Goal: Task Accomplishment & Management: Complete application form

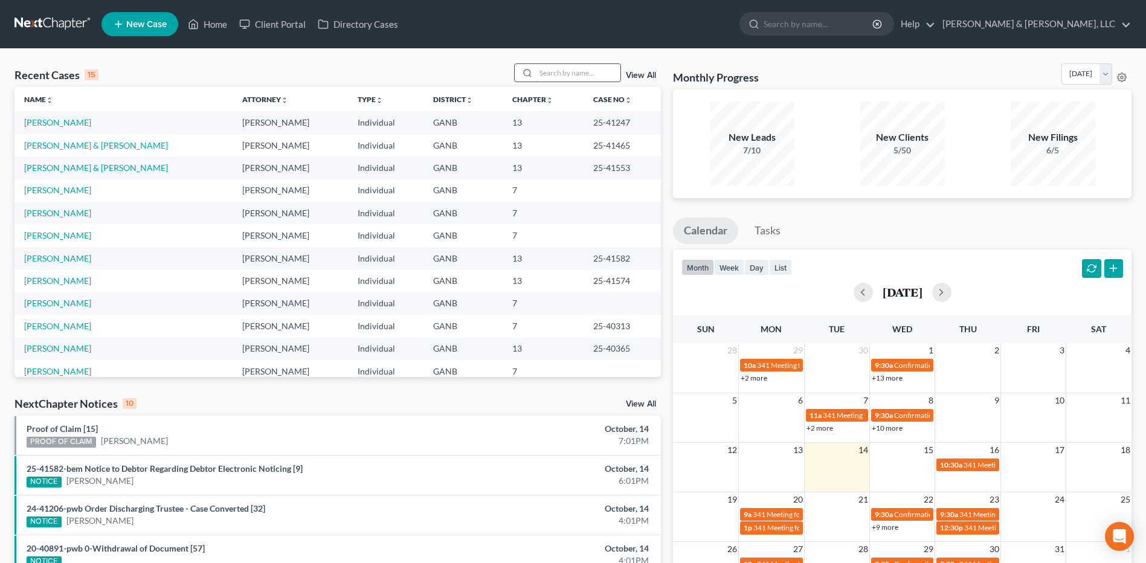
click at [581, 74] on input "search" at bounding box center [578, 73] width 85 height 18
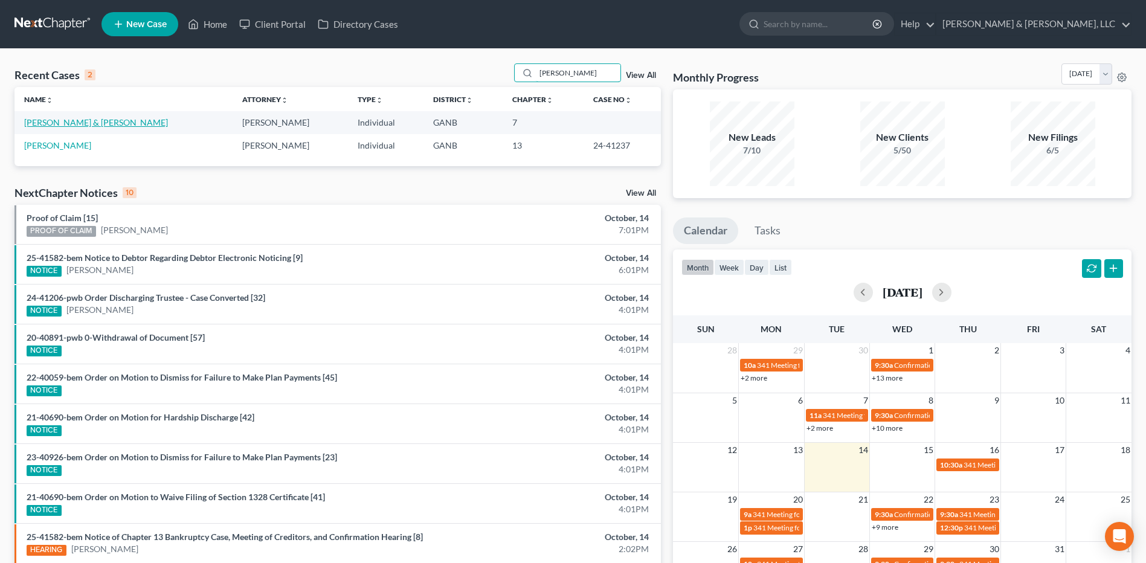
type input "[PERSON_NAME]"
click at [85, 119] on link "[PERSON_NAME] & [PERSON_NAME]" at bounding box center [96, 122] width 144 height 10
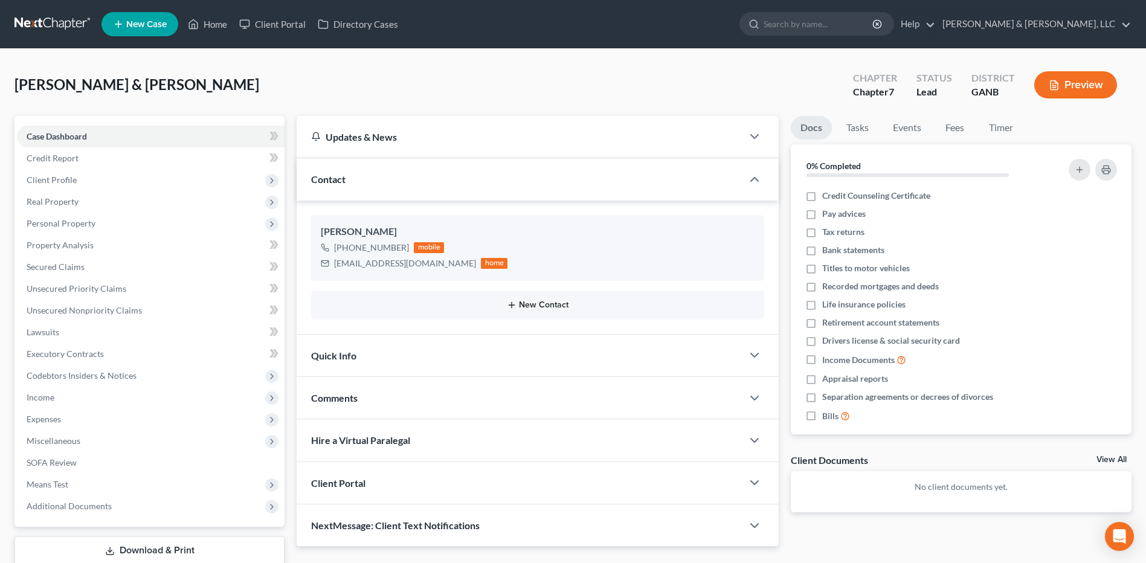
click at [551, 306] on button "New Contact" at bounding box center [538, 305] width 434 height 10
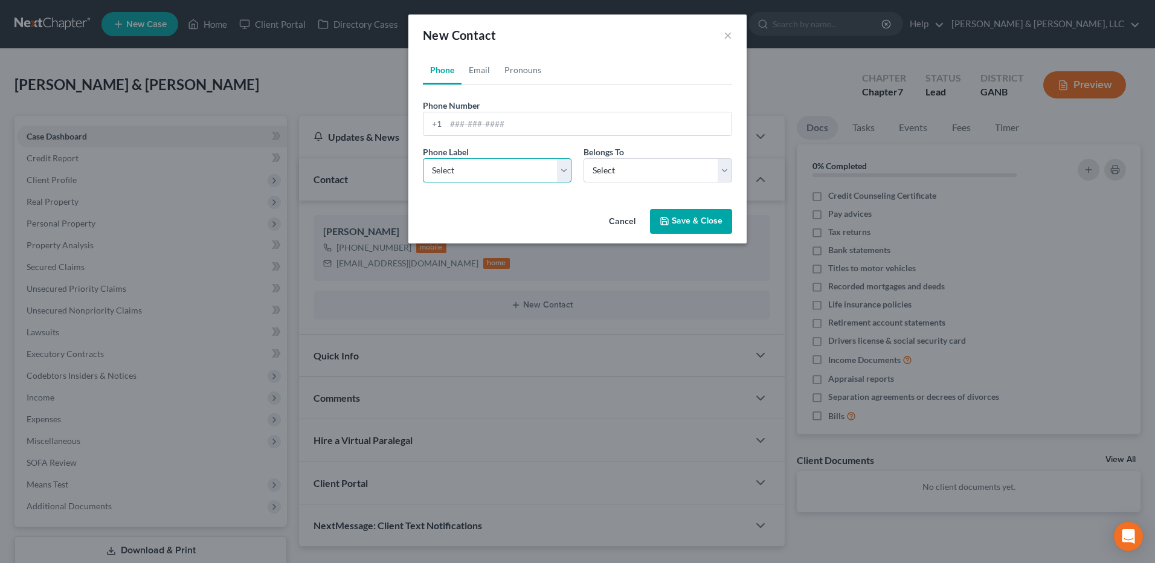
click at [482, 175] on select "Select Mobile Home Work Other" at bounding box center [497, 170] width 149 height 24
click at [488, 175] on select "Select Mobile Home Work Other" at bounding box center [497, 170] width 149 height 24
click at [613, 177] on select "Select Client Spouse Other" at bounding box center [657, 170] width 149 height 24
select select "1"
click at [583, 158] on select "Select Client Spouse Other" at bounding box center [657, 170] width 149 height 24
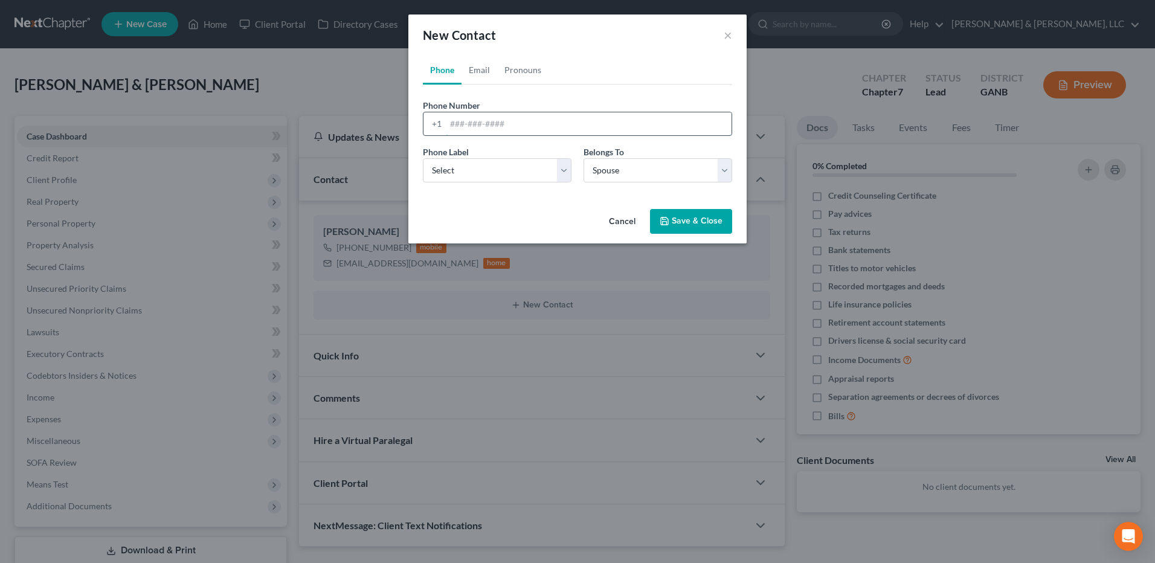
click at [509, 129] on input "tel" at bounding box center [589, 123] width 286 height 23
type input "7624481954"
click at [545, 173] on select "Select Mobile Home Work Other" at bounding box center [497, 170] width 149 height 24
select select "0"
click at [423, 158] on select "Select Mobile Home Work Other" at bounding box center [497, 170] width 149 height 24
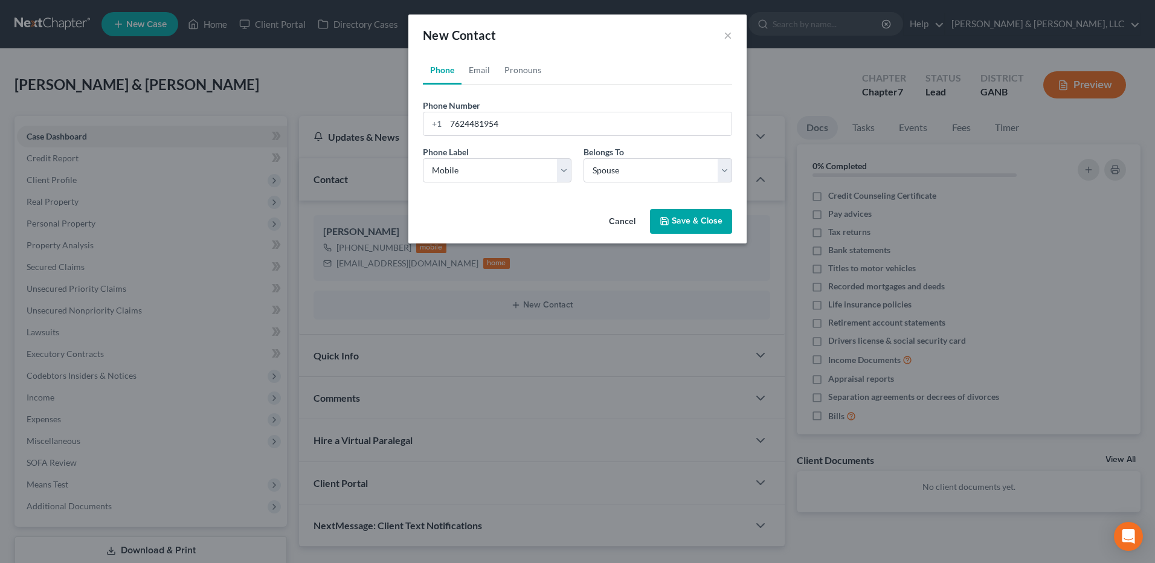
click at [721, 223] on button "Save & Close" at bounding box center [691, 221] width 82 height 25
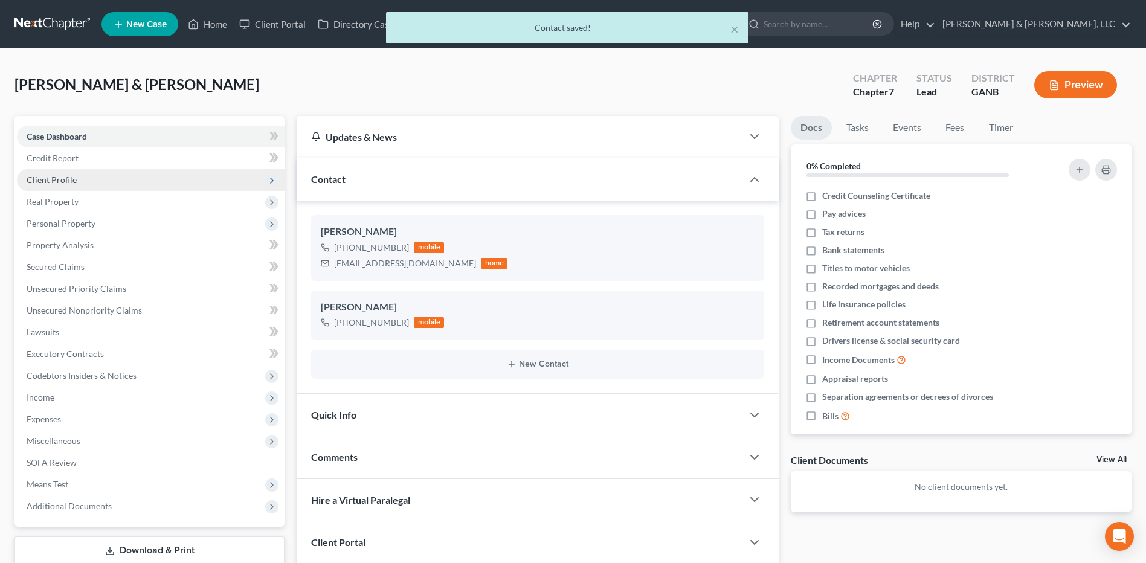
click at [115, 179] on span "Client Profile" at bounding box center [151, 180] width 268 height 22
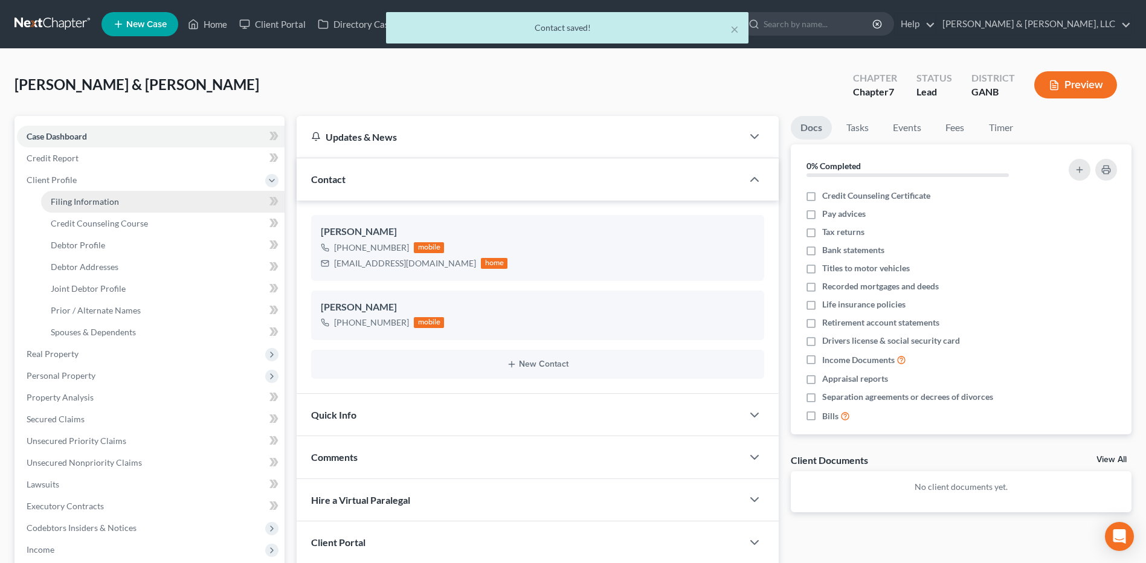
click at [121, 200] on link "Filing Information" at bounding box center [162, 202] width 243 height 22
select select "1"
select select "0"
select select "10"
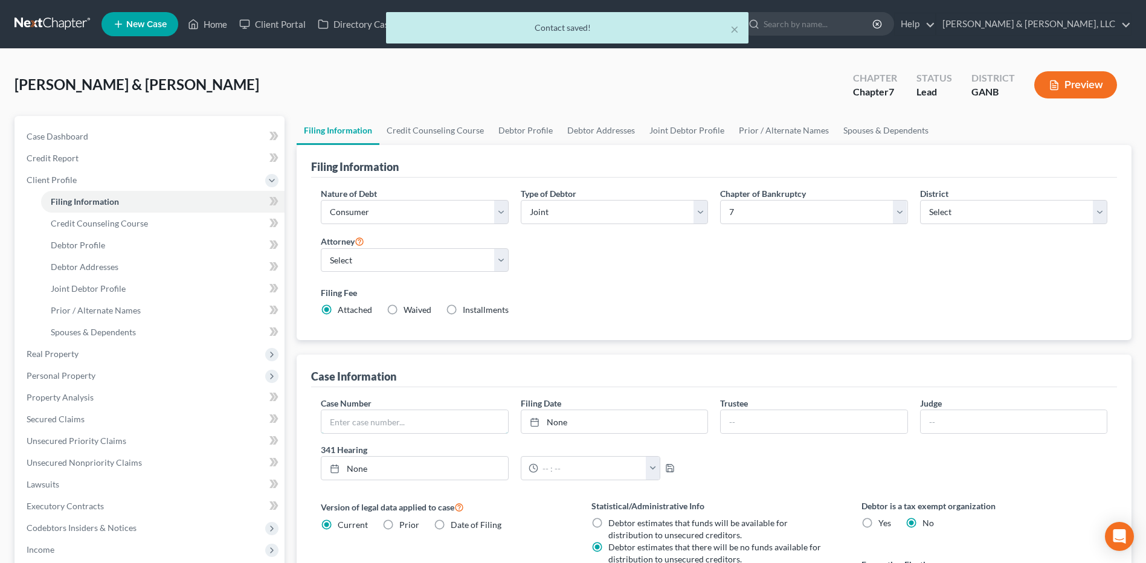
drag, startPoint x: 373, startPoint y: 443, endPoint x: 499, endPoint y: 584, distance: 189.1
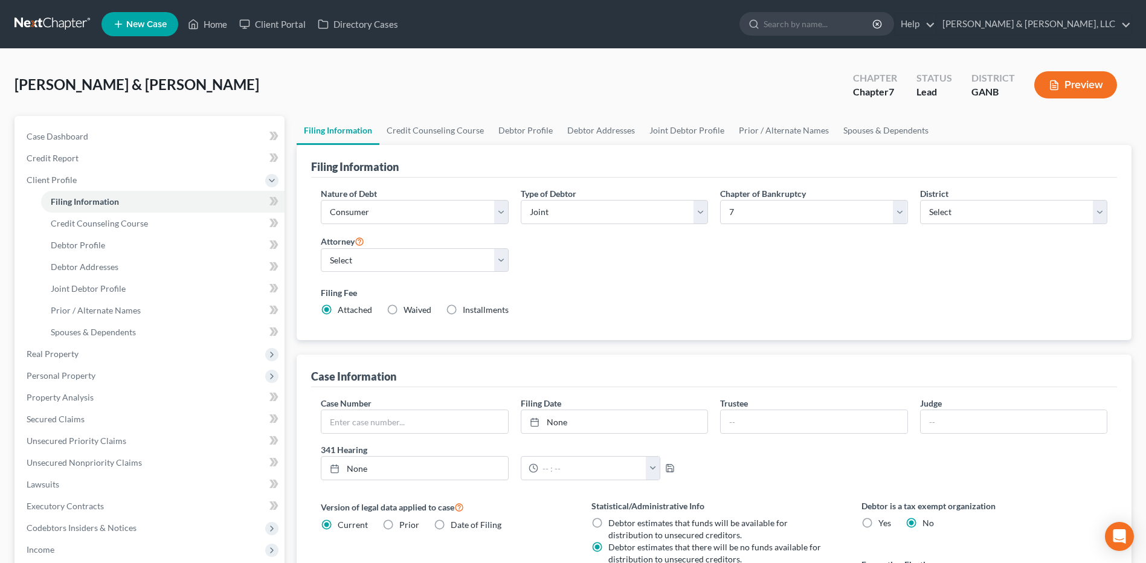
drag, startPoint x: 499, startPoint y: 584, endPoint x: 521, endPoint y: 90, distance: 494.6
click at [521, 90] on div "[PERSON_NAME] & [PERSON_NAME] Upgraded Chapter Chapter 7 Status Lead District G…" at bounding box center [572, 89] width 1117 height 53
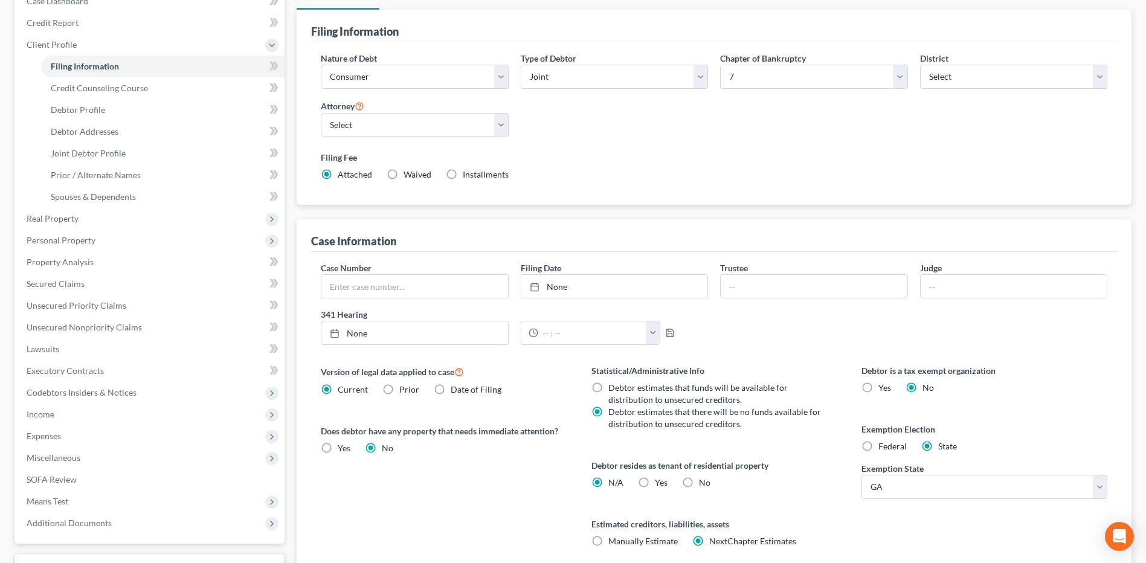
scroll to position [233, 0]
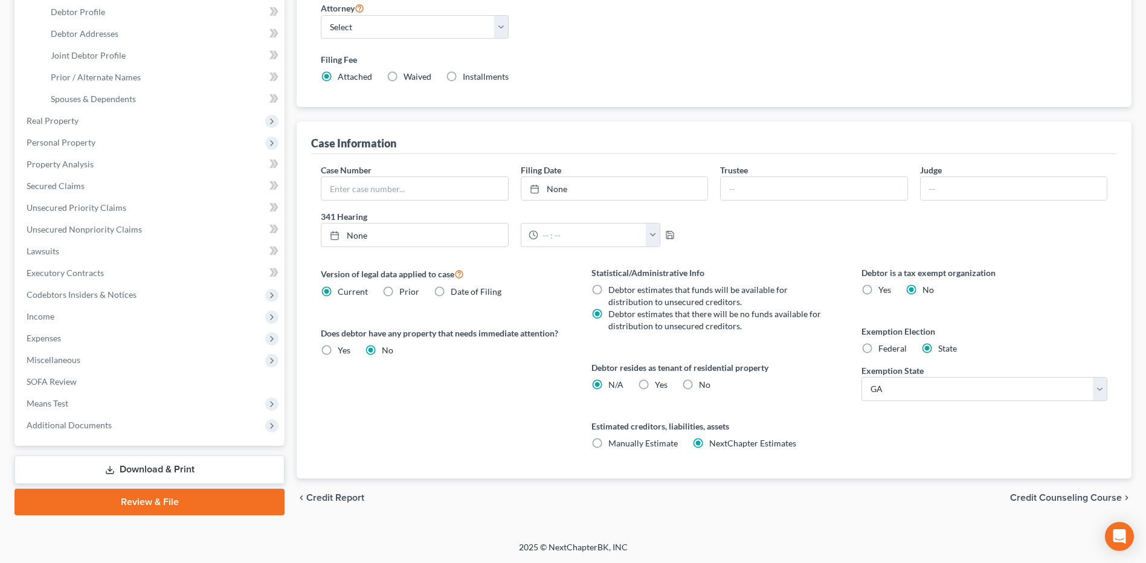
click at [699, 384] on label "No" at bounding box center [704, 385] width 11 height 12
click at [704, 384] on input "No" at bounding box center [708, 383] width 8 height 8
radio input "true"
radio input "false"
click at [1081, 505] on div "chevron_left Credit Report Credit Counseling Course chevron_right" at bounding box center [714, 497] width 835 height 39
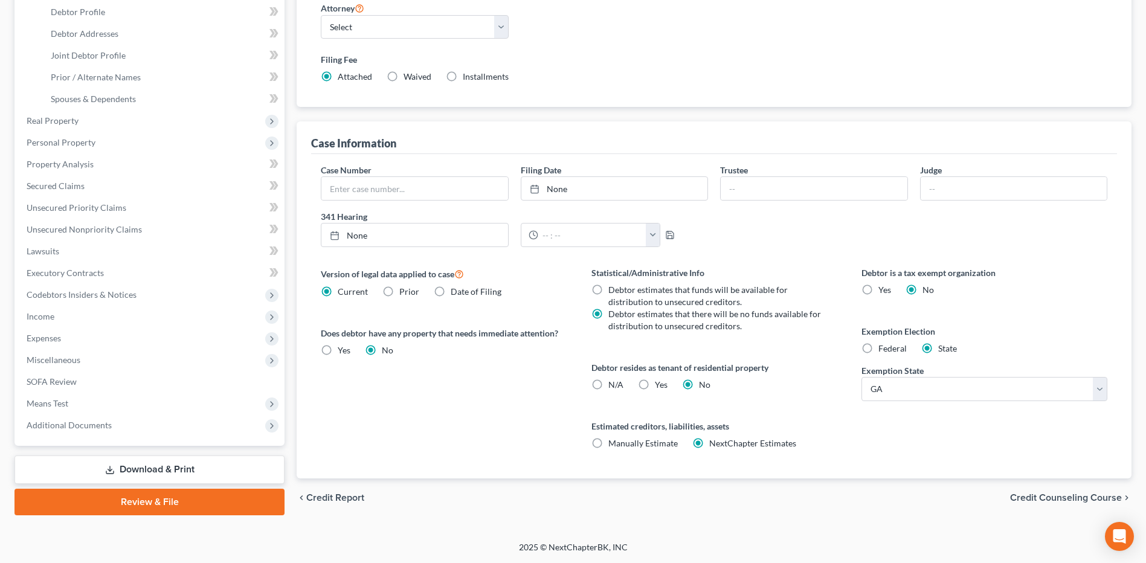
click at [1076, 498] on span "Credit Counseling Course" at bounding box center [1066, 498] width 112 height 10
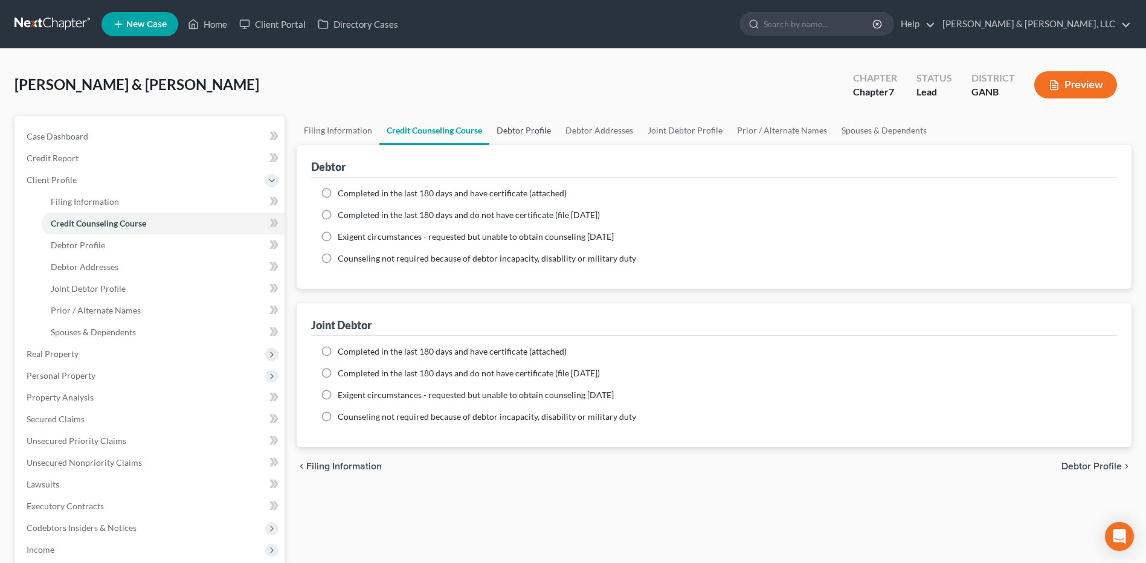
click at [539, 127] on link "Debtor Profile" at bounding box center [523, 130] width 69 height 29
select select "1"
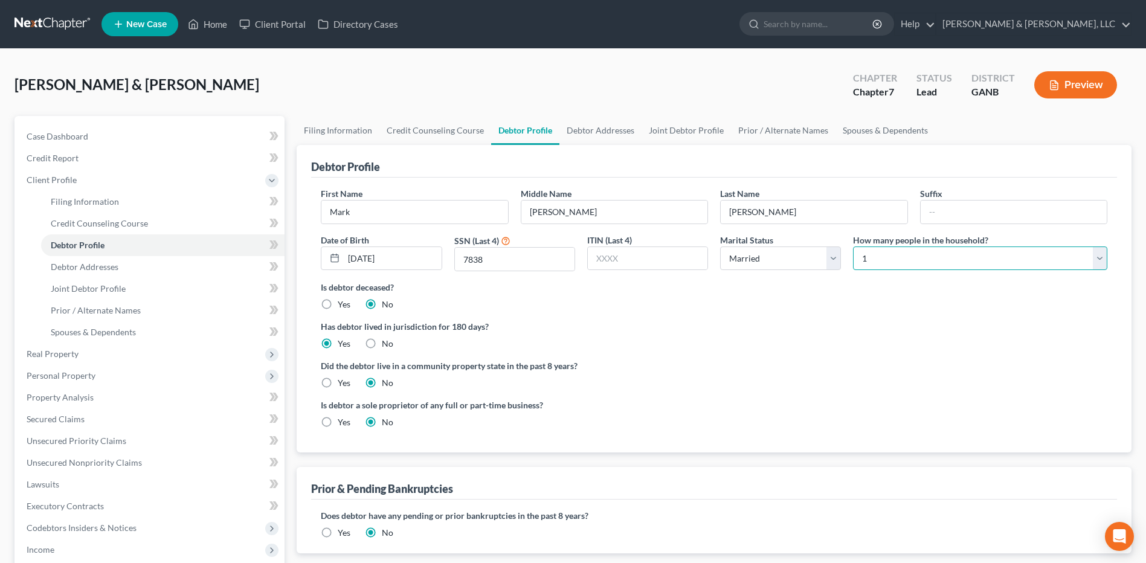
click at [924, 252] on select "Select 1 2 3 4 5 6 7 8 9 10 11 12 13 14 15 16 17 18 19 20" at bounding box center [980, 258] width 254 height 24
select select "1"
click at [853, 246] on select "Select 1 2 3 4 5 6 7 8 9 10 11 12 13 14 15 16 17 18 19 20" at bounding box center [980, 258] width 254 height 24
click at [611, 132] on link "Debtor Addresses" at bounding box center [600, 130] width 82 height 29
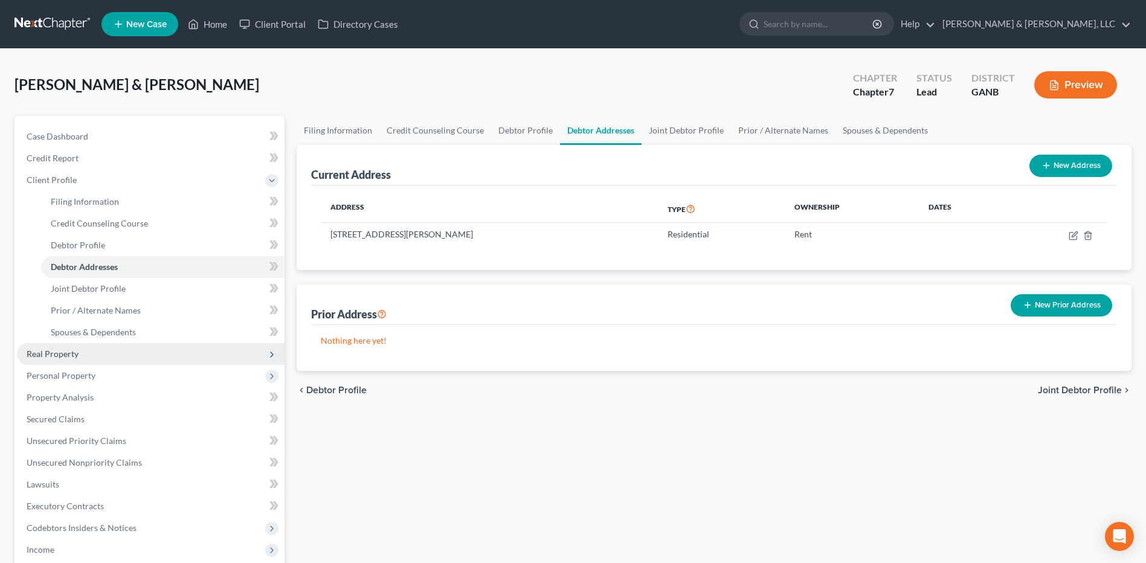
click at [111, 350] on span "Real Property" at bounding box center [151, 354] width 268 height 22
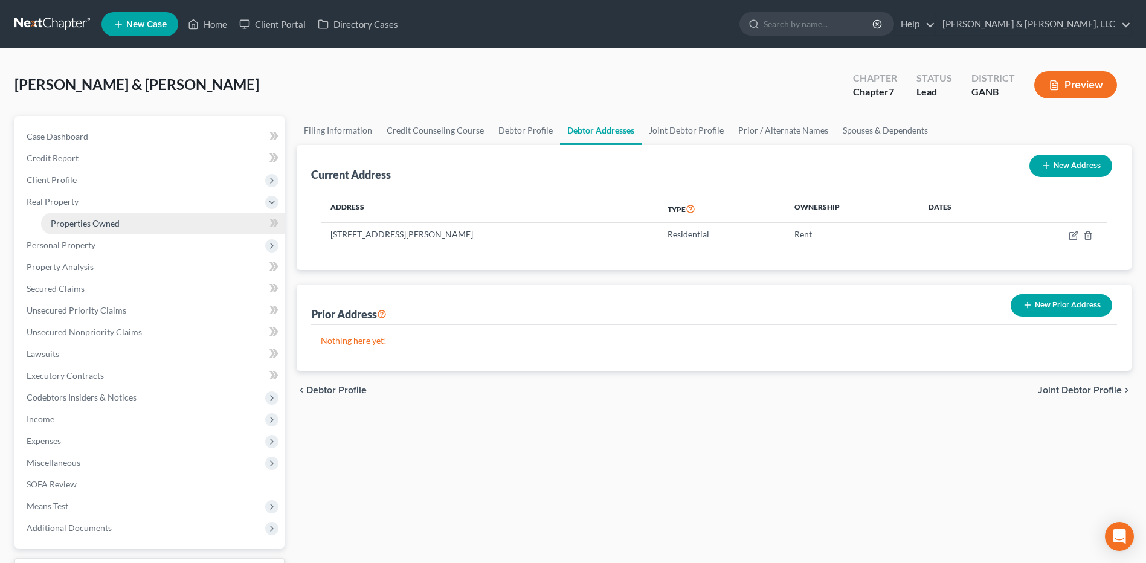
click at [124, 228] on link "Properties Owned" at bounding box center [162, 224] width 243 height 22
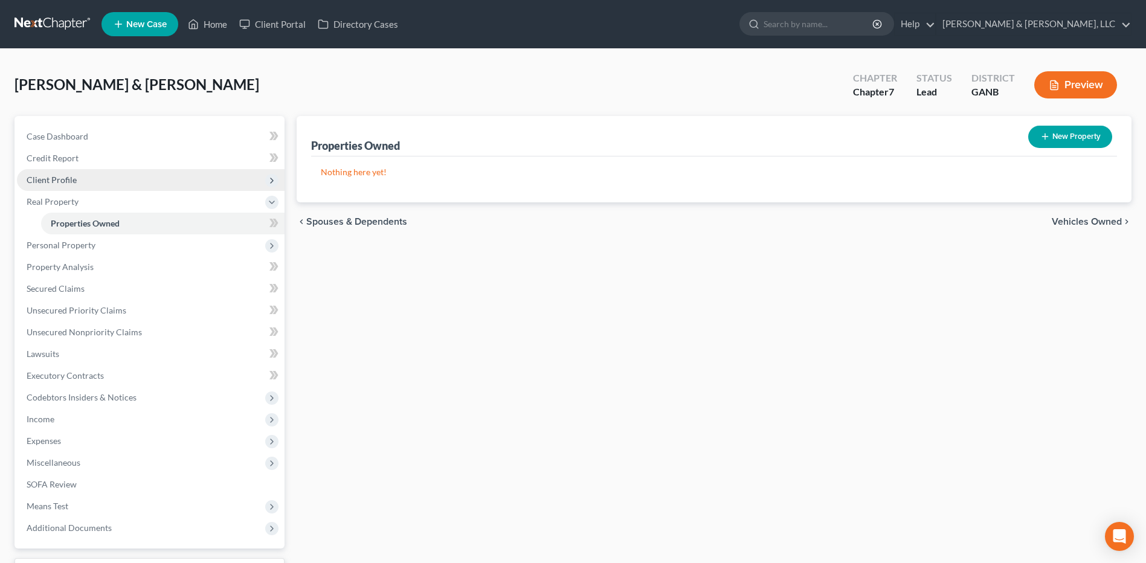
click at [110, 187] on span "Client Profile" at bounding box center [151, 180] width 268 height 22
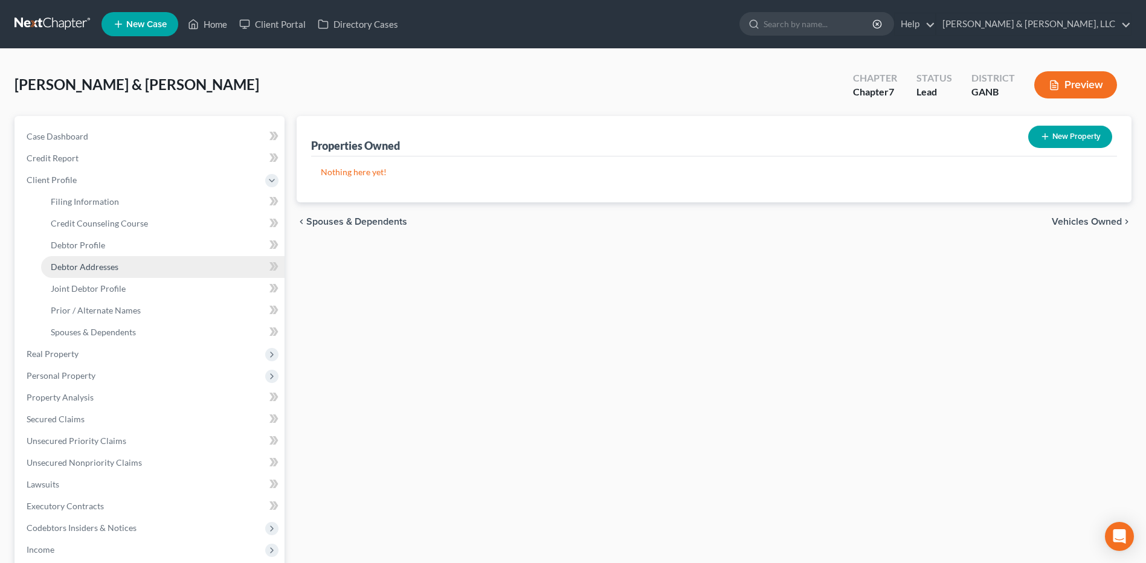
click at [87, 263] on span "Debtor Addresses" at bounding box center [85, 267] width 68 height 10
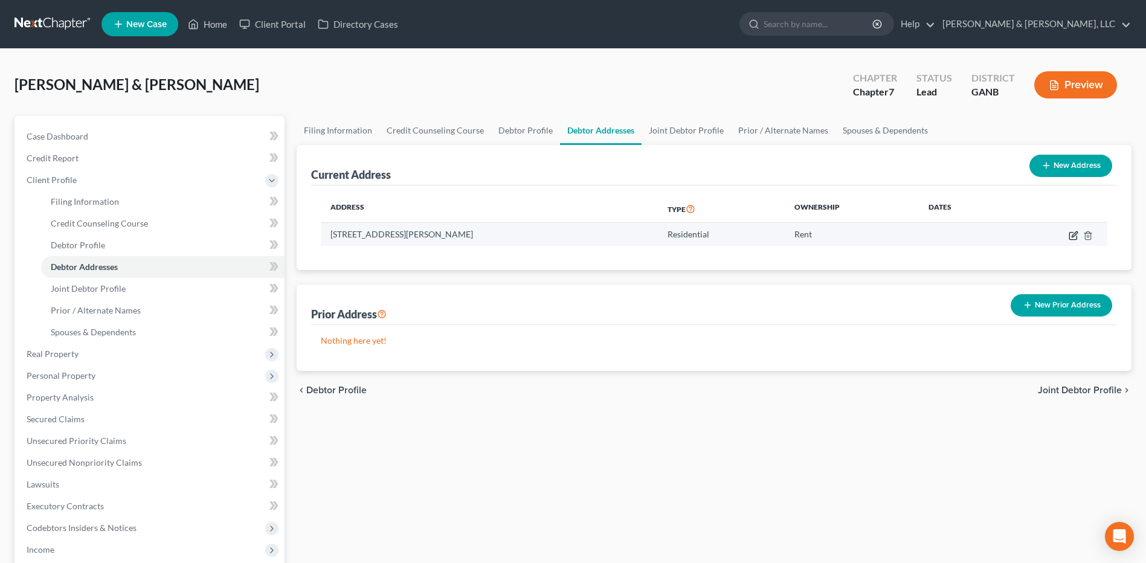
click at [1071, 236] on icon "button" at bounding box center [1073, 236] width 10 height 10
select select "10"
select select "0"
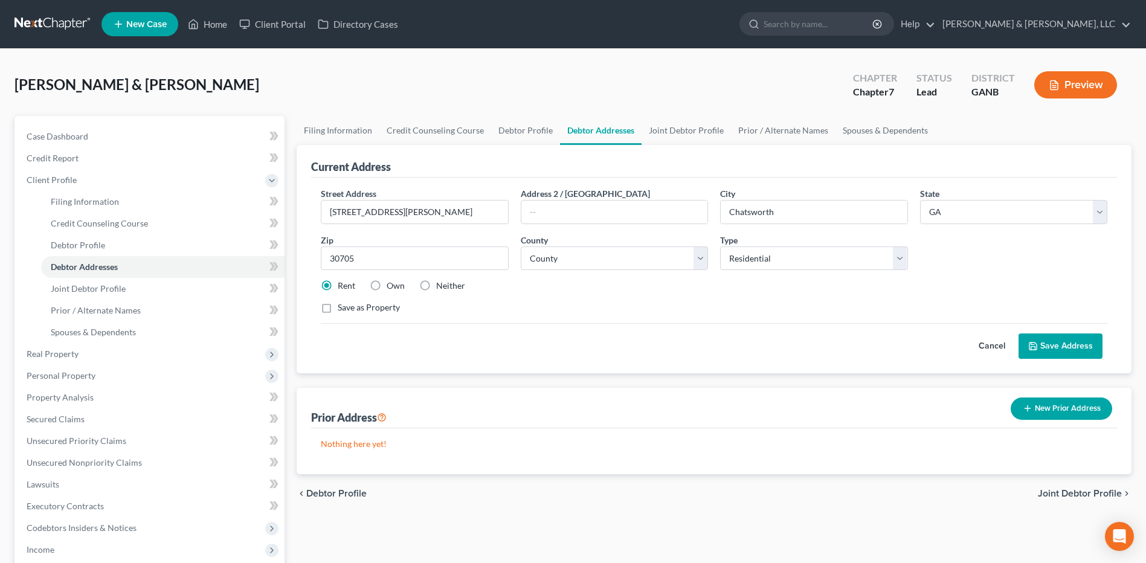
click at [391, 288] on label "Own" at bounding box center [396, 286] width 18 height 12
click at [391, 287] on input "Own" at bounding box center [395, 284] width 8 height 8
radio input "true"
click at [361, 308] on label "Save as Property" at bounding box center [369, 307] width 62 height 12
click at [350, 308] on input "Save as Property" at bounding box center [346, 305] width 8 height 8
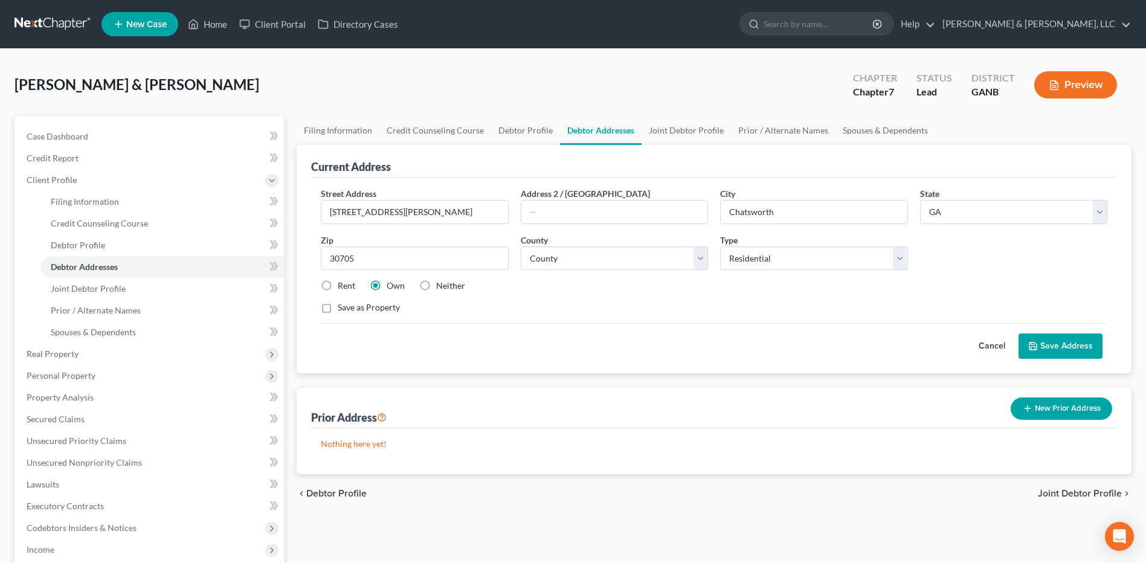
checkbox input "true"
click at [1071, 344] on button "Save Address" at bounding box center [1060, 345] width 84 height 25
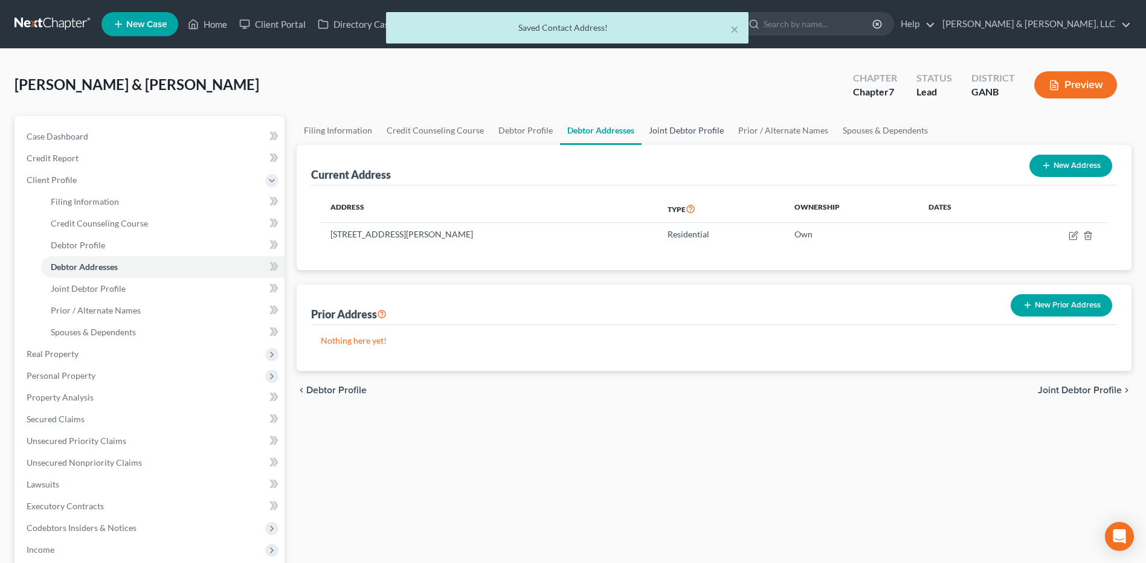
click at [672, 130] on link "Joint Debtor Profile" at bounding box center [685, 130] width 89 height 29
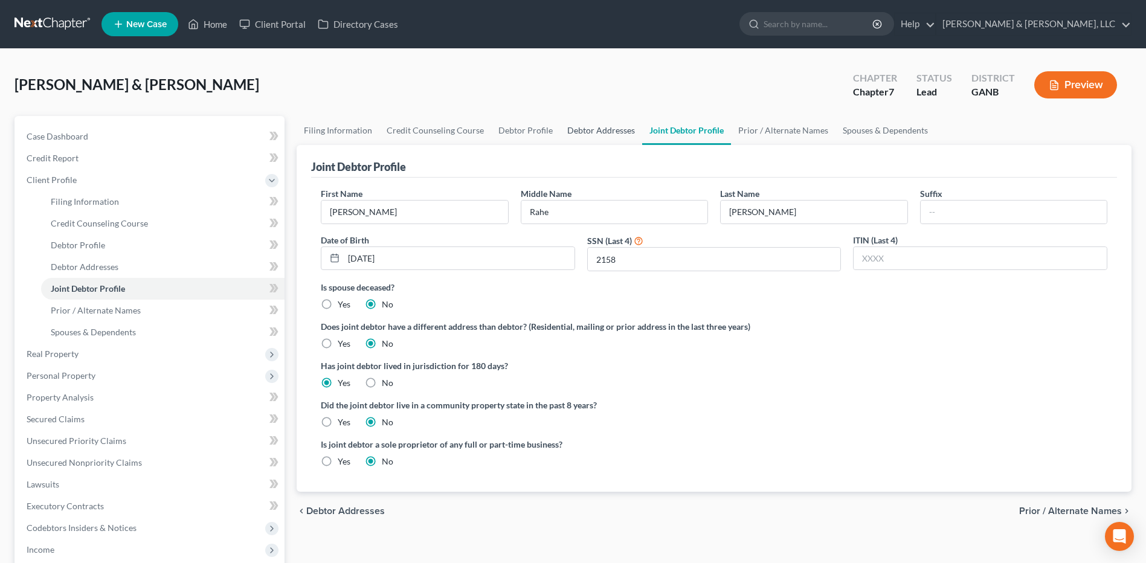
click at [605, 135] on link "Debtor Addresses" at bounding box center [601, 130] width 82 height 29
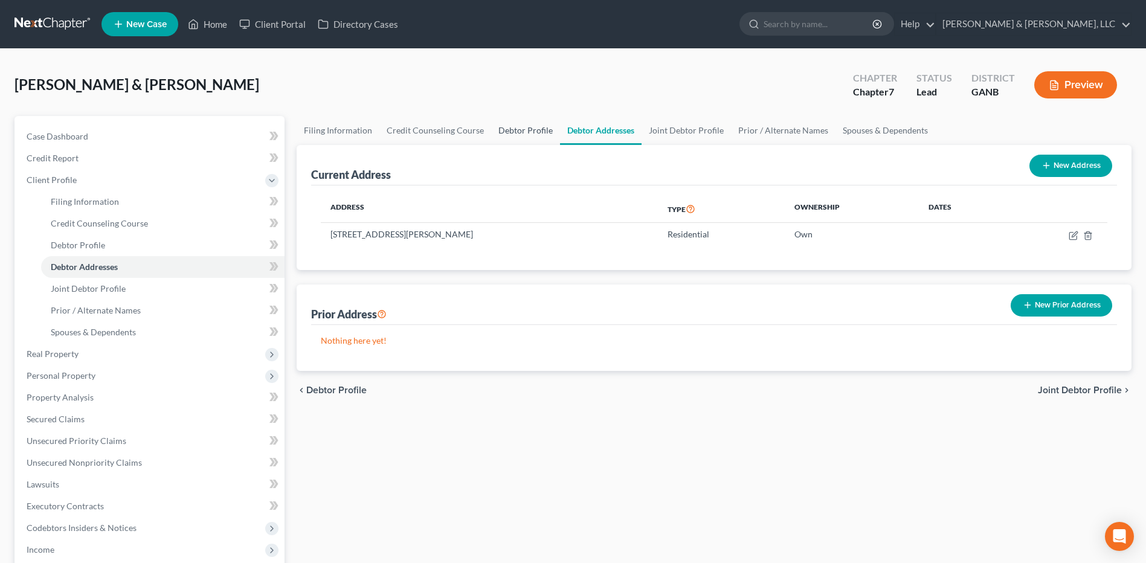
click at [540, 135] on link "Debtor Profile" at bounding box center [525, 130] width 69 height 29
select select "1"
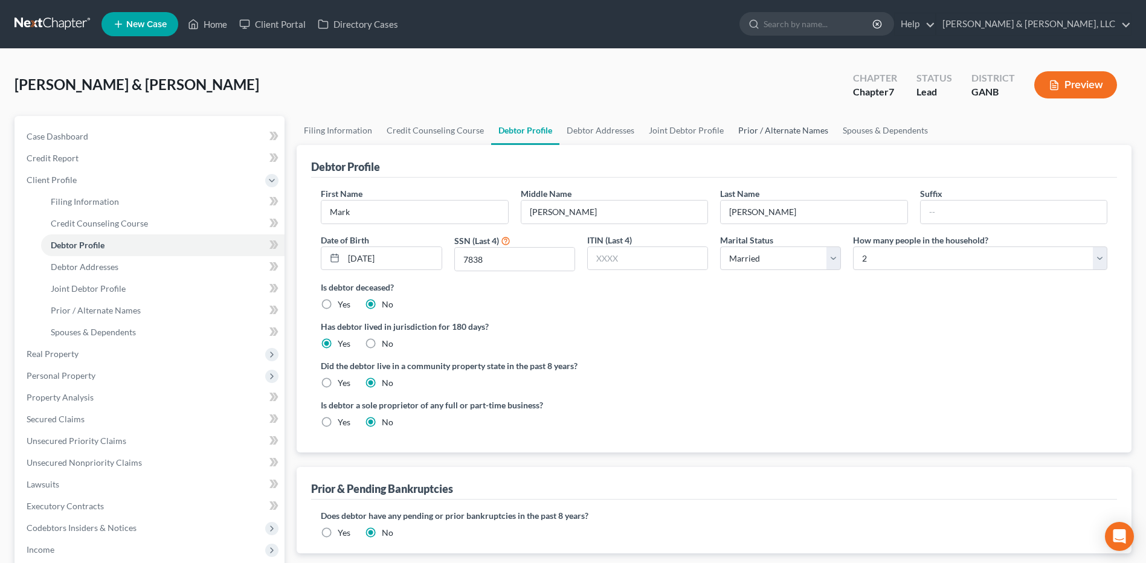
click at [803, 129] on link "Prior / Alternate Names" at bounding box center [783, 130] width 104 height 29
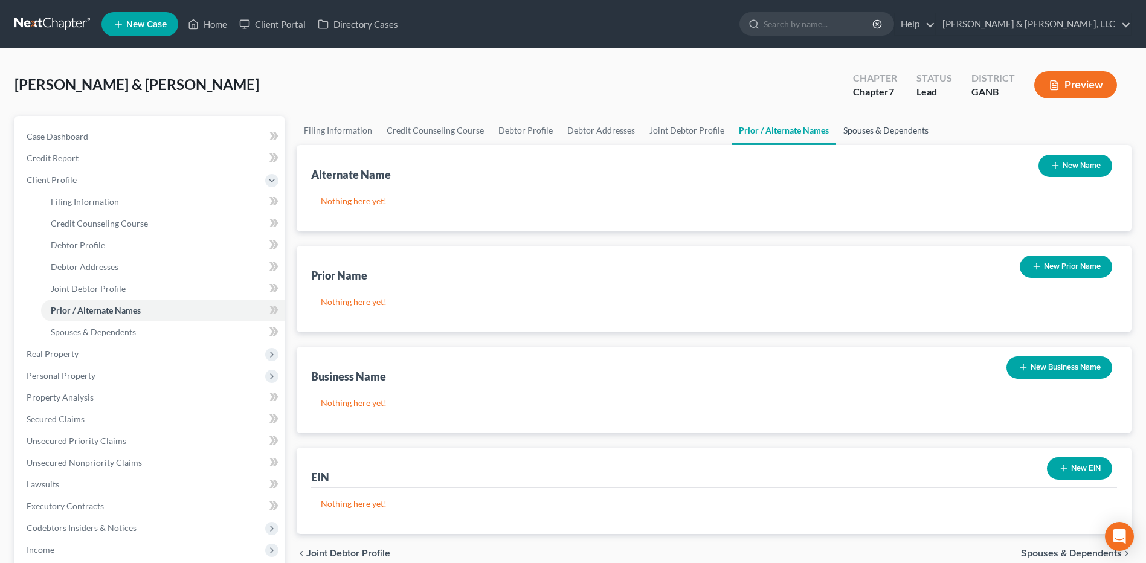
click at [899, 128] on link "Spouses & Dependents" at bounding box center [886, 130] width 100 height 29
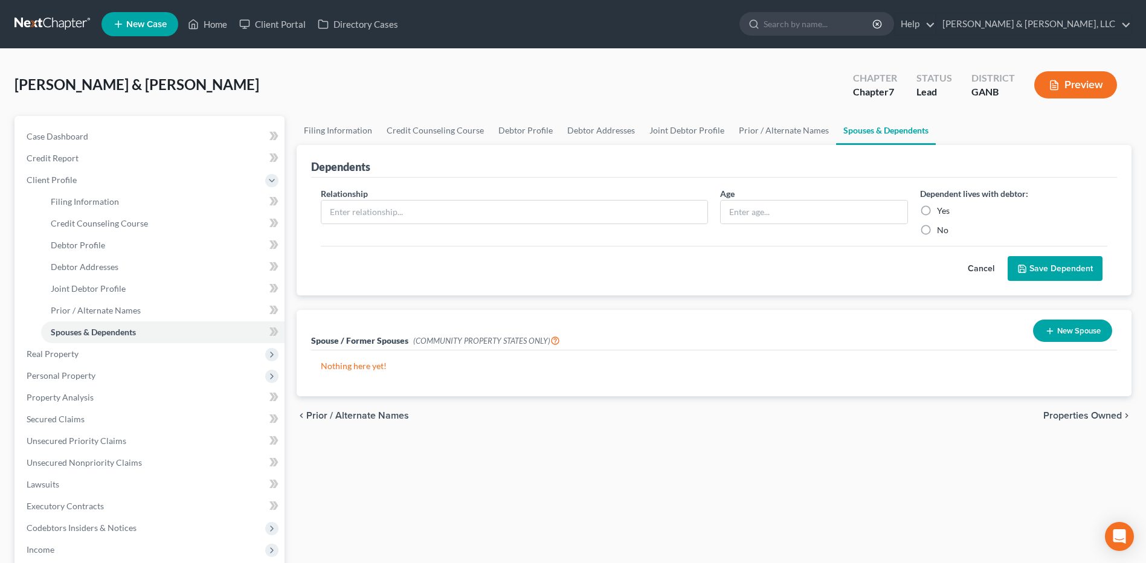
click at [1080, 411] on span "Properties Owned" at bounding box center [1082, 416] width 79 height 10
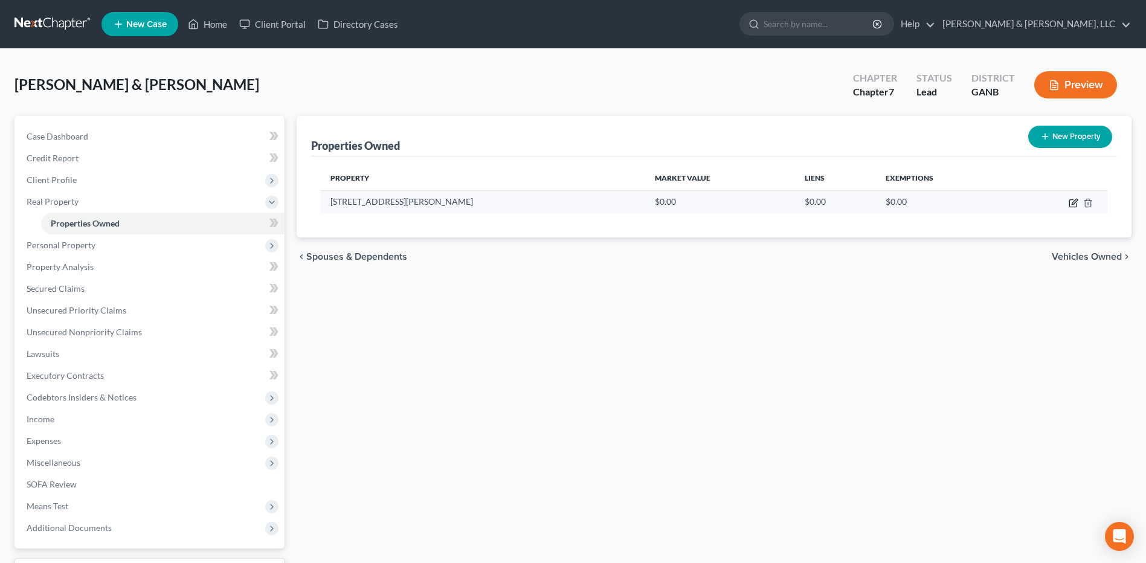
click at [1072, 206] on icon "button" at bounding box center [1073, 203] width 10 height 10
select select "10"
select select "104"
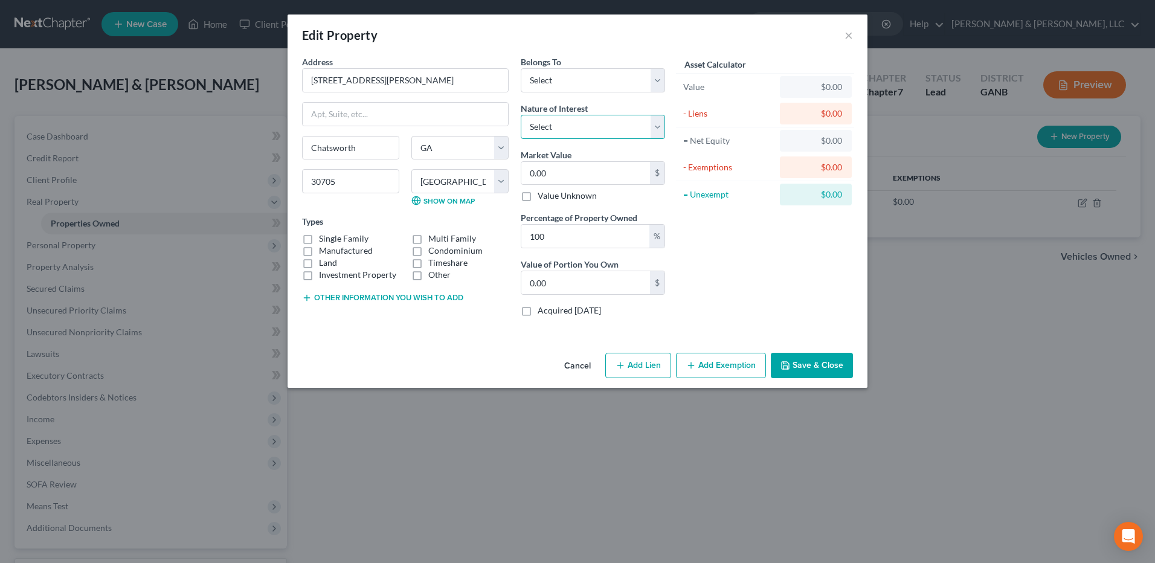
click at [588, 126] on select "Select Fee Simple Joint Tenant Life Estate Equitable Interest Future Interest T…" at bounding box center [593, 127] width 144 height 24
click at [587, 126] on select "Select Fee Simple Joint Tenant Life Estate Equitable Interest Future Interest T…" at bounding box center [593, 127] width 144 height 24
click at [574, 65] on div "Belongs To * Select Debtor 1 Only Debtor 2 Only Debtor 1 And Debtor 2 Only At L…" at bounding box center [593, 74] width 144 height 37
click at [573, 71] on select "Select Debtor 1 Only Debtor 2 Only Debtor 1 And Debtor 2 Only At Least One Of T…" at bounding box center [593, 80] width 144 height 24
select select "2"
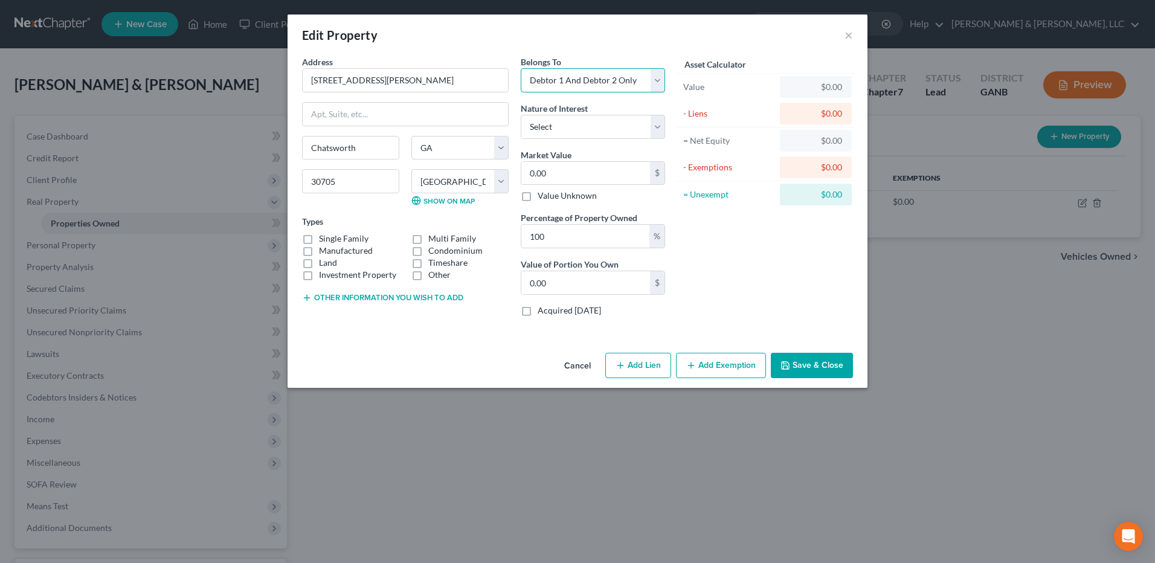
click at [521, 68] on select "Select Debtor 1 Only Debtor 2 Only Debtor 1 And Debtor 2 Only At Least One Of T…" at bounding box center [593, 80] width 144 height 24
click at [330, 237] on label "Single Family" at bounding box center [344, 239] width 50 height 12
click at [330, 237] on input "Single Family" at bounding box center [328, 237] width 8 height 8
checkbox input "true"
click at [559, 173] on input "0.00" at bounding box center [585, 173] width 129 height 23
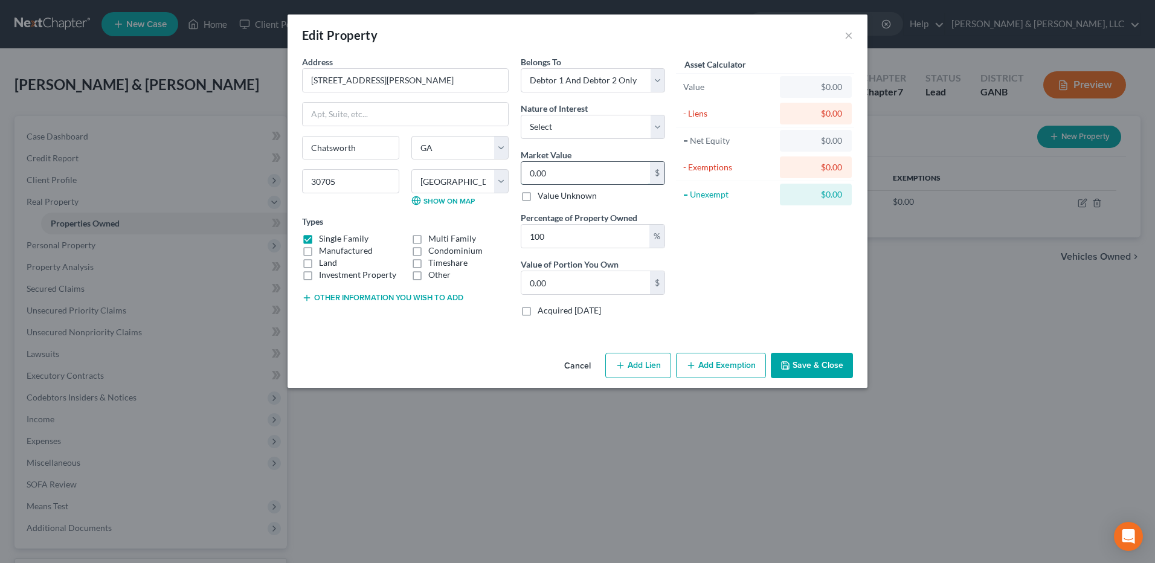
type input "2"
type input "2.00"
type input "22"
type input "22.00"
type input "226"
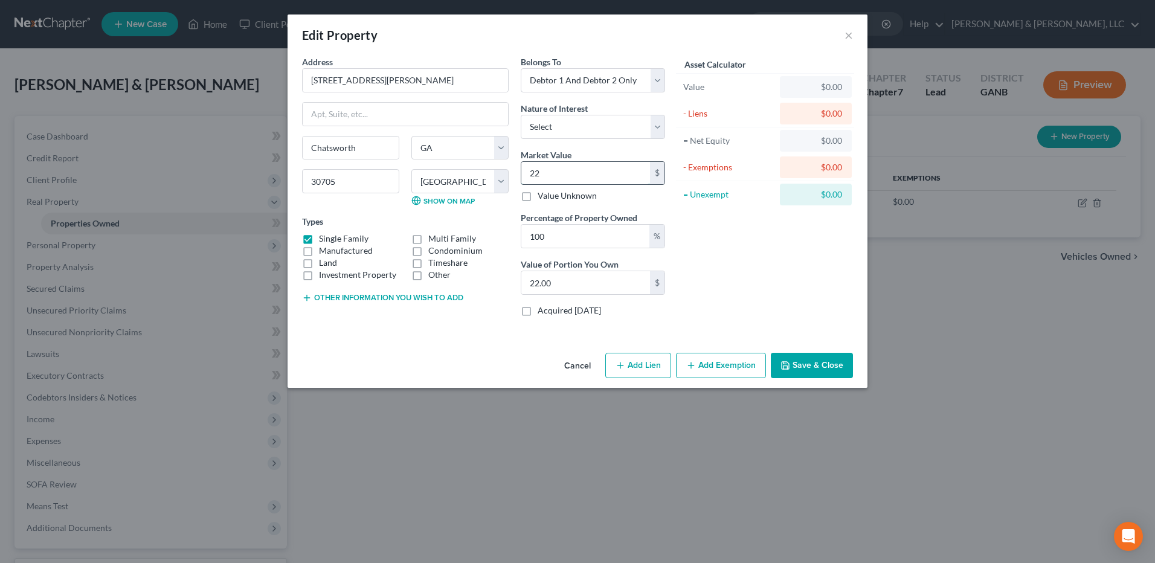
type input "226.00"
type input "2260"
type input "2,260.00"
type input "2,2600"
type input "22,600.00"
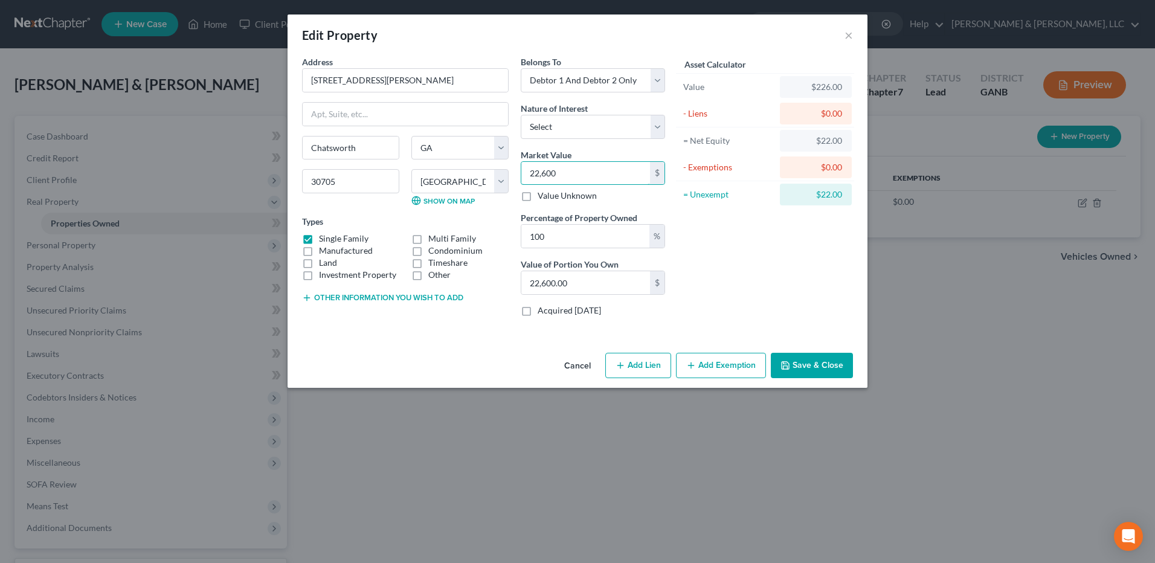
type input "22,6000"
type input "226,000.00"
type input "226,000"
click at [822, 371] on button "Save & Close" at bounding box center [812, 365] width 82 height 25
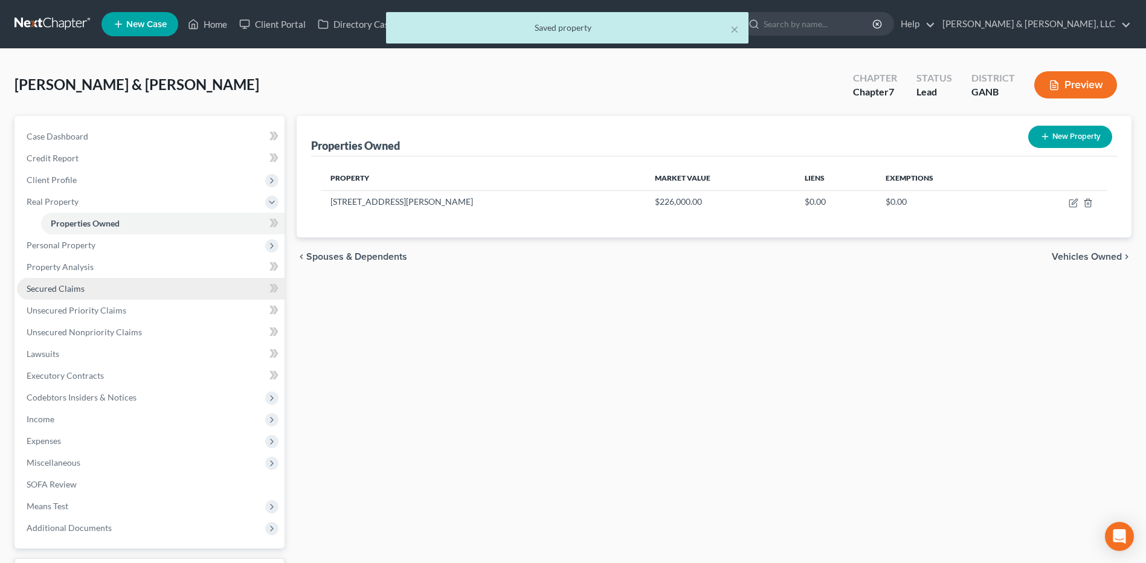
click at [97, 293] on link "Secured Claims" at bounding box center [151, 289] width 268 height 22
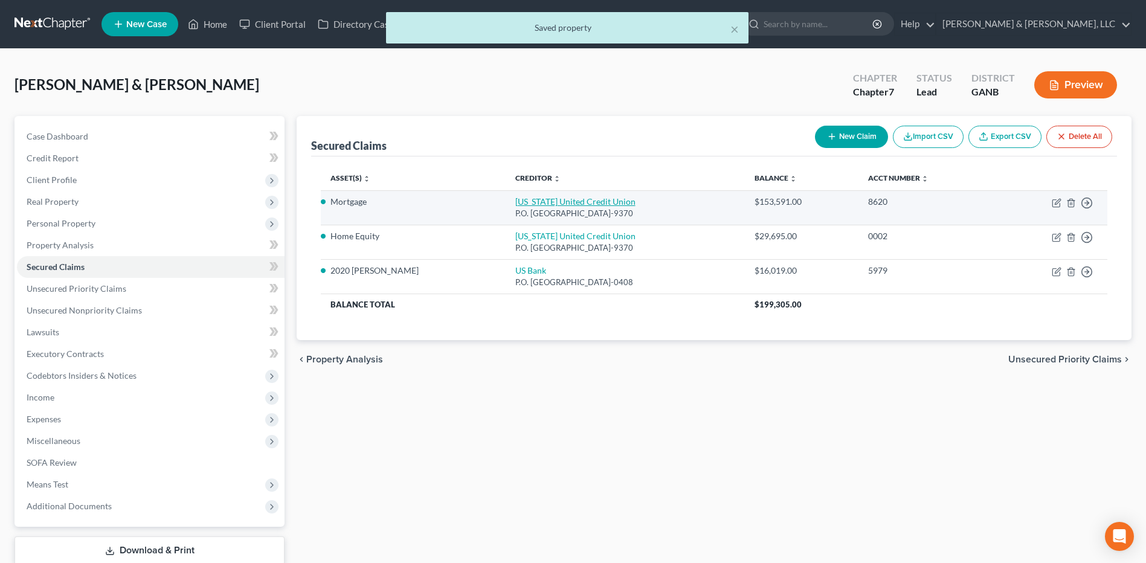
click at [545, 202] on link "[US_STATE] United Credit Union" at bounding box center [575, 201] width 120 height 10
select select "10"
select select "2"
select select "0"
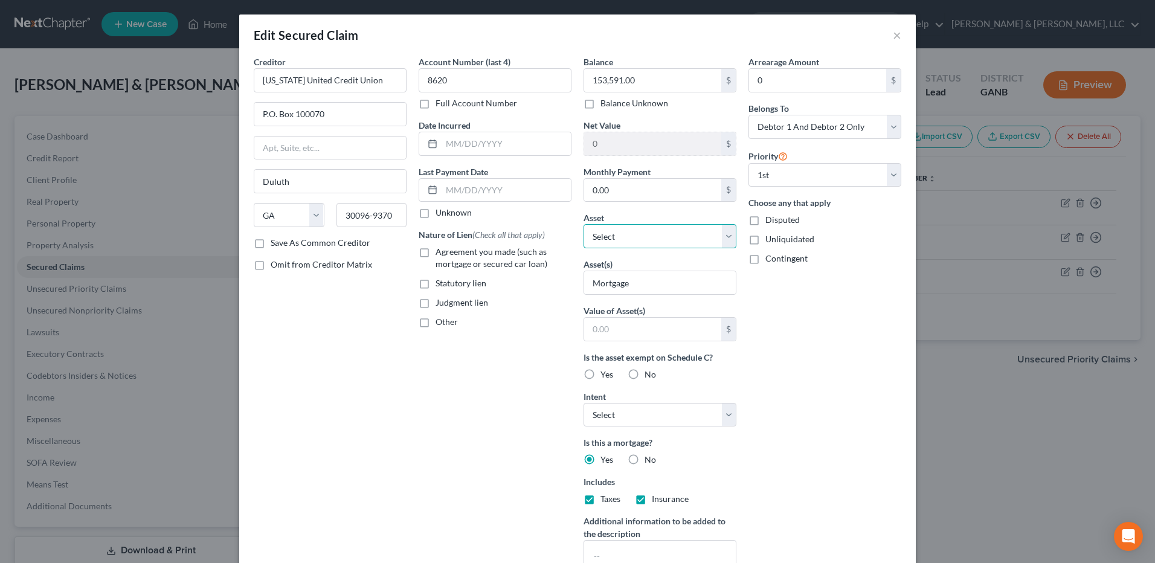
click at [678, 235] on select "Select Other Multiple Assets 2009 Toyota Tacoma - $0.0 2010 Honda Accord - $0.0…" at bounding box center [659, 236] width 153 height 24
select select "12"
click at [583, 224] on select "Select Other Multiple Assets 2009 Toyota Tacoma - $0.0 2010 Honda Accord - $0.0…" at bounding box center [659, 236] width 153 height 24
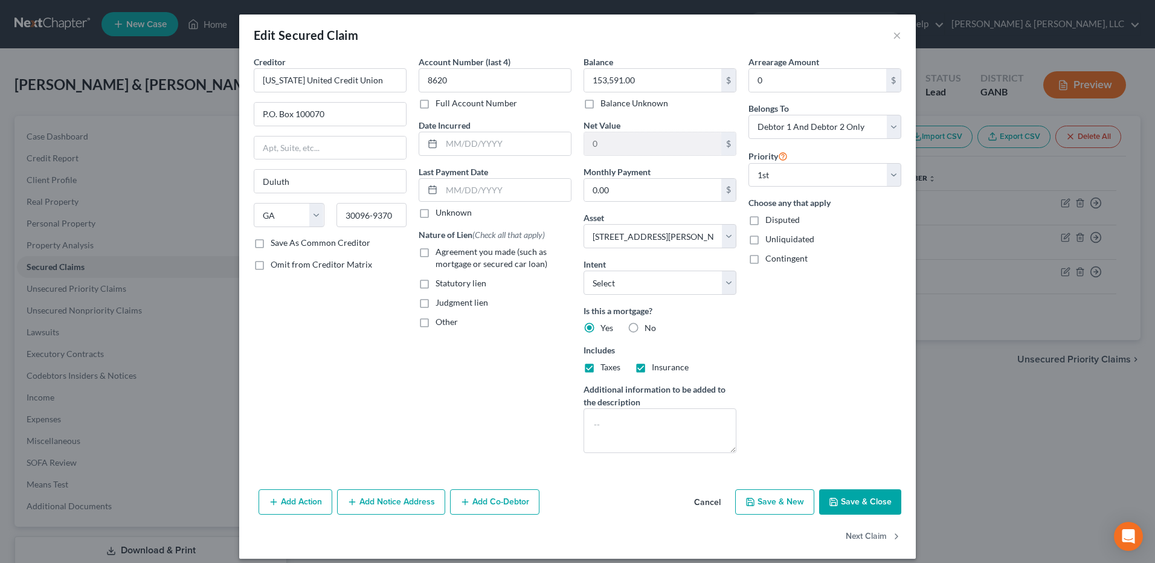
click at [509, 262] on span "Agreement you made (such as mortgage or secured car loan)" at bounding box center [491, 257] width 112 height 22
click at [448, 254] on input "Agreement you made (such as mortgage or secured car loan)" at bounding box center [444, 250] width 8 height 8
checkbox input "true"
click at [666, 89] on input "153,591.00" at bounding box center [652, 80] width 137 height 23
type input "153,600"
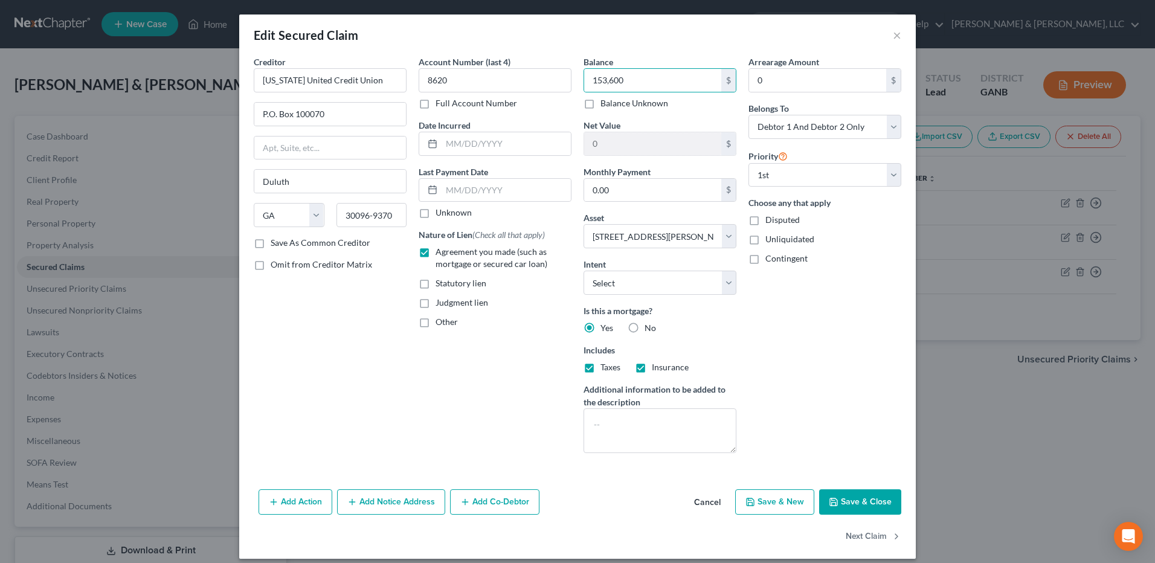
click at [881, 507] on button "Save & Close" at bounding box center [860, 501] width 82 height 25
select select
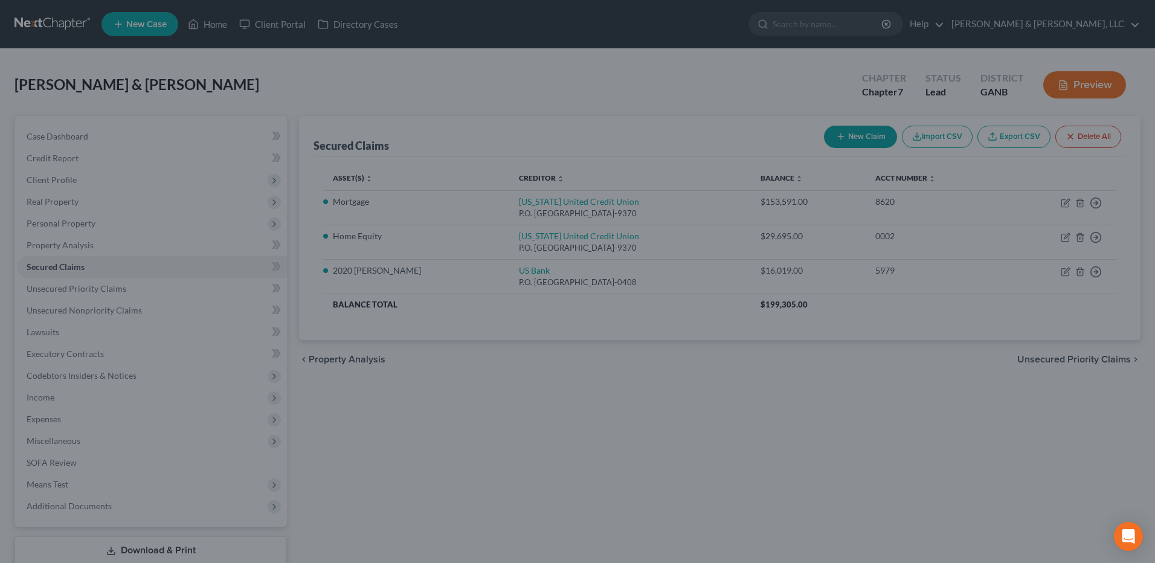
type input "153,600.00"
type input "72,400.00"
select select "12"
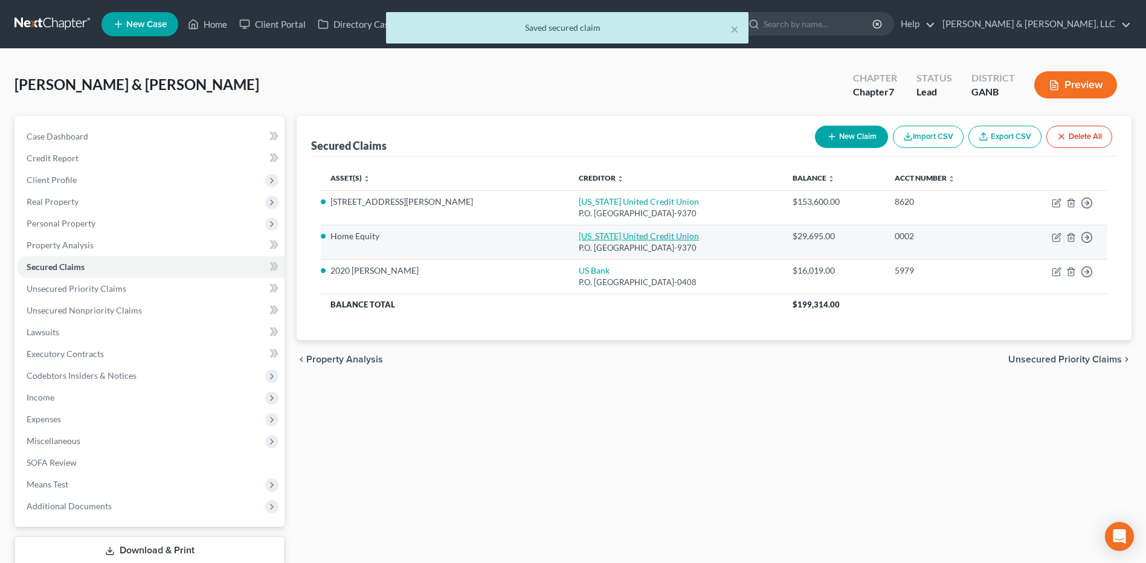
click at [579, 235] on link "[US_STATE] United Credit Union" at bounding box center [639, 236] width 120 height 10
select select "10"
select select "0"
select select "2"
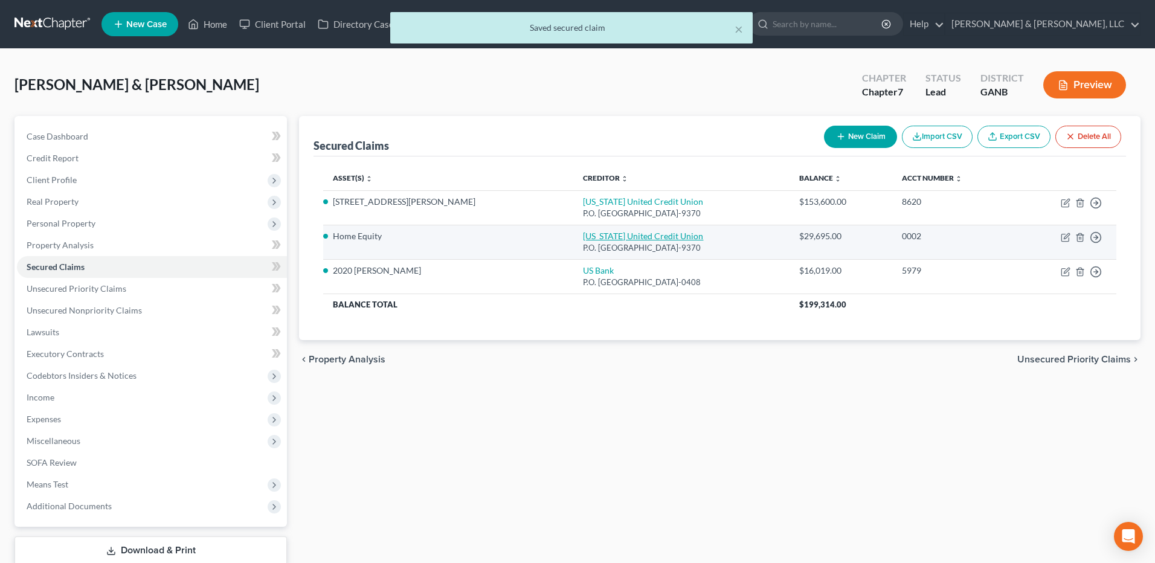
select select "0"
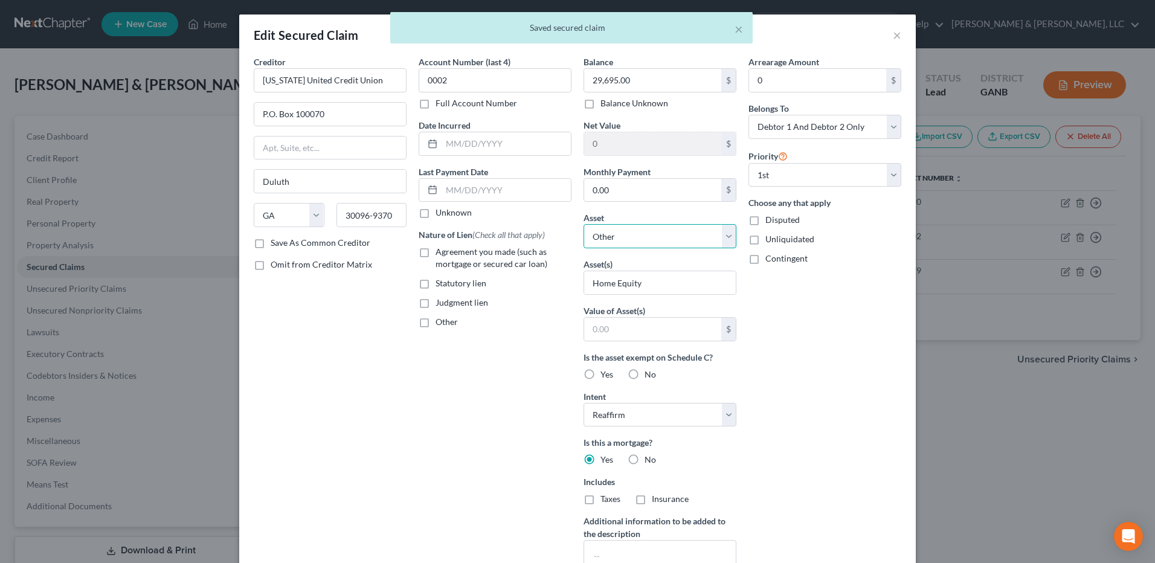
click at [620, 240] on select "Select Other Multiple Assets 2009 Toyota Tacoma - $0.0 2010 Honda Accord - $0.0…" at bounding box center [659, 236] width 153 height 24
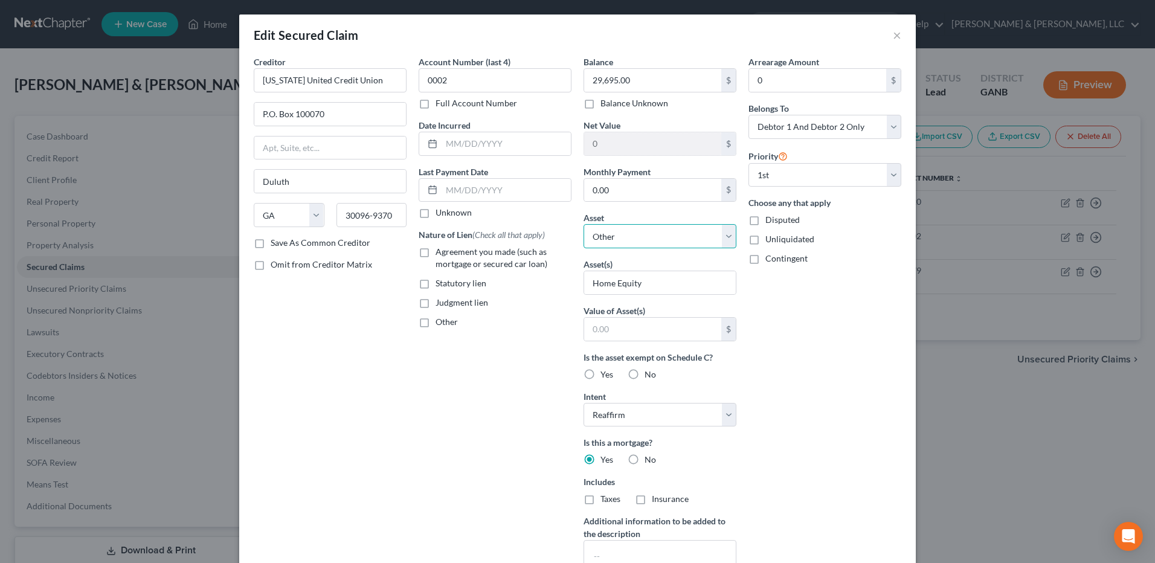
select select "12"
click at [583, 224] on select "Select Other Multiple Assets 2009 Toyota Tacoma - $0.0 2010 Honda Accord - $0.0…" at bounding box center [659, 236] width 153 height 24
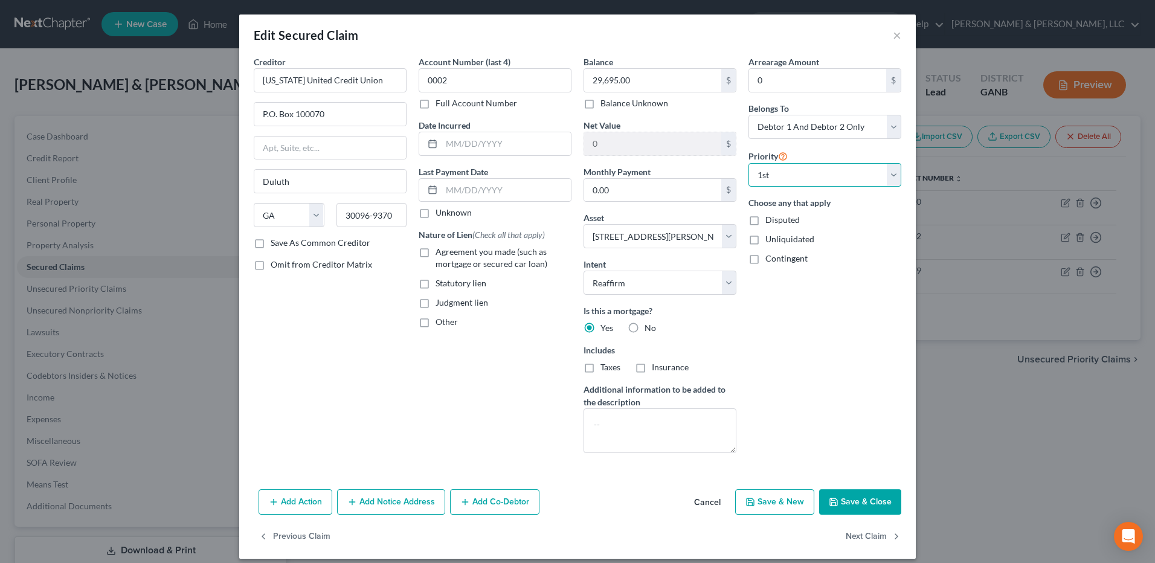
click at [823, 166] on select "Select 1st 2nd 3rd 4th 5th 6th 7th 8th 9th 10th 11th 12th 13th 14th 15th 16th 1…" at bounding box center [824, 175] width 153 height 24
select select "1"
click at [748, 163] on select "Select 1st 2nd 3rd 4th 5th 6th 7th 8th 9th 10th 11th 12th 13th 14th 15th 16th 1…" at bounding box center [824, 175] width 153 height 24
click at [503, 257] on span "Agreement you made (such as mortgage or secured car loan)" at bounding box center [491, 257] width 112 height 22
click at [448, 254] on input "Agreement you made (such as mortgage or secured car loan)" at bounding box center [444, 250] width 8 height 8
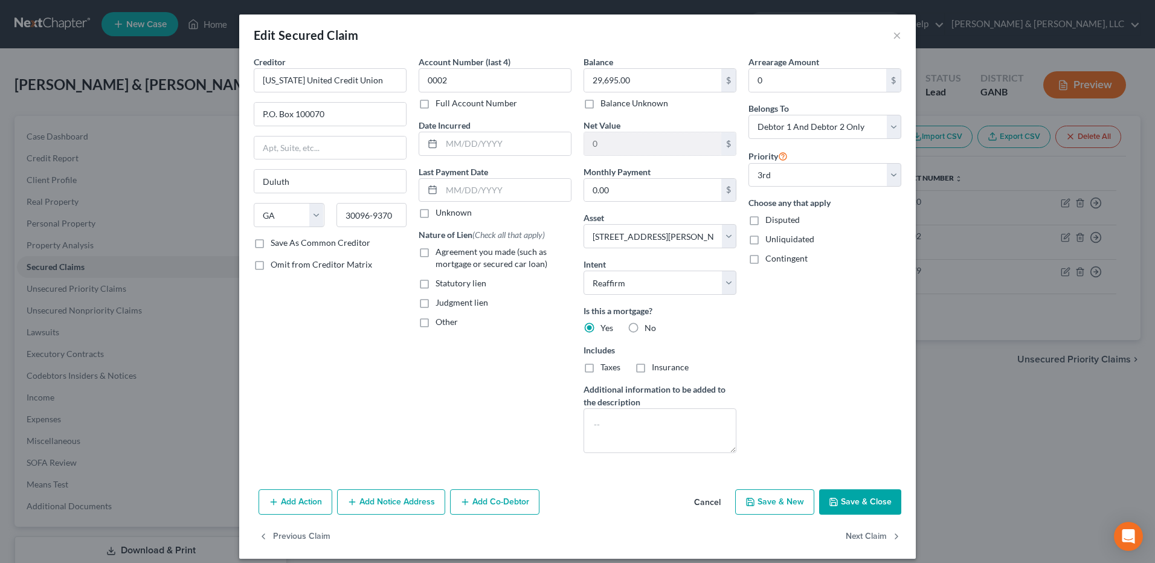
checkbox input "true"
click at [641, 79] on input "29,695.00" at bounding box center [652, 80] width 137 height 23
type input "30,000"
click at [839, 177] on select "Select 2nd 3rd 4th 5th 6th 7th 8th 9th 10th 11th 12th 13th 14th 15th 16th 17th …" at bounding box center [824, 175] width 153 height 24
select select "0"
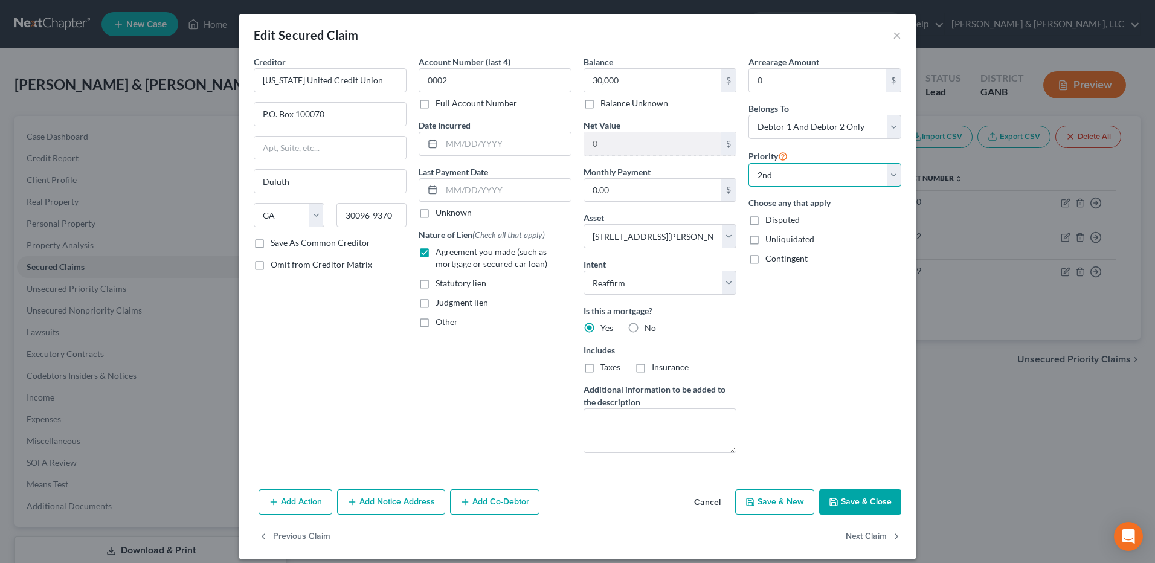
click at [748, 163] on select "Select 2nd 3rd 4th 5th 6th 7th 8th 9th 10th 11th 12th 13th 14th 15th 16th 17th …" at bounding box center [824, 175] width 153 height 24
click at [852, 492] on button "Save & Close" at bounding box center [860, 501] width 82 height 25
select select
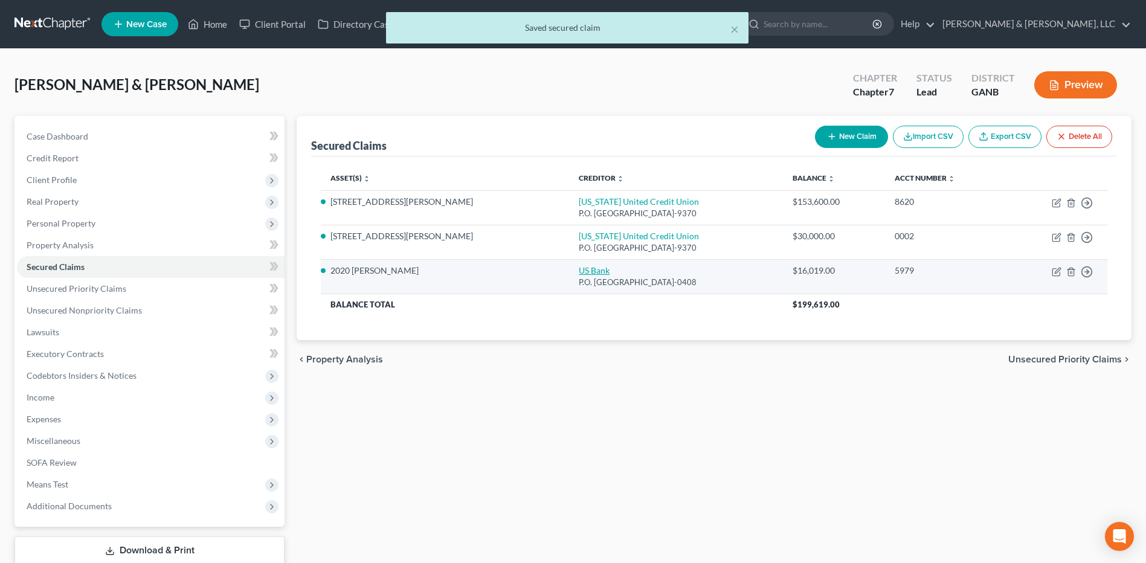
click at [579, 267] on link "US Bank" at bounding box center [594, 270] width 31 height 10
select select "26"
select select "2"
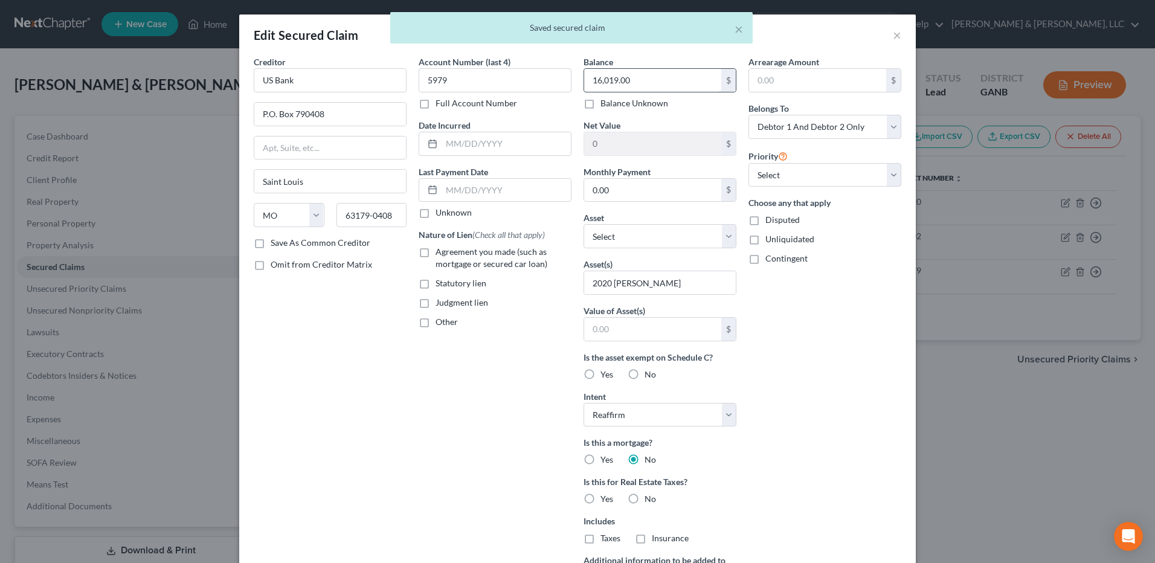
click at [646, 77] on input "16,019.00" at bounding box center [652, 80] width 137 height 23
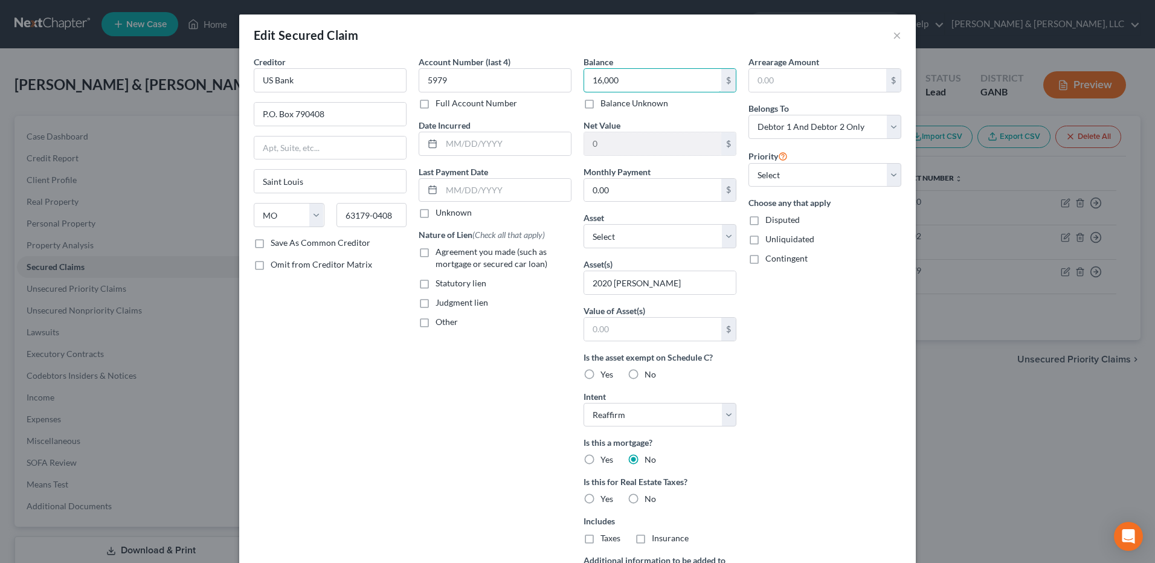
type input "16,000"
click at [487, 257] on span "Agreement you made (such as mortgage or secured car loan)" at bounding box center [491, 257] width 112 height 22
click at [448, 254] on input "Agreement you made (such as mortgage or secured car loan)" at bounding box center [444, 250] width 8 height 8
checkbox input "true"
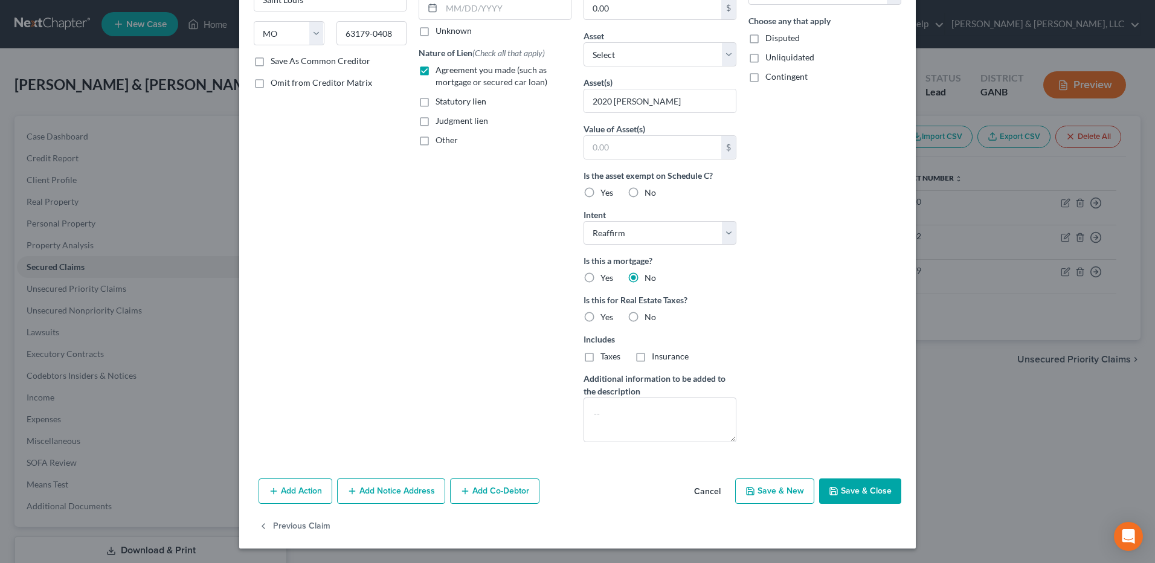
click at [852, 498] on button "Save & Close" at bounding box center [860, 490] width 82 height 25
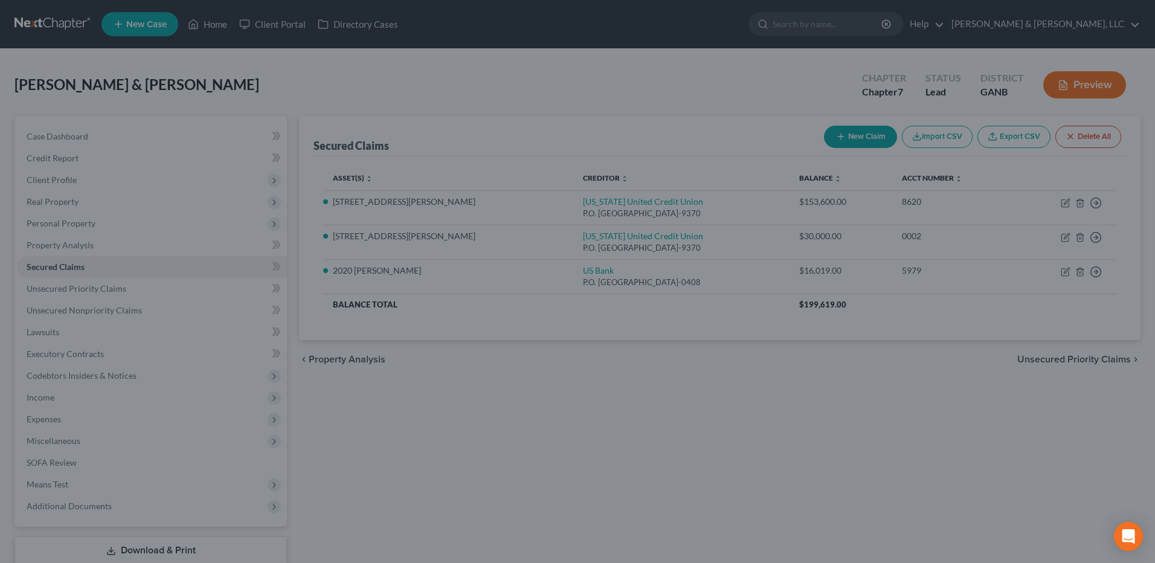
scroll to position [50, 0]
type input "16,000.00"
type input "0"
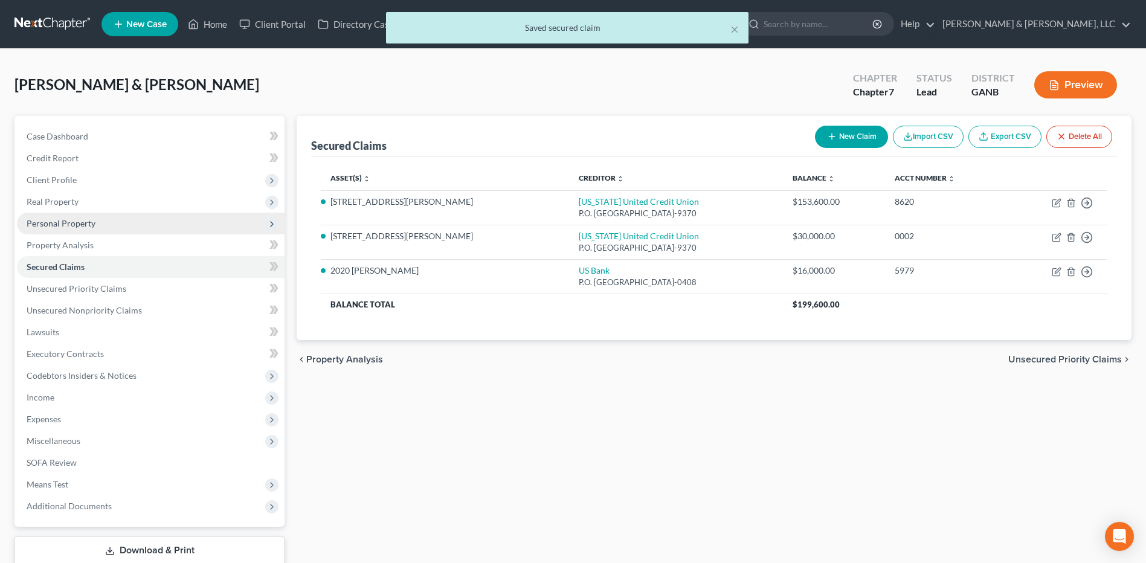
click at [128, 215] on span "Personal Property" at bounding box center [151, 224] width 268 height 22
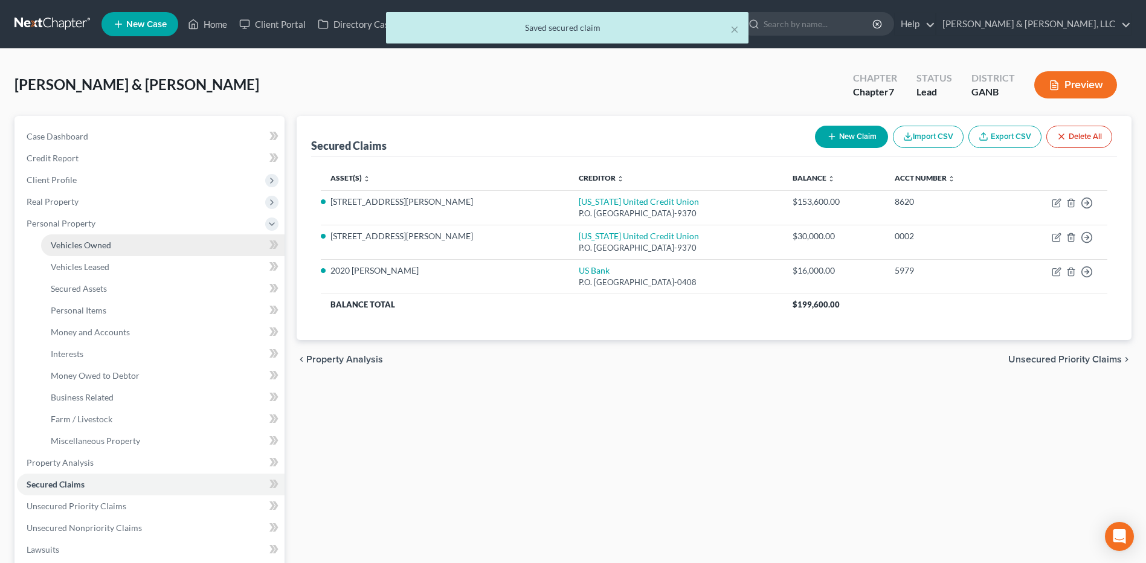
click at [114, 236] on link "Vehicles Owned" at bounding box center [162, 245] width 243 height 22
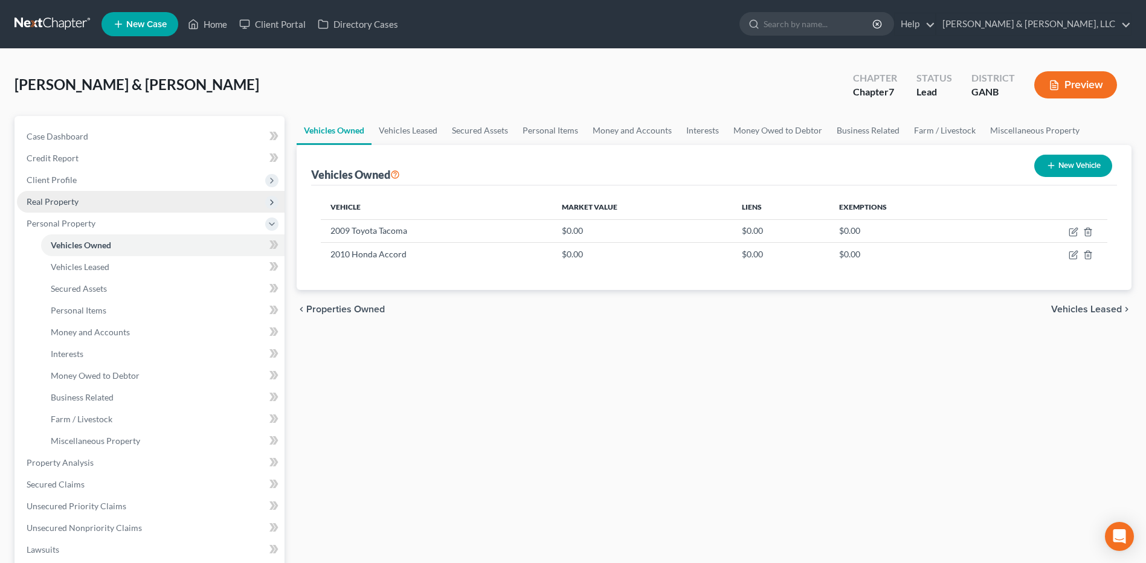
click at [69, 207] on span "Real Property" at bounding box center [151, 202] width 268 height 22
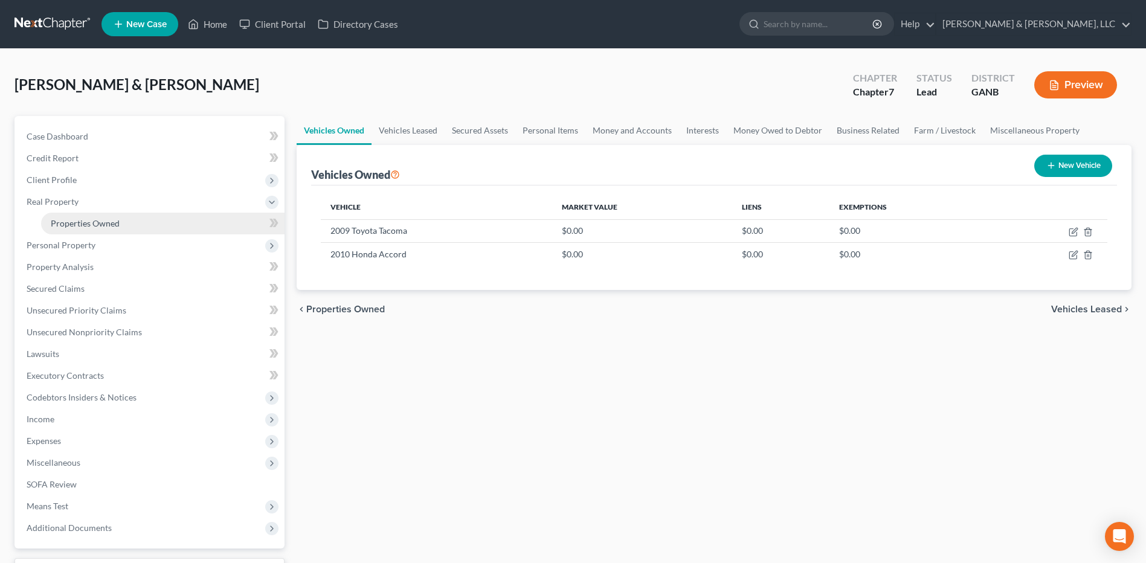
click at [91, 225] on span "Properties Owned" at bounding box center [85, 223] width 69 height 10
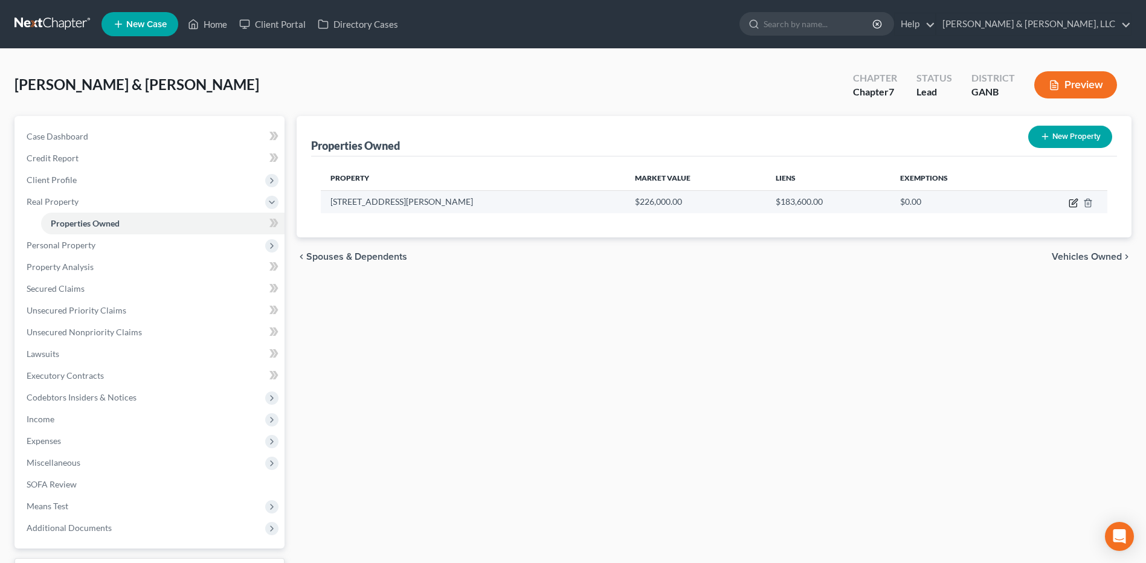
click at [1069, 202] on icon "button" at bounding box center [1072, 203] width 7 height 7
select select "10"
select select "104"
select select "2"
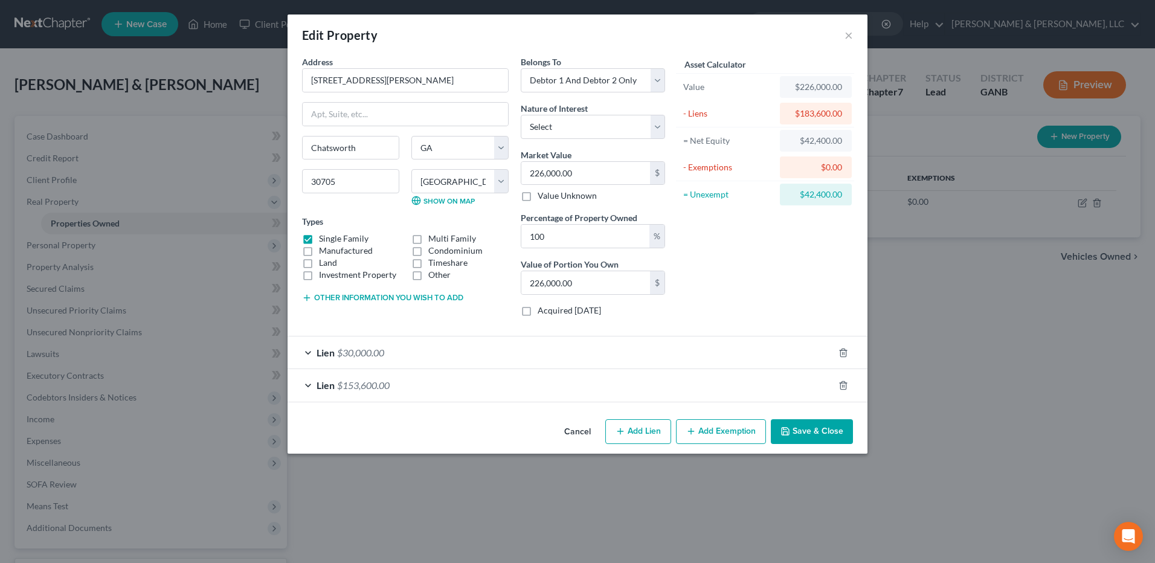
click at [694, 431] on icon "button" at bounding box center [691, 431] width 10 height 10
select select "2"
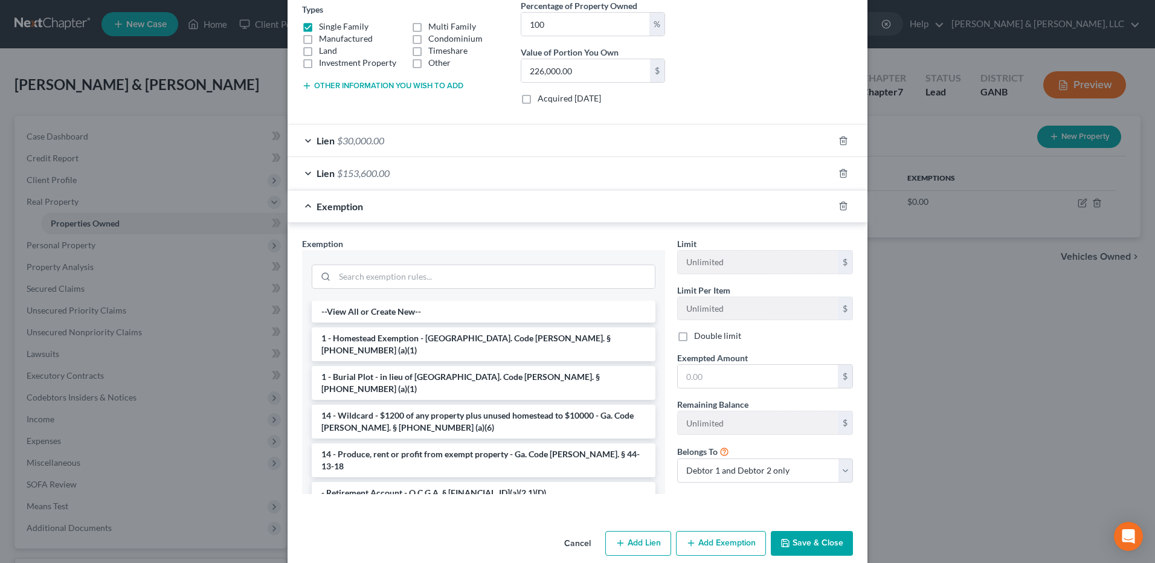
scroll to position [229, 0]
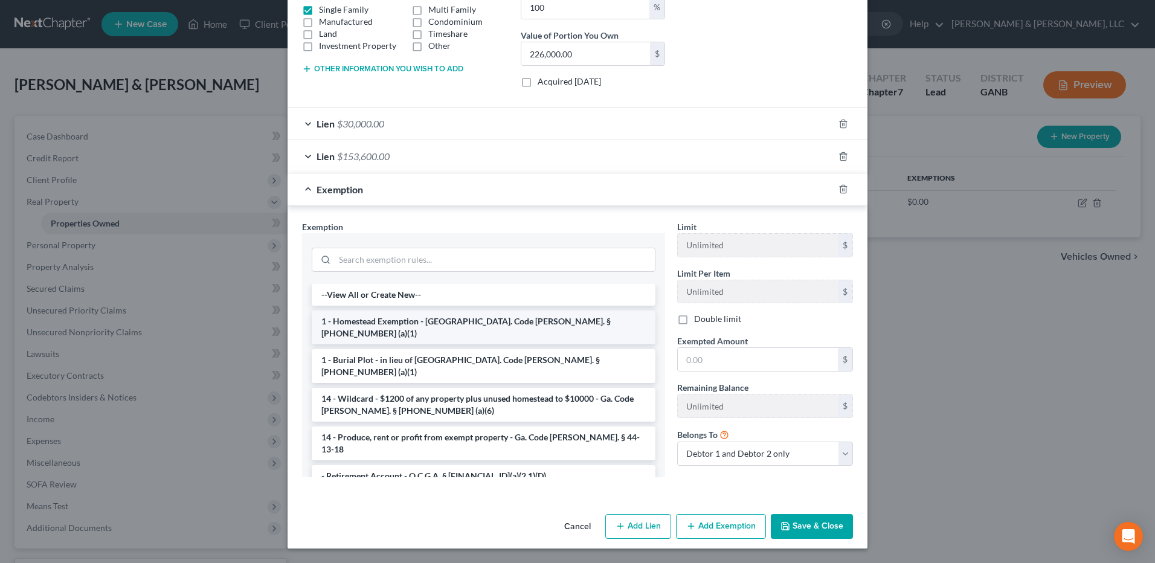
click at [413, 324] on li "1 - Homestead Exemption - [GEOGRAPHIC_DATA]. Code [PERSON_NAME]. § [PHONE_NUMBE…" at bounding box center [484, 327] width 344 height 34
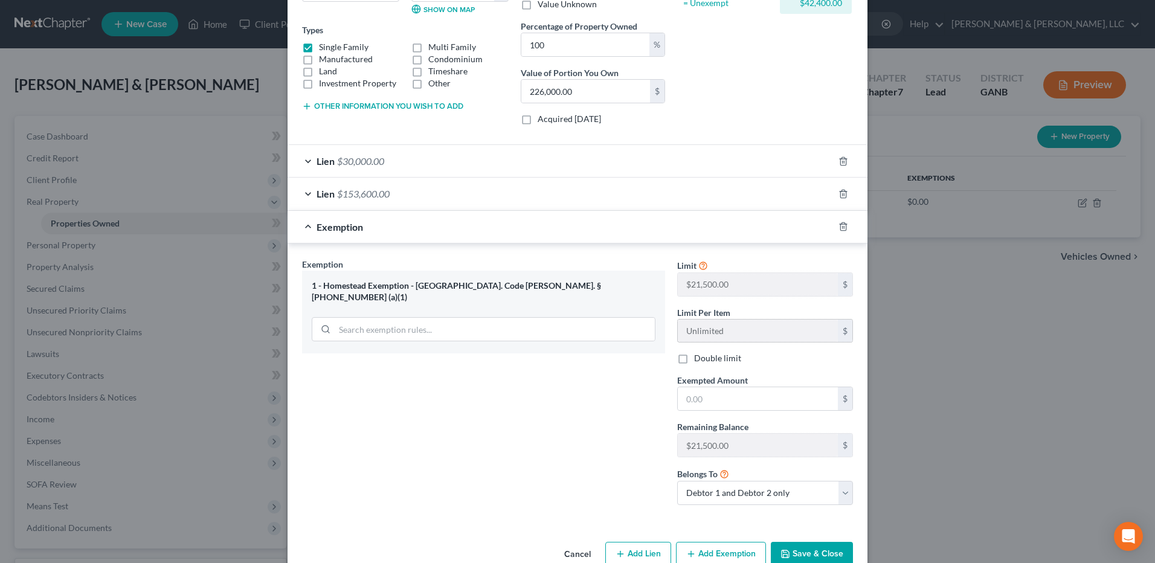
scroll to position [219, 0]
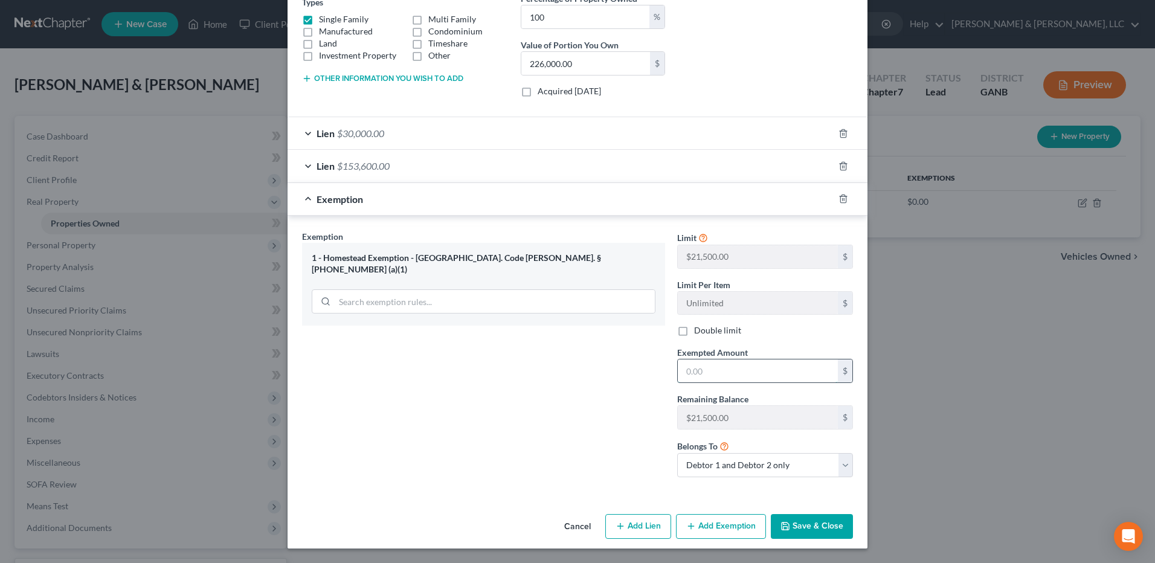
click at [722, 361] on input "text" at bounding box center [758, 370] width 160 height 23
type input "42,400"
click at [824, 523] on button "Save & Close" at bounding box center [812, 526] width 82 height 25
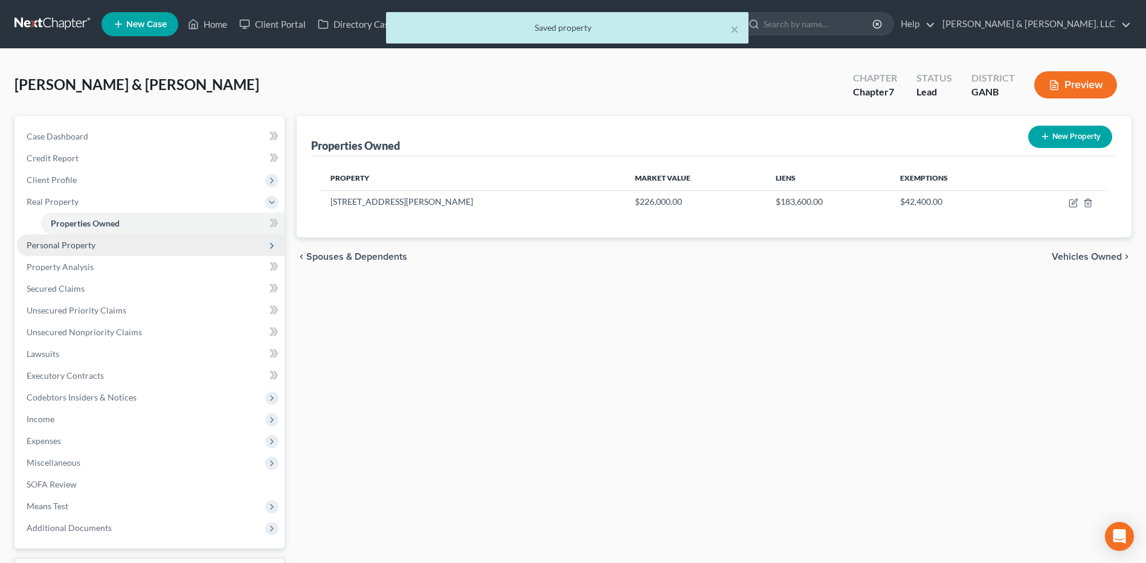
click at [155, 252] on span "Personal Property" at bounding box center [151, 245] width 268 height 22
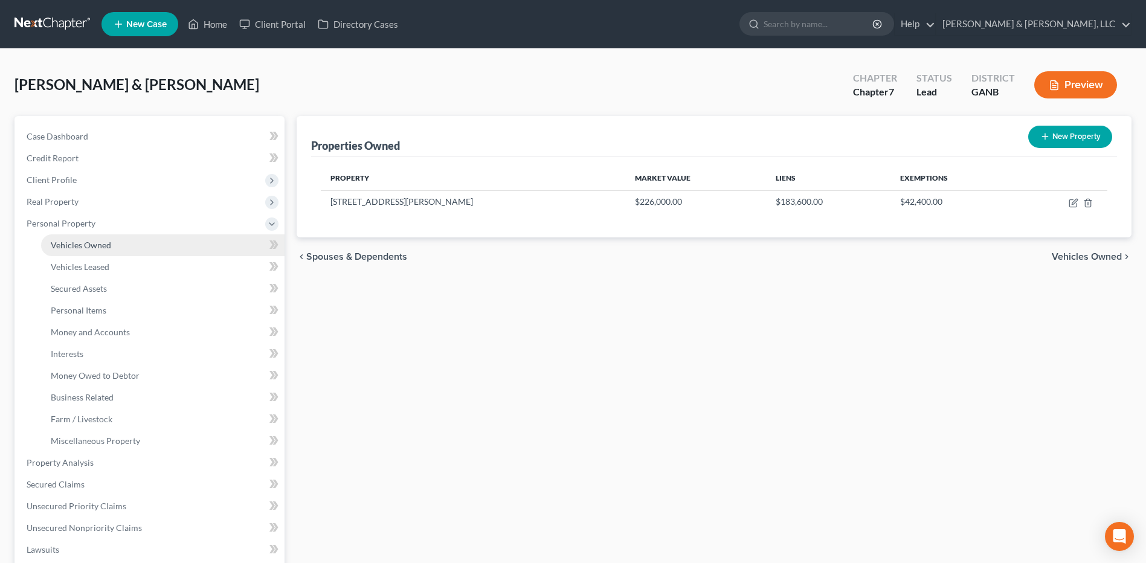
click at [130, 244] on link "Vehicles Owned" at bounding box center [162, 245] width 243 height 22
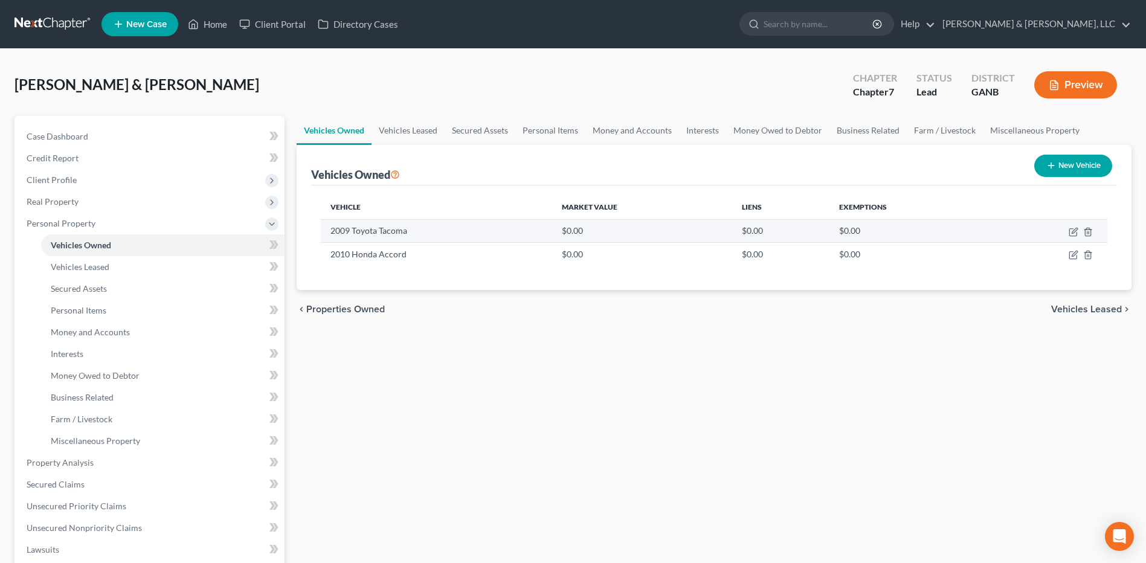
click at [1078, 235] on td at bounding box center [1049, 230] width 117 height 23
click at [1074, 233] on icon "button" at bounding box center [1073, 232] width 10 height 10
select select "1"
select select "17"
select select "0"
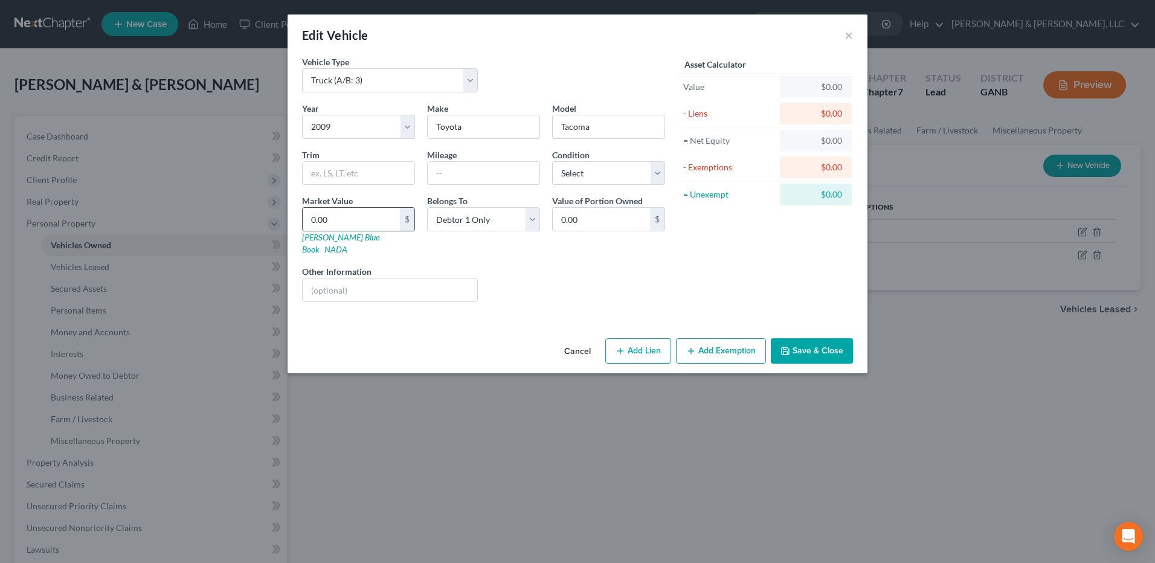
click at [371, 231] on div "0.00 $" at bounding box center [358, 219] width 113 height 24
click at [368, 222] on input "0.00" at bounding box center [351, 219] width 97 height 23
type input "6"
type input "6.00"
type input "60"
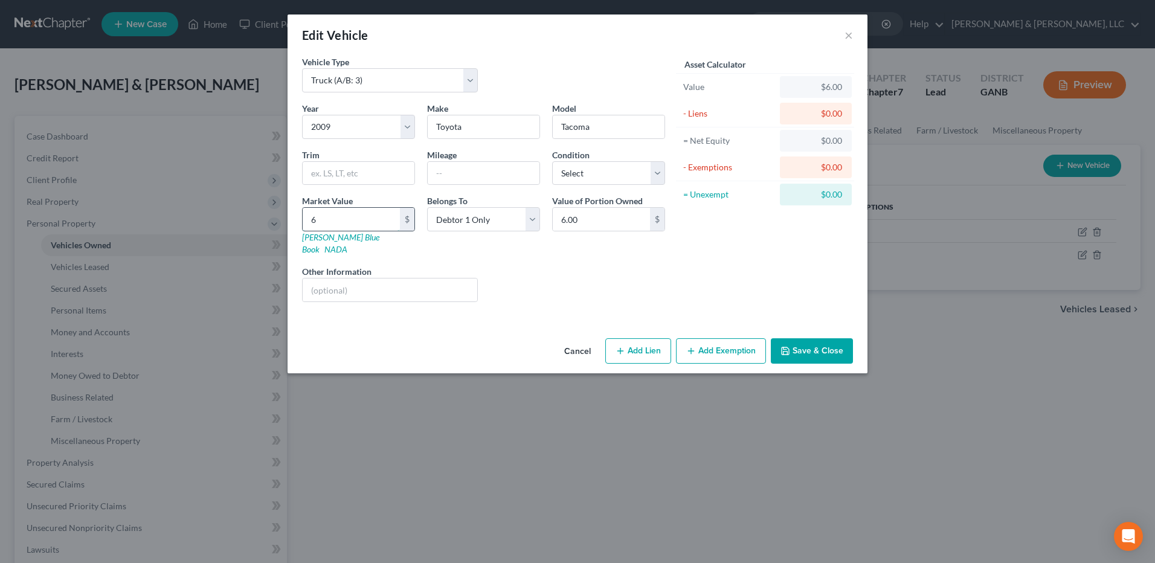
type input "60.00"
type input "600"
type input "600.00"
type input "6000"
type input "6,000.00"
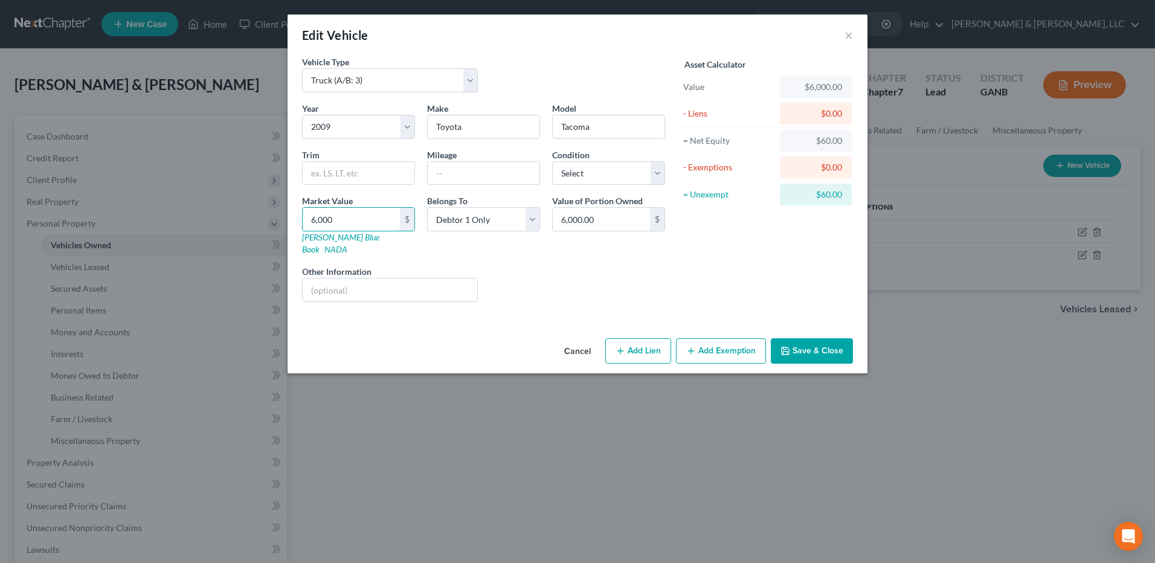
type input "6,000"
click at [723, 338] on button "Add Exemption" at bounding box center [721, 350] width 90 height 25
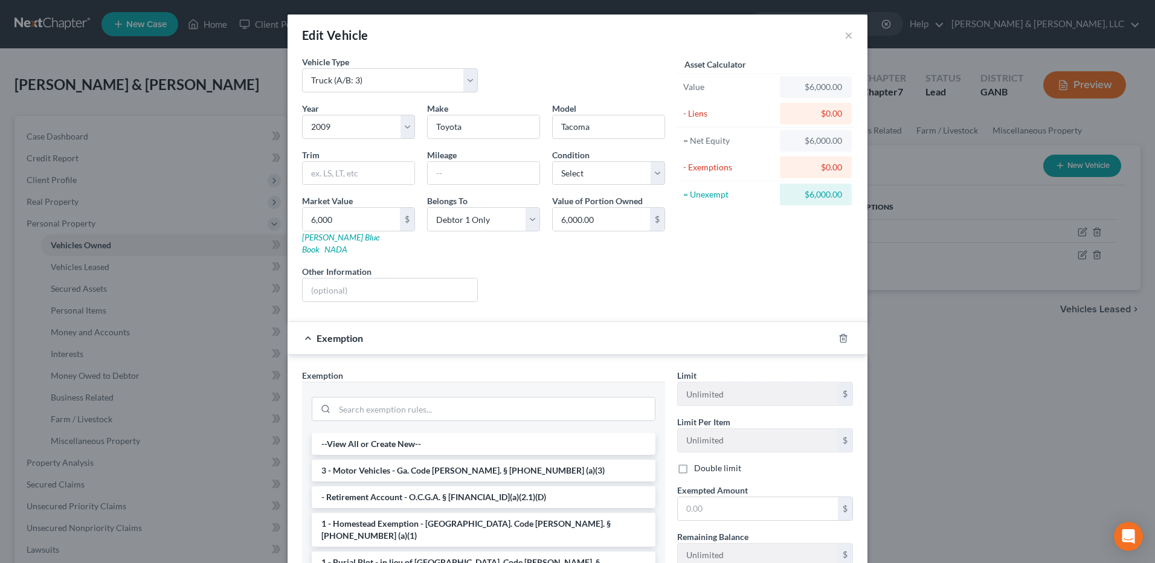
click at [373, 466] on li "3 - Motor Vehicles - Ga. Code [PERSON_NAME]. § [PHONE_NUMBER] (a)(3)" at bounding box center [484, 471] width 344 height 22
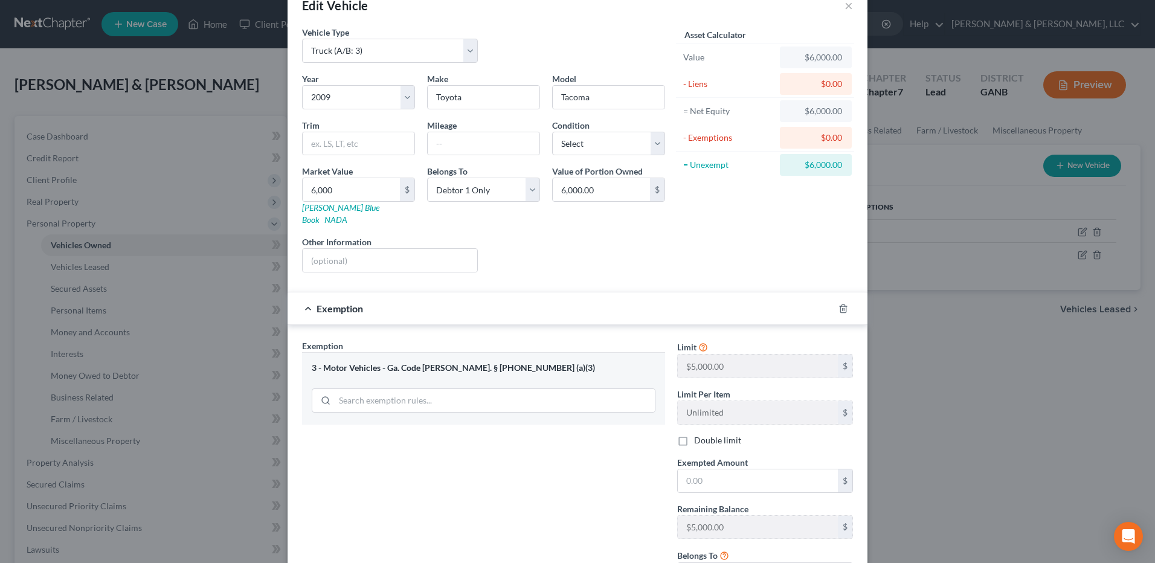
scroll to position [127, 0]
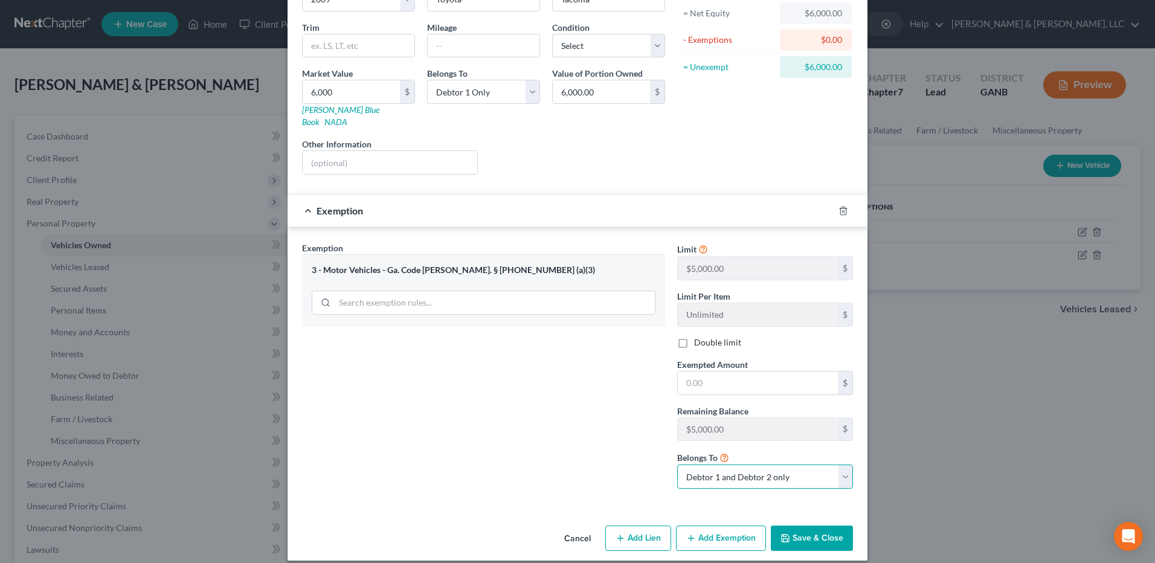
click at [741, 464] on select "Debtor 1 only Debtor 2 only Debtor 1 and Debtor 2 only" at bounding box center [765, 476] width 176 height 24
select select "0"
click at [677, 464] on select "Debtor 1 only Debtor 2 only Debtor 1 and Debtor 2 only" at bounding box center [765, 476] width 176 height 24
click at [705, 379] on input "text" at bounding box center [758, 382] width 160 height 23
type input "5,000"
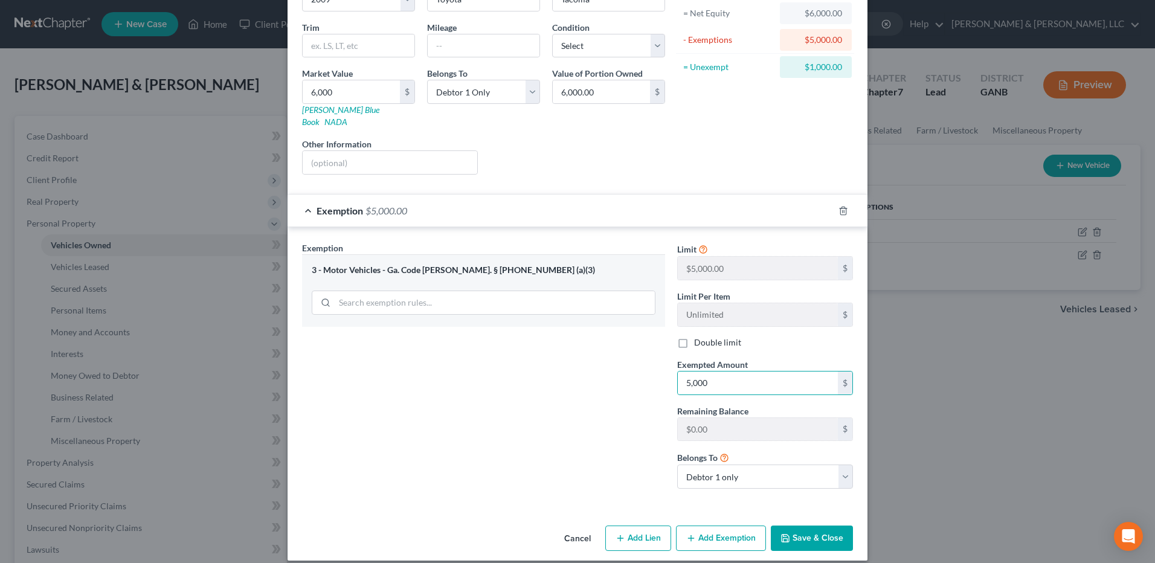
click at [729, 525] on button "Add Exemption" at bounding box center [721, 537] width 90 height 25
select select "2"
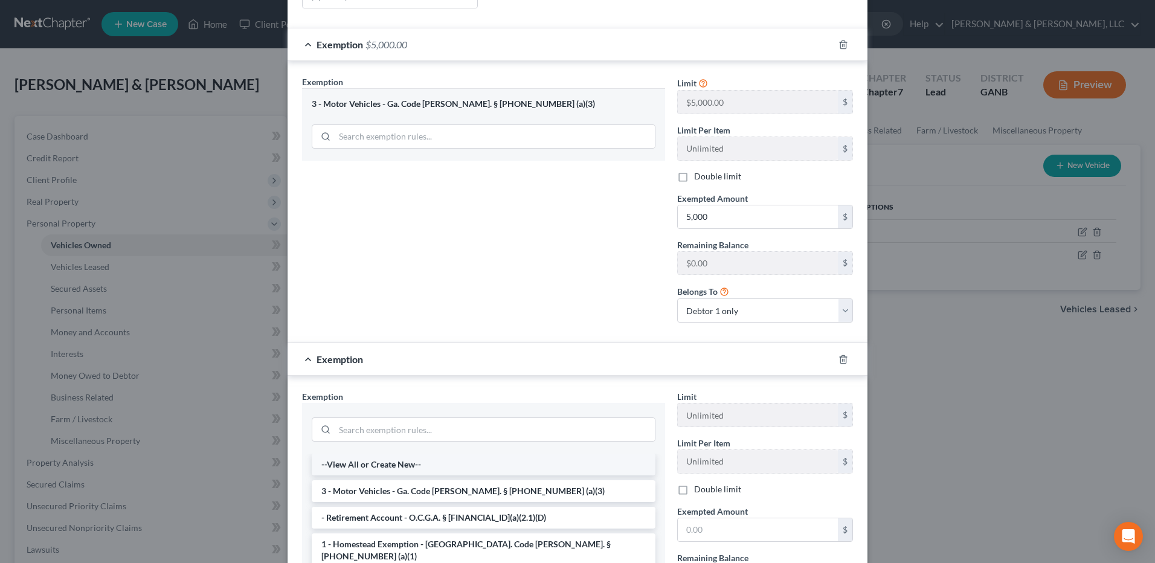
scroll to position [309, 0]
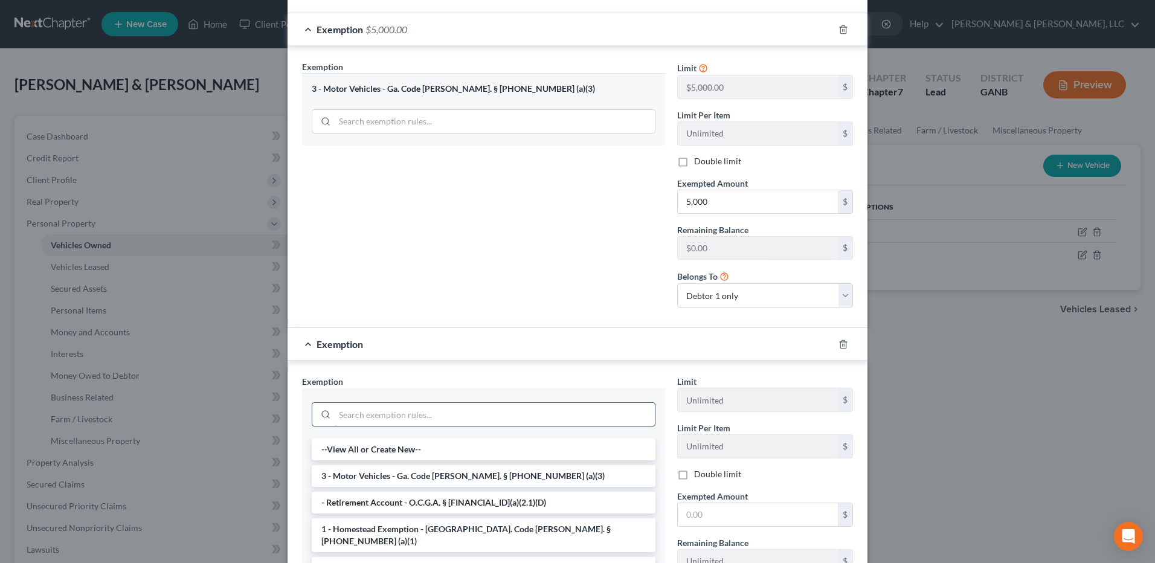
click at [400, 403] on input "search" at bounding box center [495, 414] width 320 height 23
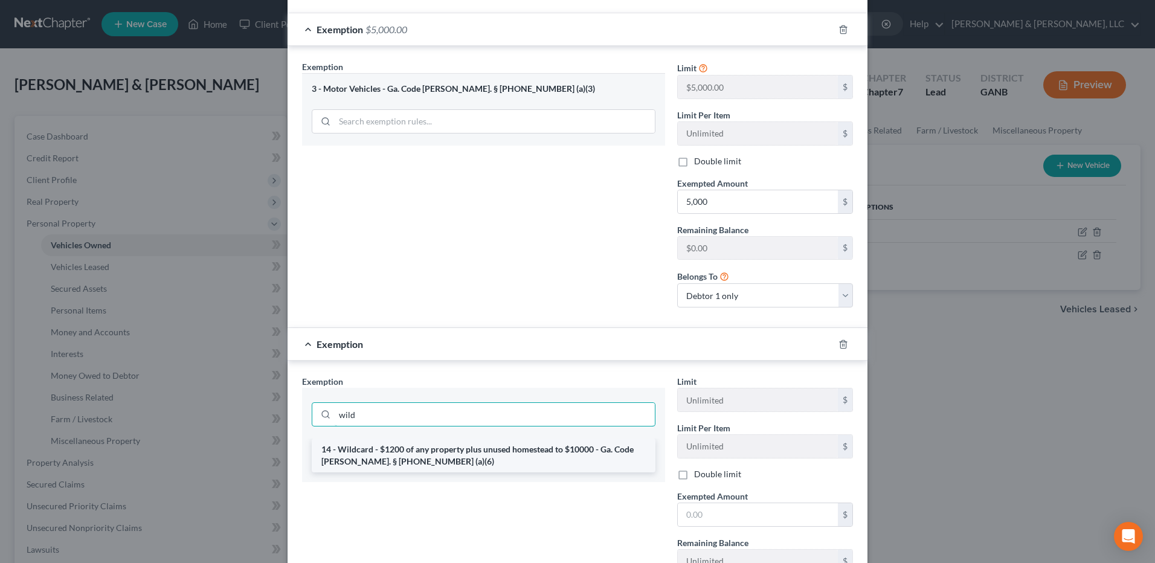
type input "wild"
click at [402, 438] on li "14 - Wildcard - $1200 of any property plus unused homestead to $10000 - Ga. Cod…" at bounding box center [484, 455] width 344 height 34
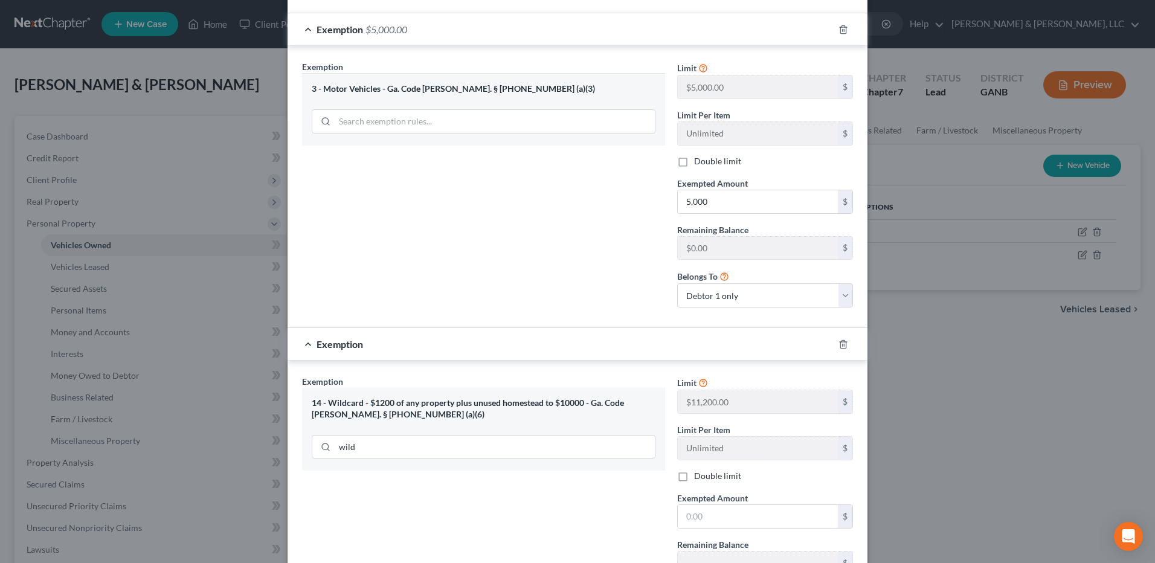
click at [727, 493] on span "Exempted Amount" at bounding box center [712, 498] width 71 height 10
click at [729, 505] on input "text" at bounding box center [758, 516] width 160 height 23
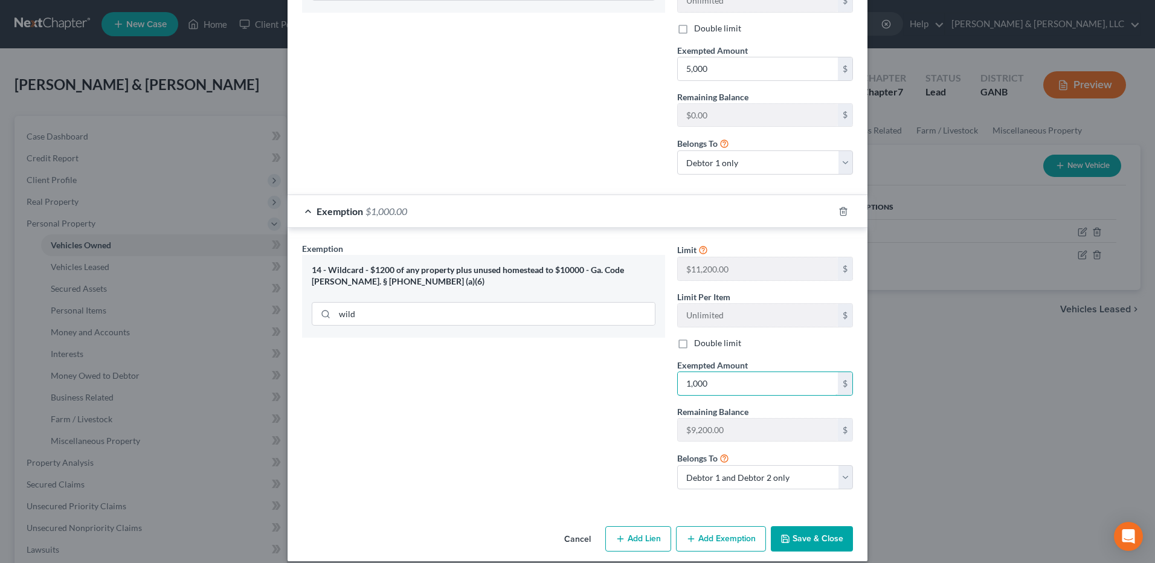
scroll to position [442, 0]
type input "1,000"
click at [801, 527] on button "Save & Close" at bounding box center [812, 537] width 82 height 25
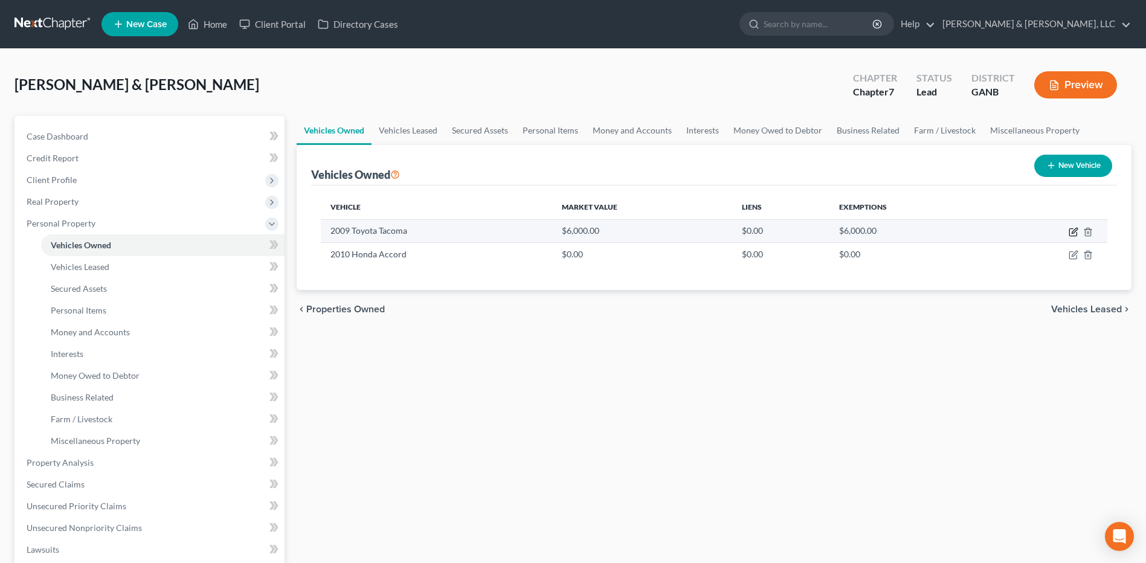
click at [1074, 231] on icon "button" at bounding box center [1073, 230] width 5 height 5
select select "1"
select select "17"
select select "0"
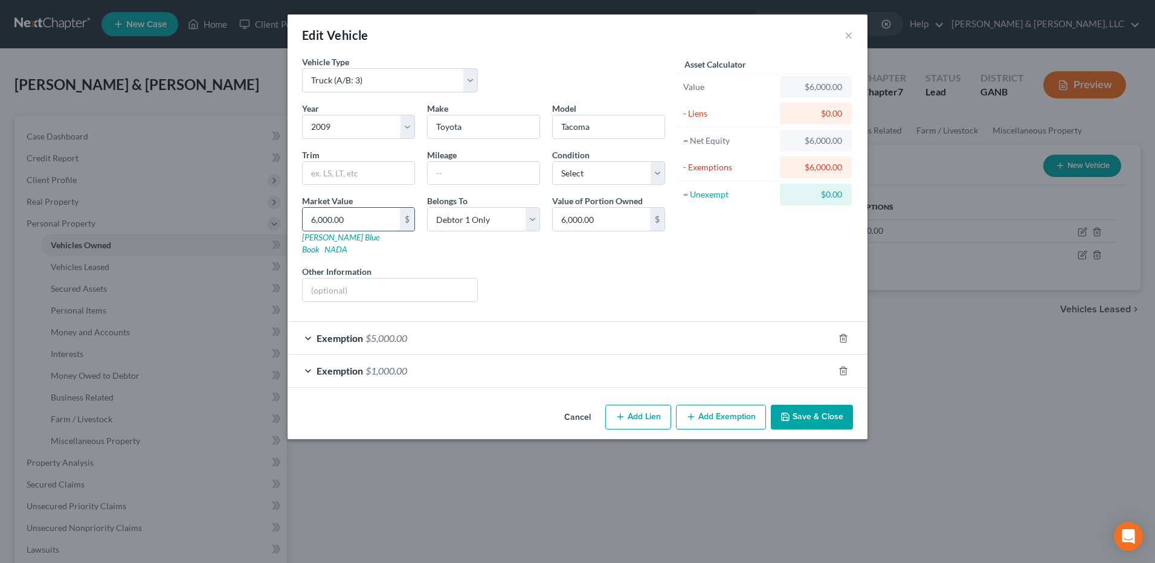
click at [361, 217] on input "6,000.00" at bounding box center [351, 219] width 97 height 23
type input "4"
type input "4.00"
type input "47"
type input "47.00"
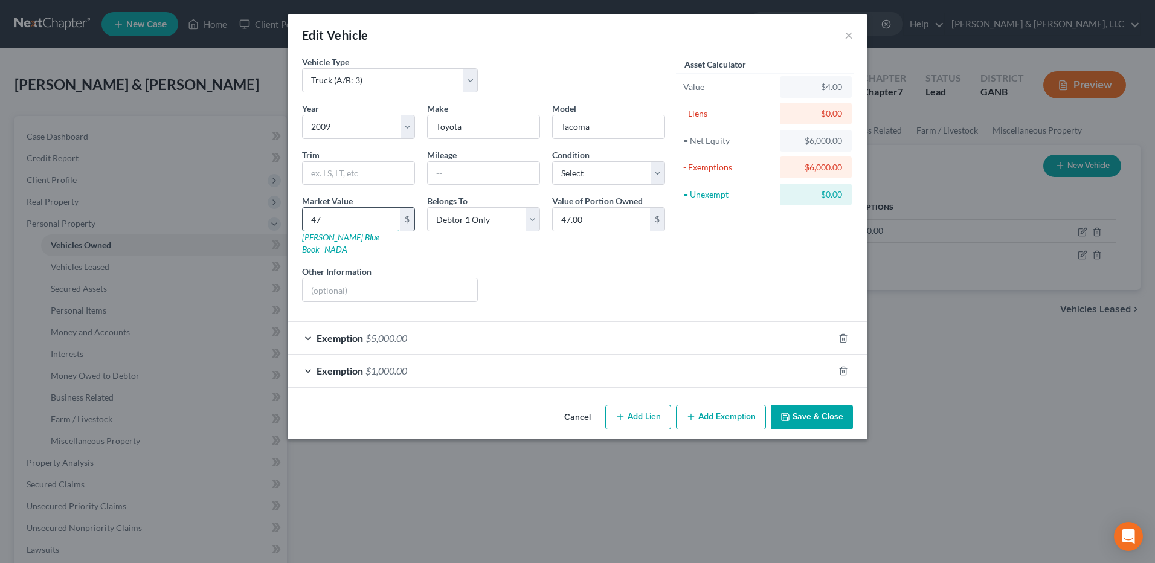
type input "475"
type input "475.00"
type input "4750"
type input "4,750.00"
type input "4,750"
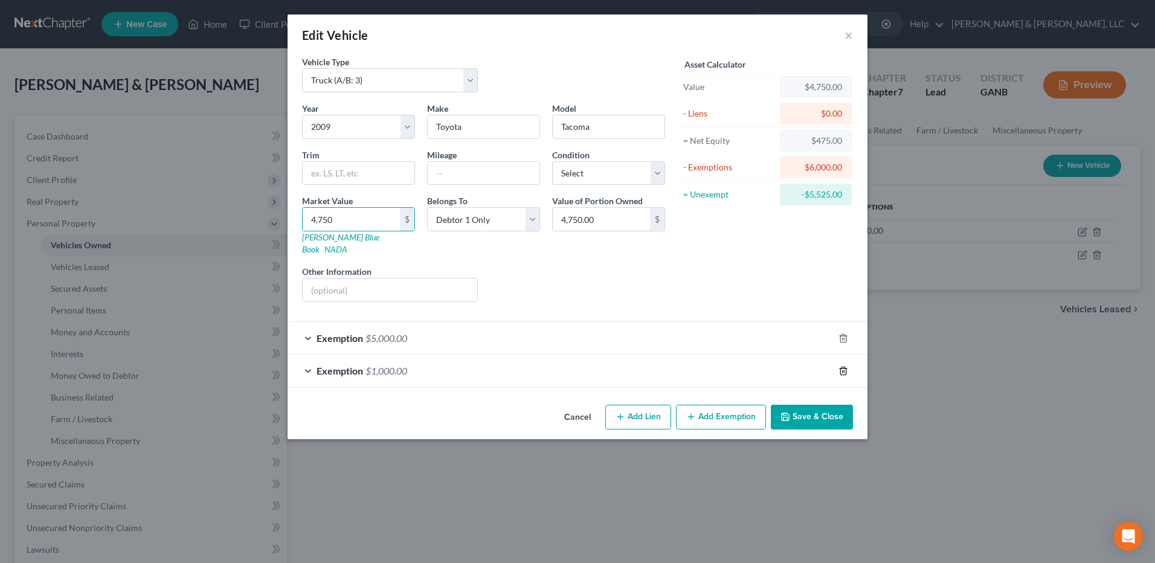
click at [838, 366] on icon "button" at bounding box center [843, 371] width 10 height 10
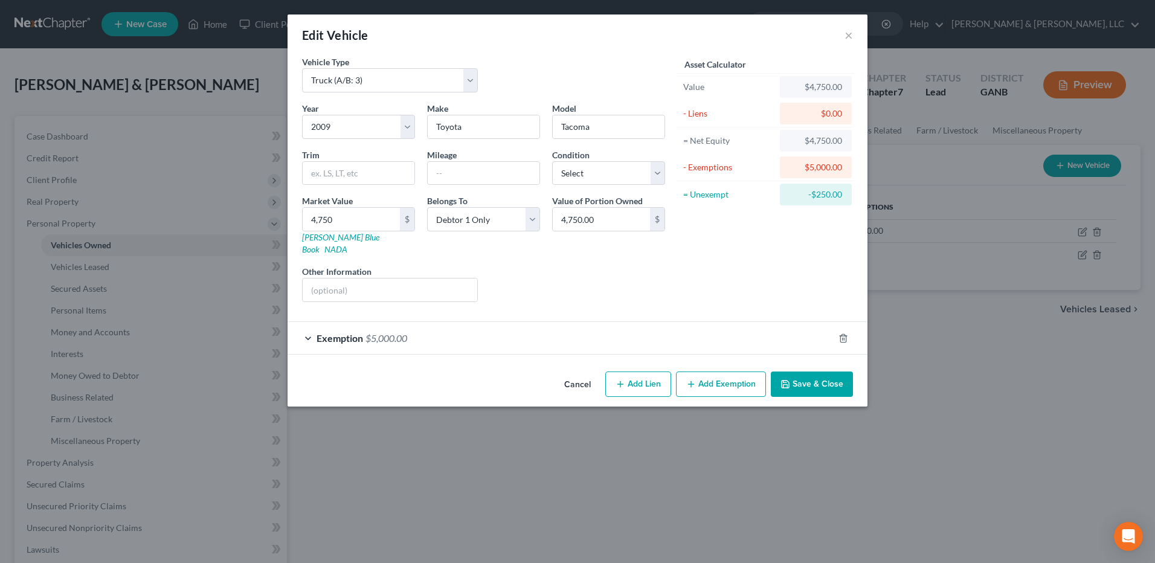
click at [726, 324] on div "Exemption $5,000.00" at bounding box center [560, 338] width 546 height 32
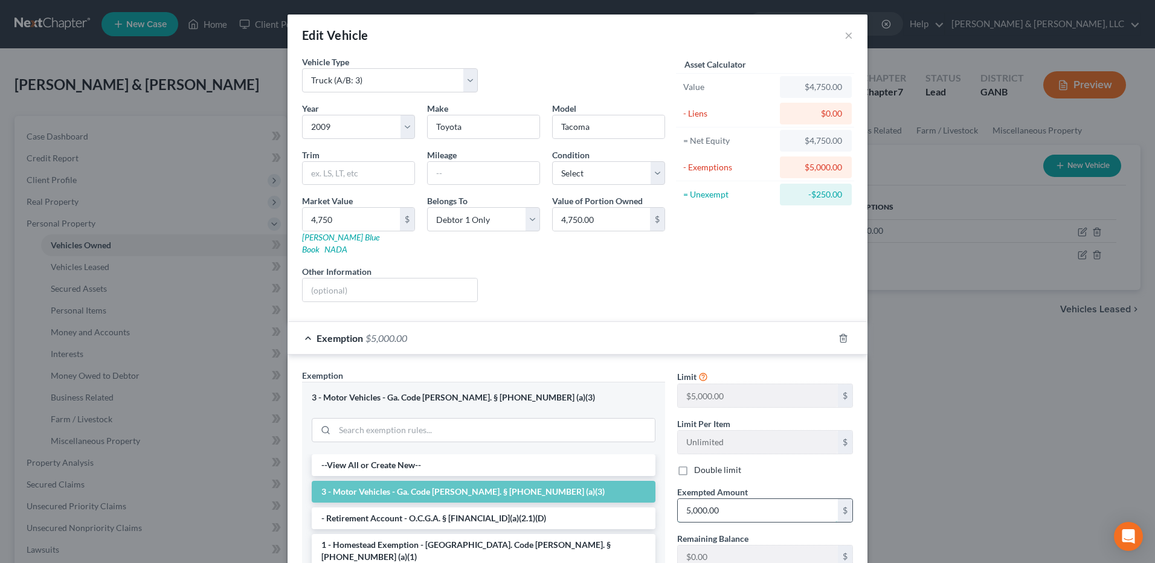
click at [718, 499] on input "5,000.00" at bounding box center [758, 510] width 160 height 23
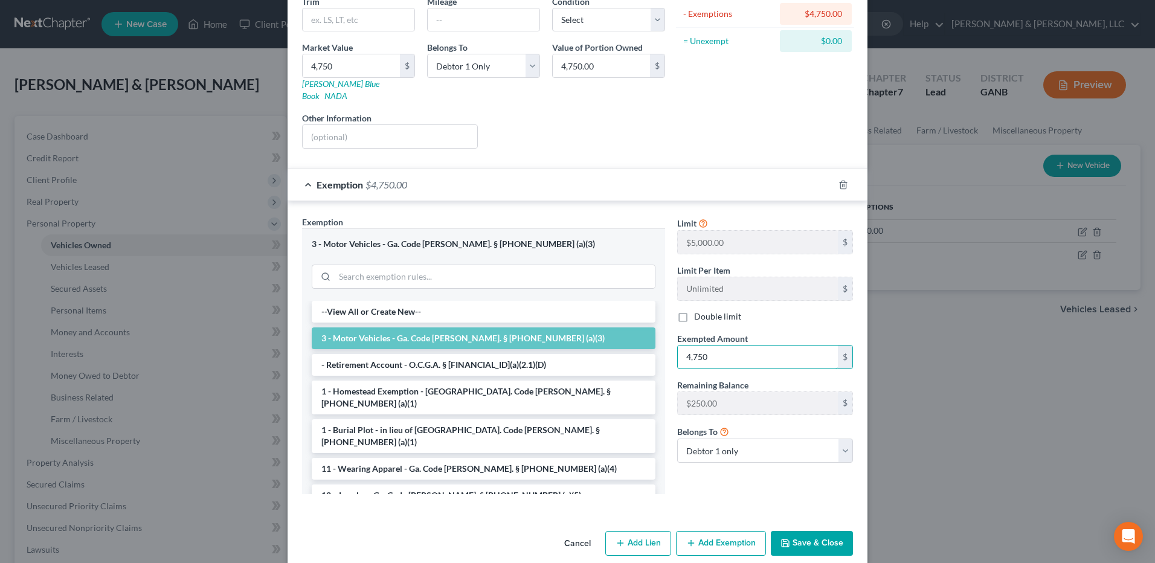
scroll to position [158, 0]
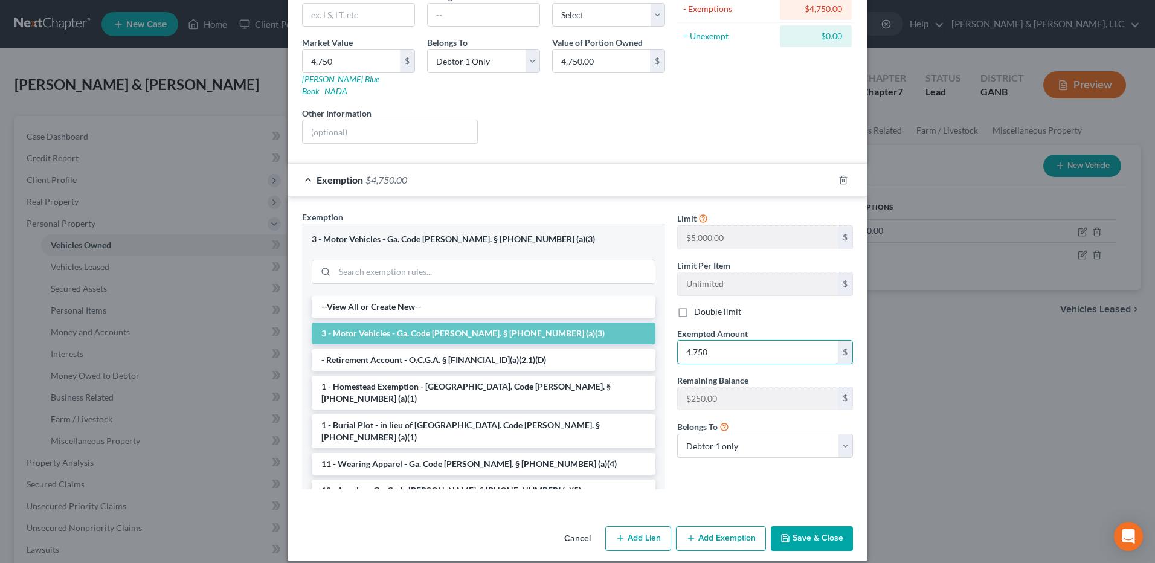
type input "4,750"
click at [812, 528] on button "Save & Close" at bounding box center [812, 538] width 82 height 25
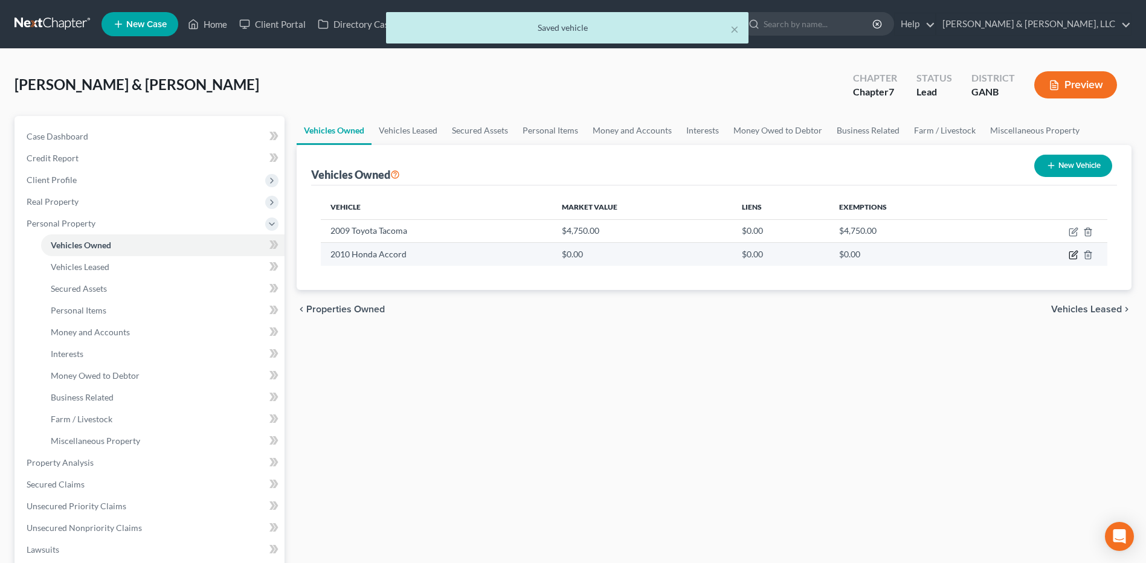
click at [1072, 253] on icon "button" at bounding box center [1073, 255] width 10 height 10
select select "0"
select select "16"
select select "2"
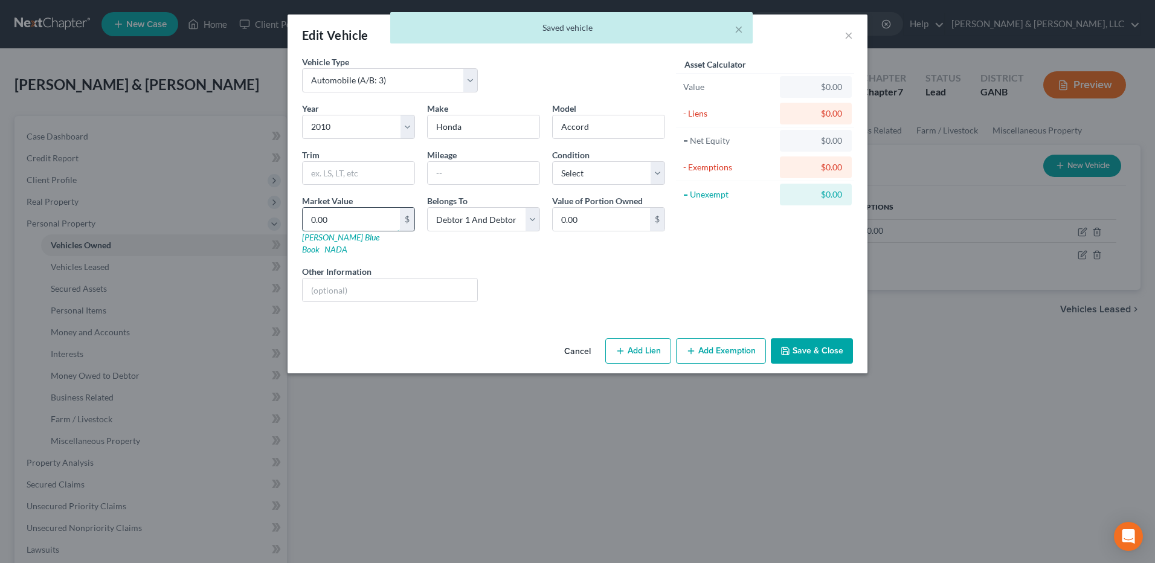
click at [374, 217] on input "0.00" at bounding box center [351, 219] width 97 height 23
type input "3"
type input "3.00"
type input "35"
type input "35.00"
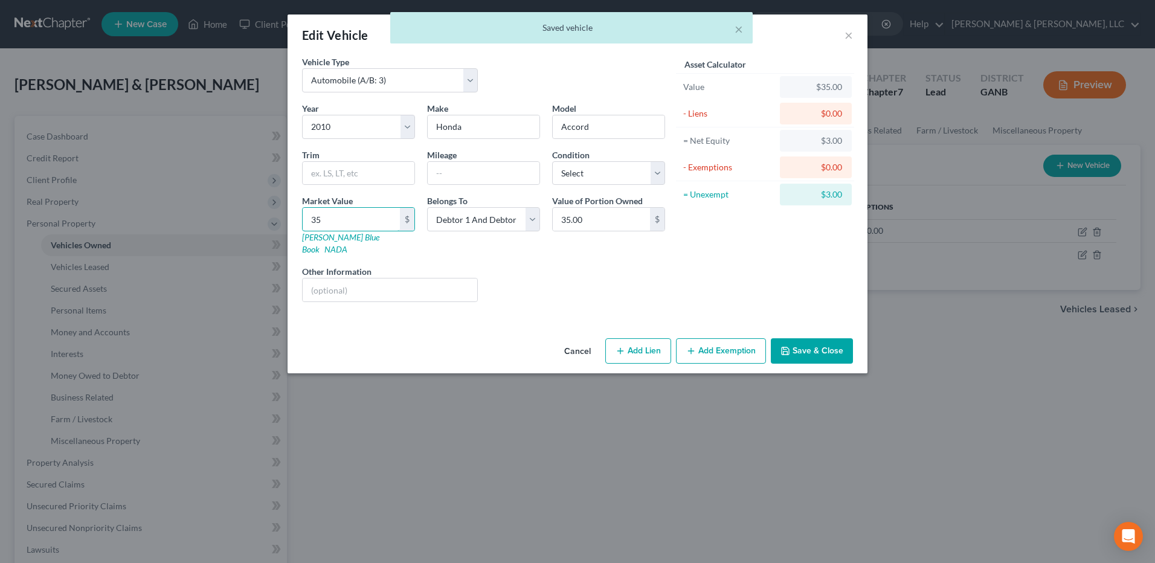
type input "350"
type input "350.00"
type input "3500"
type input "3,500.00"
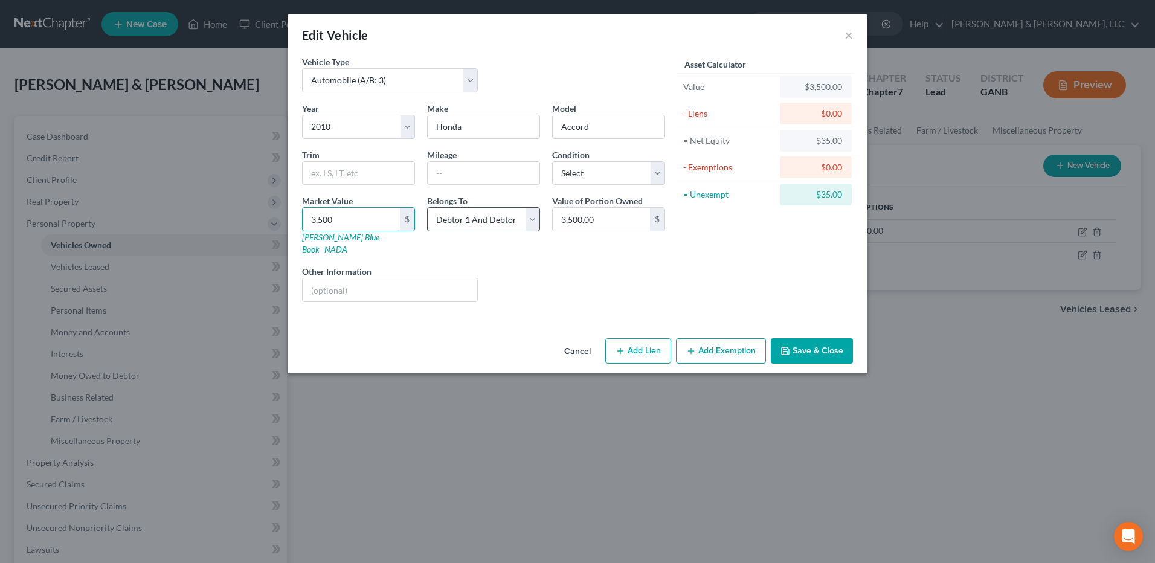
type input "3,500"
click at [513, 225] on select "Select Debtor 1 Only Debtor 2 Only Debtor 1 And Debtor 2 Only At Least One Of T…" at bounding box center [483, 219] width 113 height 24
select select "1"
click at [427, 207] on select "Select Debtor 1 Only Debtor 2 Only Debtor 1 And Debtor 2 Only At Least One Of T…" at bounding box center [483, 219] width 113 height 24
click at [703, 338] on button "Add Exemption" at bounding box center [721, 350] width 90 height 25
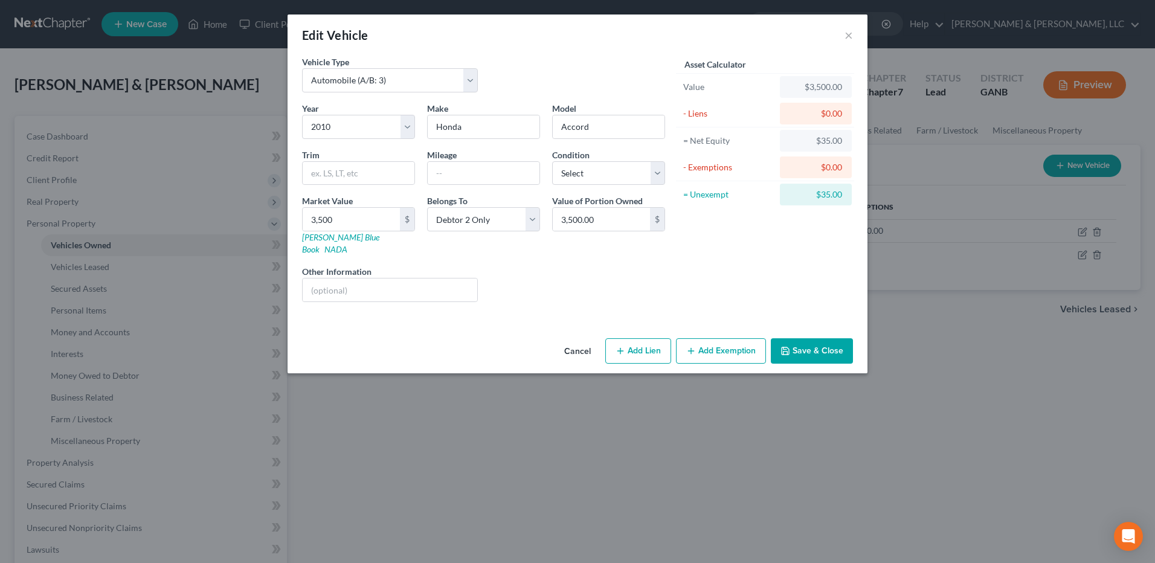
select select "2"
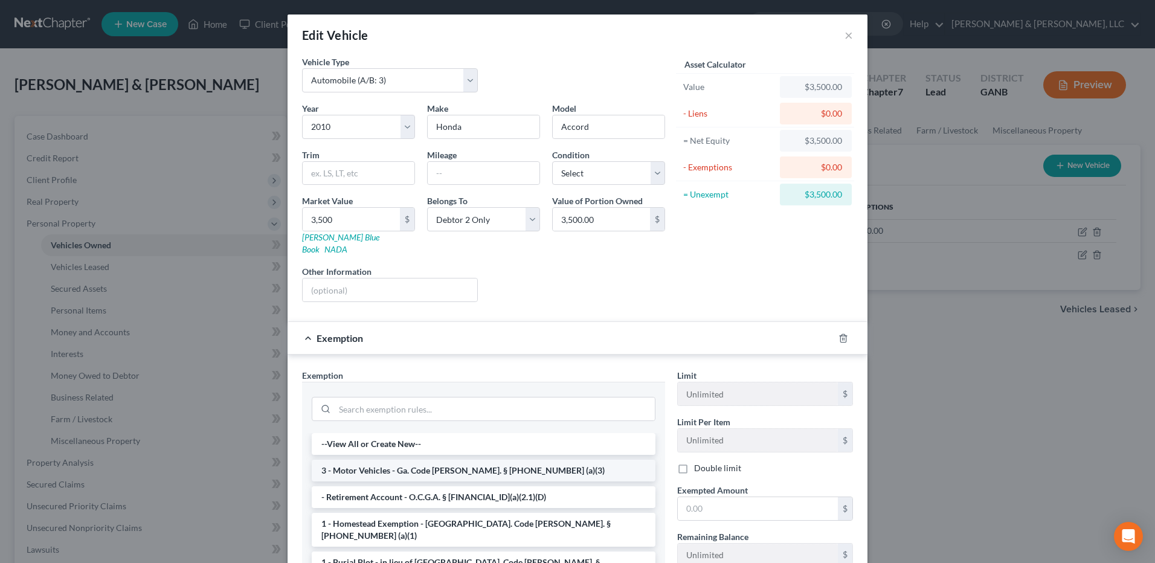
click at [418, 468] on li "3 - Motor Vehicles - Ga. Code [PERSON_NAME]. § [PHONE_NUMBER] (a)(3)" at bounding box center [484, 471] width 344 height 22
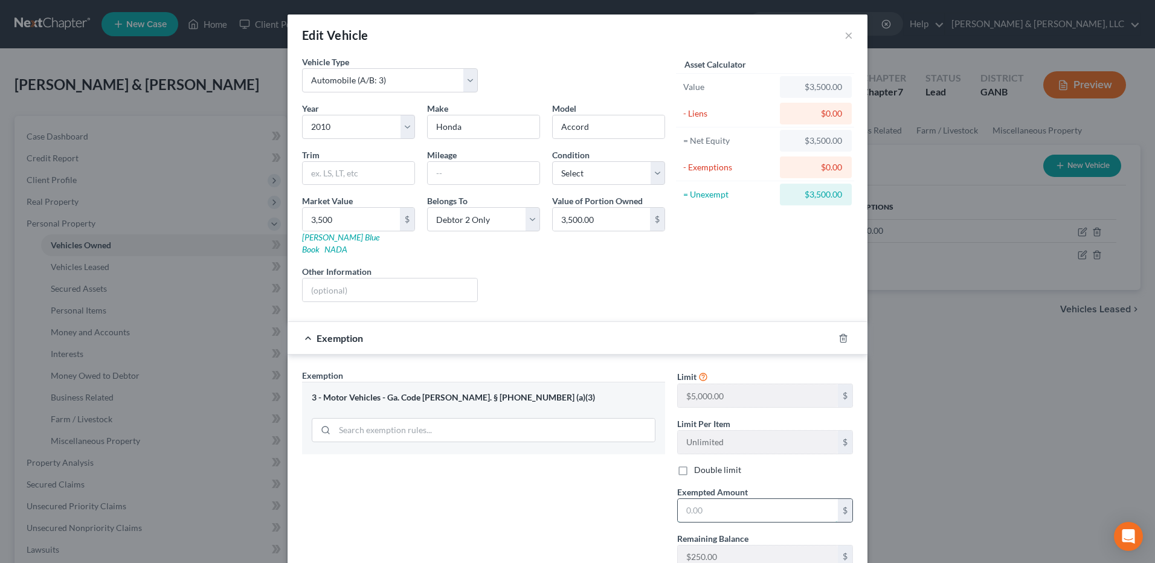
click at [723, 501] on input "text" at bounding box center [758, 510] width 160 height 23
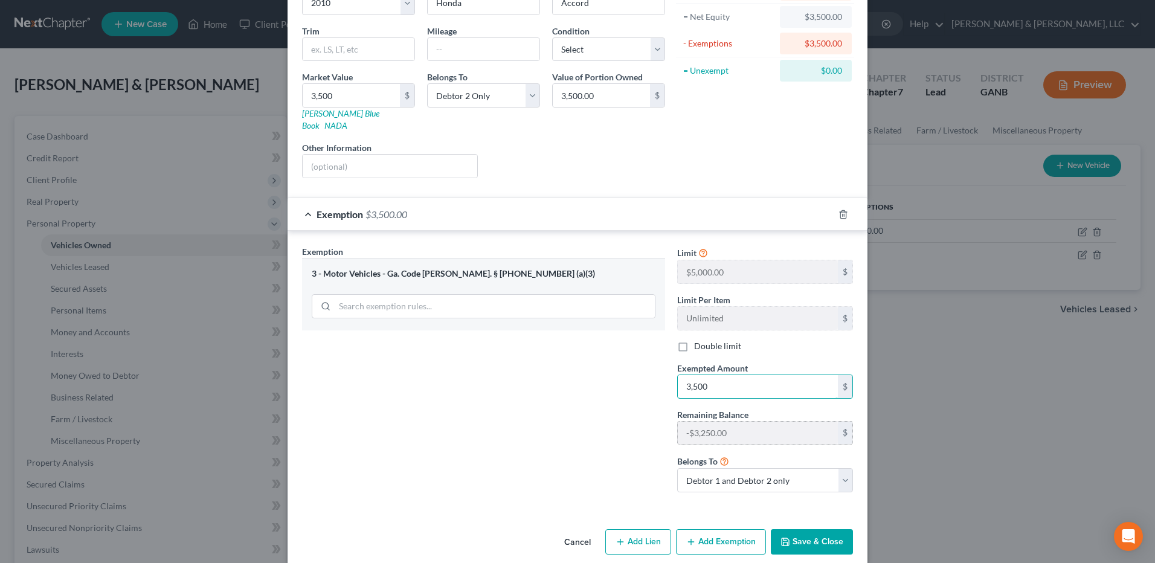
scroll to position [127, 0]
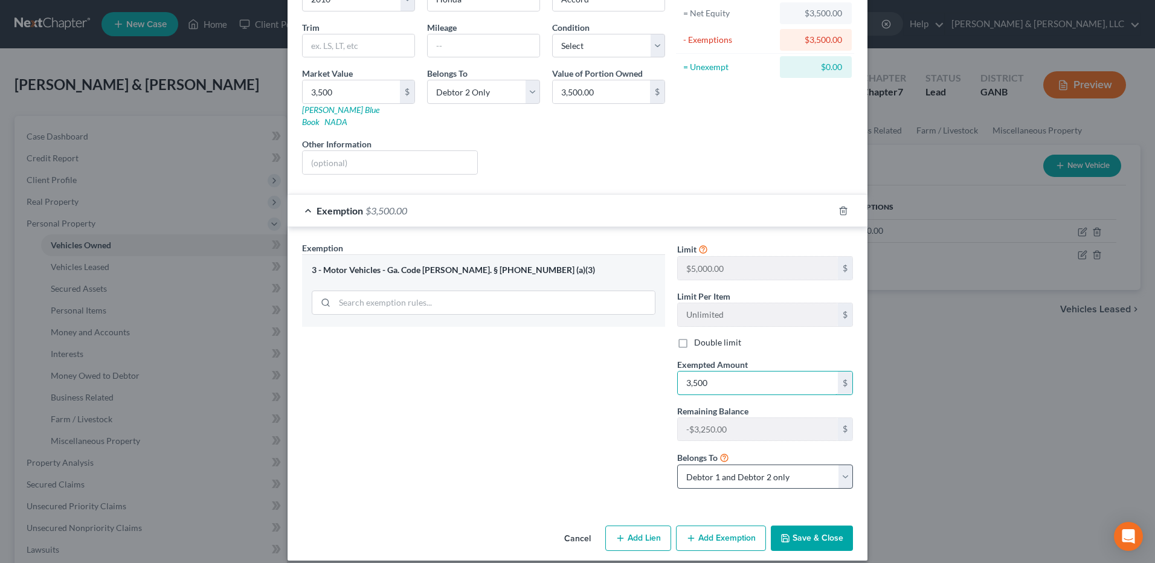
type input "3,500"
click at [744, 464] on select "Debtor 1 only Debtor 2 only Debtor 1 and Debtor 2 only" at bounding box center [765, 476] width 176 height 24
select select "1"
click at [677, 464] on select "Debtor 1 only Debtor 2 only Debtor 1 and Debtor 2 only" at bounding box center [765, 476] width 176 height 24
click at [810, 527] on button "Save & Close" at bounding box center [812, 537] width 82 height 25
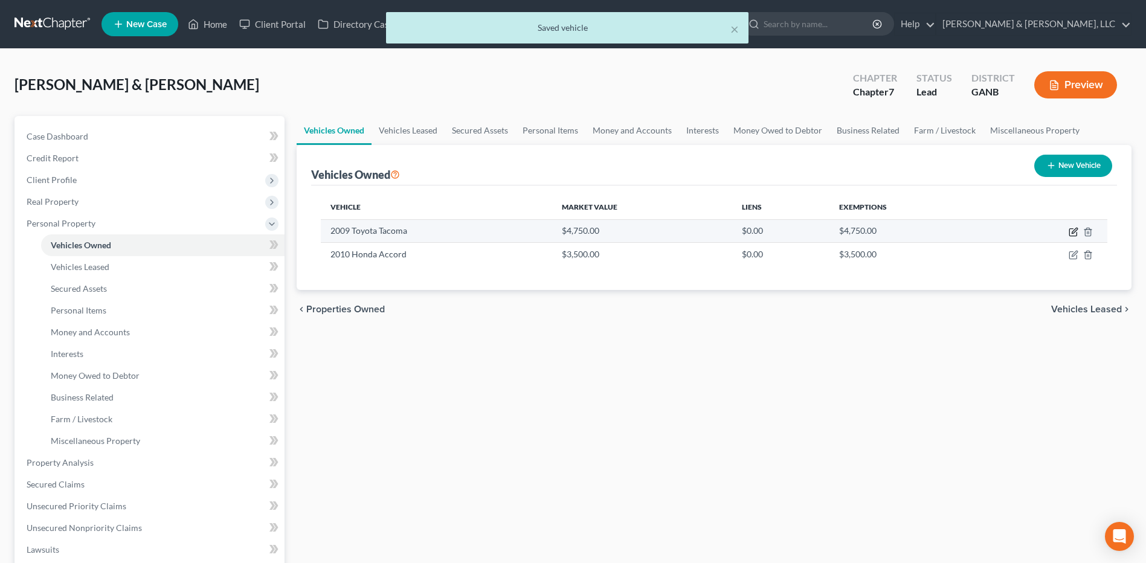
click at [1077, 234] on icon "button" at bounding box center [1073, 232] width 10 height 10
select select "1"
select select "17"
select select "0"
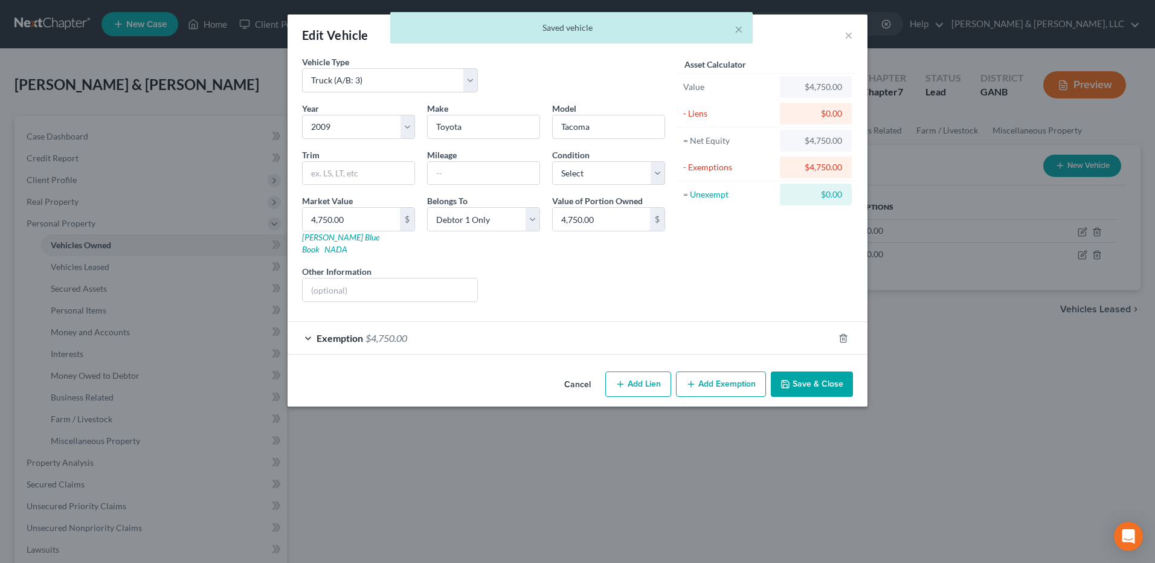
click at [835, 377] on button "Save & Close" at bounding box center [812, 383] width 82 height 25
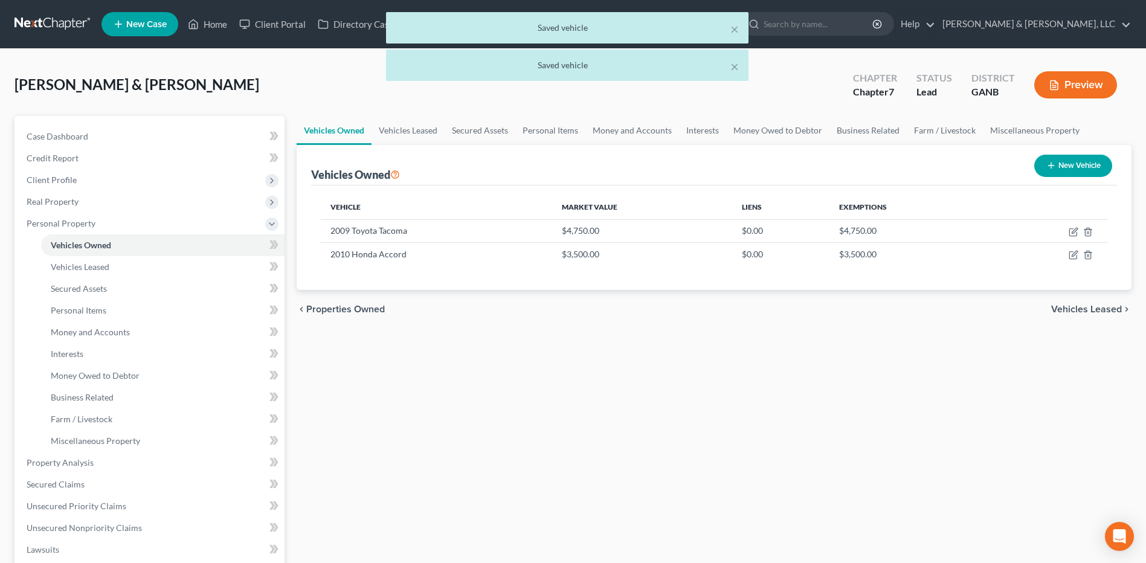
click at [1096, 316] on div "chevron_left Properties Owned Vehicles Leased chevron_right" at bounding box center [714, 309] width 835 height 39
click at [1096, 307] on span "Vehicles Leased" at bounding box center [1086, 309] width 71 height 10
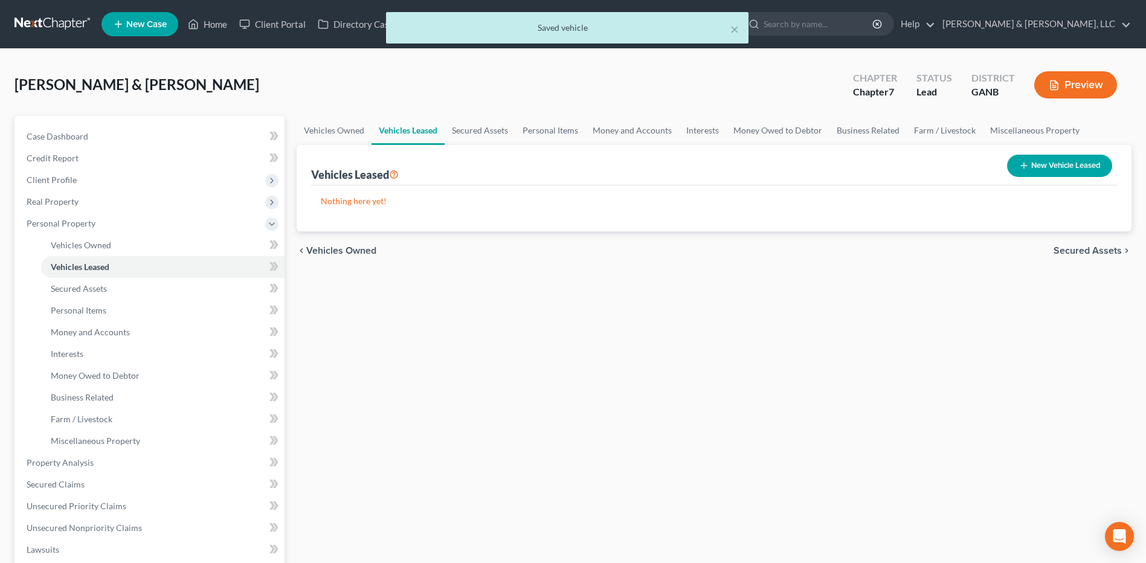
click at [335, 251] on span "Vehicles Owned" at bounding box center [341, 251] width 70 height 10
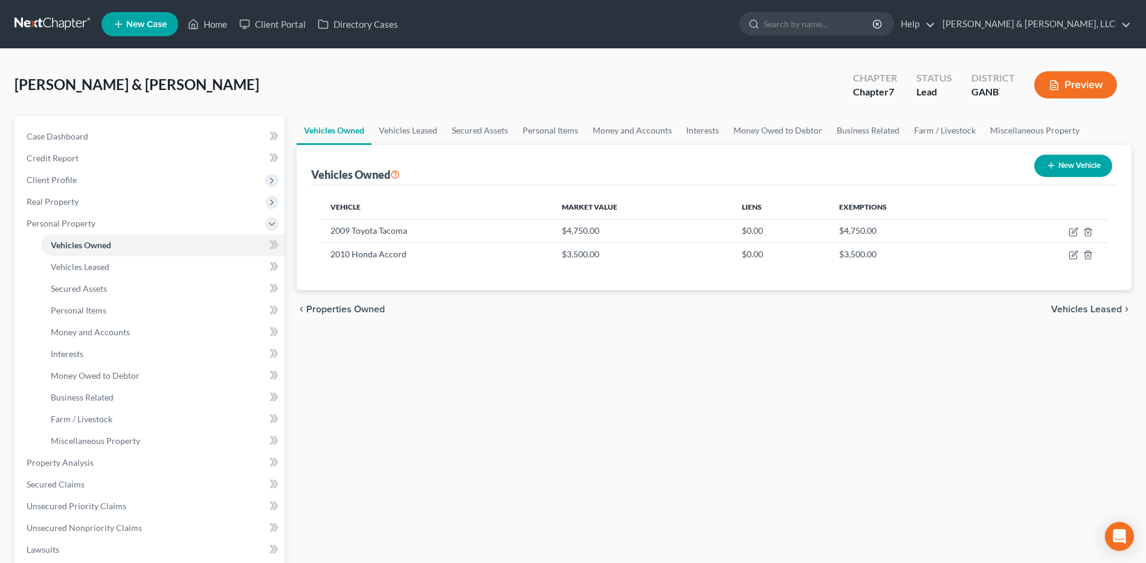
click at [1042, 164] on button "New Vehicle" at bounding box center [1073, 166] width 78 height 22
select select "0"
select select "2"
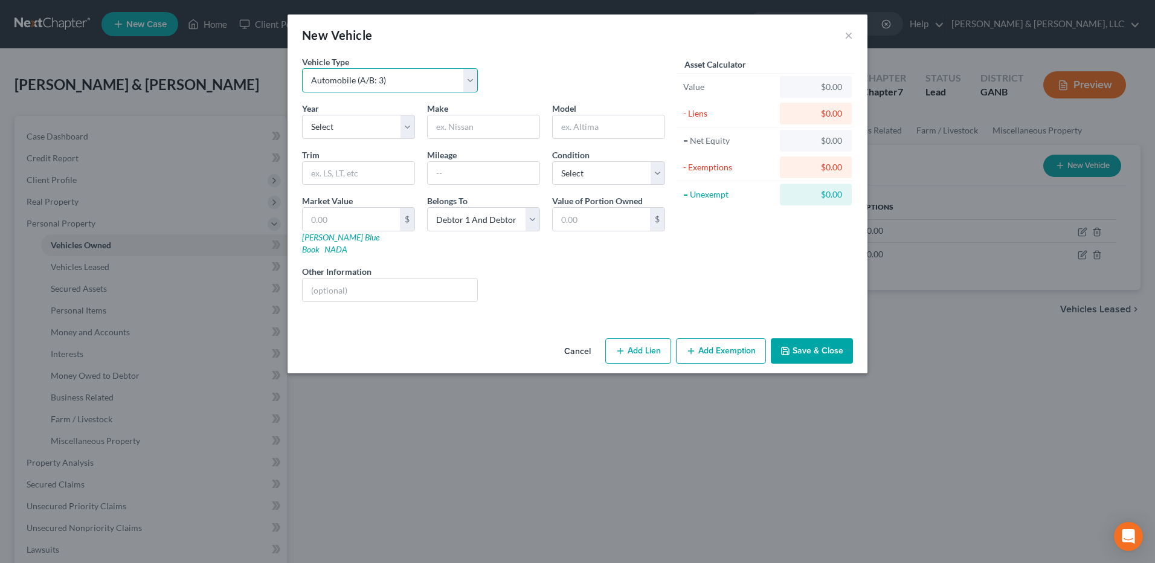
click at [437, 84] on select "Select Automobile (A/B: 3) Truck (A/B: 3) Trailer (A/B: 4) Watercraft (A/B: 4) …" at bounding box center [390, 80] width 176 height 24
select select "3"
click at [302, 68] on select "Select Automobile (A/B: 3) Truck (A/B: 3) Trailer (A/B: 4) Watercraft (A/B: 4) …" at bounding box center [390, 80] width 176 height 24
click at [350, 123] on select "Select 2026 2025 2024 2023 2022 2021 2020 2019 2018 2017 2016 2015 2014 2013 20…" at bounding box center [358, 127] width 113 height 24
select select "6"
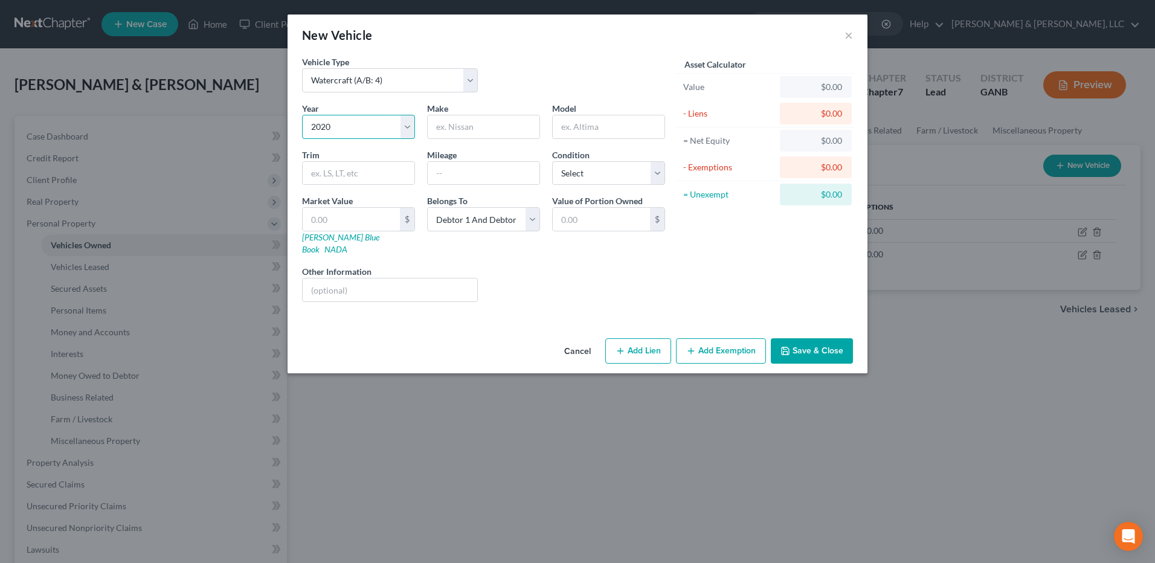
click at [302, 115] on select "Select 2026 2025 2024 2023 2022 2021 2020 2019 2018 2017 2016 2015 2014 2013 20…" at bounding box center [358, 127] width 113 height 24
click at [490, 131] on input "text" at bounding box center [484, 126] width 112 height 23
type input "Carolina"
type input "Skiff 192 JLS"
click at [365, 224] on input "text" at bounding box center [351, 219] width 97 height 23
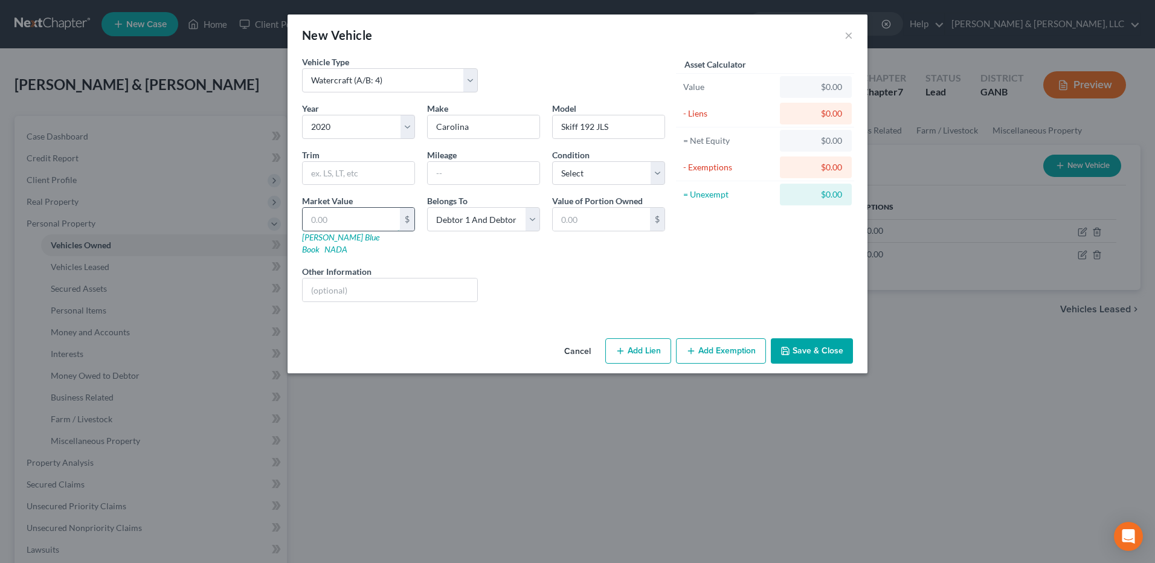
type input "1"
type input "1.00"
type input "12"
type input "12.00"
type input "120"
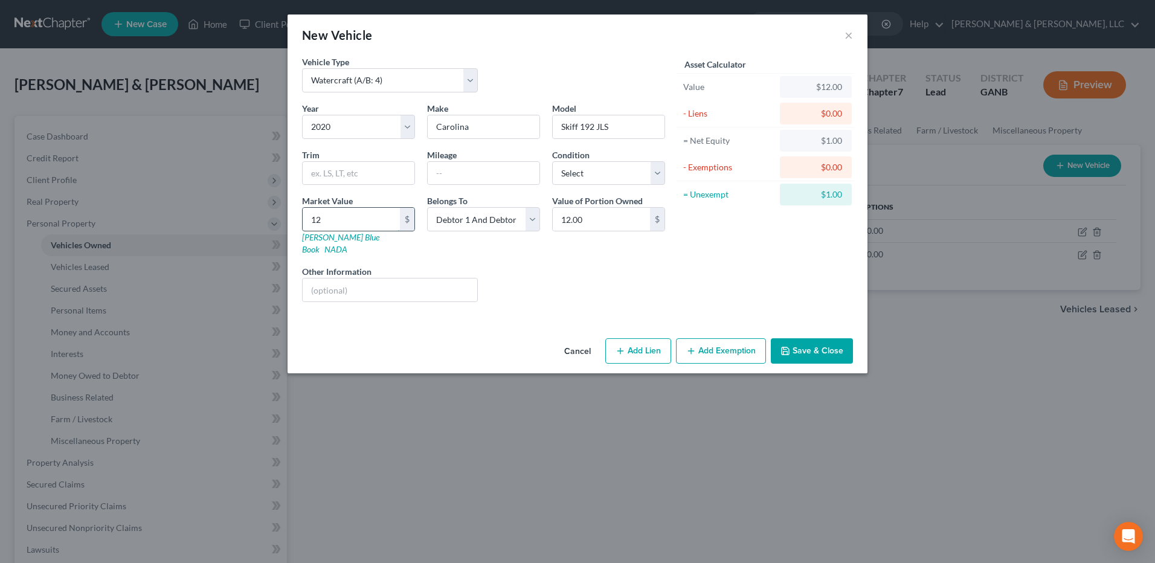
type input "120.00"
type input "1200"
type input "1,200.00"
type input "1,2000"
type input "12,000.00"
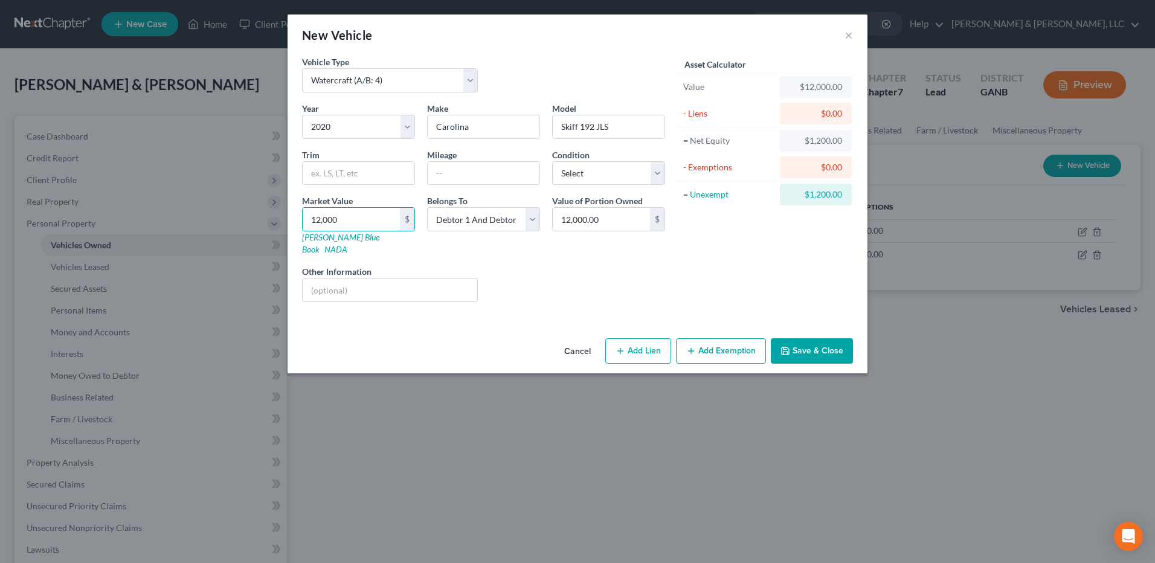
type input "12,000"
click at [817, 339] on button "Save & Close" at bounding box center [812, 350] width 82 height 25
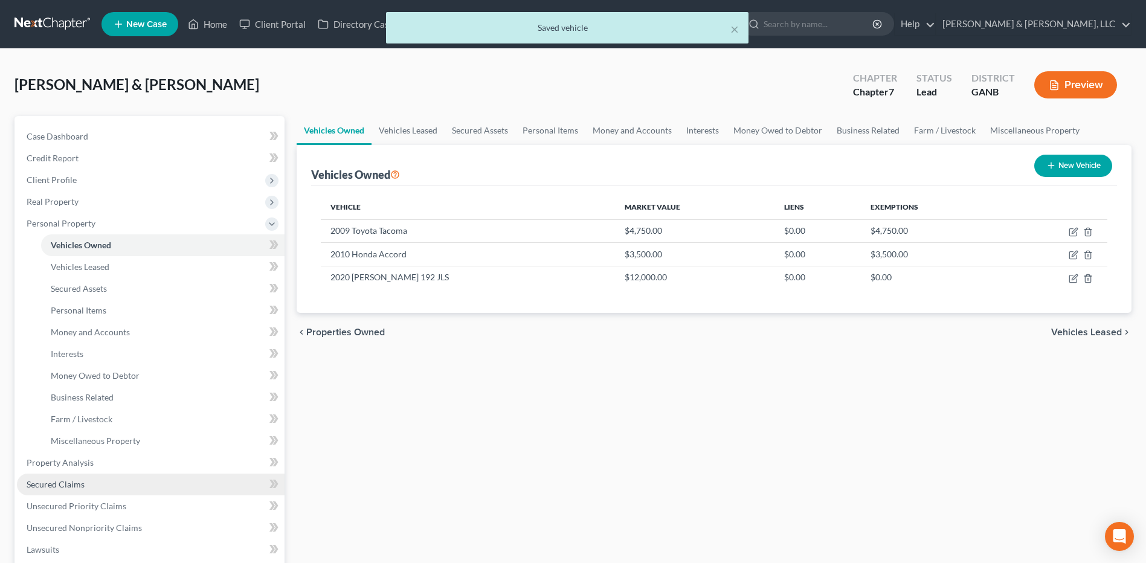
click at [71, 478] on link "Secured Claims" at bounding box center [151, 485] width 268 height 22
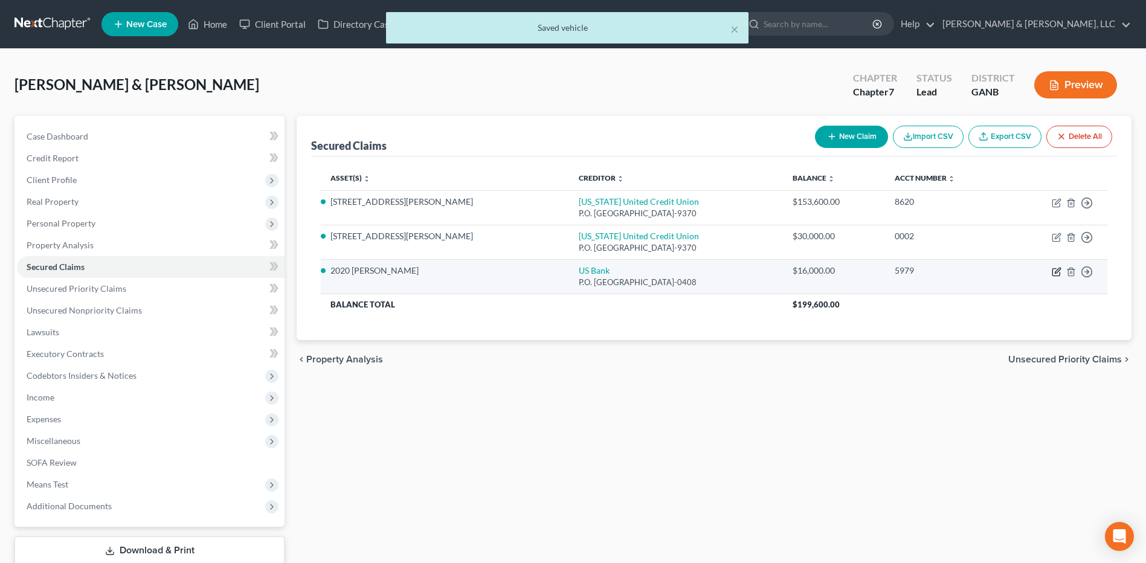
click at [1053, 275] on icon "button" at bounding box center [1055, 272] width 7 height 7
select select "26"
select select "2"
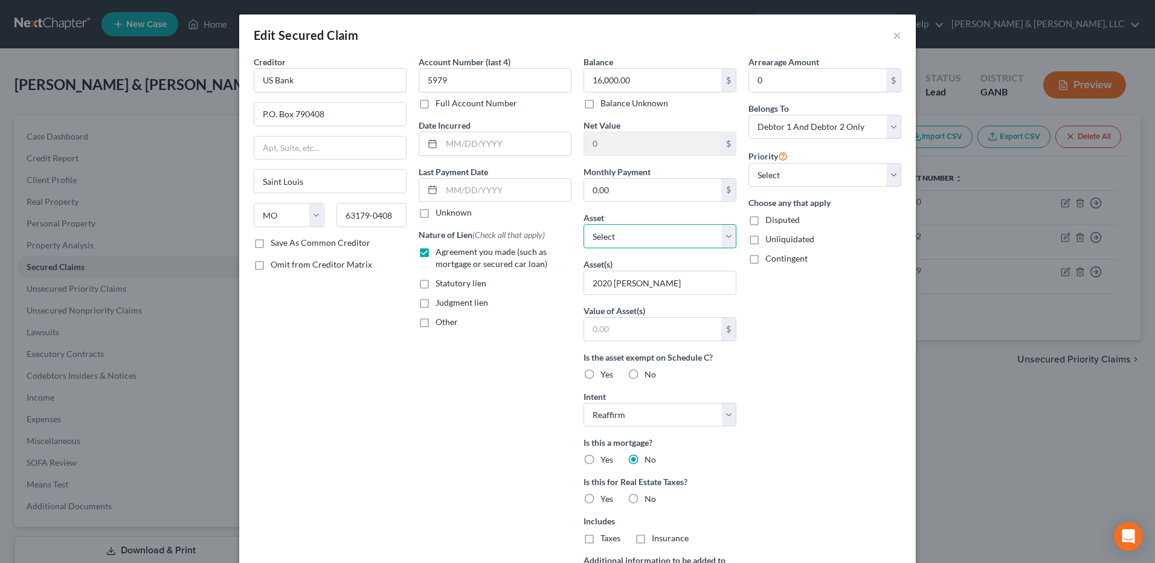
click at [676, 243] on select "Select Other Multiple Assets Household Goods - Misc. Household Goods and Furnit…" at bounding box center [659, 236] width 153 height 24
select select "13"
click at [583, 224] on select "Select Other Multiple Assets Household Goods - Misc. Household Goods and Furnit…" at bounding box center [659, 236] width 153 height 24
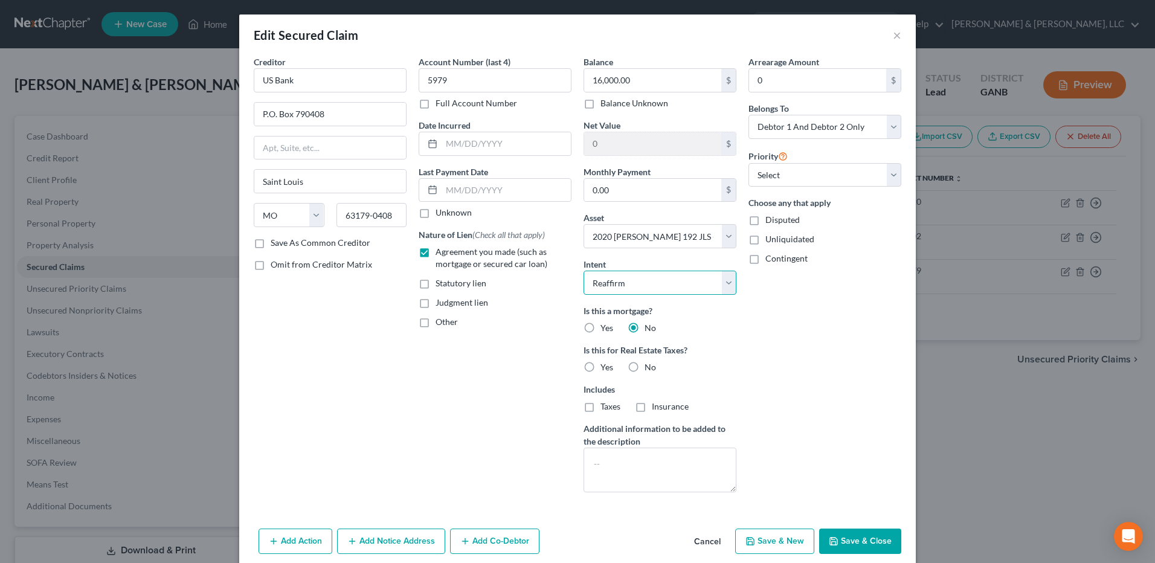
click at [661, 286] on select "Select Surrender Redeem Reaffirm Avoid Other" at bounding box center [659, 283] width 153 height 24
select select "0"
click at [583, 271] on select "Select Surrender Redeem Reaffirm Avoid Other" at bounding box center [659, 283] width 153 height 24
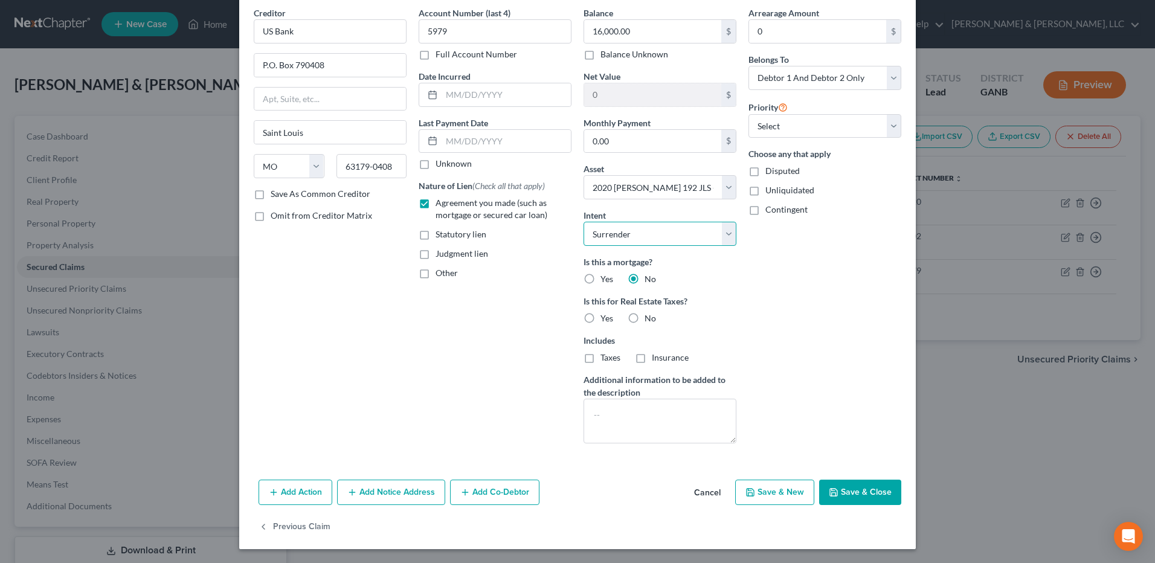
scroll to position [50, 0]
click at [850, 490] on button "Save & Close" at bounding box center [860, 491] width 82 height 25
select select
type input "-4,000.00"
select select "13"
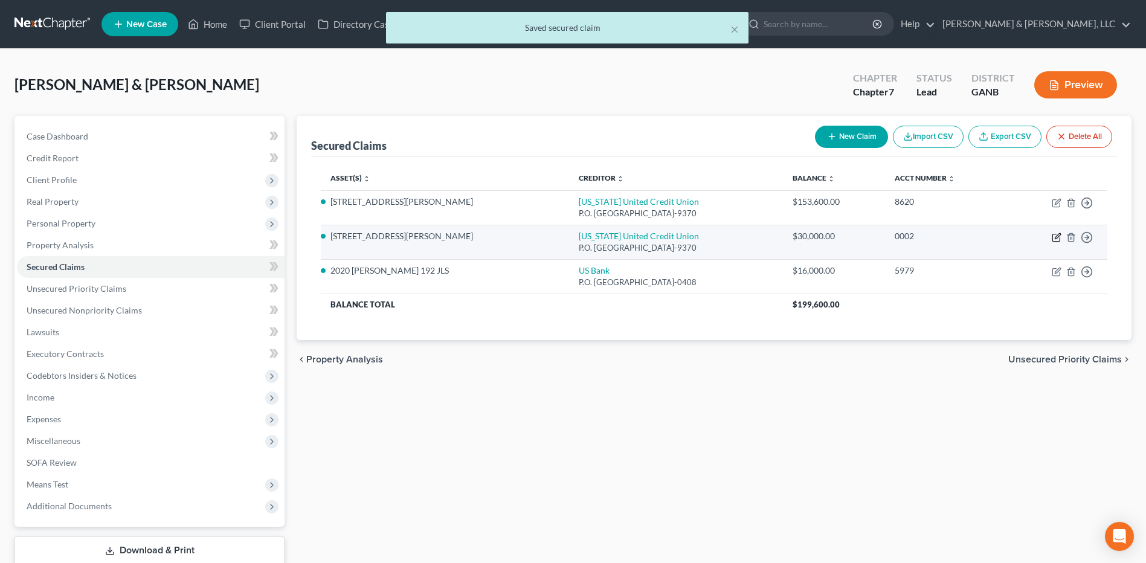
click at [1052, 239] on icon "button" at bounding box center [1057, 238] width 10 height 10
select select "10"
select select "2"
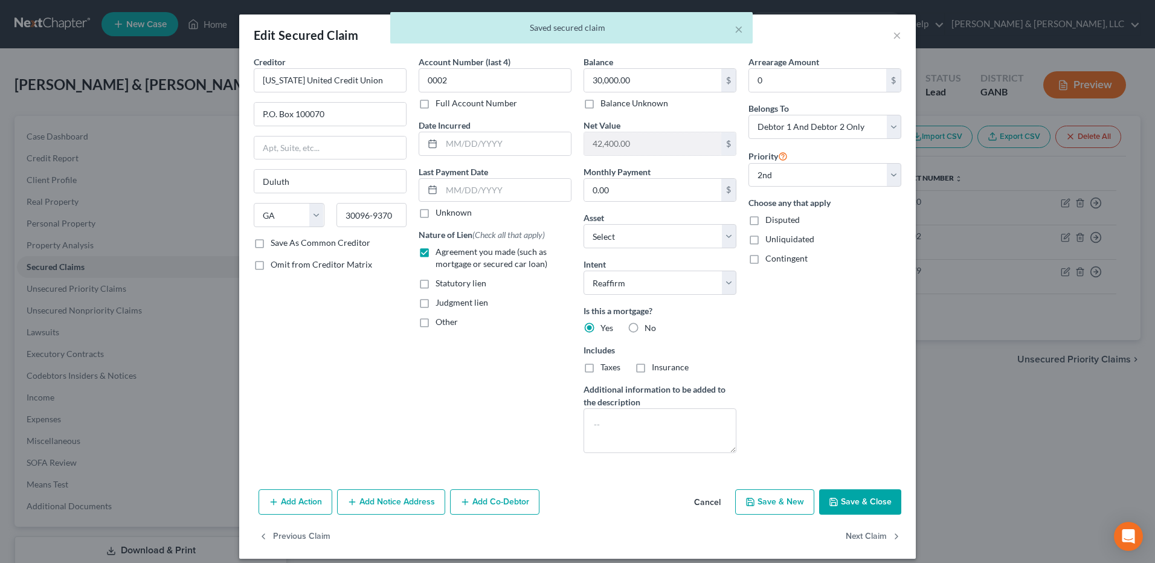
click at [835, 506] on button "Save & Close" at bounding box center [860, 501] width 82 height 25
select select "1"
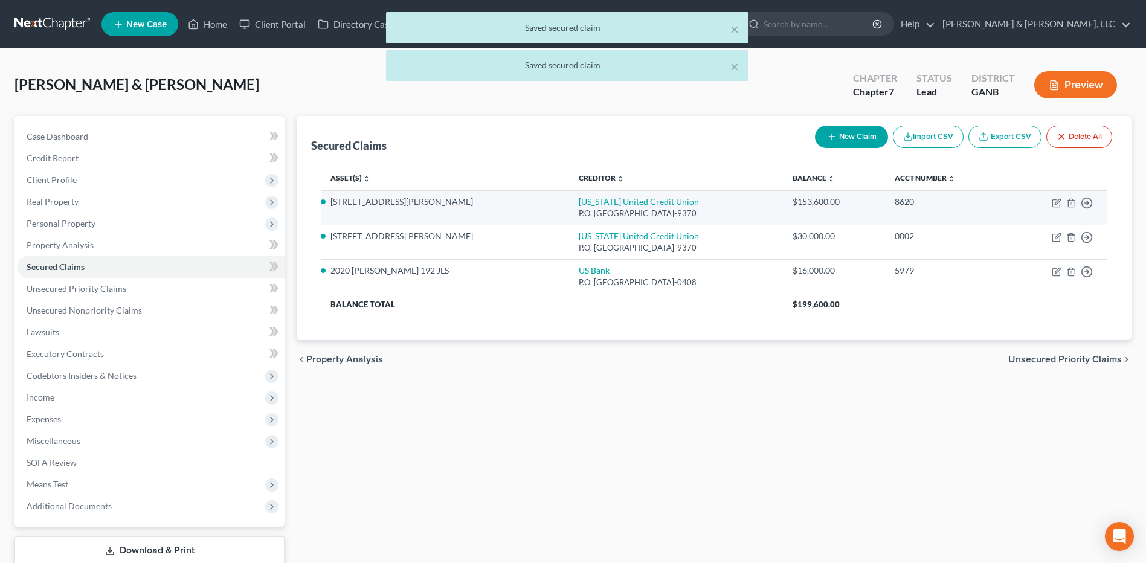
click at [1055, 208] on td "Move to E Move to F Move to G Move to Notice Only" at bounding box center [1057, 207] width 100 height 34
click at [1052, 207] on icon "button" at bounding box center [1057, 203] width 10 height 10
select select "10"
select select "11"
select select "2"
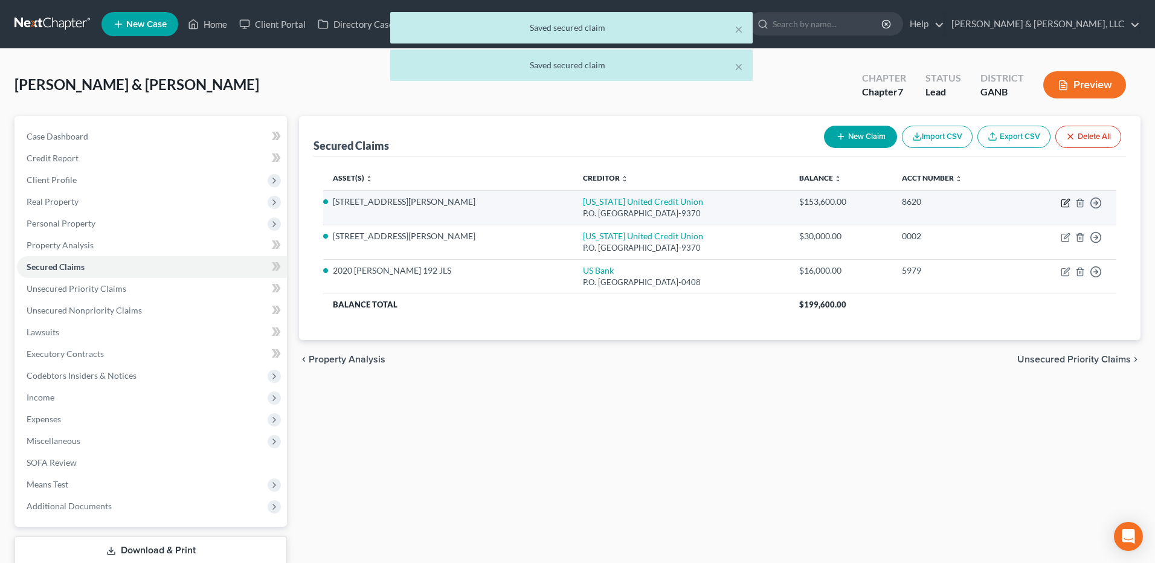
select select "0"
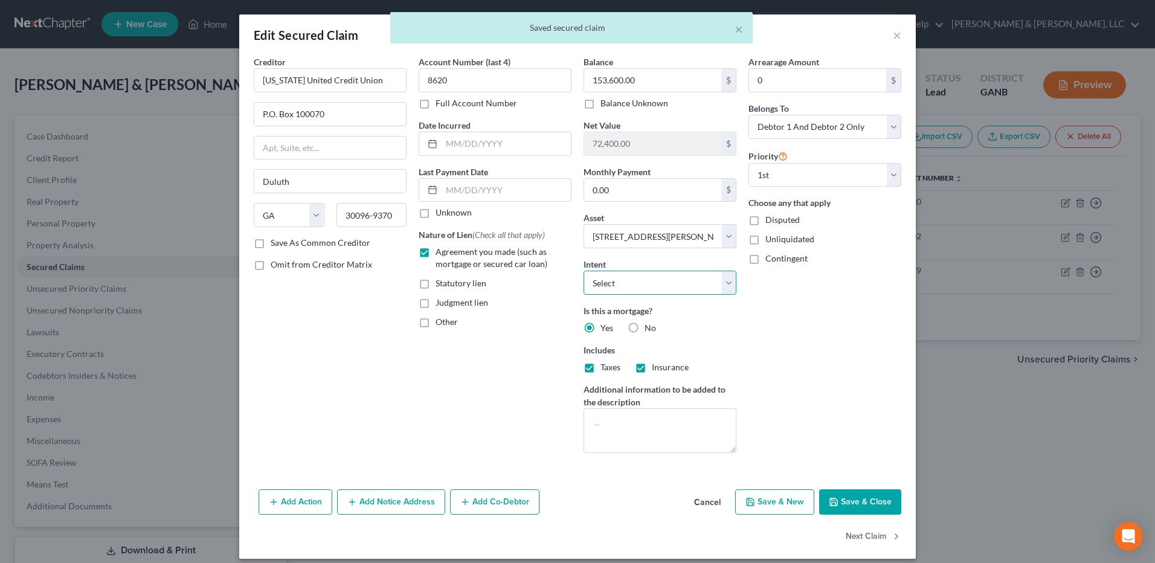
click at [685, 282] on select "Select Surrender Redeem Reaffirm Avoid Other" at bounding box center [659, 283] width 153 height 24
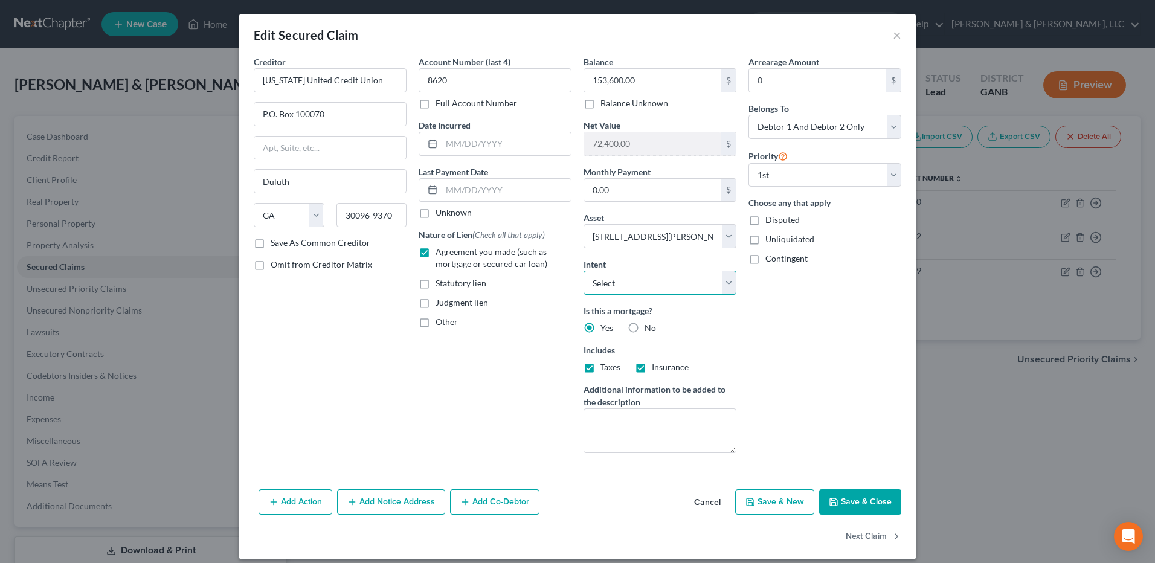
select select "2"
click at [583, 271] on select "Select Surrender Redeem Reaffirm Avoid Other" at bounding box center [659, 283] width 153 height 24
click at [846, 496] on button "Save & Close" at bounding box center [860, 501] width 82 height 25
select select
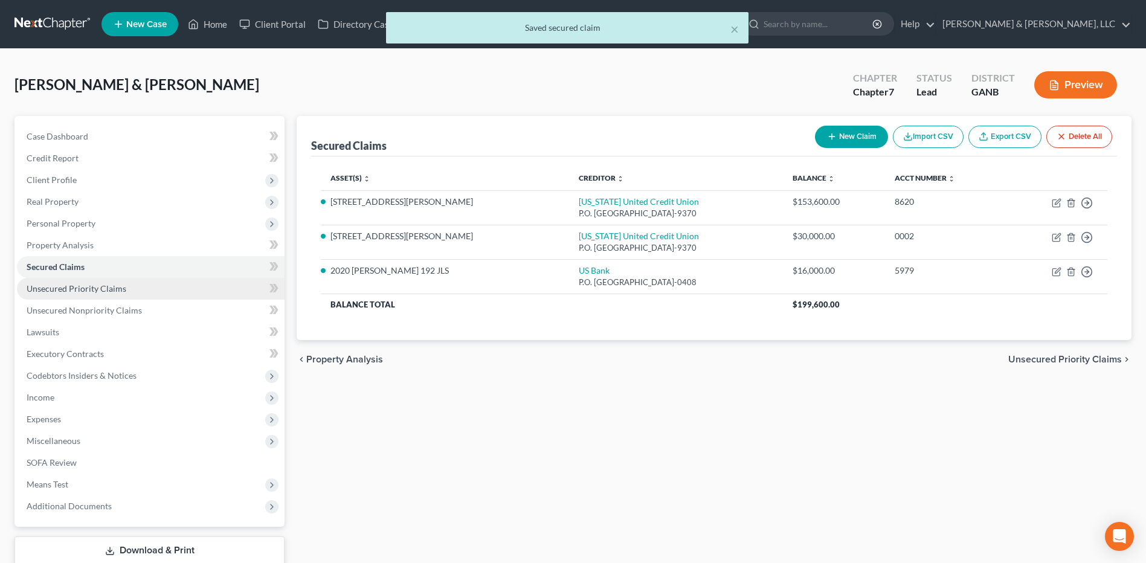
click at [188, 294] on link "Unsecured Priority Claims" at bounding box center [151, 289] width 268 height 22
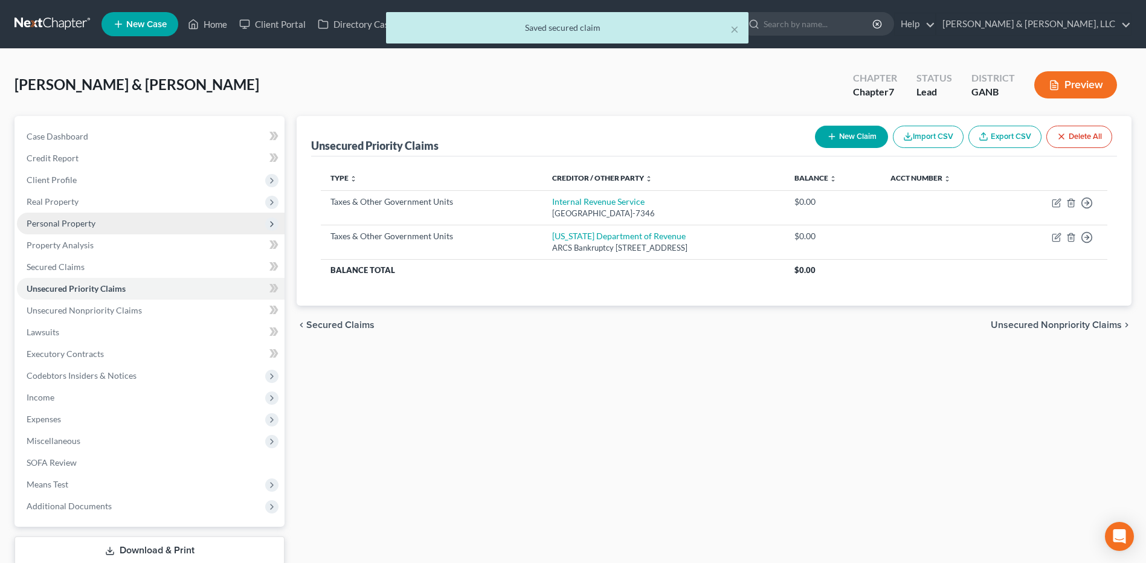
click at [132, 230] on span "Personal Property" at bounding box center [151, 224] width 268 height 22
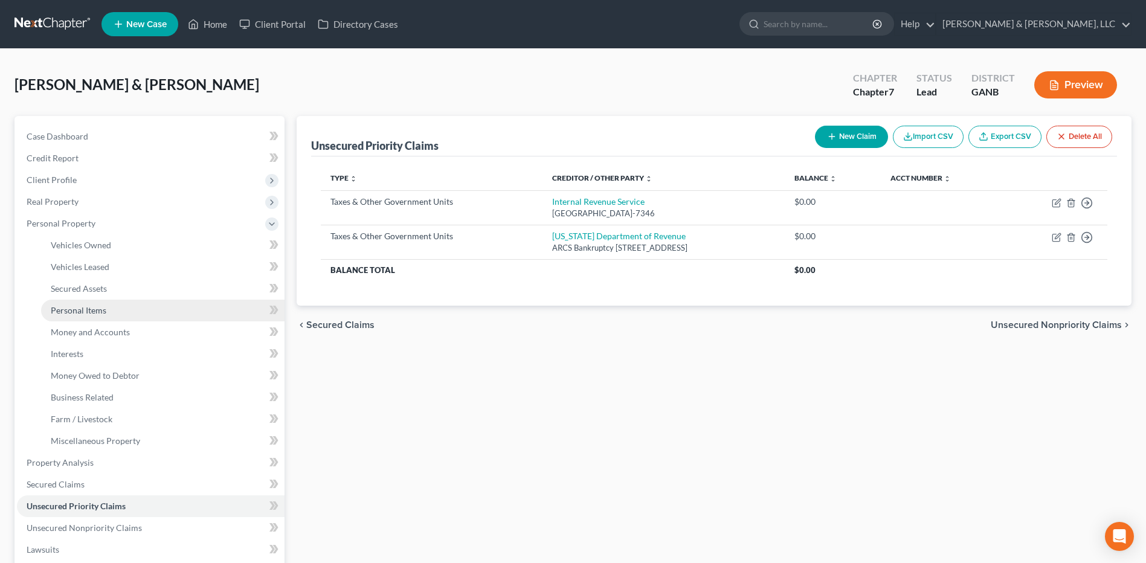
click at [94, 315] on link "Personal Items" at bounding box center [162, 311] width 243 height 22
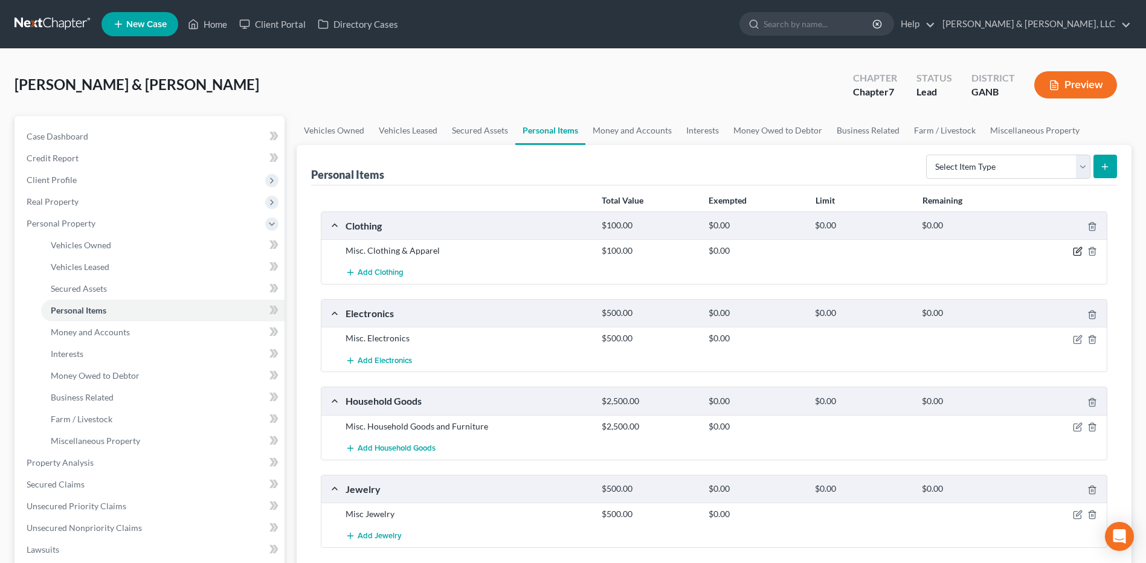
click at [1079, 247] on icon "button" at bounding box center [1078, 251] width 10 height 10
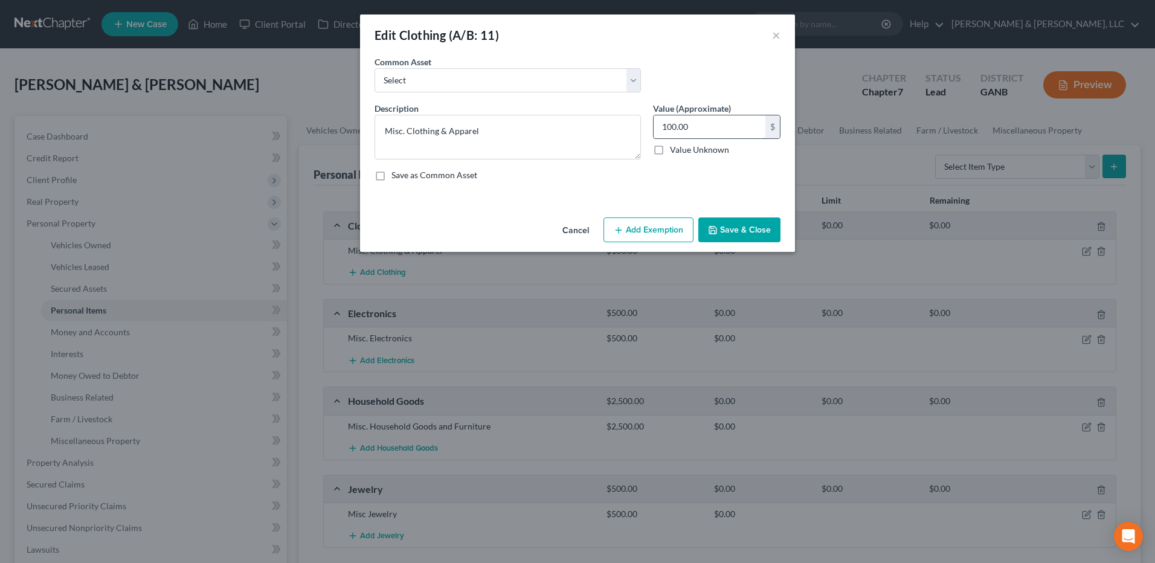
click at [716, 135] on input "100.00" at bounding box center [709, 126] width 112 height 23
type input "200"
click at [645, 236] on button "Add Exemption" at bounding box center [648, 229] width 90 height 25
select select "2"
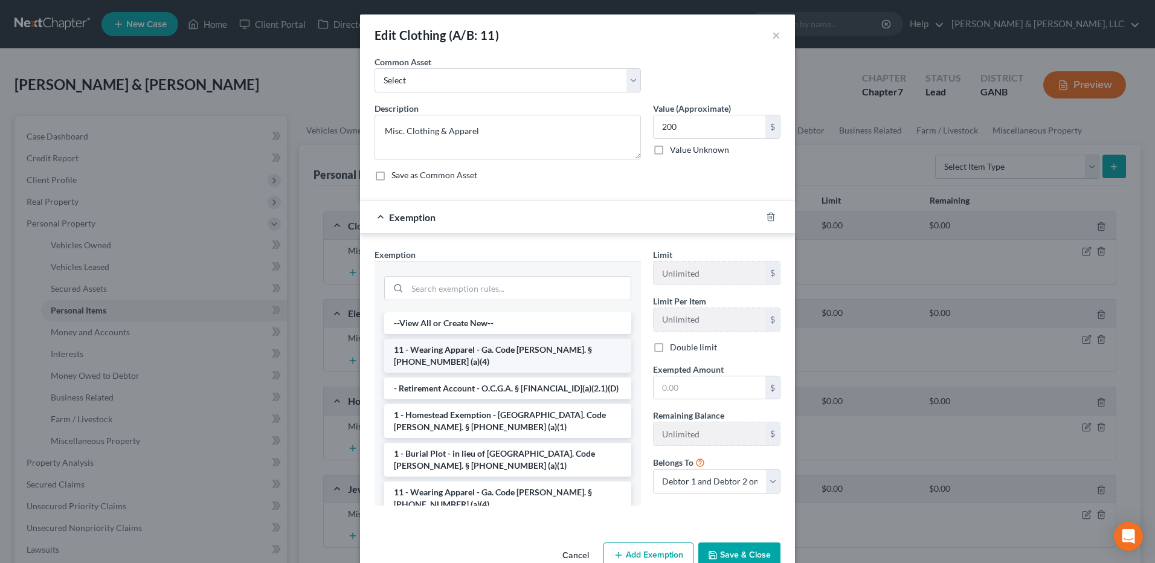
click at [429, 355] on li "11 - Wearing Apparel - Ga. Code [PERSON_NAME]. § [PHONE_NUMBER] (a)(4)" at bounding box center [507, 356] width 247 height 34
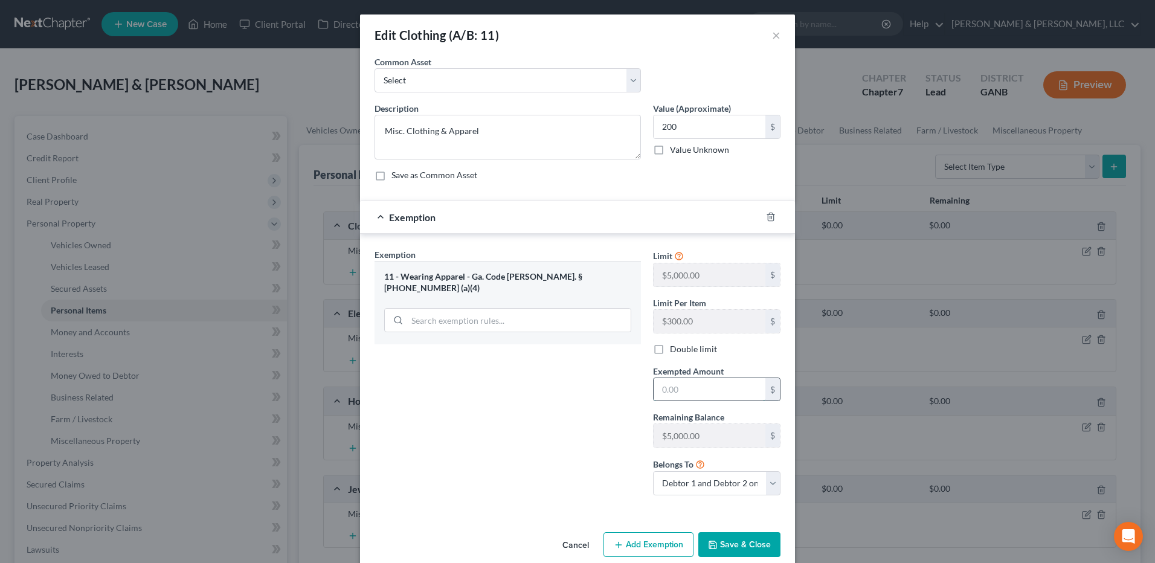
click at [695, 397] on input "text" at bounding box center [709, 389] width 112 height 23
type input "200"
click at [737, 538] on button "Save & Close" at bounding box center [739, 544] width 82 height 25
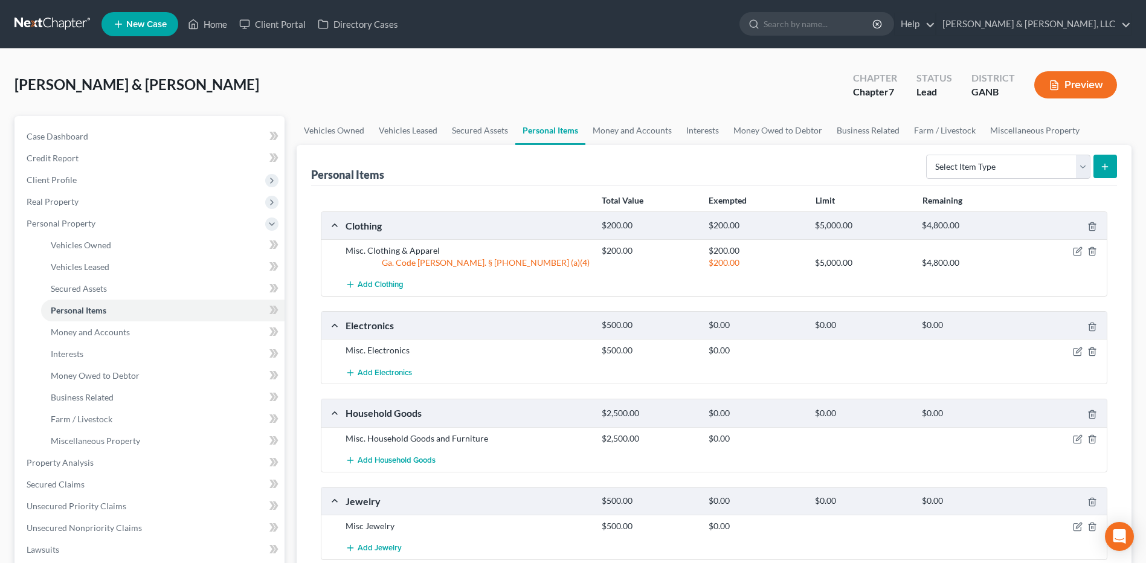
click at [1071, 350] on div at bounding box center [1065, 350] width 85 height 12
click at [1075, 350] on icon "button" at bounding box center [1078, 352] width 10 height 10
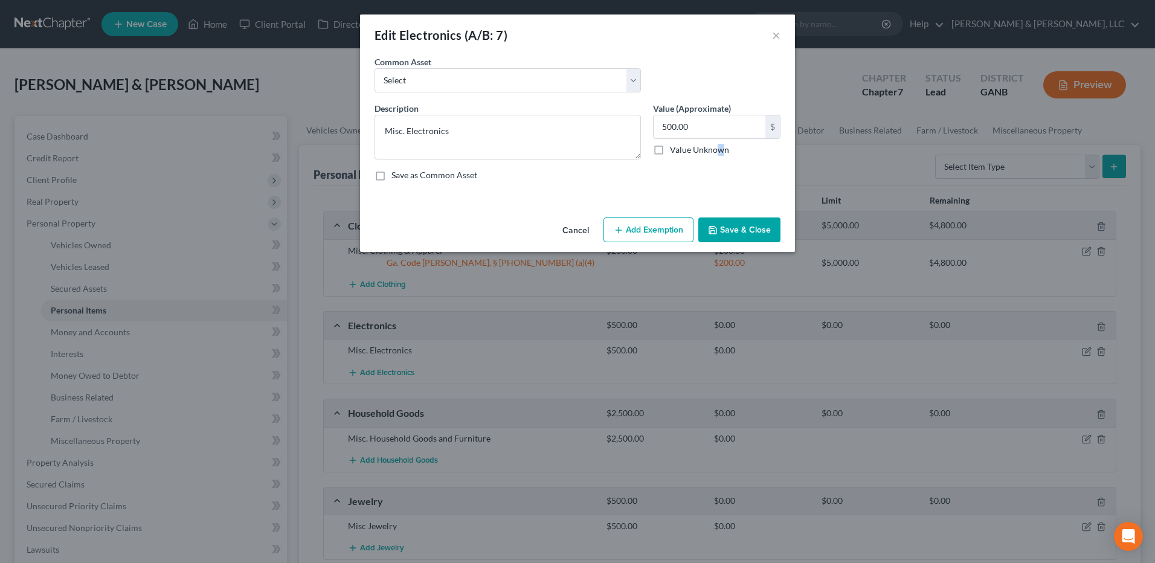
click at [719, 144] on label "Value Unknown" at bounding box center [699, 150] width 59 height 12
drag, startPoint x: 719, startPoint y: 144, endPoint x: 719, endPoint y: 133, distance: 11.5
click at [720, 133] on input "500.00" at bounding box center [709, 126] width 112 height 23
type input "1,000"
click at [668, 237] on button "Add Exemption" at bounding box center [648, 229] width 90 height 25
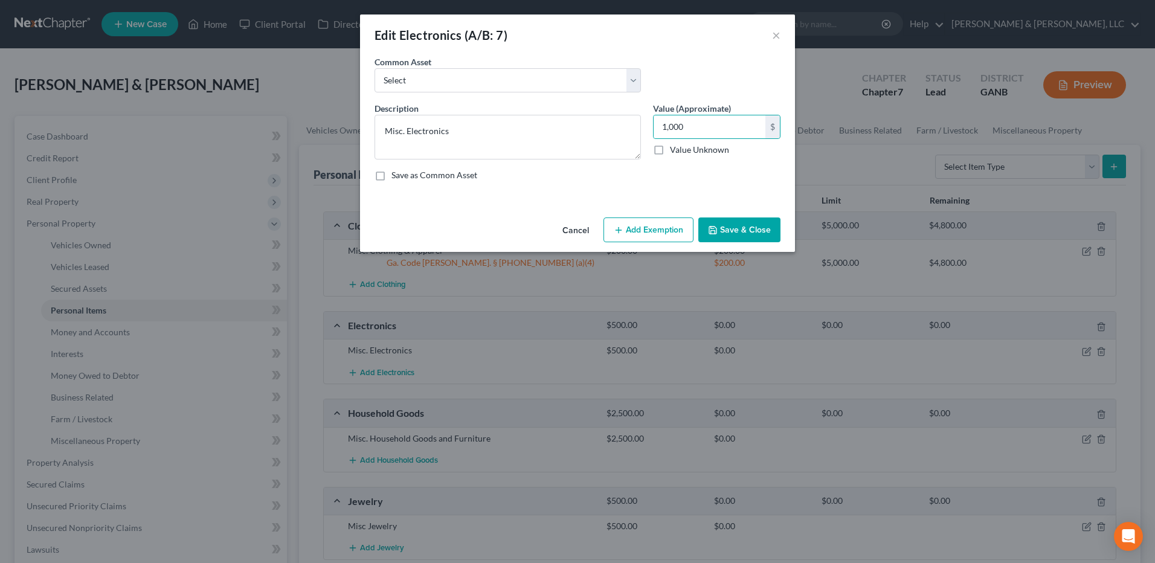
select select "2"
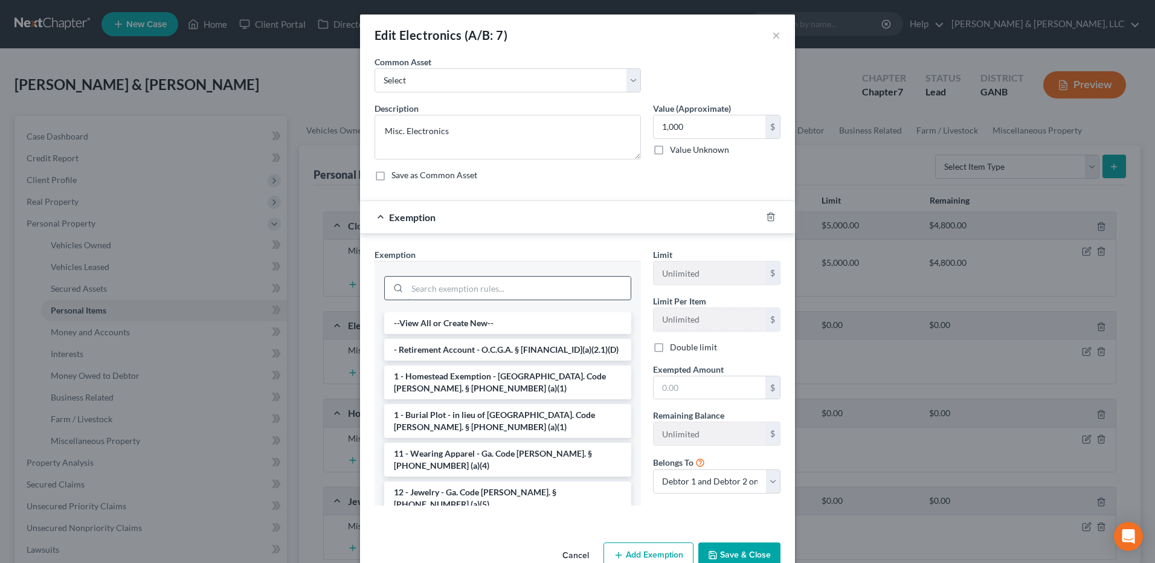
click at [466, 295] on input "search" at bounding box center [518, 288] width 223 height 23
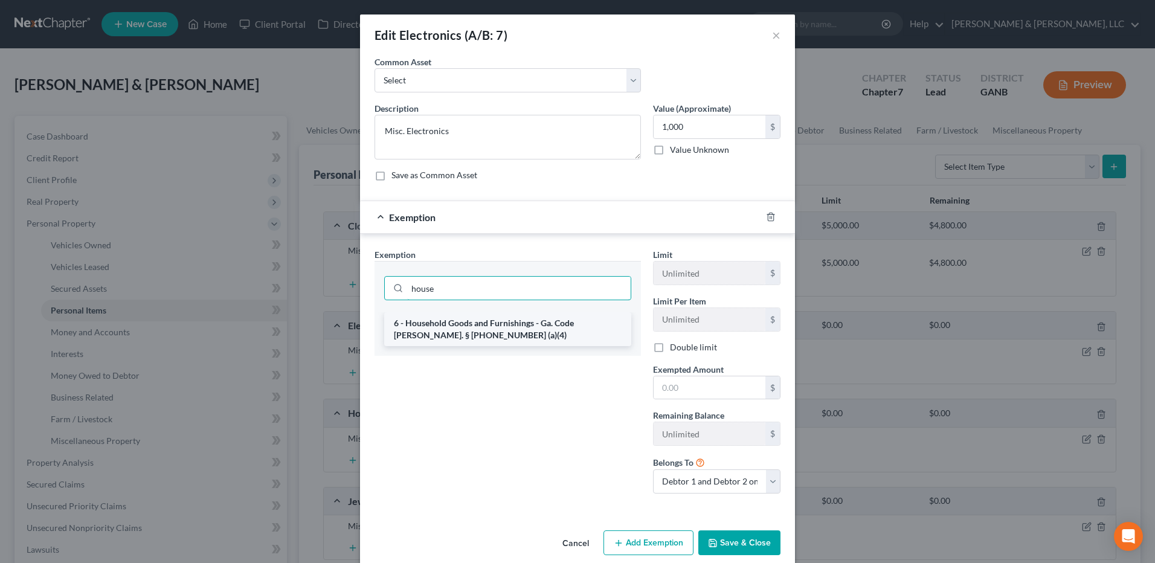
type input "house"
click at [545, 332] on li "6 - Household Goods and Furnishings - Ga. Code [PERSON_NAME]. § [PHONE_NUMBER] …" at bounding box center [507, 329] width 247 height 34
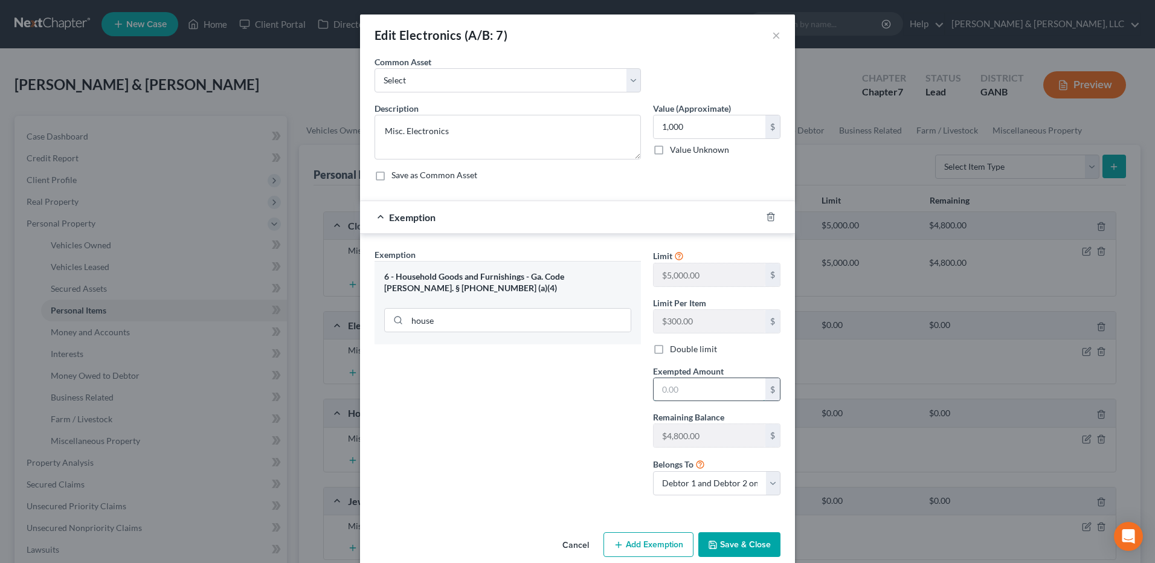
click at [698, 385] on input "text" at bounding box center [709, 389] width 112 height 23
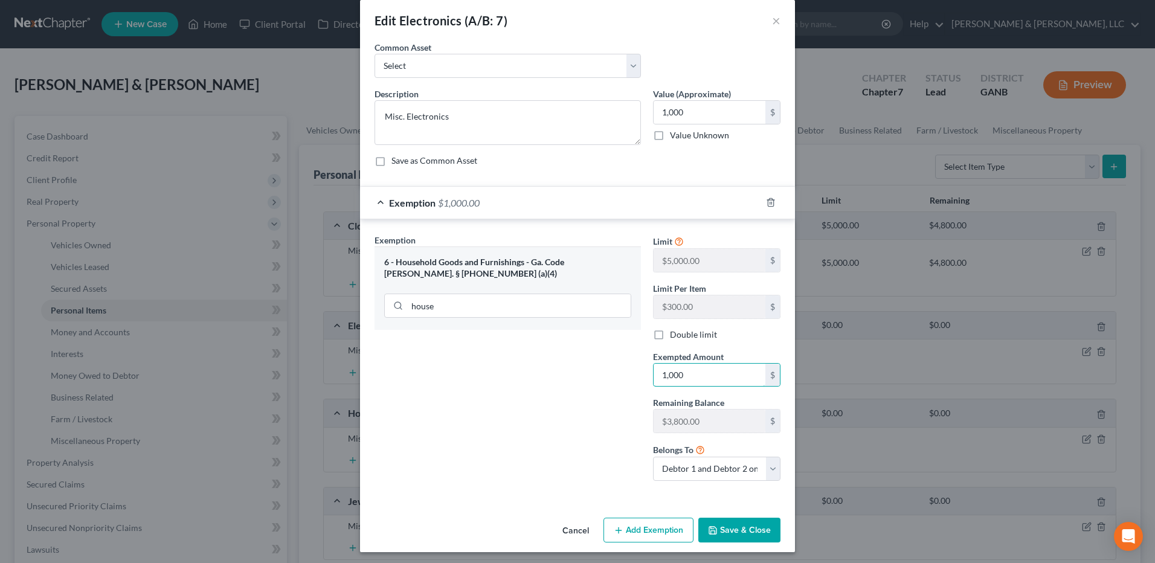
scroll to position [18, 0]
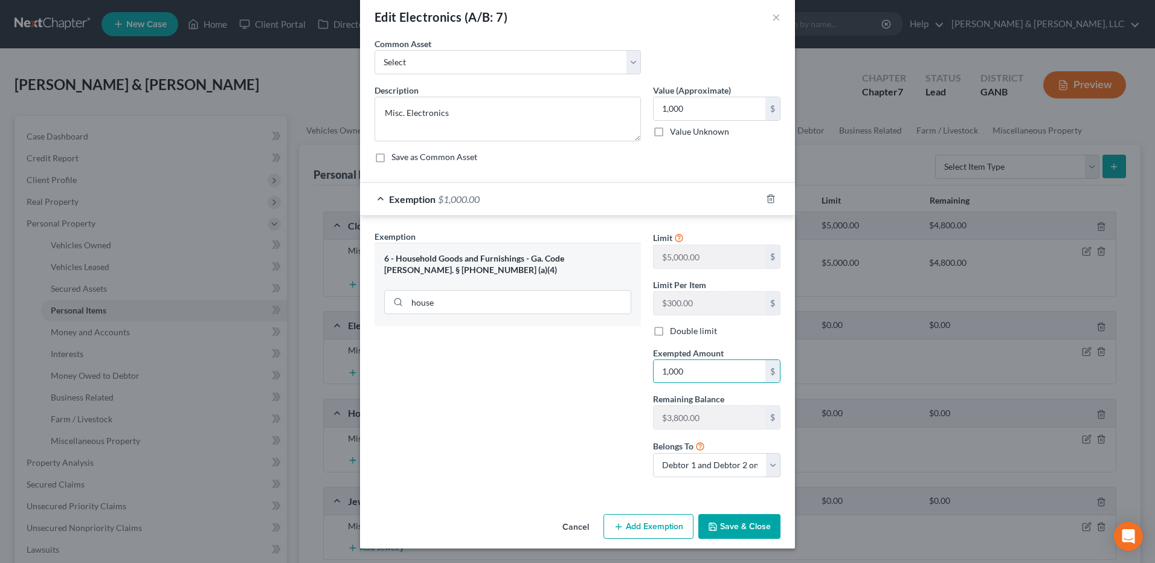
type input "1,000"
click at [736, 519] on button "Save & Close" at bounding box center [739, 526] width 82 height 25
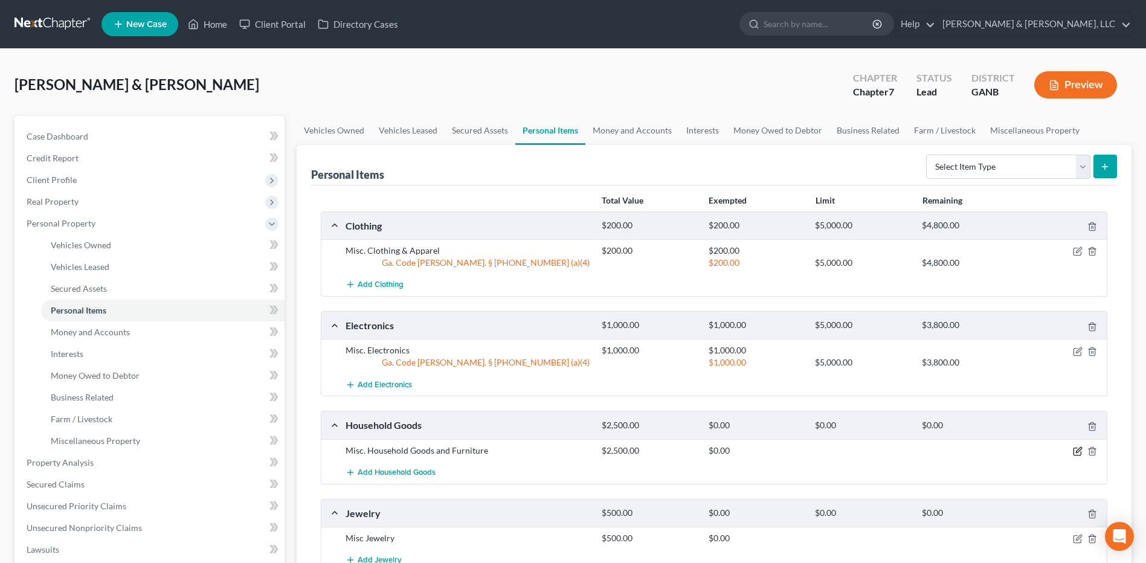
click at [1076, 449] on icon "button" at bounding box center [1078, 451] width 10 height 10
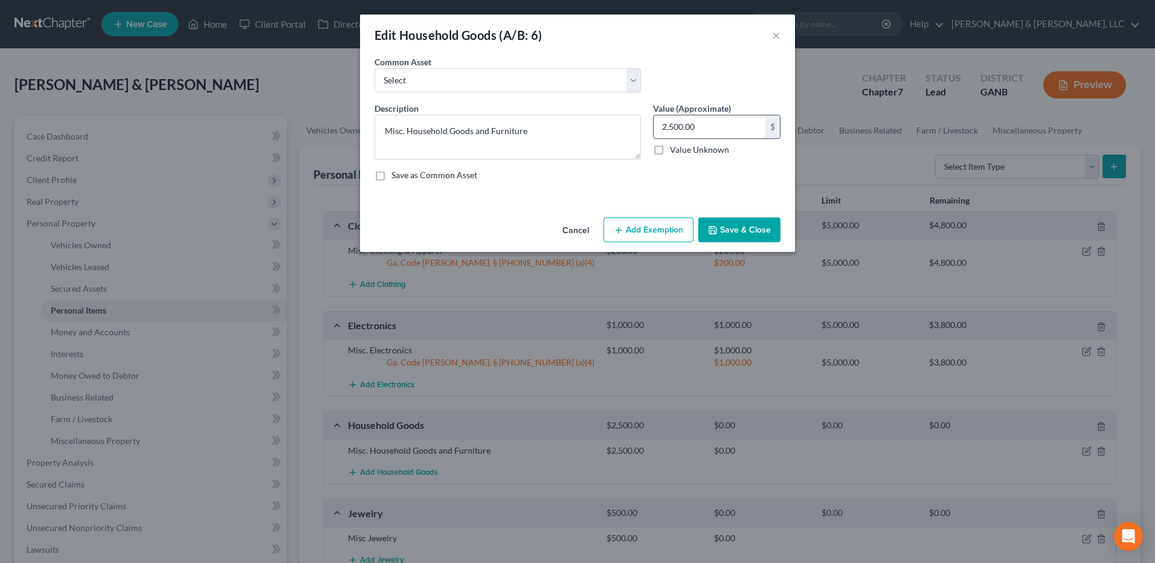
click at [718, 131] on input "2,500.00" at bounding box center [709, 126] width 112 height 23
type input "3,000"
click at [650, 224] on button "Add Exemption" at bounding box center [648, 229] width 90 height 25
select select "2"
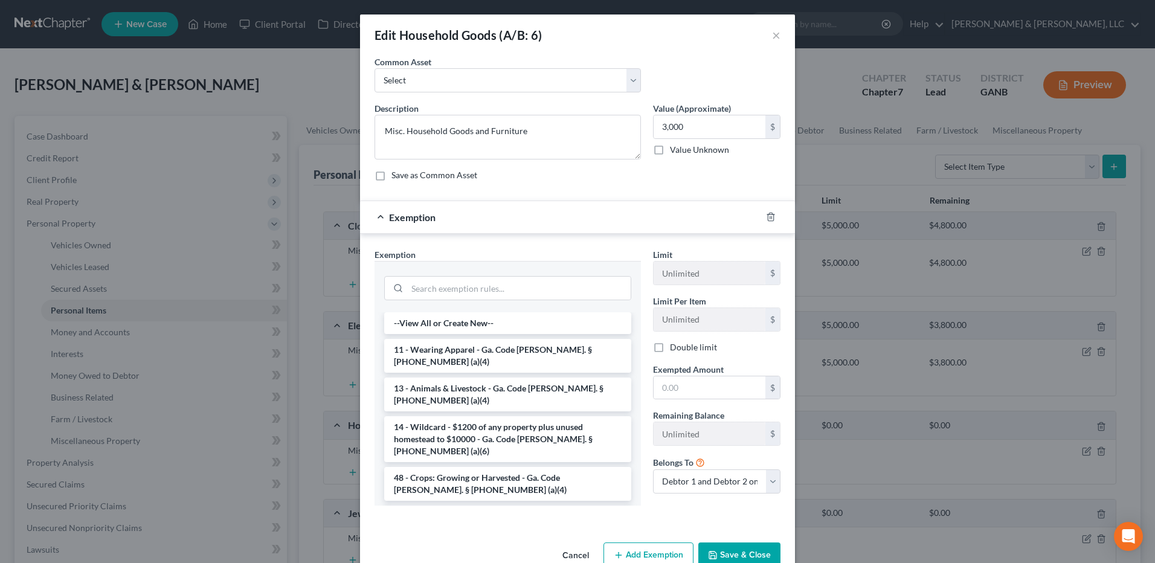
click at [465, 506] on li "6 - Household Goods and Furnishings - Ga. Code [PERSON_NAME]. § [PHONE_NUMBER] …" at bounding box center [507, 523] width 247 height 34
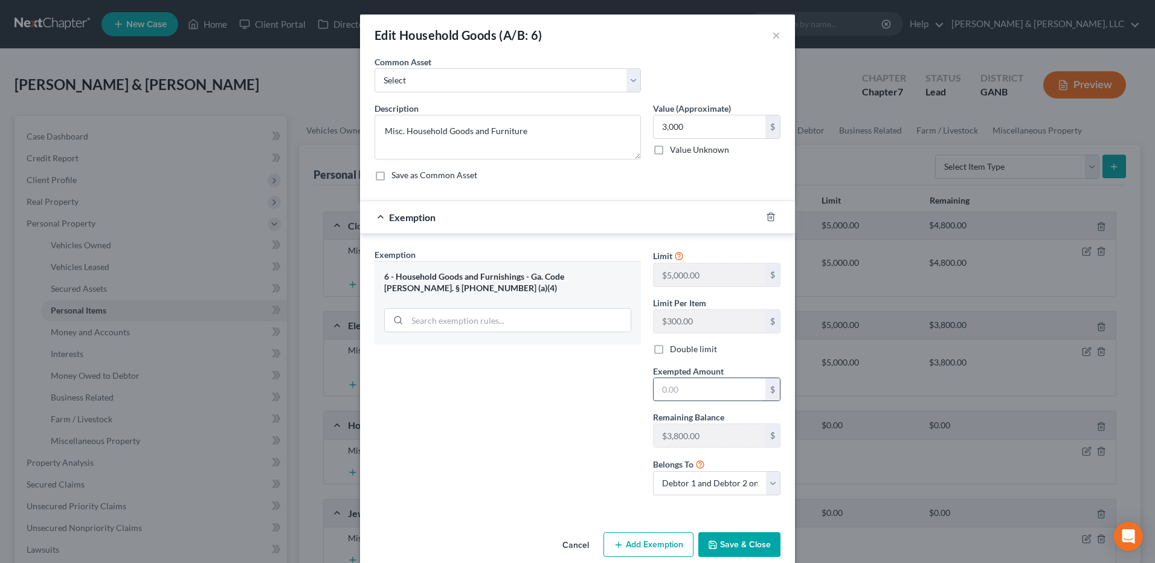
click at [698, 400] on input "text" at bounding box center [709, 389] width 112 height 23
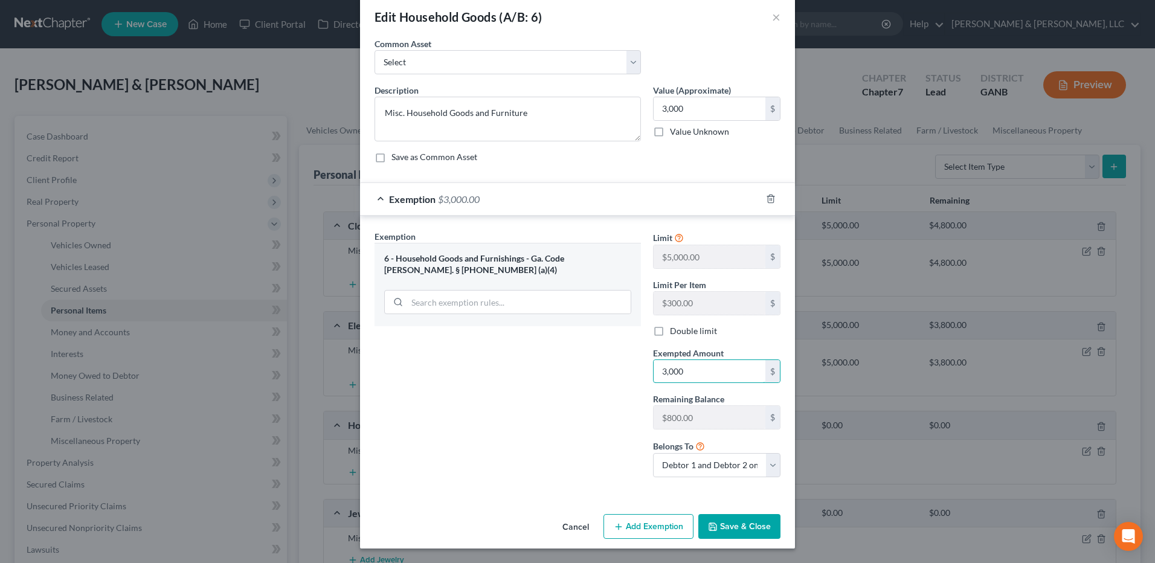
type input "3,000"
click at [733, 519] on button "Save & Close" at bounding box center [739, 526] width 82 height 25
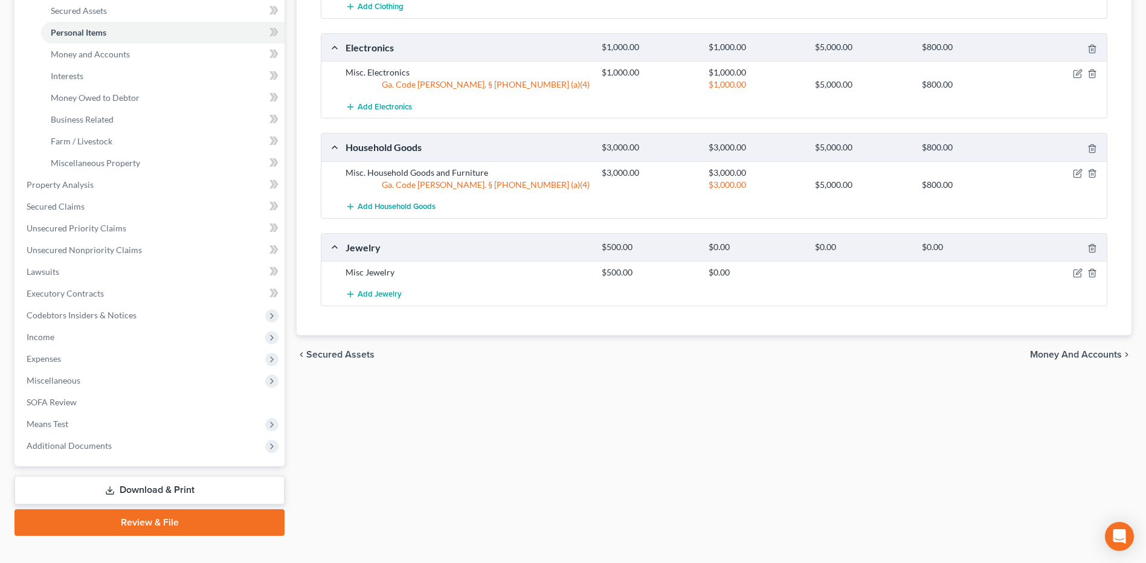
scroll to position [297, 0]
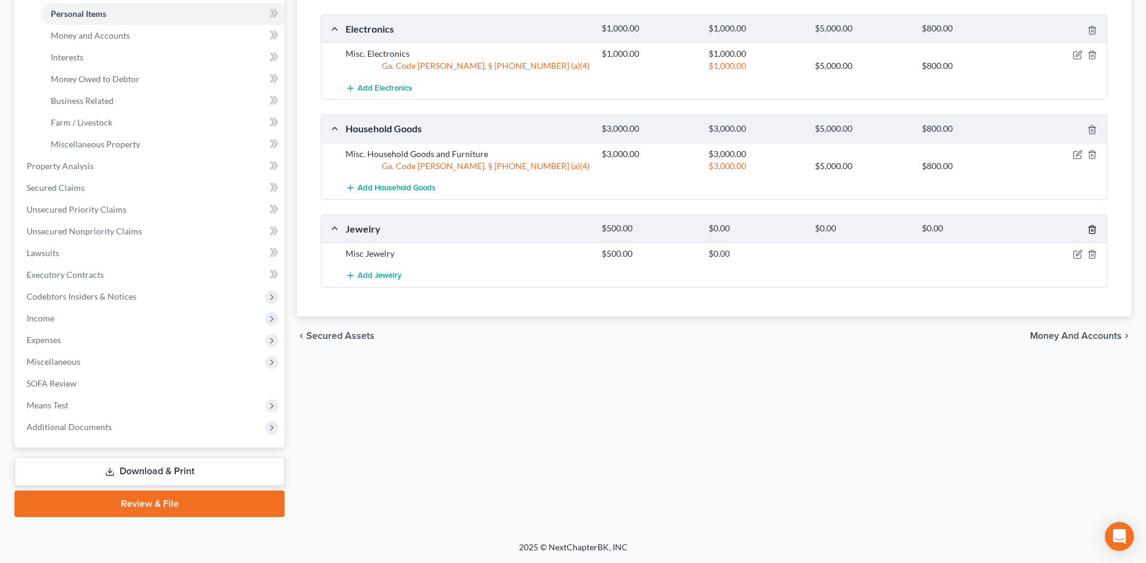
click at [1092, 227] on polyline "button" at bounding box center [1091, 227] width 7 height 0
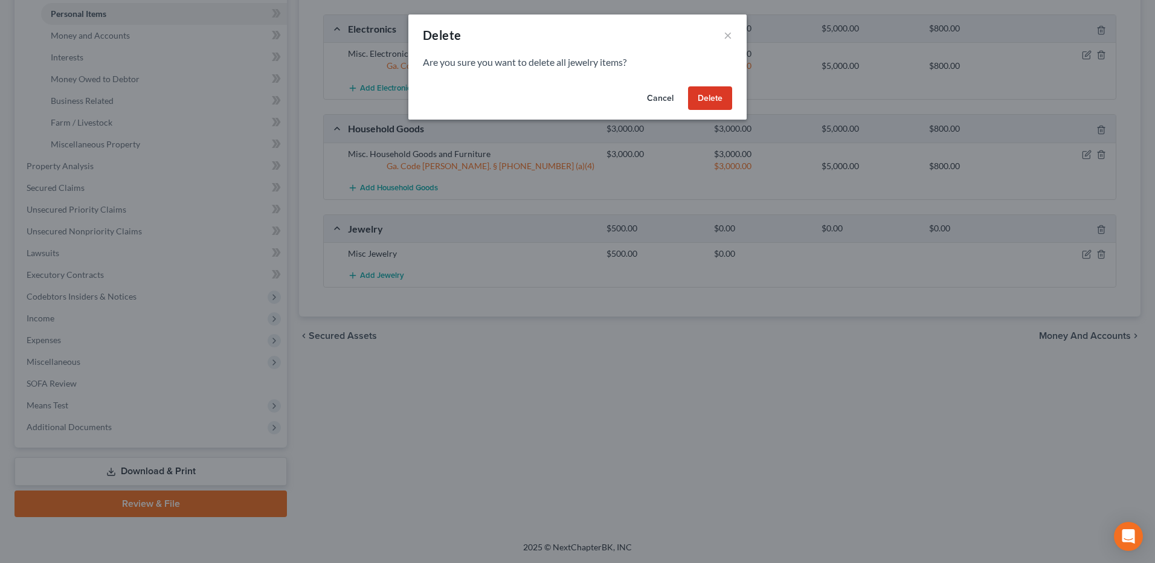
click at [699, 95] on button "Delete" at bounding box center [710, 98] width 44 height 24
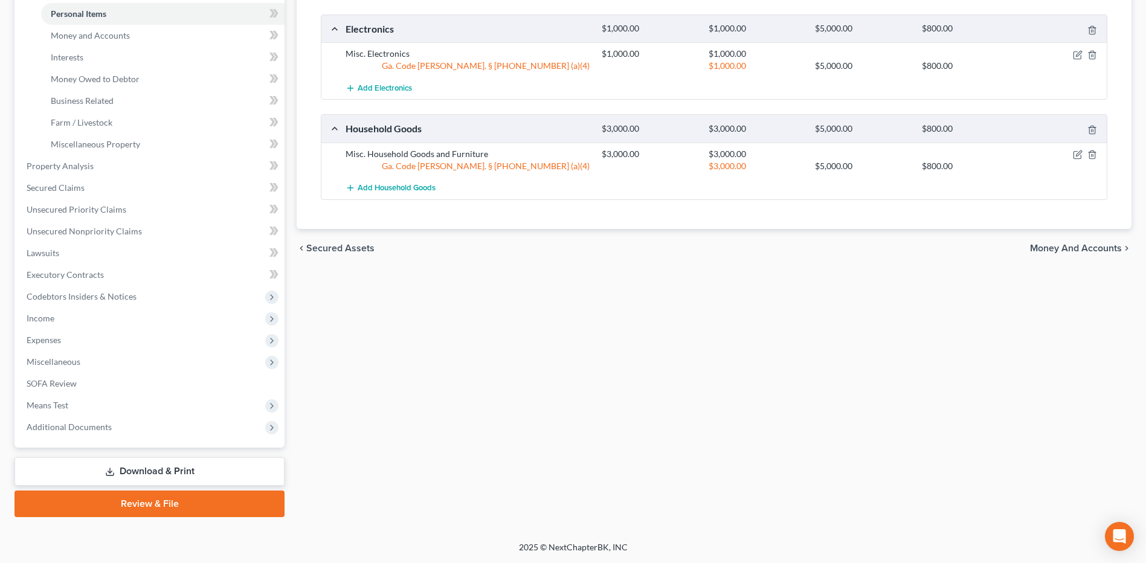
click at [1057, 255] on div "chevron_left Secured Assets Money and Accounts chevron_right" at bounding box center [714, 248] width 835 height 39
click at [1055, 248] on span "Money and Accounts" at bounding box center [1076, 248] width 92 height 10
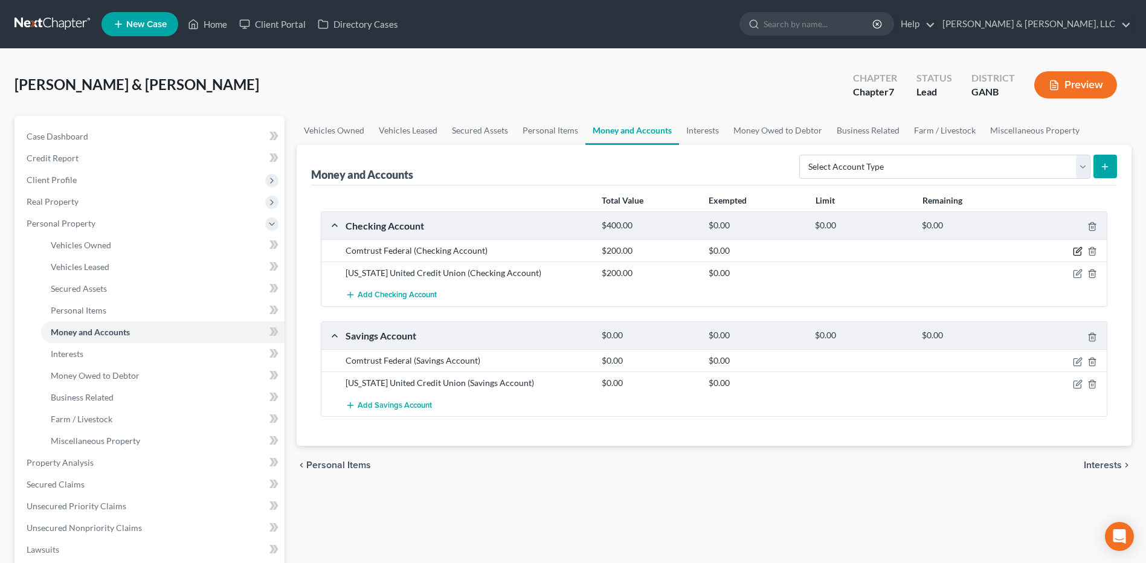
click at [1076, 247] on icon "button" at bounding box center [1078, 251] width 10 height 10
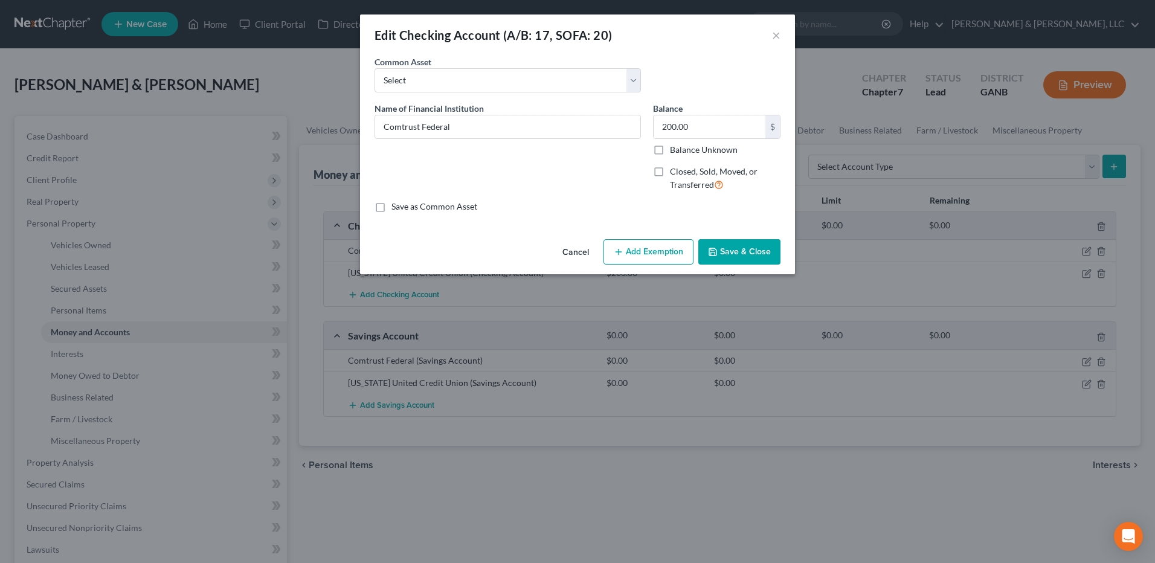
click at [656, 259] on button "Add Exemption" at bounding box center [648, 251] width 90 height 25
select select "2"
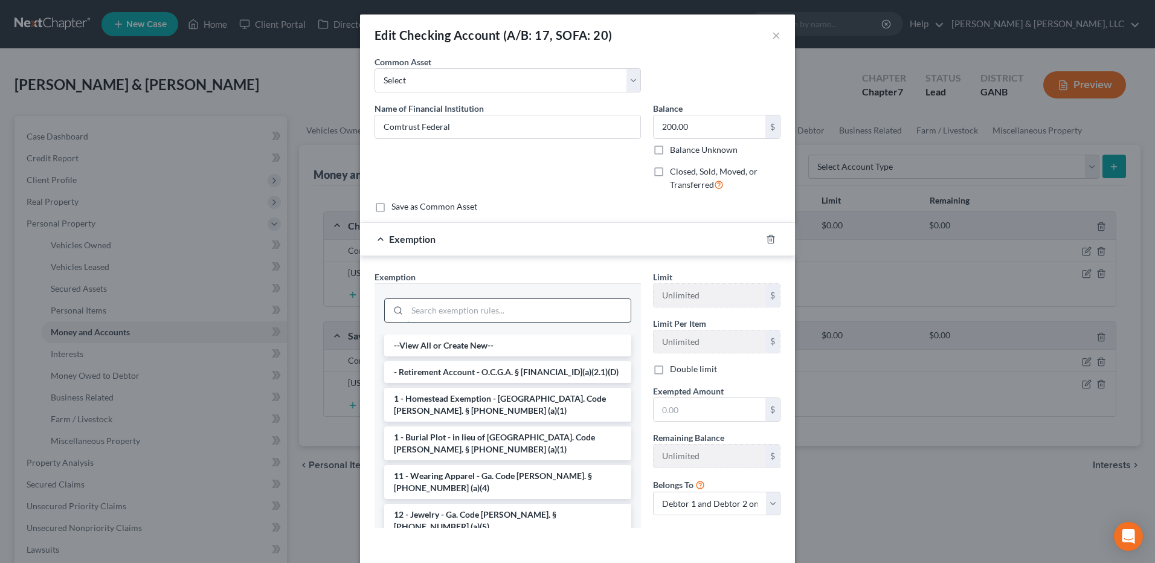
click at [511, 301] on input "search" at bounding box center [518, 310] width 223 height 23
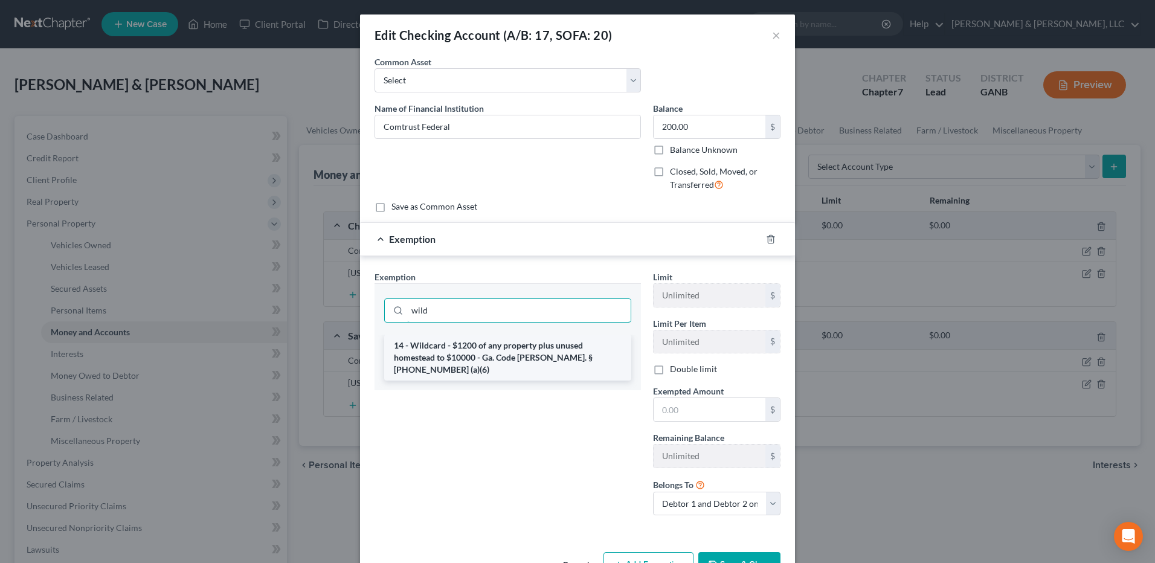
type input "wild"
click at [454, 346] on li "14 - Wildcard - $1200 of any property plus unused homestead to $10000 - Ga. Cod…" at bounding box center [507, 358] width 247 height 46
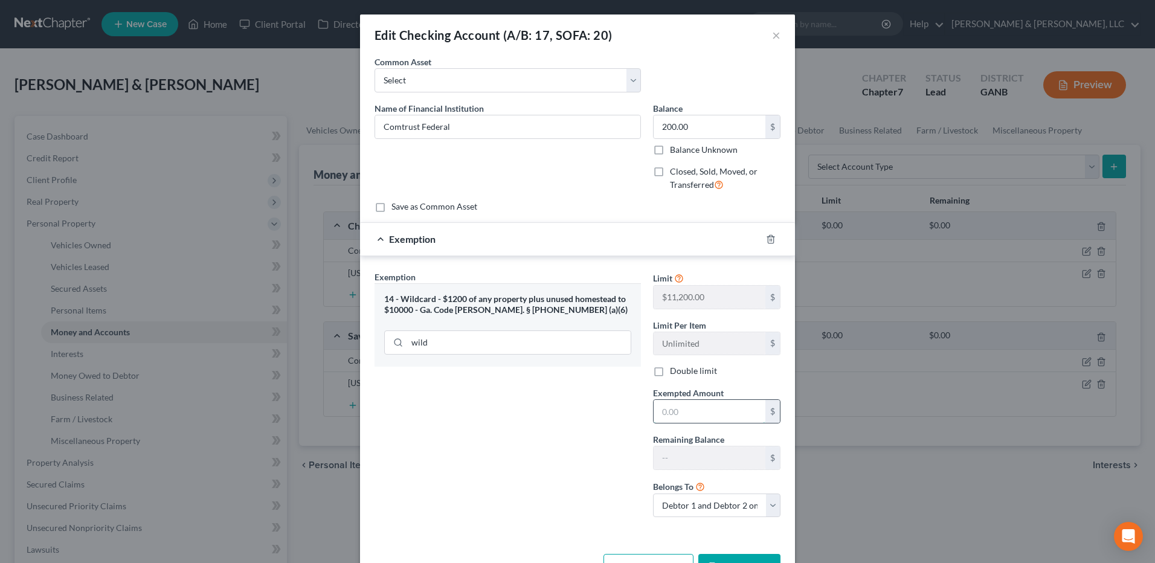
click at [712, 416] on input "text" at bounding box center [709, 411] width 112 height 23
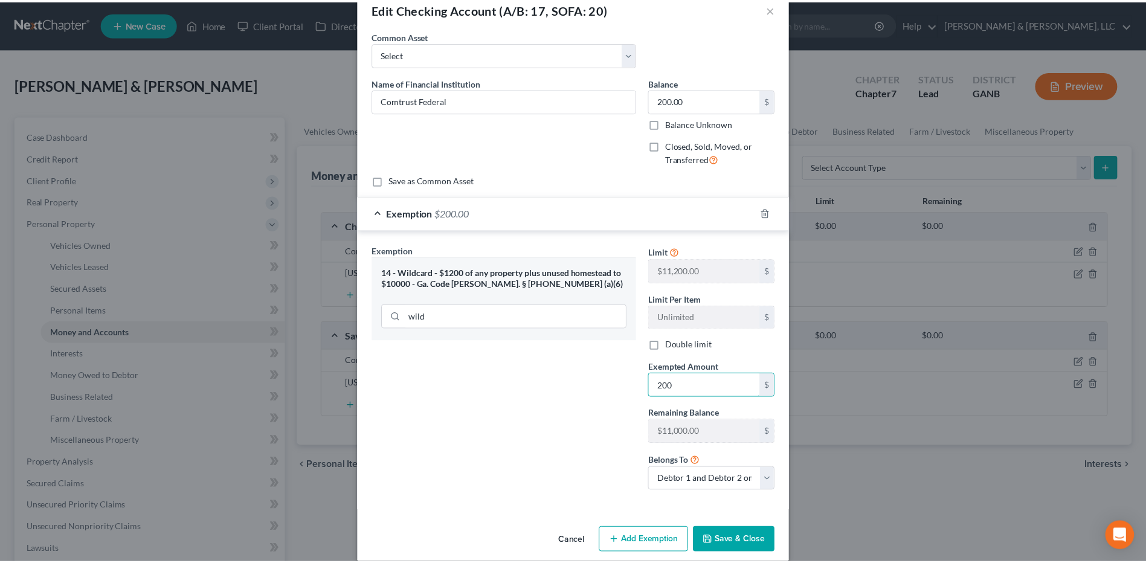
scroll to position [40, 0]
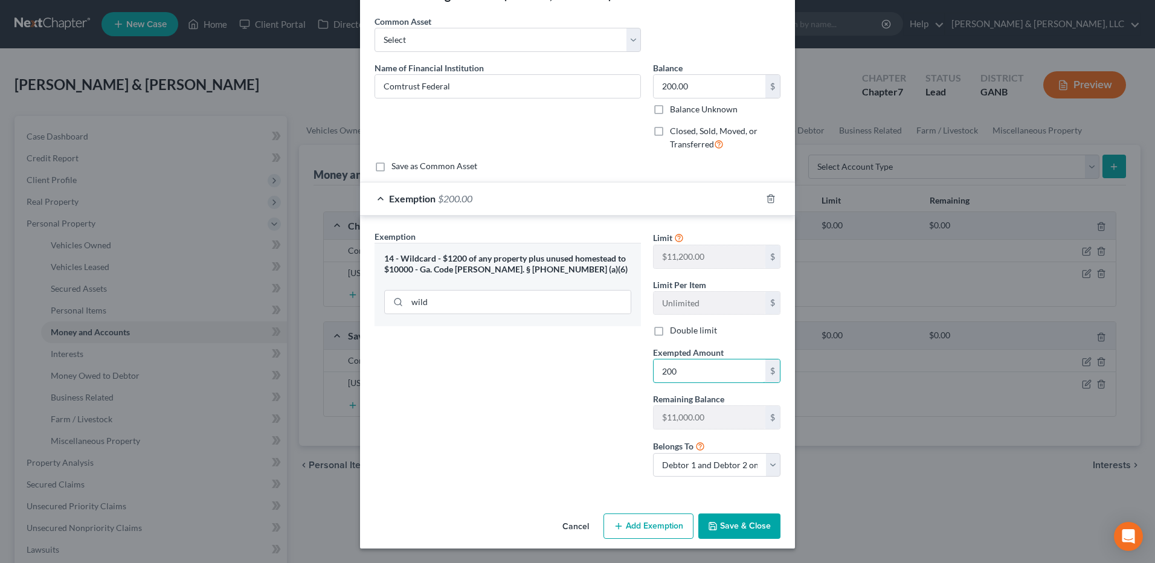
type input "200"
click at [759, 514] on button "Save & Close" at bounding box center [739, 525] width 82 height 25
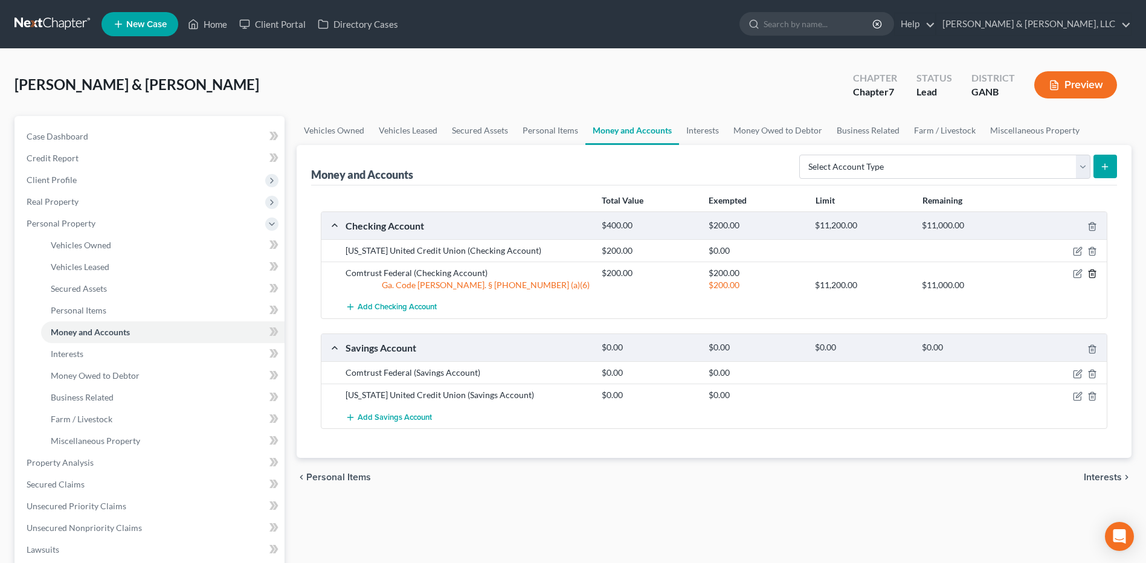
click at [1092, 274] on icon "button" at bounding box center [1092, 274] width 10 height 10
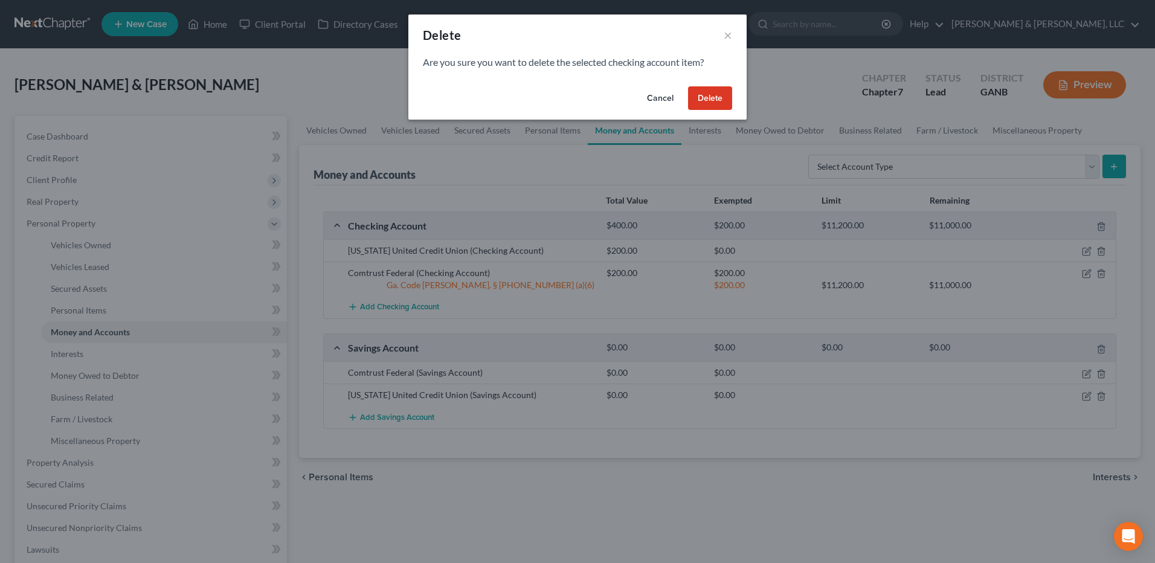
click at [708, 99] on button "Delete" at bounding box center [710, 98] width 44 height 24
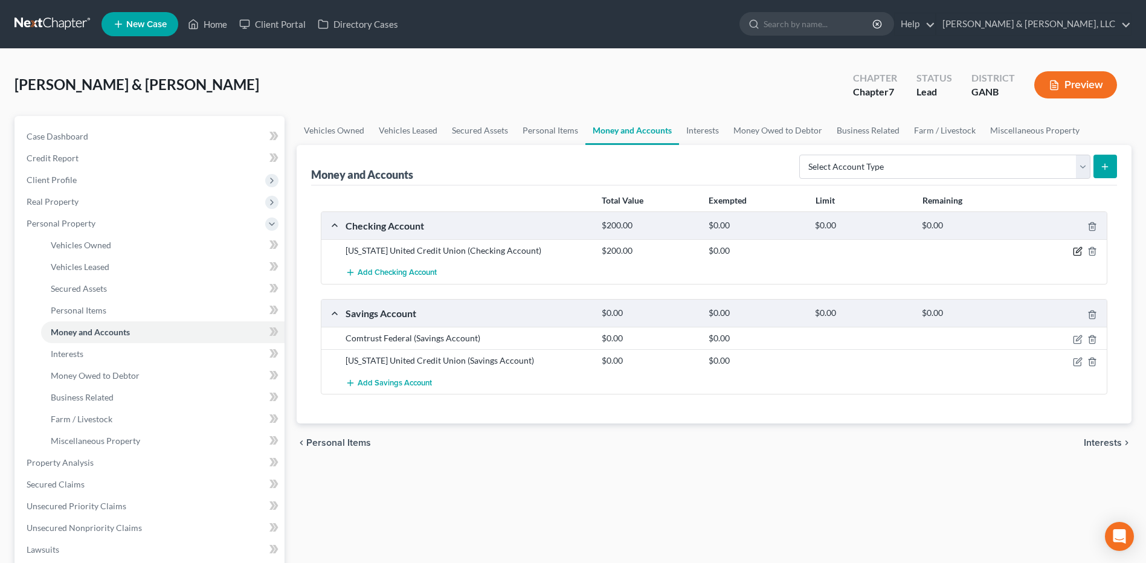
click at [1078, 249] on icon "button" at bounding box center [1078, 250] width 5 height 5
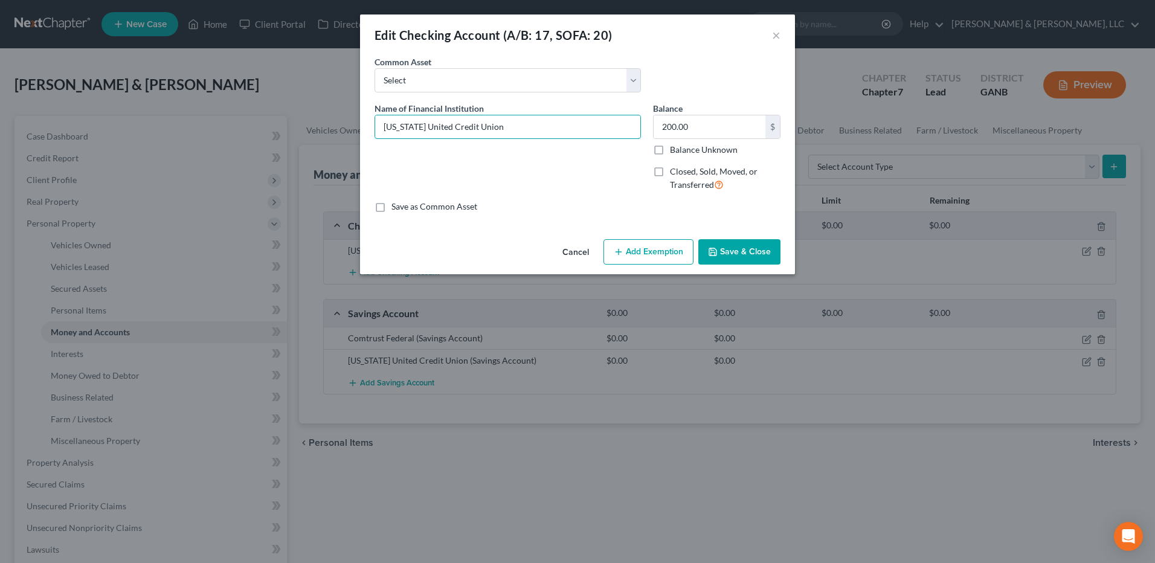
drag, startPoint x: 501, startPoint y: 132, endPoint x: 144, endPoint y: 101, distance: 357.7
click at [145, 101] on div "Edit Checking Account (A/B: 17, SOFA: 20) × An exemption set must first be sele…" at bounding box center [577, 281] width 1155 height 563
type input "Comtrust FCU"
click at [745, 248] on button "Save & Close" at bounding box center [739, 251] width 82 height 25
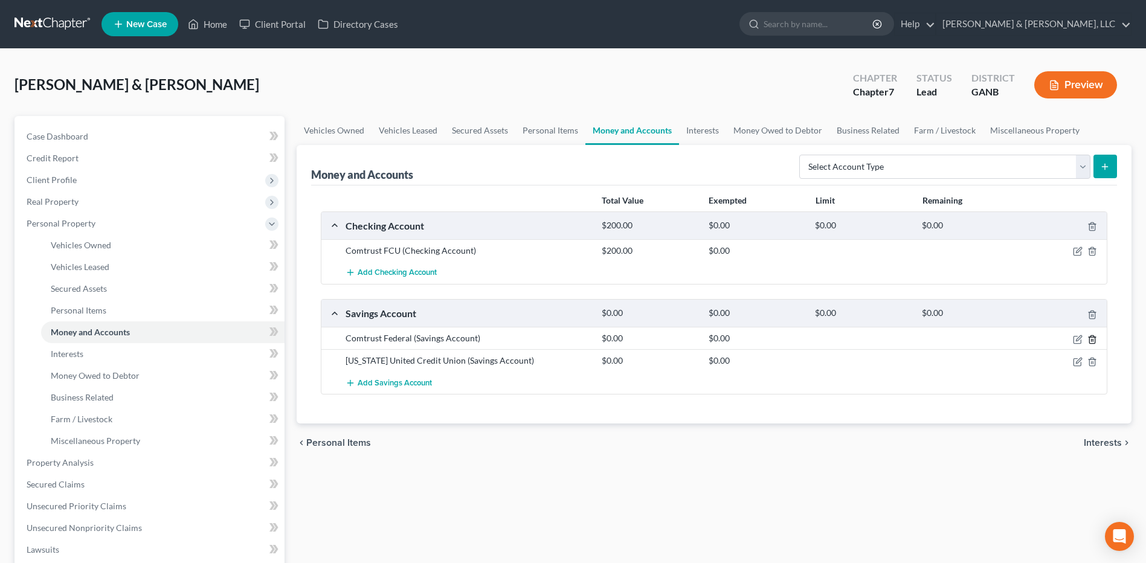
click at [1094, 338] on icon "button" at bounding box center [1092, 340] width 10 height 10
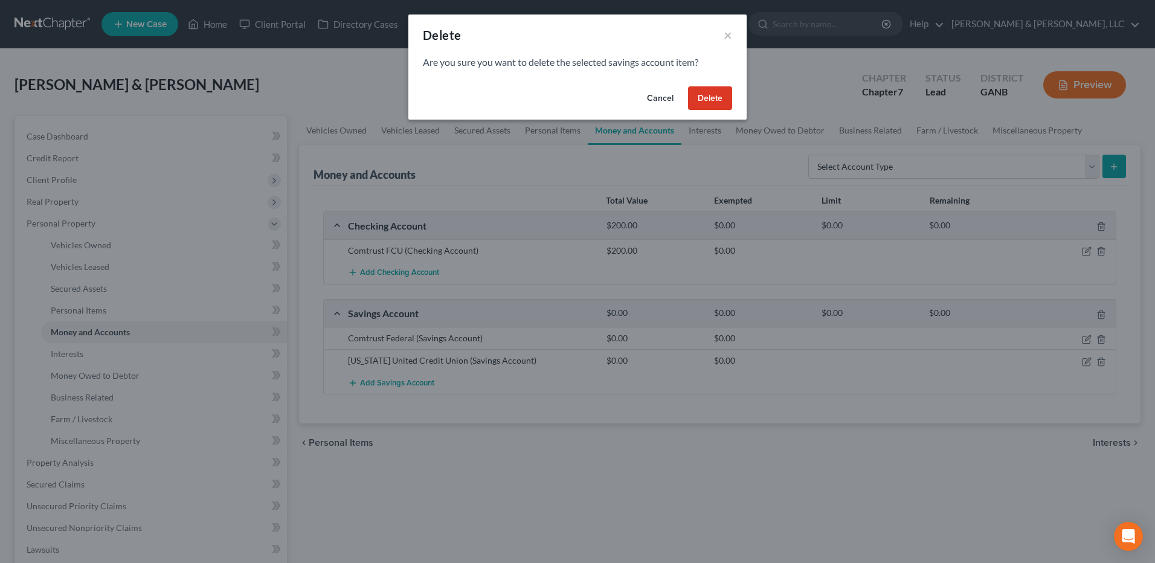
click at [715, 89] on button "Delete" at bounding box center [710, 98] width 44 height 24
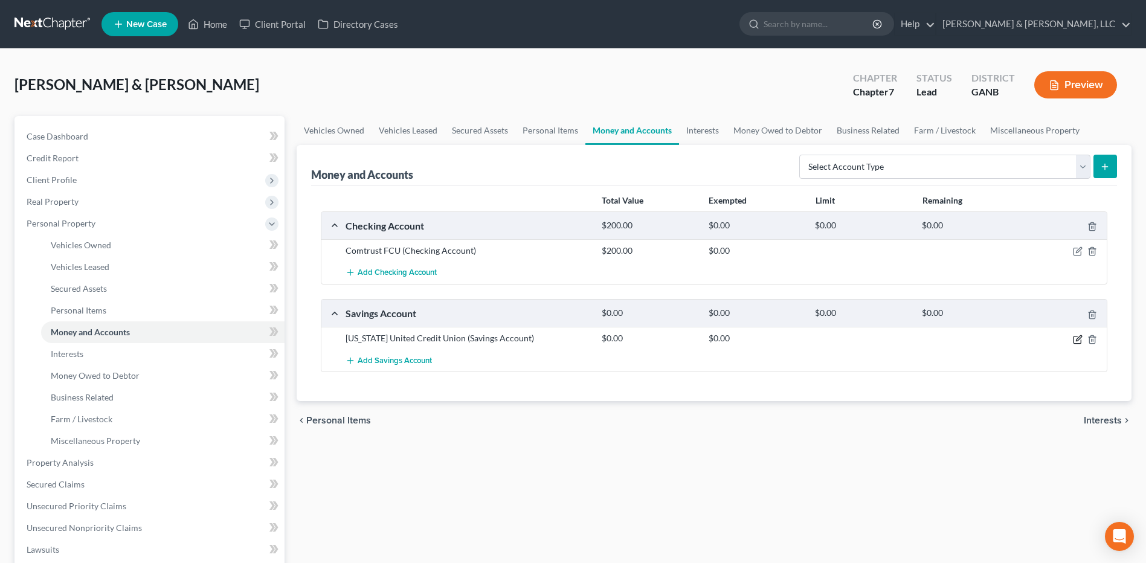
click at [1079, 338] on icon "button" at bounding box center [1078, 337] width 5 height 5
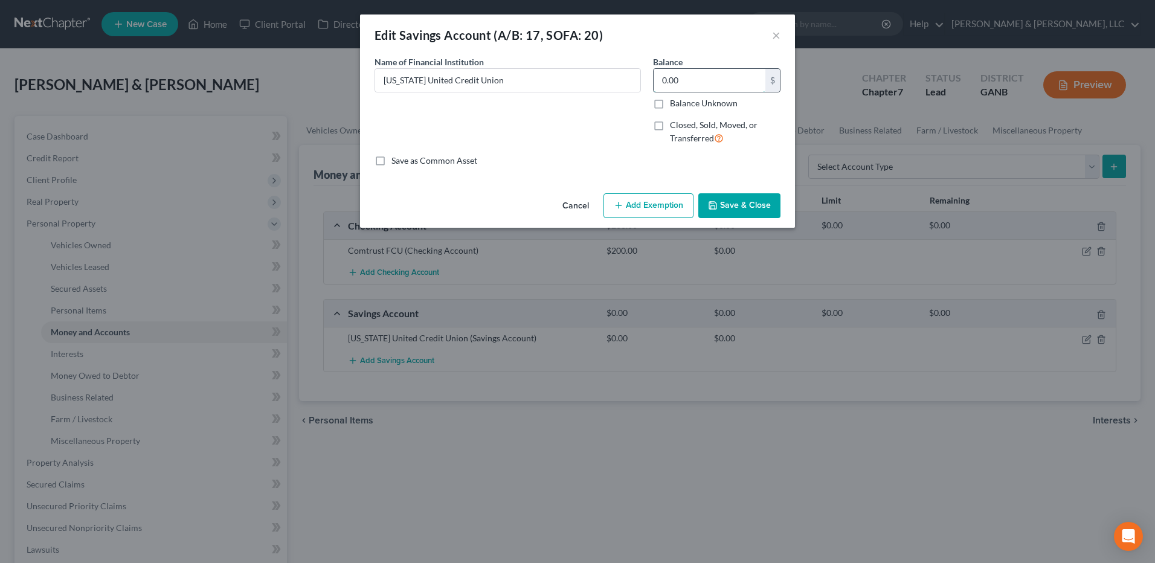
click at [698, 85] on input "0.00" at bounding box center [709, 80] width 112 height 23
type input "20"
click at [623, 201] on icon "button" at bounding box center [619, 206] width 10 height 10
select select "2"
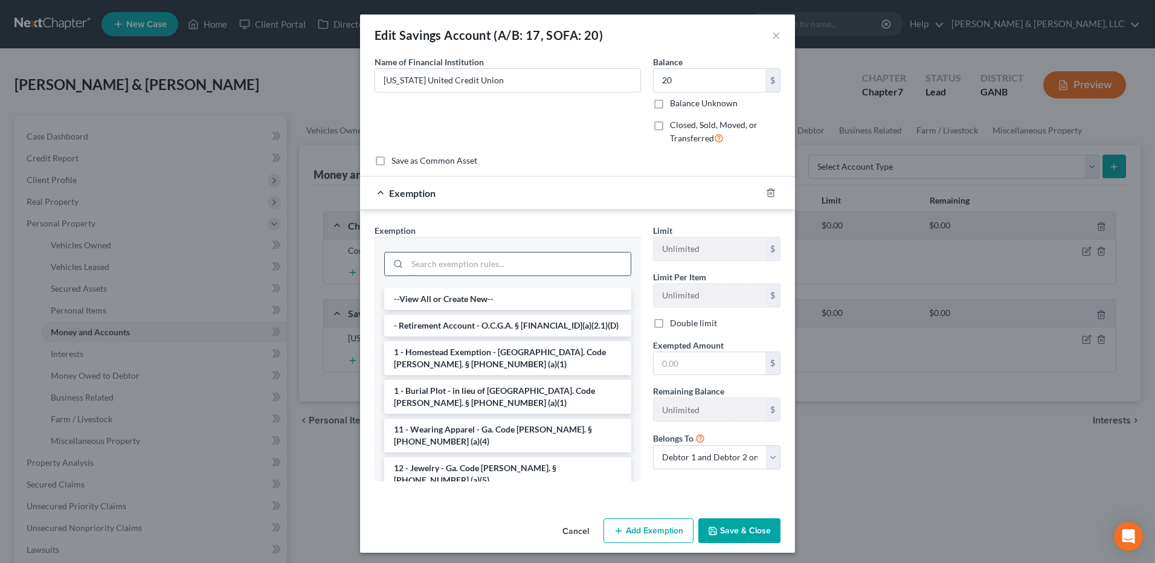
click at [434, 269] on input "search" at bounding box center [518, 263] width 223 height 23
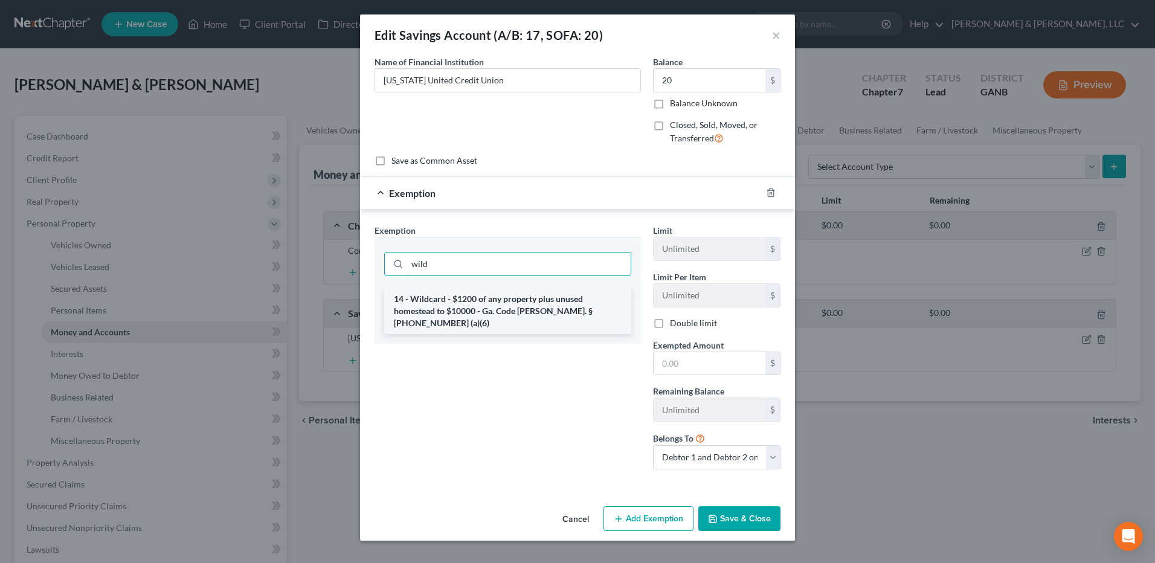
type input "wild"
click at [455, 289] on li "14 - Wildcard - $1200 of any property plus unused homestead to $10000 - Ga. Cod…" at bounding box center [507, 311] width 247 height 46
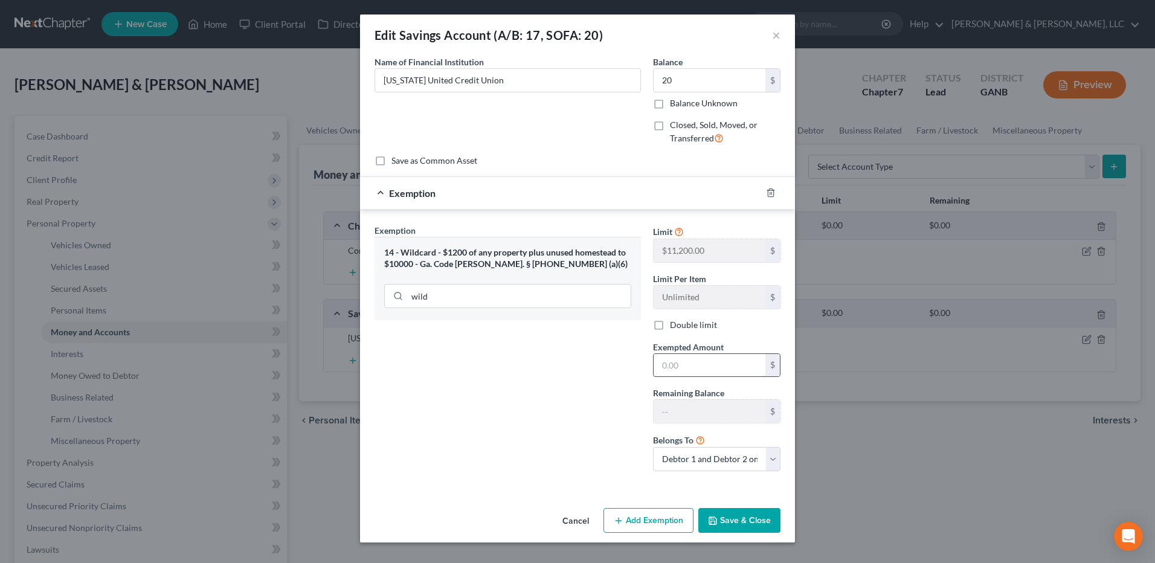
click at [723, 367] on input "text" at bounding box center [709, 365] width 112 height 23
type input "20"
click at [756, 527] on button "Save & Close" at bounding box center [739, 520] width 82 height 25
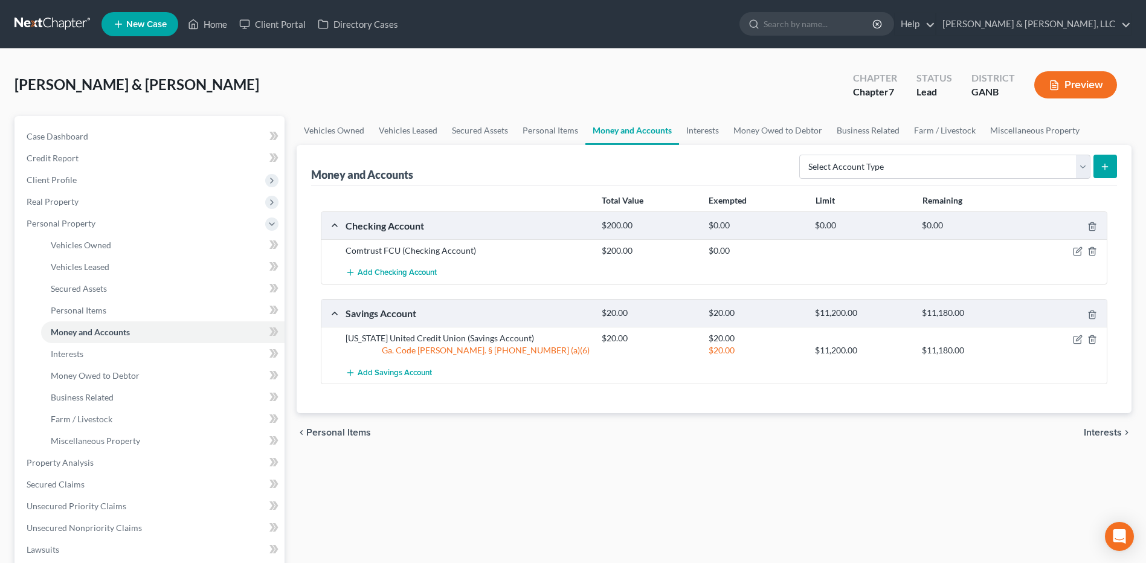
click at [1109, 430] on span "Interests" at bounding box center [1103, 433] width 38 height 10
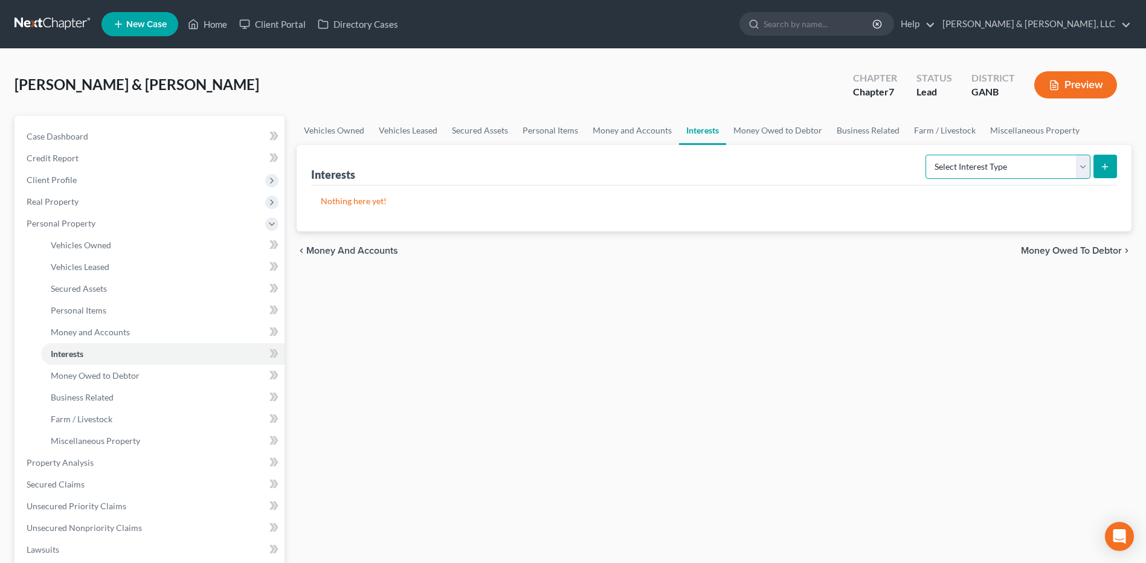
click at [1007, 164] on select "Select Interest Type 401K (A/B: 21) Annuity (A/B: 23) Bond (A/B: 18) Education …" at bounding box center [1007, 167] width 165 height 24
select select "401k"
click at [927, 155] on select "Select Interest Type 401K (A/B: 21) Annuity (A/B: 23) Bond (A/B: 18) Education …" at bounding box center [1007, 167] width 165 height 24
click at [1104, 166] on icon "submit" at bounding box center [1105, 167] width 10 height 10
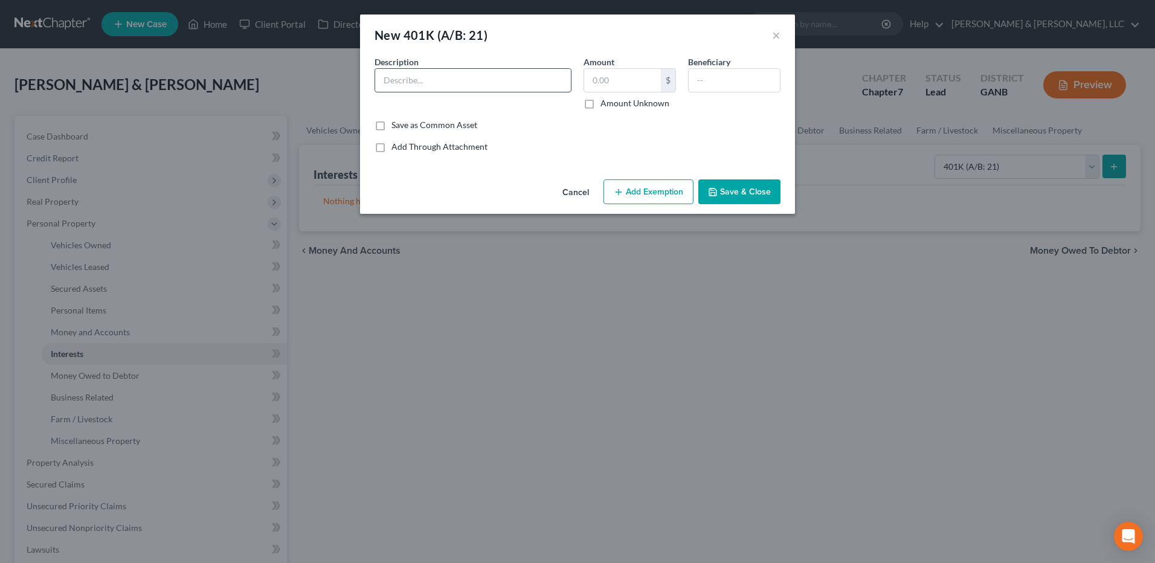
click at [478, 75] on input "text" at bounding box center [473, 80] width 196 height 23
type input "The Principal 401k (Husband - $23,000)"
type input "23,000"
click at [638, 191] on button "Add Exemption" at bounding box center [648, 191] width 90 height 25
select select "2"
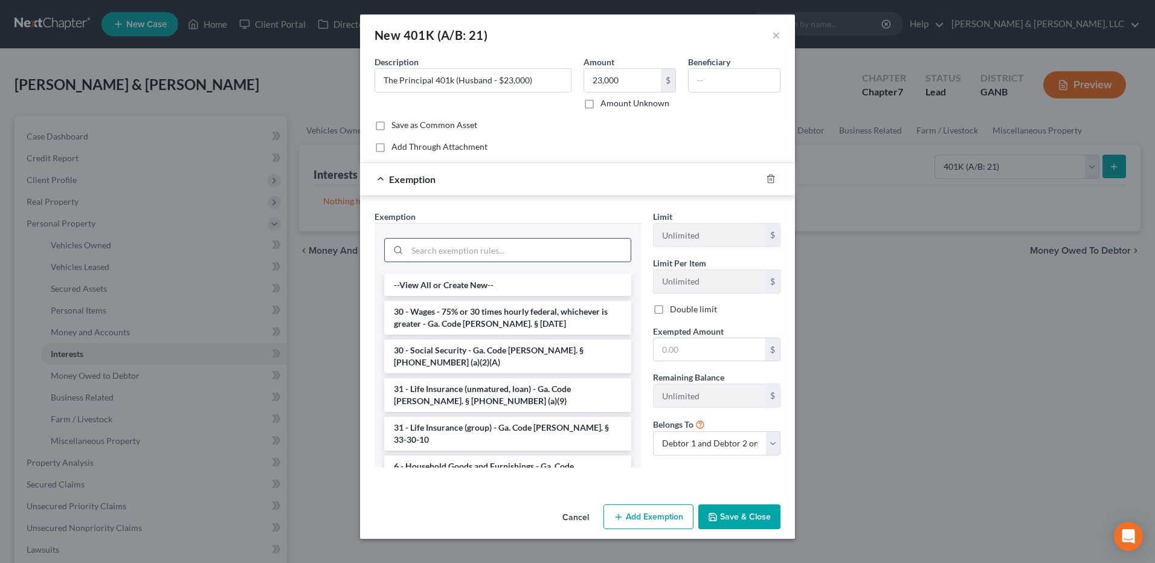
click at [460, 252] on input "search" at bounding box center [518, 250] width 223 height 23
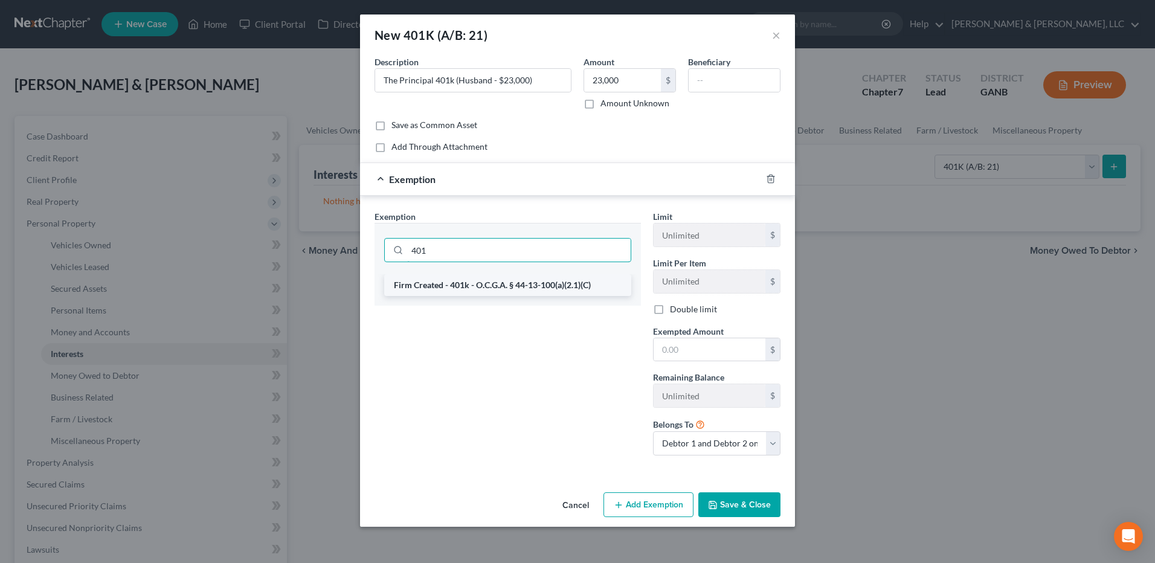
type input "401"
click at [444, 280] on li "Firm Created - 401k - O.C.G.A. § 44-13-100(a)(2.1)(C)" at bounding box center [507, 285] width 247 height 22
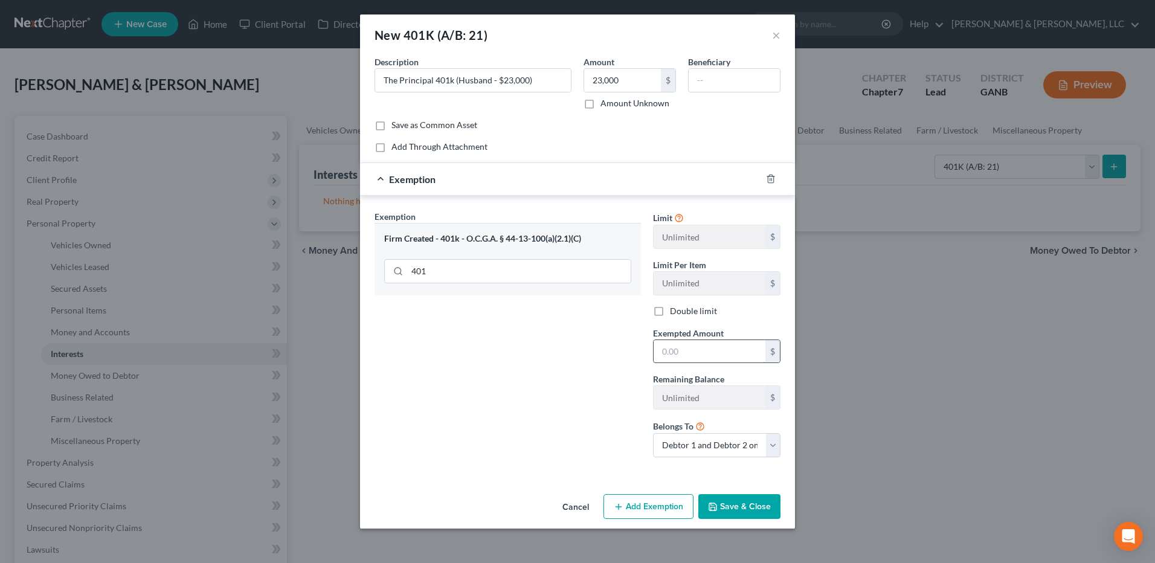
click at [724, 362] on input "text" at bounding box center [709, 351] width 112 height 23
type input "23,000"
click at [686, 429] on span "Belongs To" at bounding box center [673, 426] width 40 height 10
click at [687, 435] on select "Debtor 1 only Debtor 2 only Debtor 1 and Debtor 2 only" at bounding box center [716, 445] width 127 height 24
select select "0"
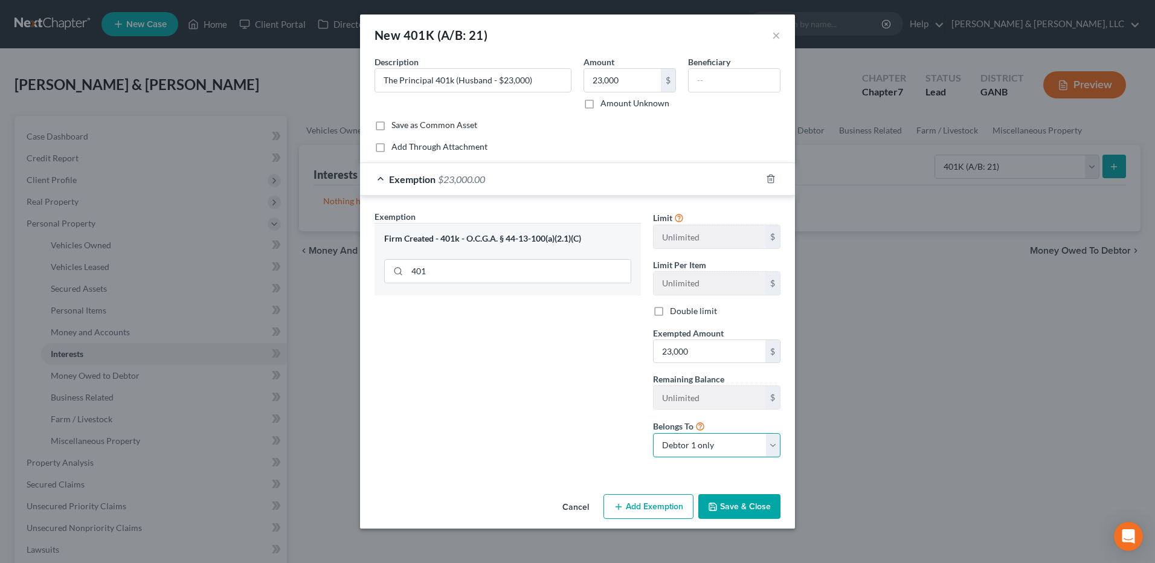
click at [653, 433] on select "Debtor 1 only Debtor 2 only Debtor 1 and Debtor 2 only" at bounding box center [716, 445] width 127 height 24
drag, startPoint x: 539, startPoint y: 79, endPoint x: 175, endPoint y: 83, distance: 363.6
click at [175, 83] on div "New 401K (A/B: 21) × An exemption set must first be selected from the Filing In…" at bounding box center [577, 281] width 1155 height 563
click at [744, 502] on button "Save & Close" at bounding box center [739, 506] width 82 height 25
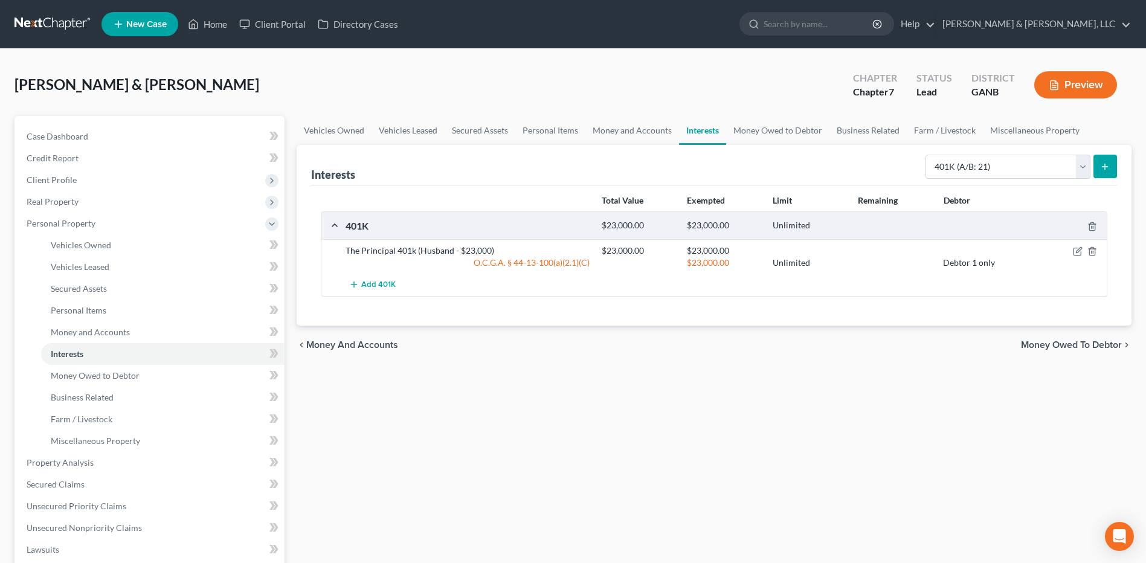
click at [1102, 159] on button "submit" at bounding box center [1105, 167] width 24 height 24
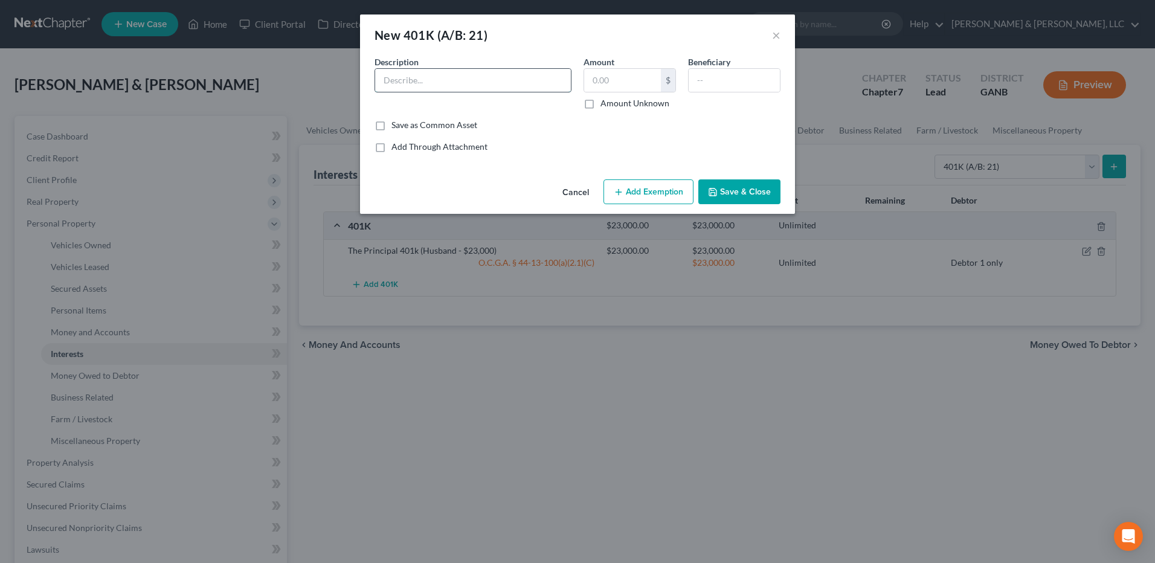
click at [391, 70] on input "text" at bounding box center [473, 80] width 196 height 23
paste input "The Principal 401k (Husband - $23,000)"
click at [473, 81] on input "The Principal 401k (Husband - $23,000)" at bounding box center [473, 80] width 196 height 23
click at [495, 80] on input "The Principal 401k (Wife - $23,000)" at bounding box center [473, 80] width 196 height 23
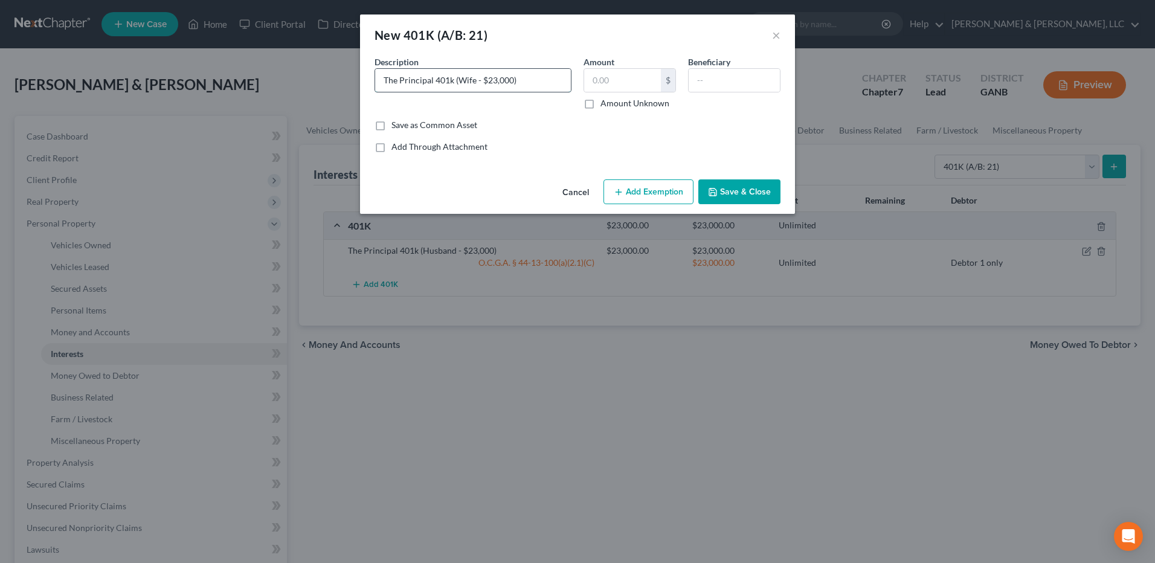
click at [495, 80] on input "The Principal 401k (Wife - $23,000)" at bounding box center [473, 80] width 196 height 23
click at [495, 86] on input "The Principal 401k (Wife - $23,000)" at bounding box center [473, 80] width 196 height 23
type input "The Principal 401k (Wife - $15,000)"
click at [647, 179] on button "Add Exemption" at bounding box center [648, 191] width 90 height 25
select select "2"
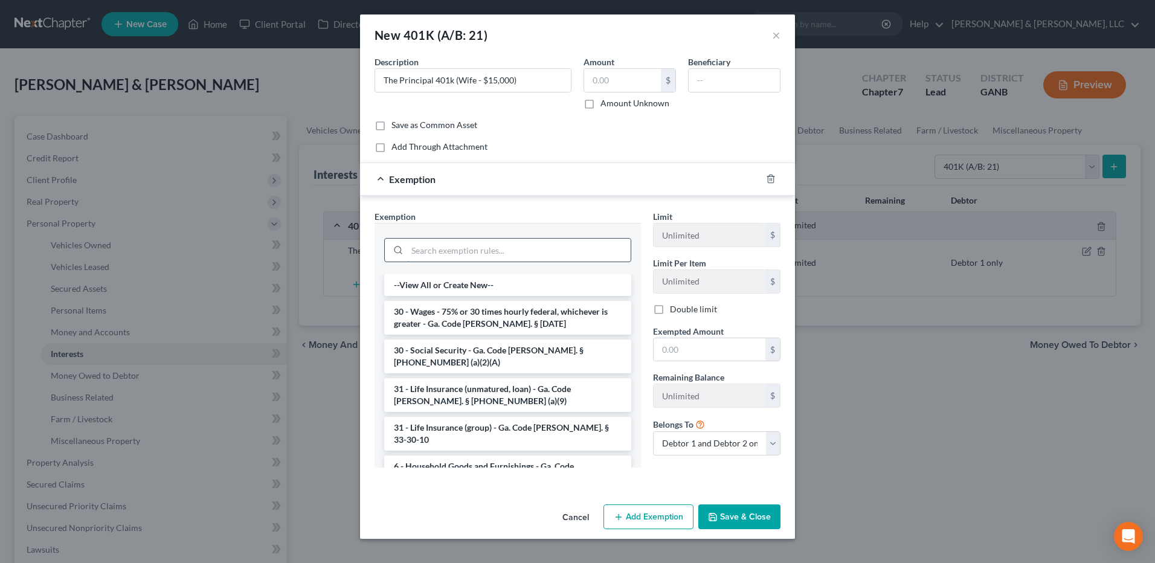
click at [502, 248] on input "search" at bounding box center [518, 250] width 223 height 23
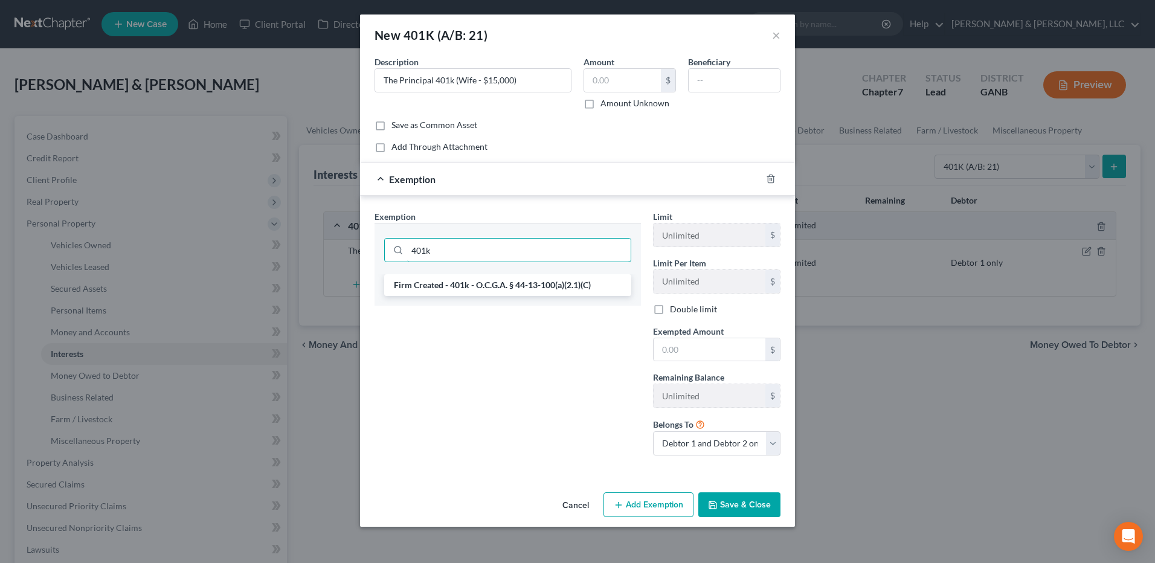
type input "401k"
click at [545, 286] on li "Firm Created - 401k - O.C.G.A. § 44-13-100(a)(2.1)(C)" at bounding box center [507, 285] width 247 height 22
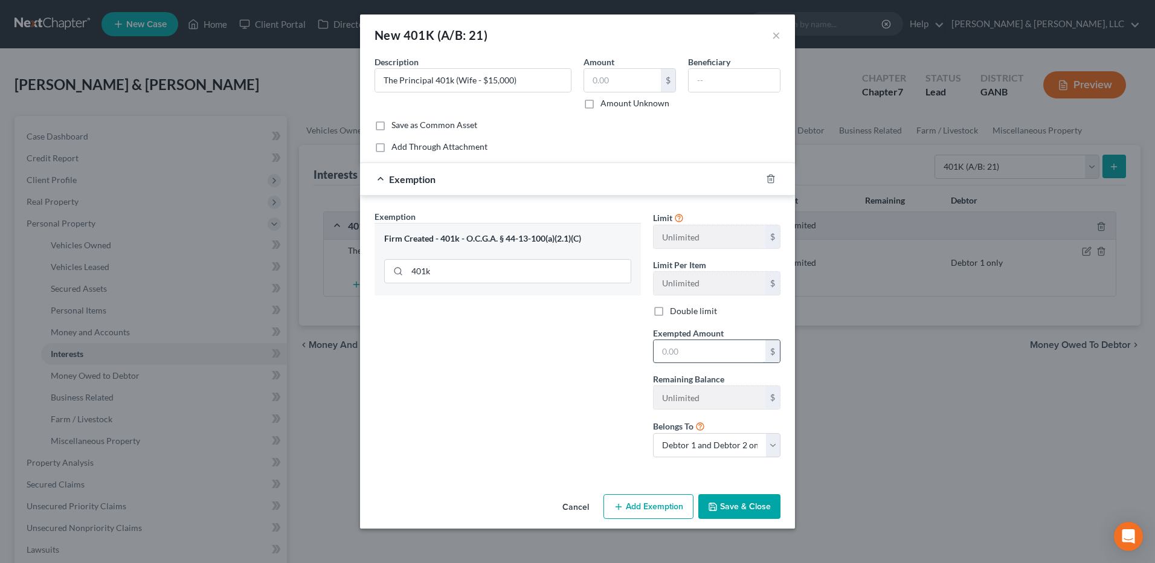
click at [694, 358] on input "text" at bounding box center [709, 351] width 112 height 23
type input "15,000"
click at [611, 80] on input "text" at bounding box center [622, 80] width 77 height 23
type input "15,000"
click at [739, 438] on select "Debtor 1 only Debtor 2 only Debtor 1 and Debtor 2 only" at bounding box center [716, 445] width 127 height 24
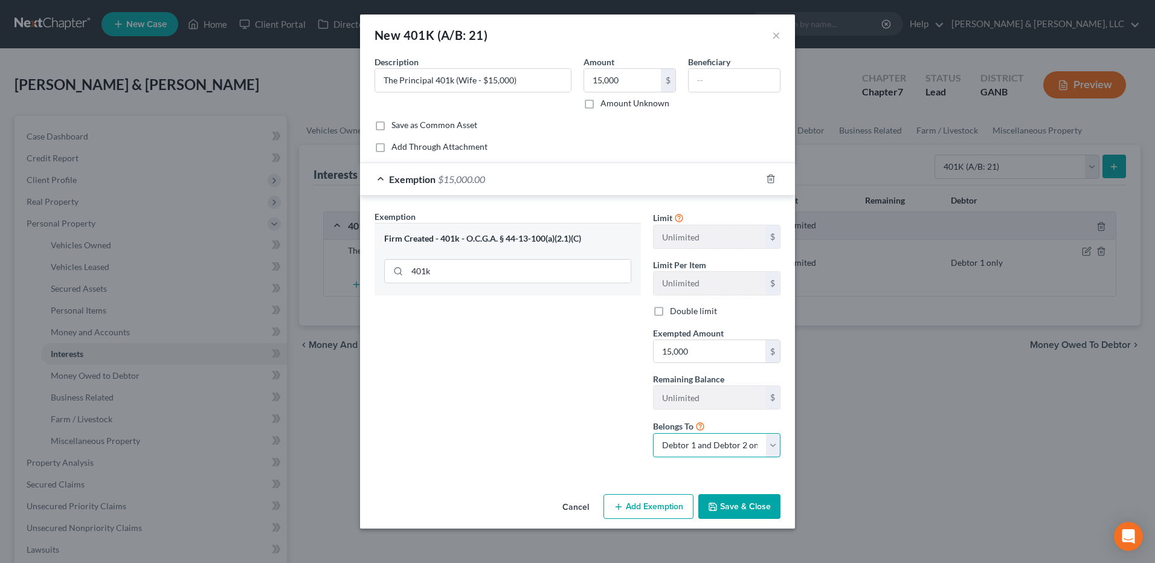
select select "1"
click at [653, 433] on select "Debtor 1 only Debtor 2 only Debtor 1 and Debtor 2 only" at bounding box center [716, 445] width 127 height 24
click at [742, 513] on button "Save & Close" at bounding box center [739, 506] width 82 height 25
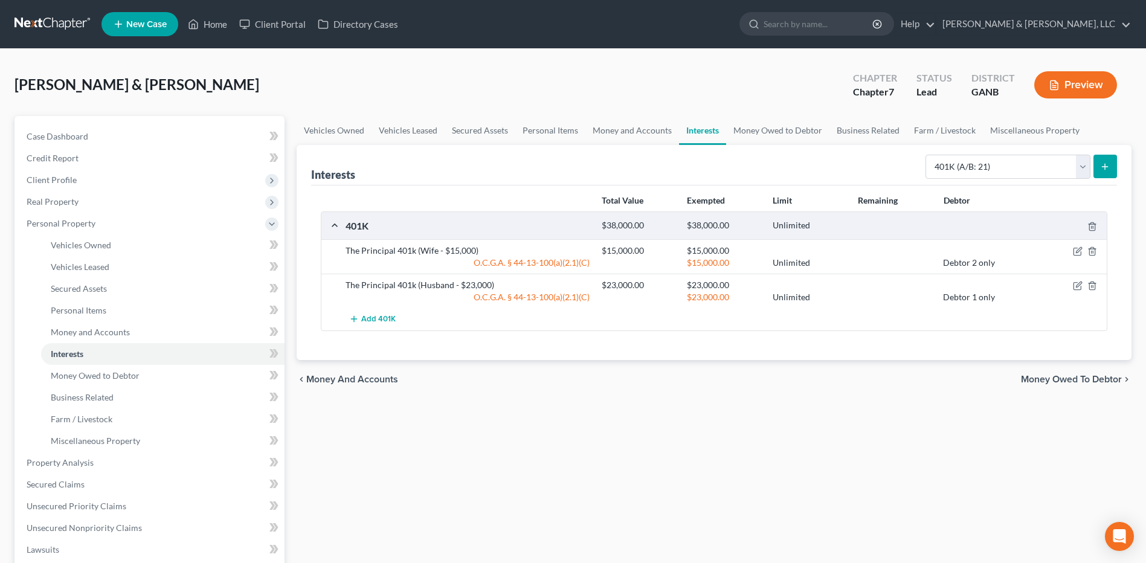
click at [1071, 88] on button "Preview" at bounding box center [1075, 84] width 83 height 27
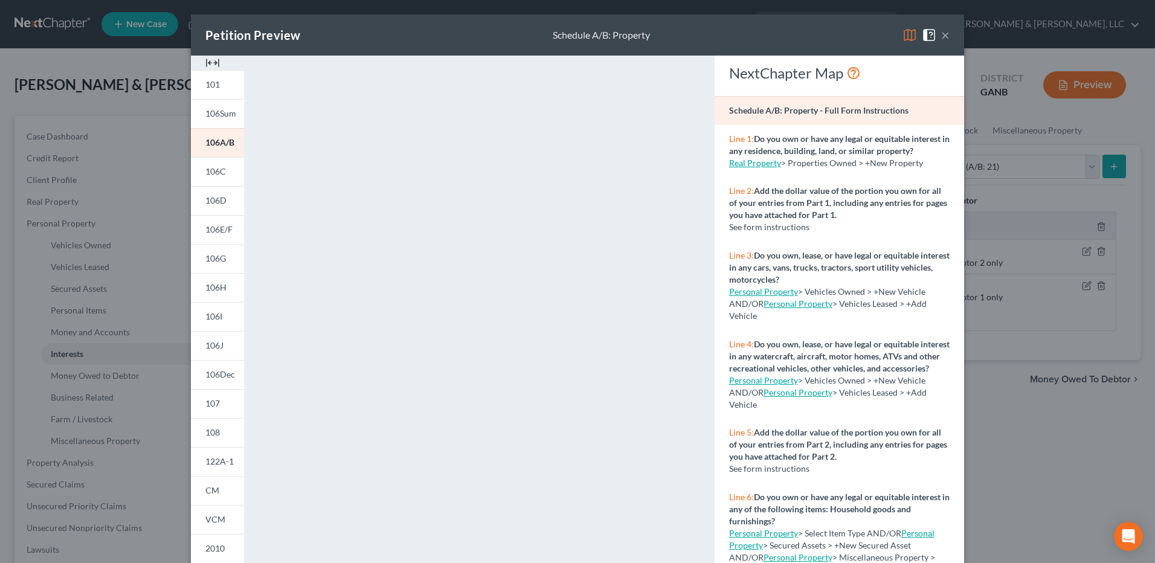
click at [944, 39] on button "×" at bounding box center [945, 35] width 8 height 14
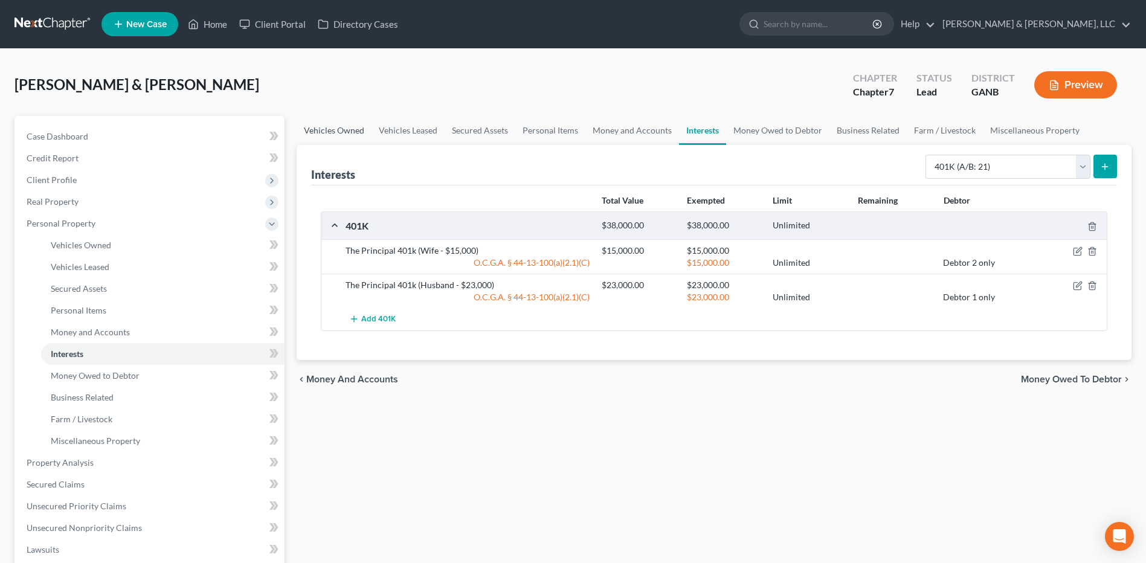
click at [366, 135] on link "Vehicles Owned" at bounding box center [334, 130] width 75 height 29
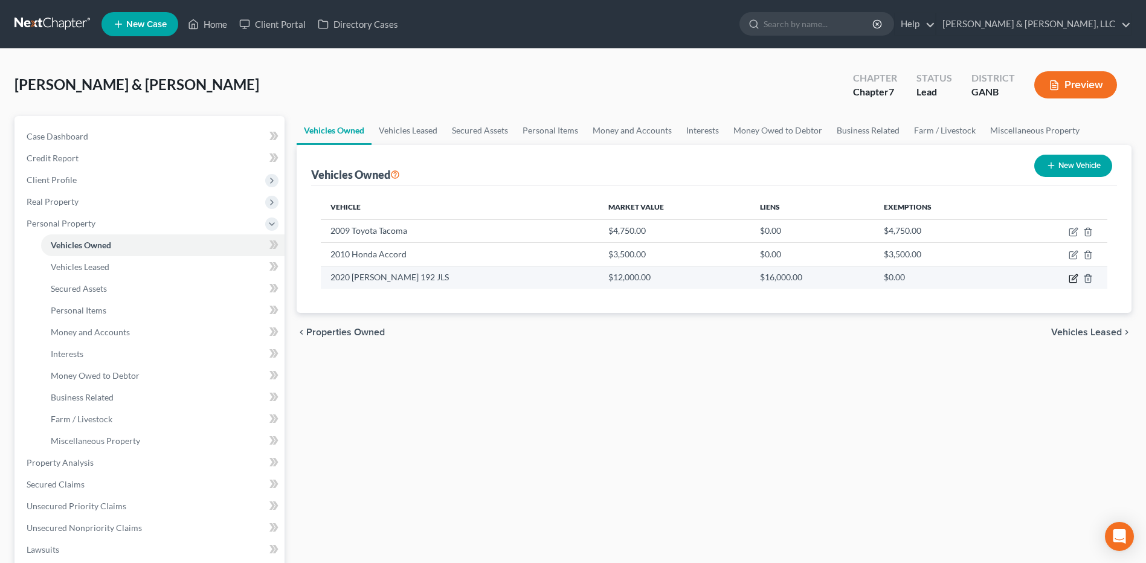
click at [1071, 280] on icon "button" at bounding box center [1073, 279] width 10 height 10
select select "3"
select select "6"
select select "2"
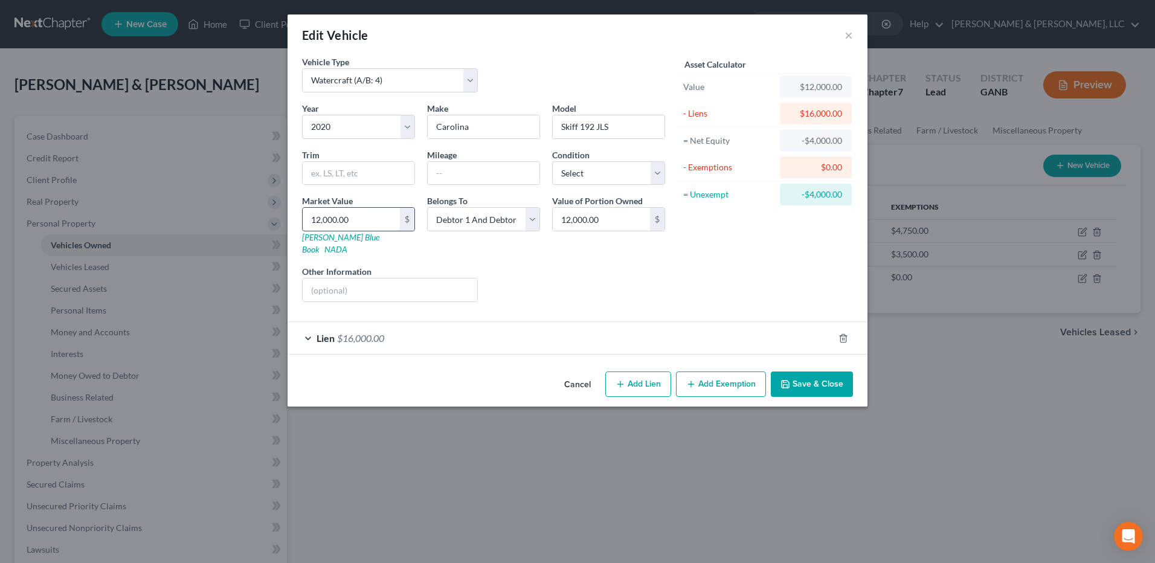
click at [379, 224] on input "12,000.00" at bounding box center [351, 219] width 97 height 23
type input "1"
type input "1.00"
type input "14"
type input "14.00"
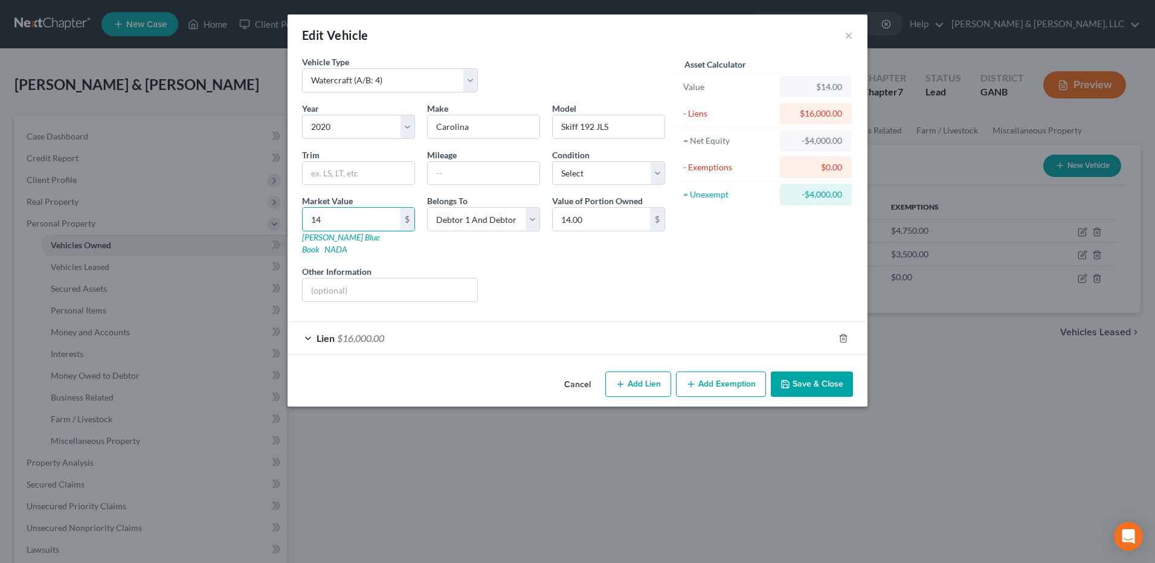
type input "140"
type input "140.00"
type input "1400"
type input "1,400.00"
type input "1,4000"
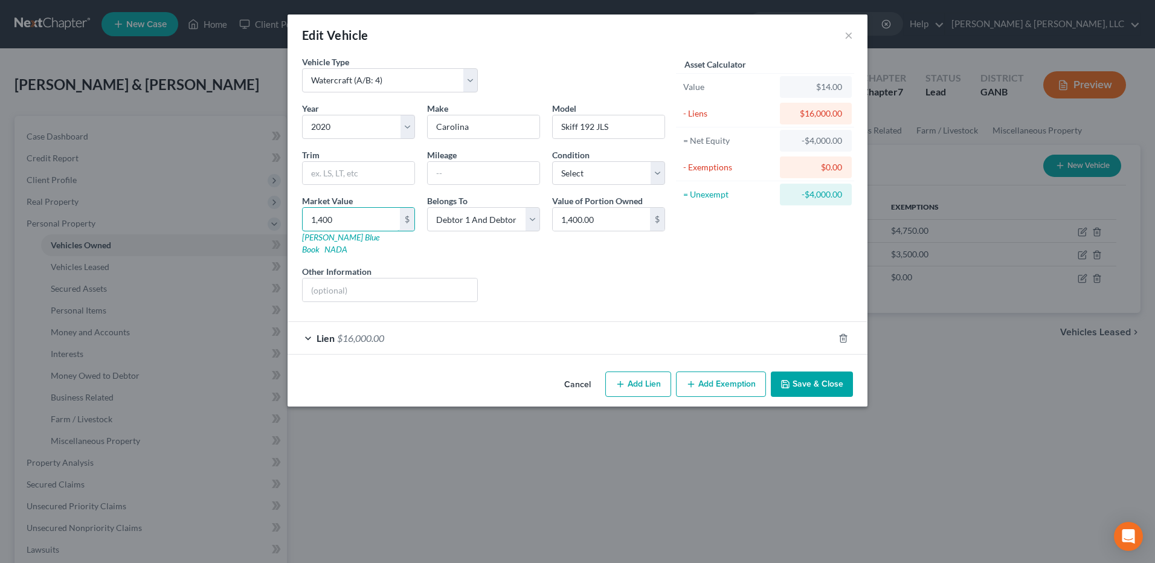
type input "14,000.00"
type input "14,000"
click at [814, 371] on button "Save & Close" at bounding box center [812, 383] width 82 height 25
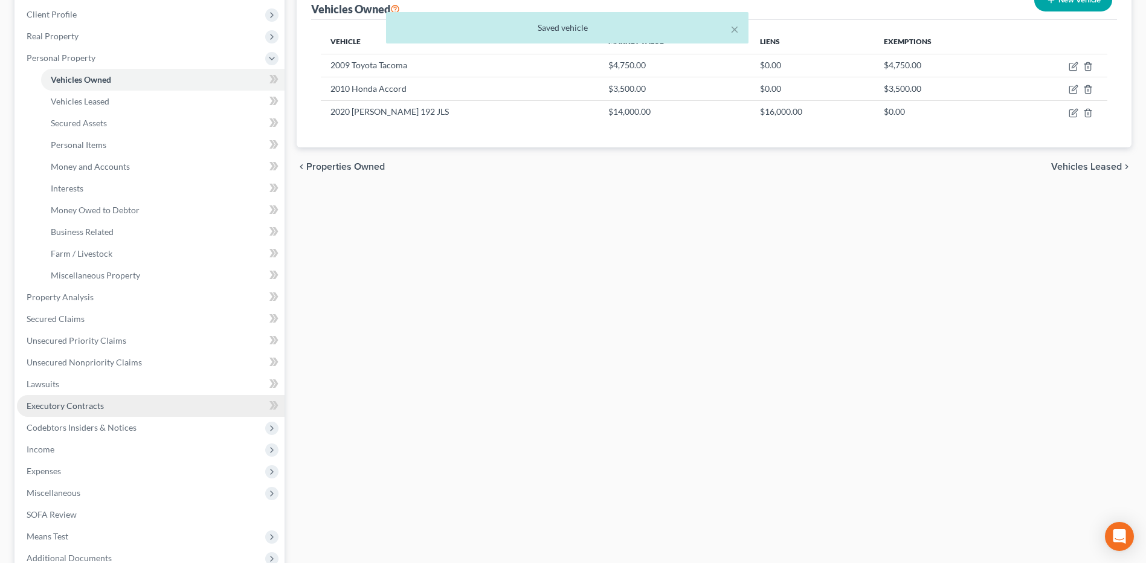
scroll to position [181, 0]
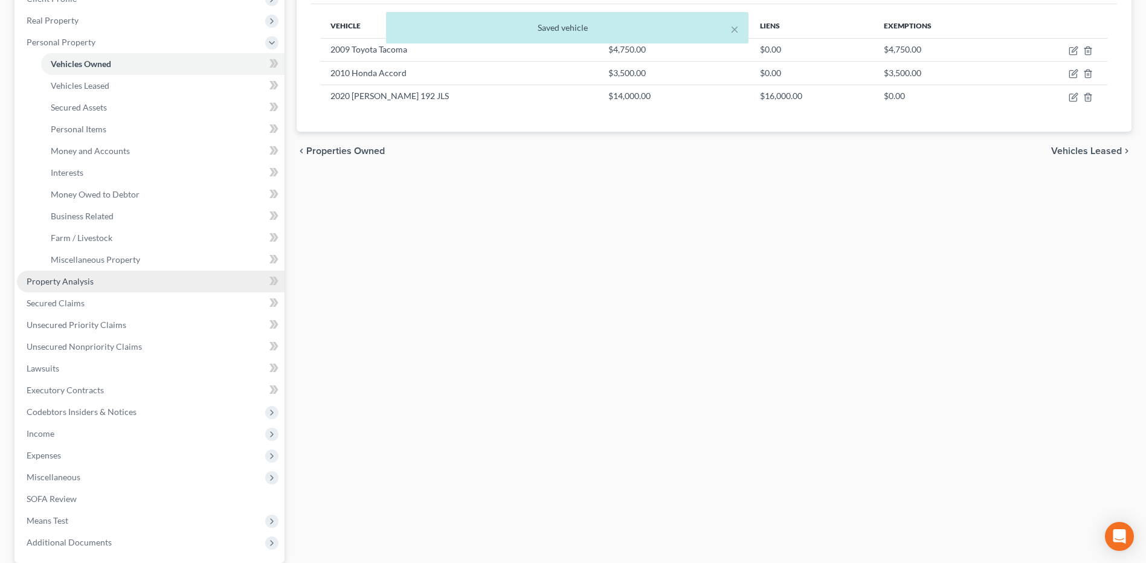
click at [114, 273] on link "Property Analysis" at bounding box center [151, 282] width 268 height 22
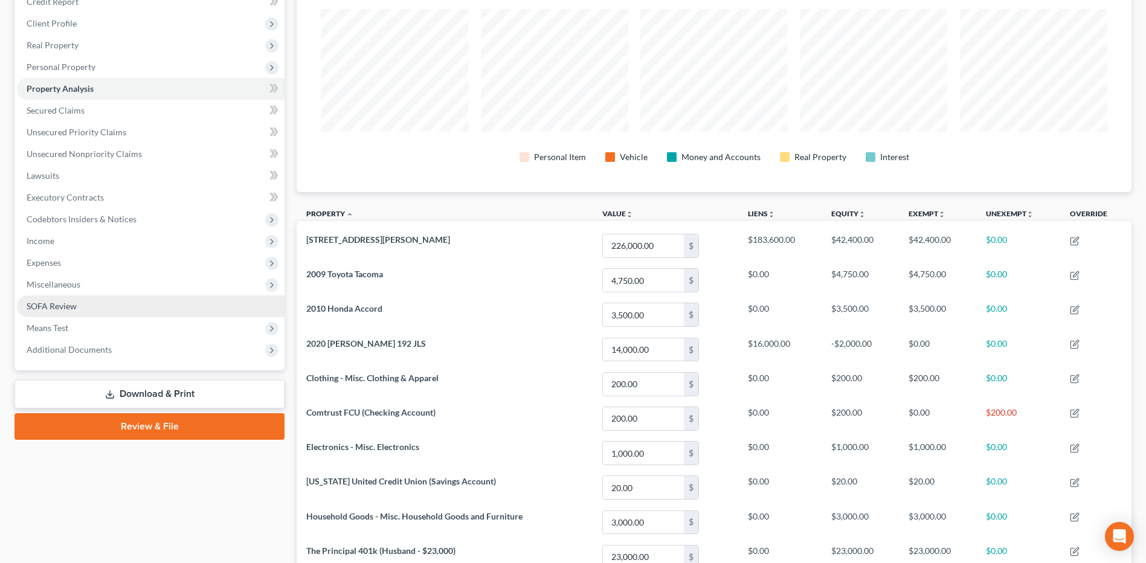
scroll to position [121, 0]
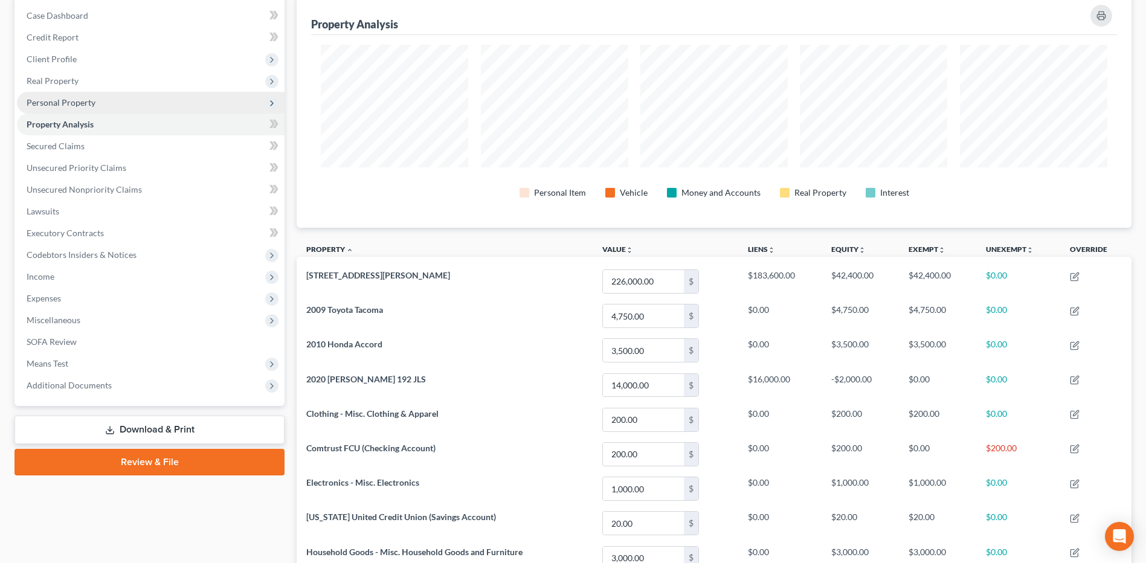
click at [80, 99] on span "Personal Property" at bounding box center [61, 102] width 69 height 10
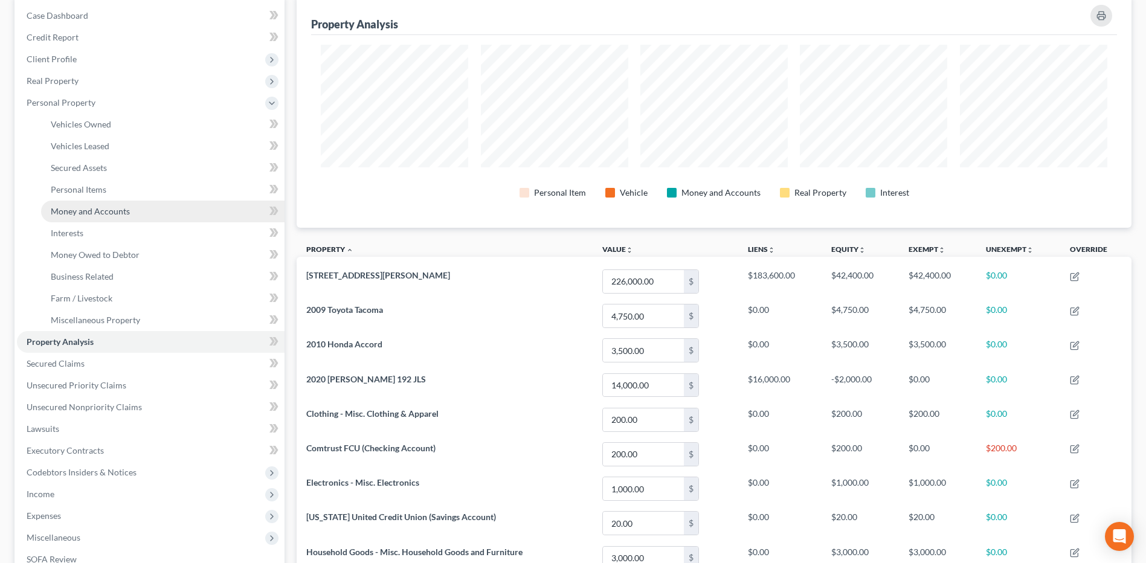
click at [115, 207] on span "Money and Accounts" at bounding box center [90, 211] width 79 height 10
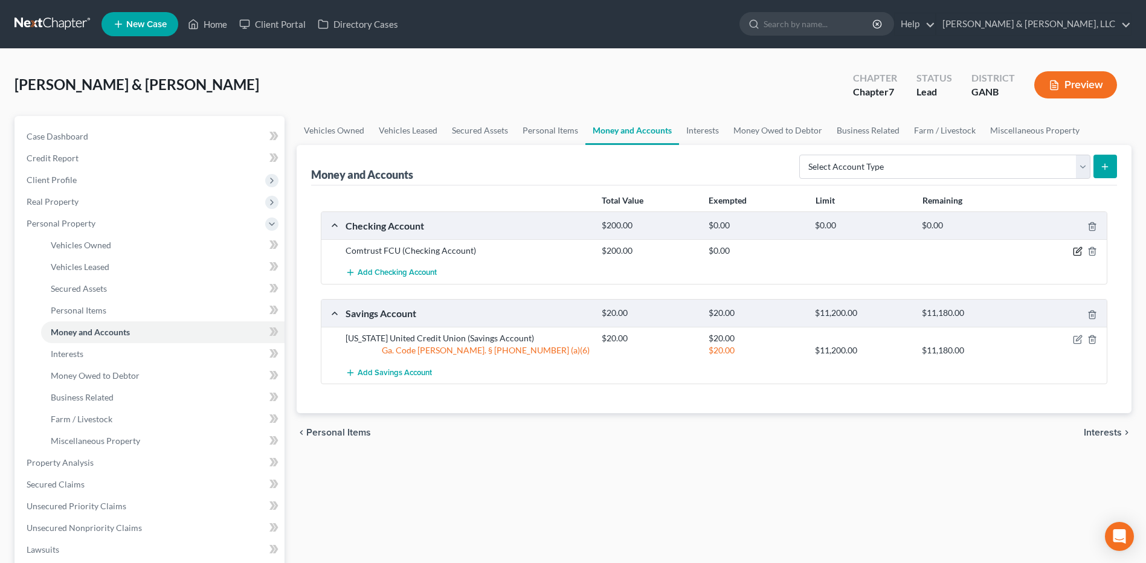
click at [1079, 252] on icon "button" at bounding box center [1078, 250] width 5 height 5
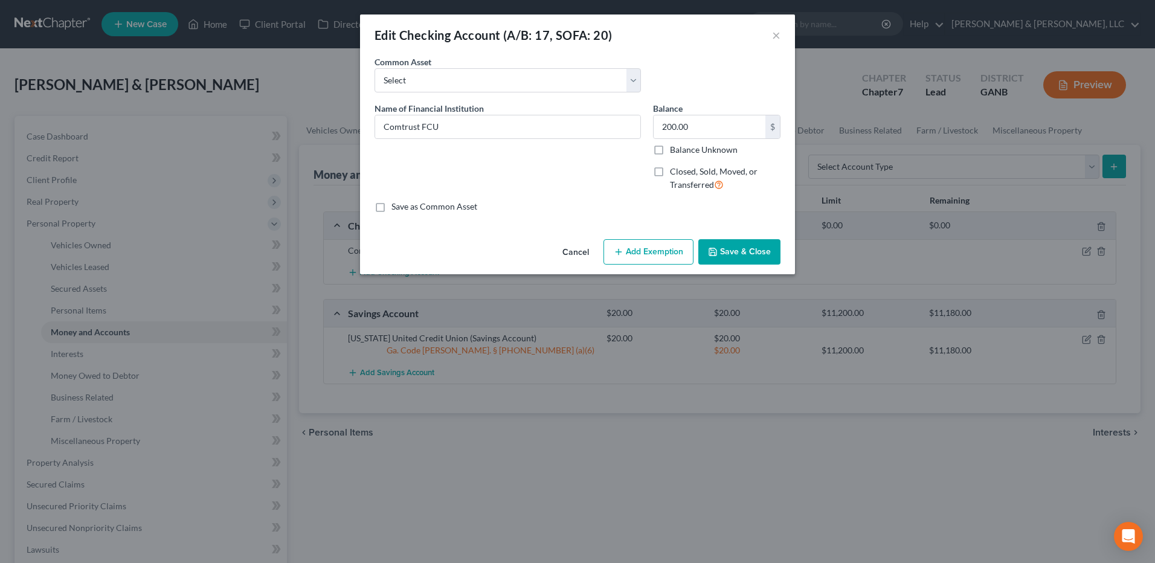
click at [634, 247] on button "Add Exemption" at bounding box center [648, 251] width 90 height 25
select select "2"
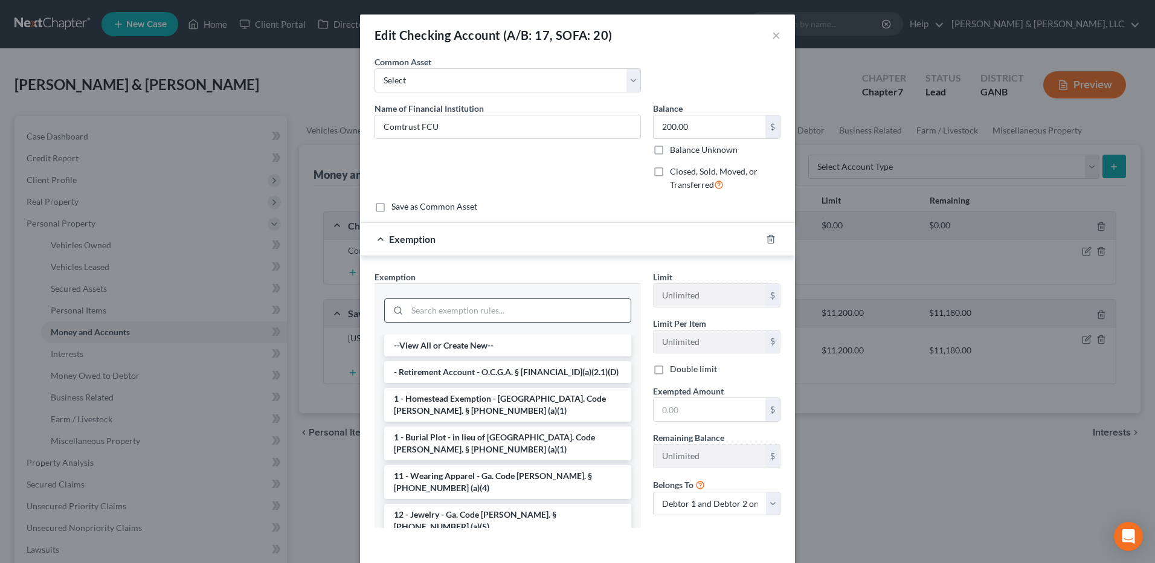
click at [534, 307] on input "search" at bounding box center [518, 310] width 223 height 23
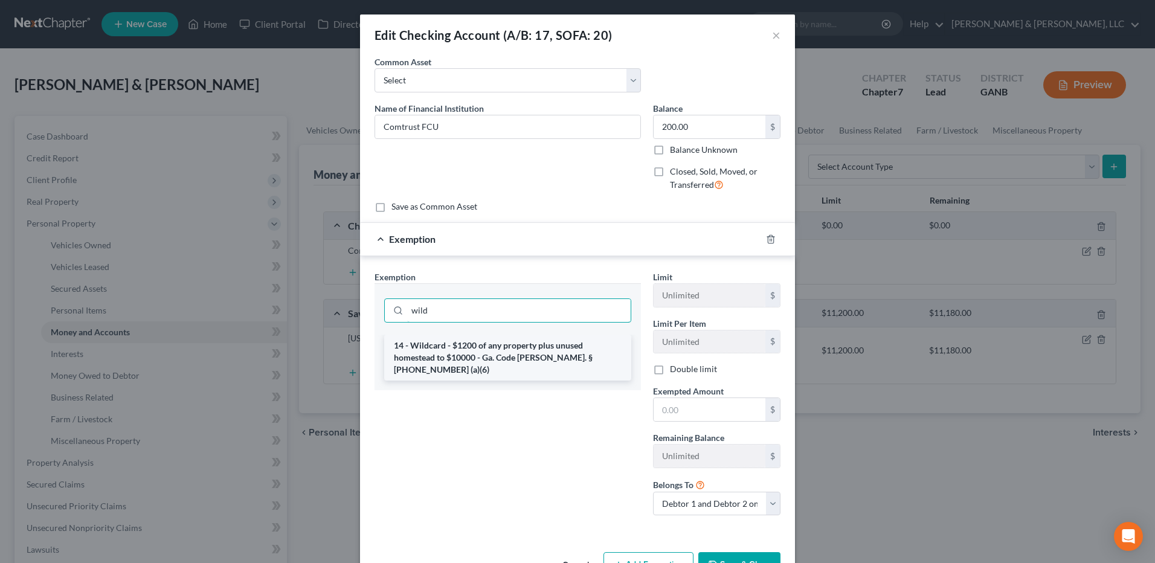
type input "wild"
drag, startPoint x: 563, startPoint y: 347, endPoint x: 653, endPoint y: 402, distance: 105.4
click at [564, 347] on li "14 - Wildcard - $1200 of any property plus unused homestead to $10000 - Ga. Cod…" at bounding box center [507, 358] width 247 height 46
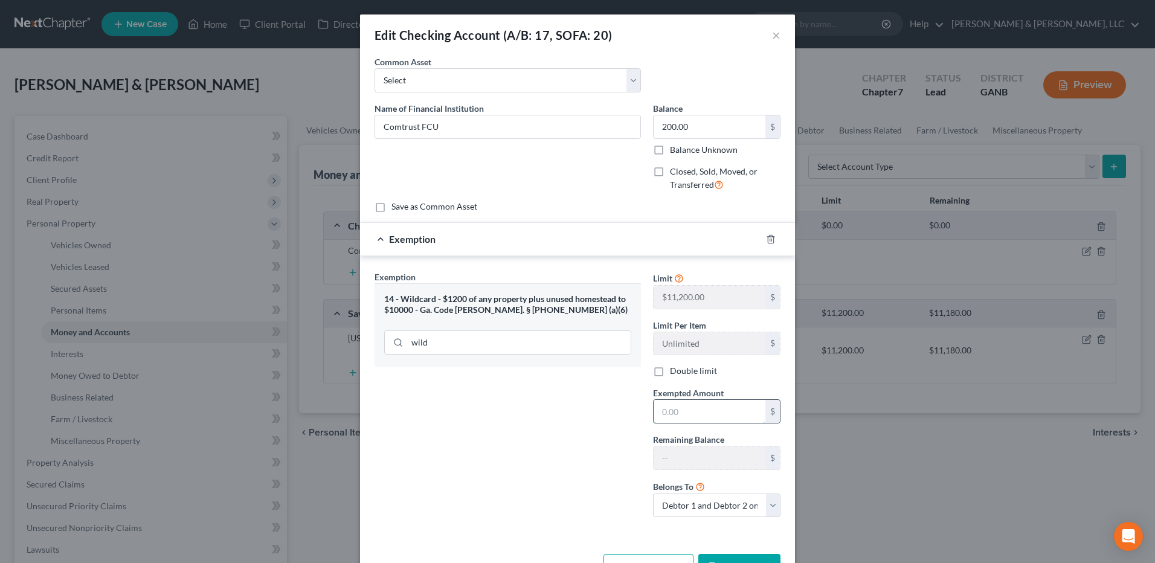
click at [683, 414] on input "text" at bounding box center [709, 411] width 112 height 23
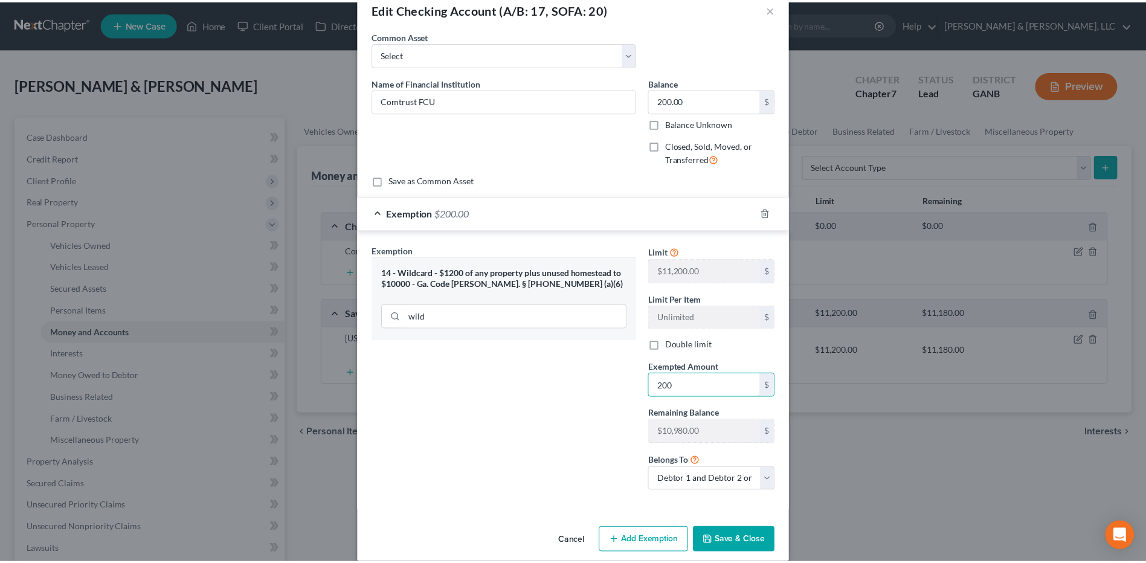
scroll to position [40, 0]
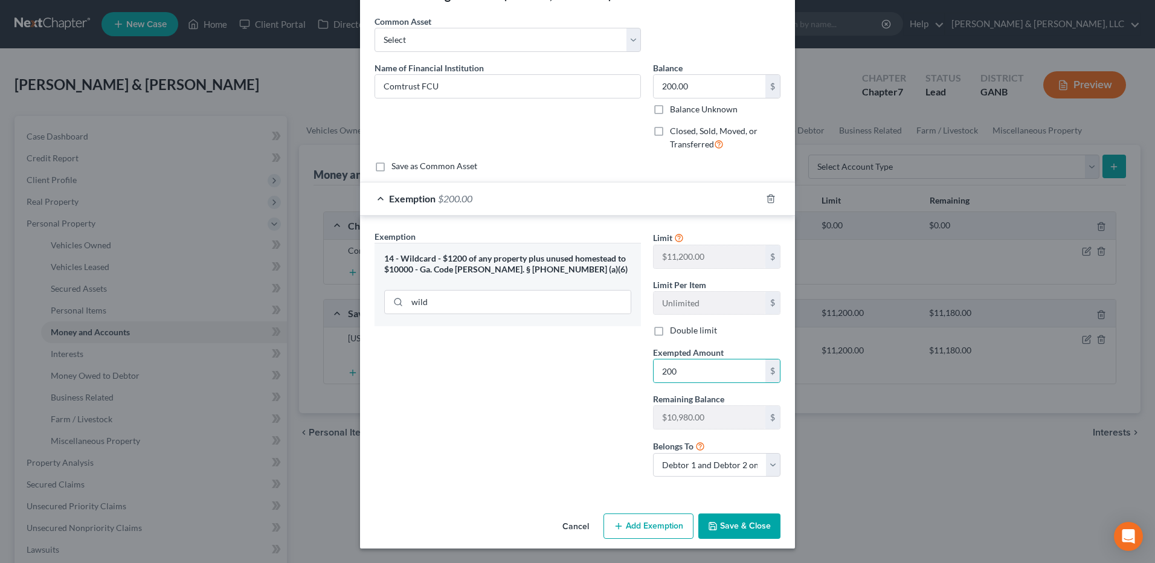
click at [739, 516] on button "Save & Close" at bounding box center [739, 525] width 82 height 25
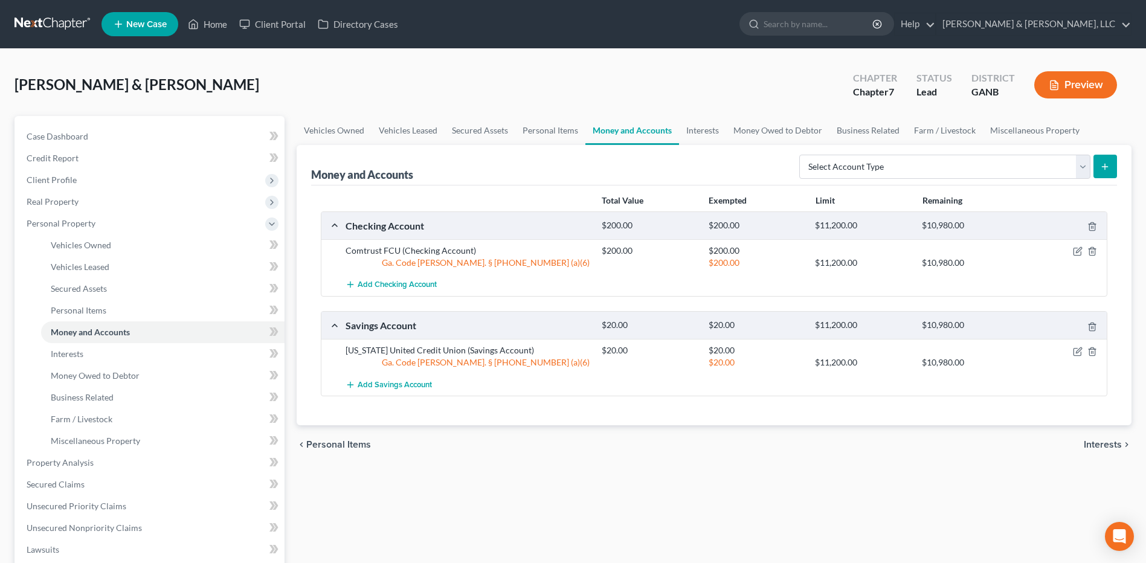
click at [1107, 444] on span "Interests" at bounding box center [1103, 445] width 38 height 10
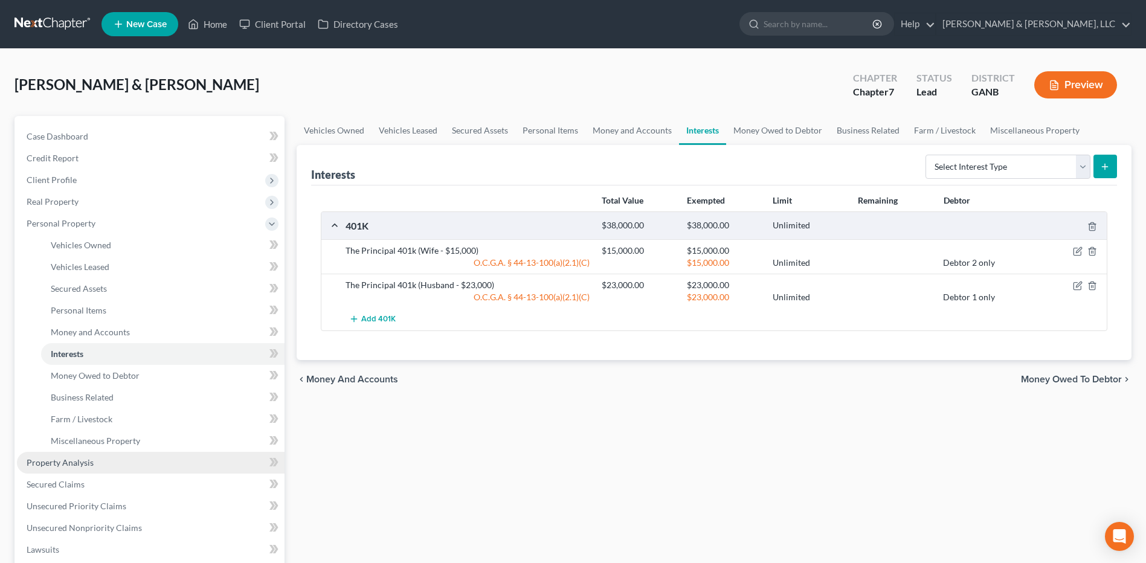
click at [117, 456] on link "Property Analysis" at bounding box center [151, 463] width 268 height 22
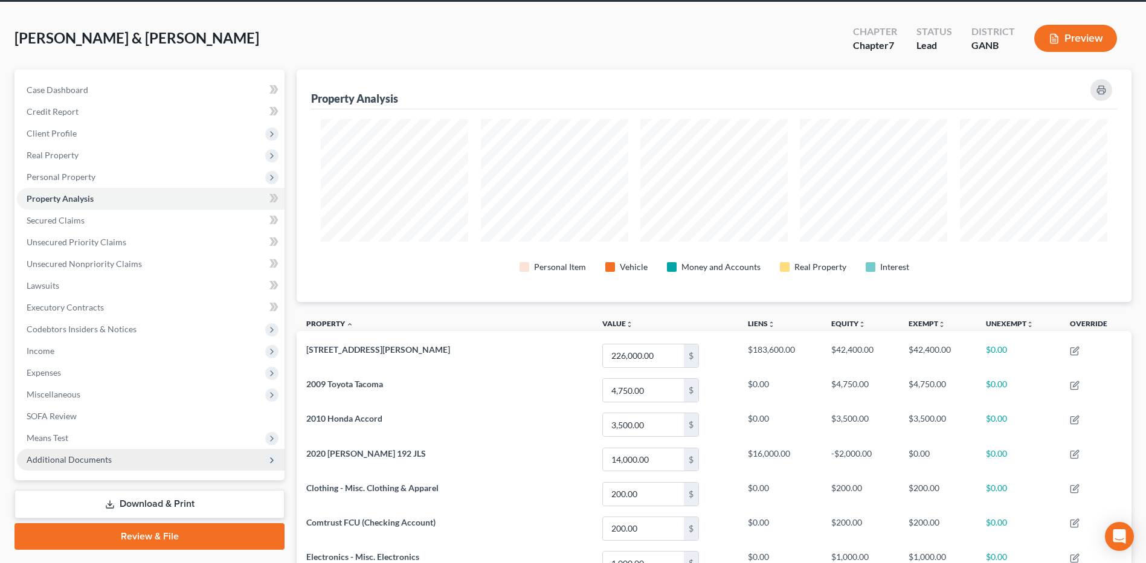
scroll to position [181, 0]
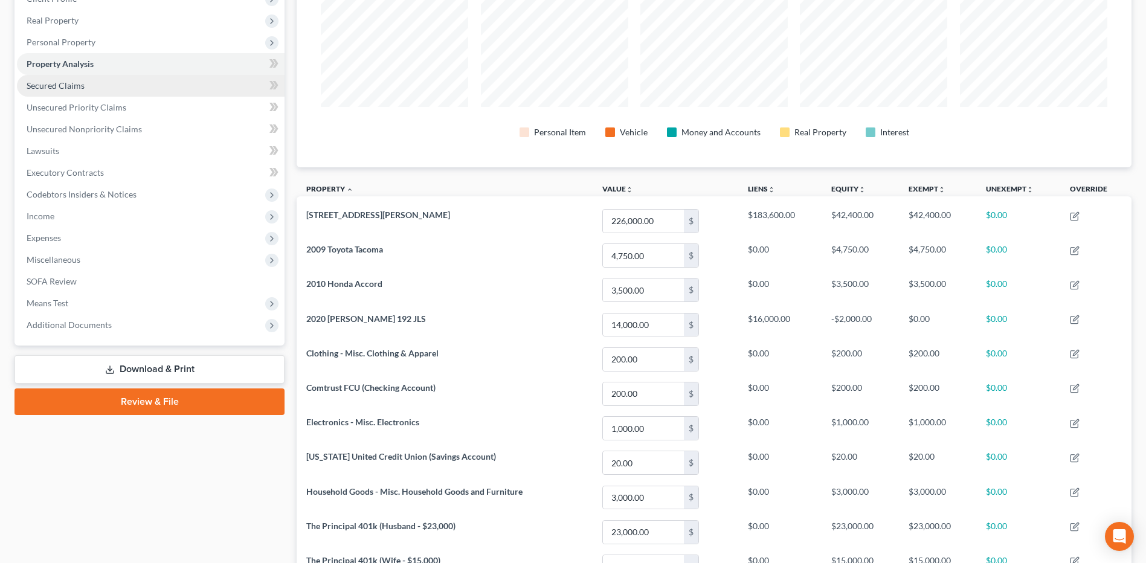
click at [74, 85] on span "Secured Claims" at bounding box center [56, 85] width 58 height 10
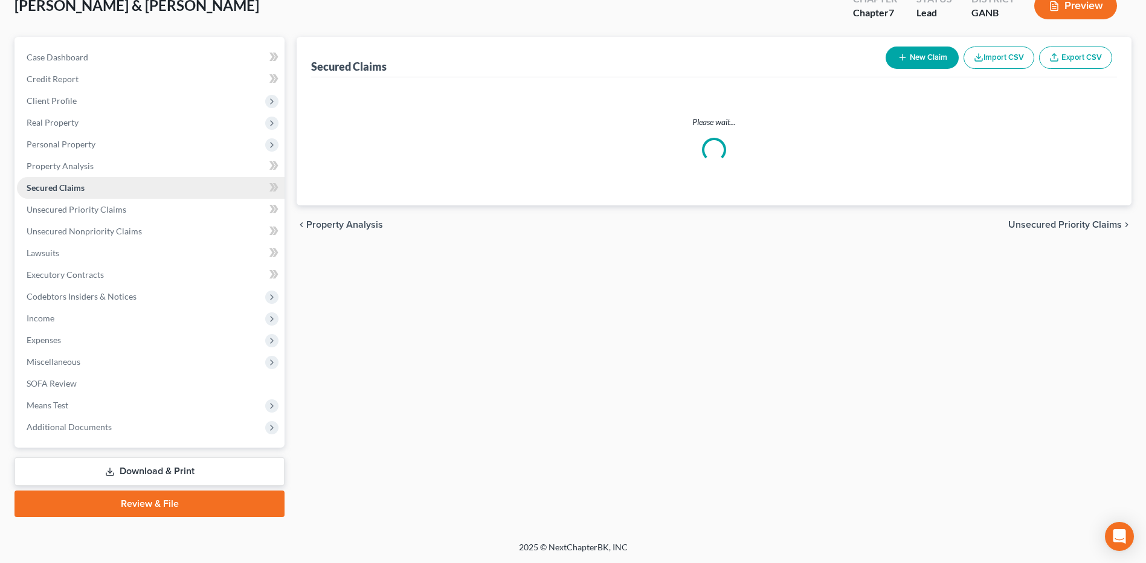
scroll to position [36, 0]
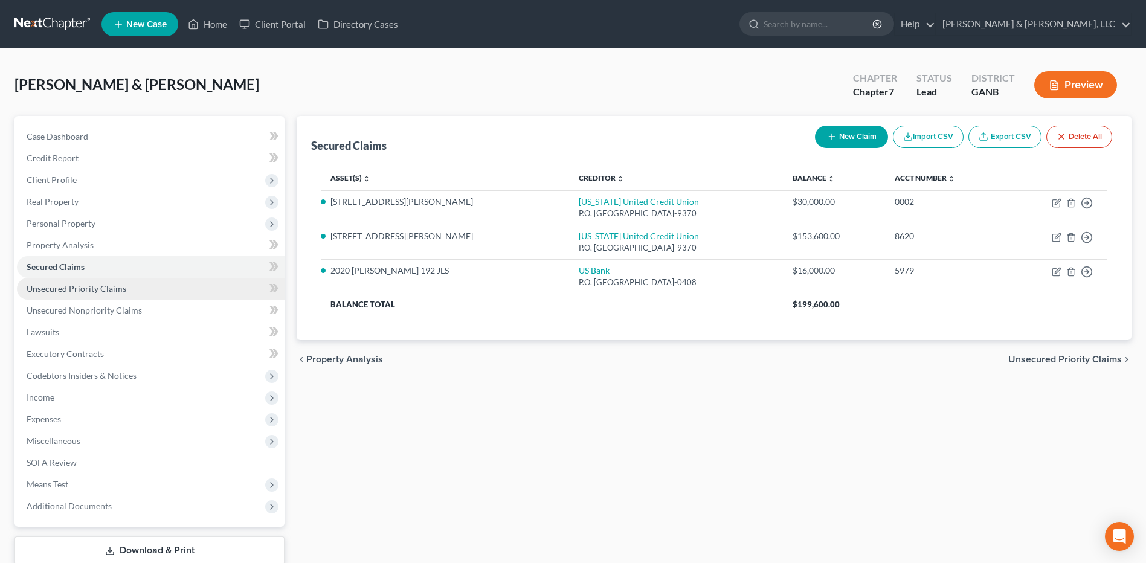
click at [100, 287] on span "Unsecured Priority Claims" at bounding box center [77, 288] width 100 height 10
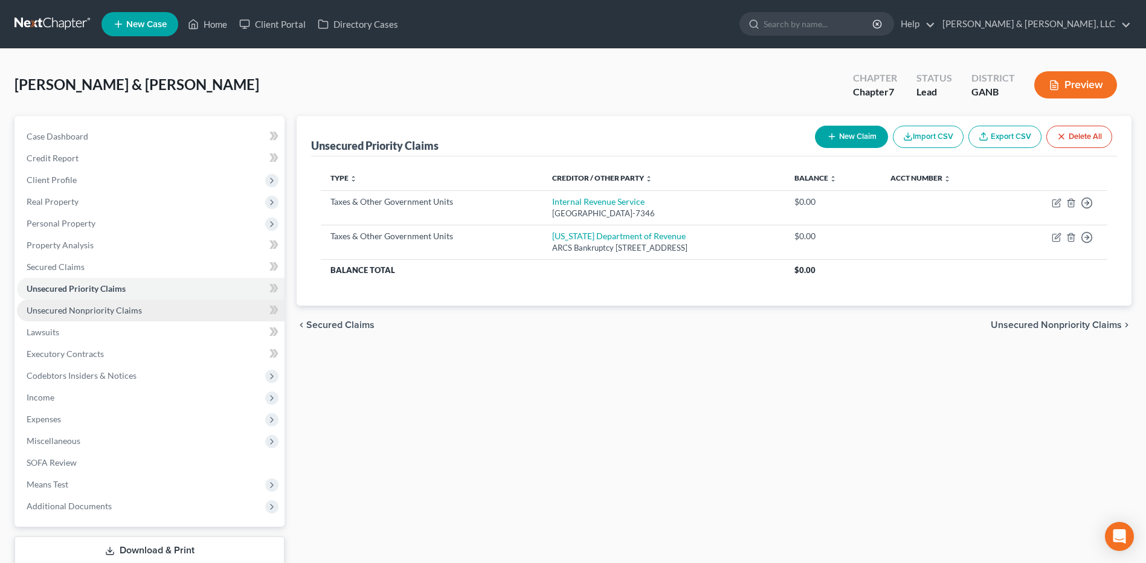
click at [91, 310] on span "Unsecured Nonpriority Claims" at bounding box center [84, 310] width 115 height 10
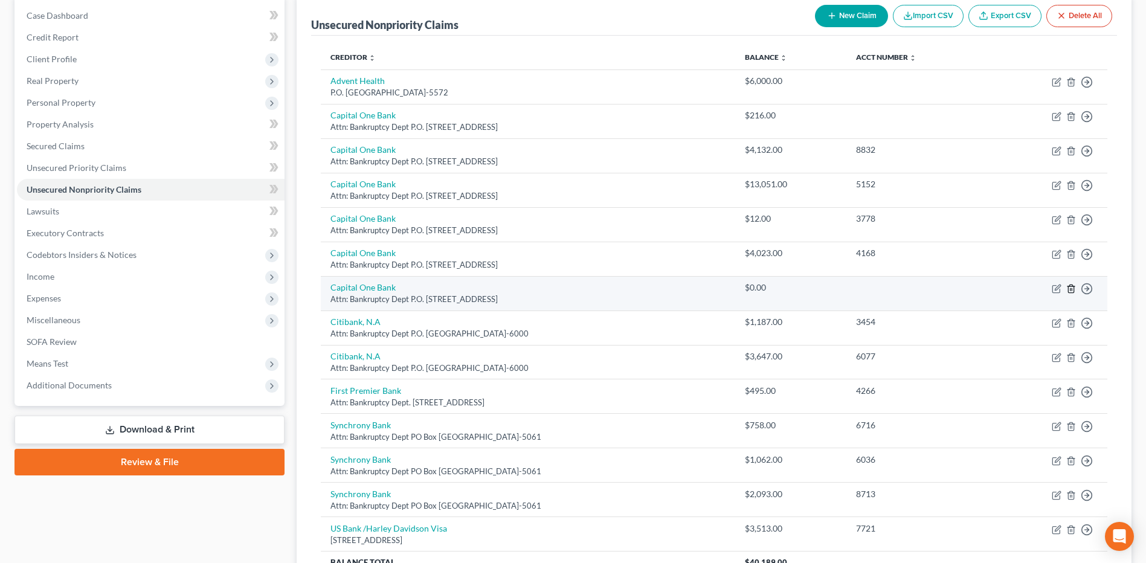
click at [1071, 288] on line "button" at bounding box center [1071, 289] width 0 height 2
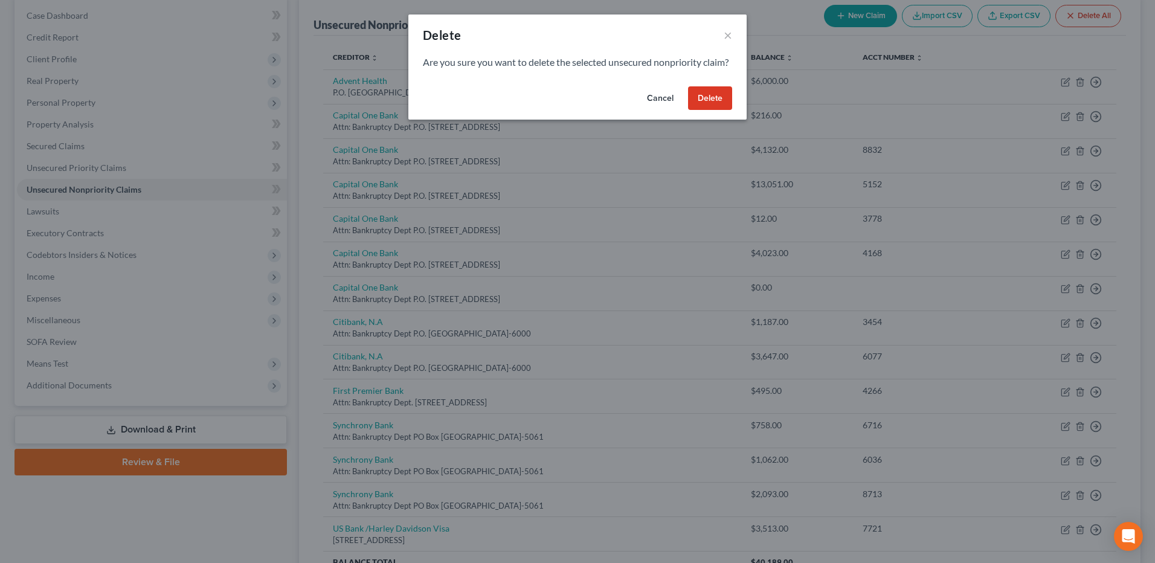
click at [704, 108] on button "Delete" at bounding box center [710, 98] width 44 height 24
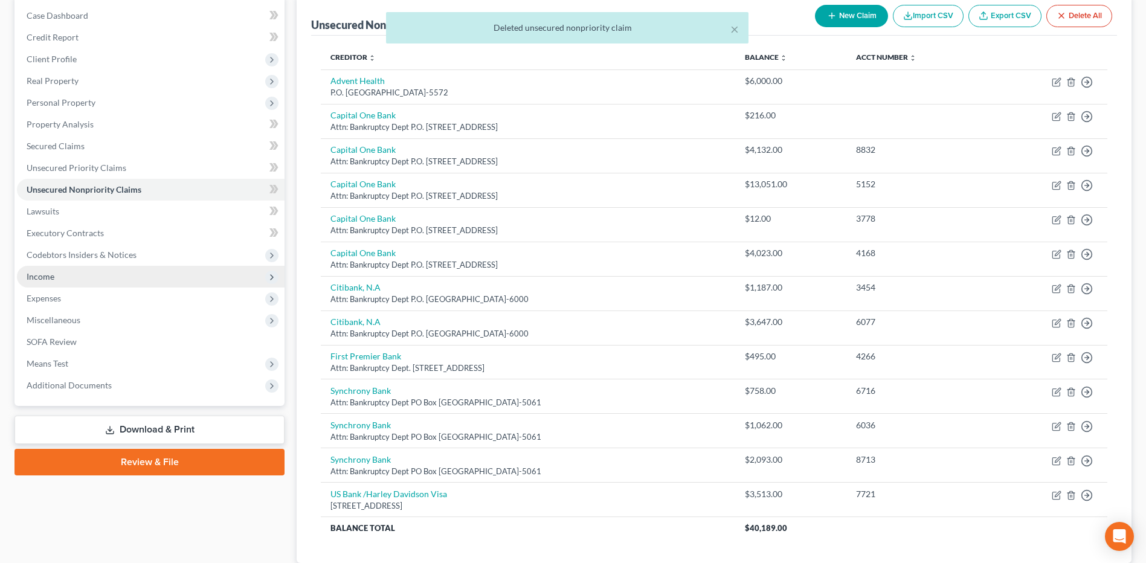
click at [147, 274] on span "Income" at bounding box center [151, 277] width 268 height 22
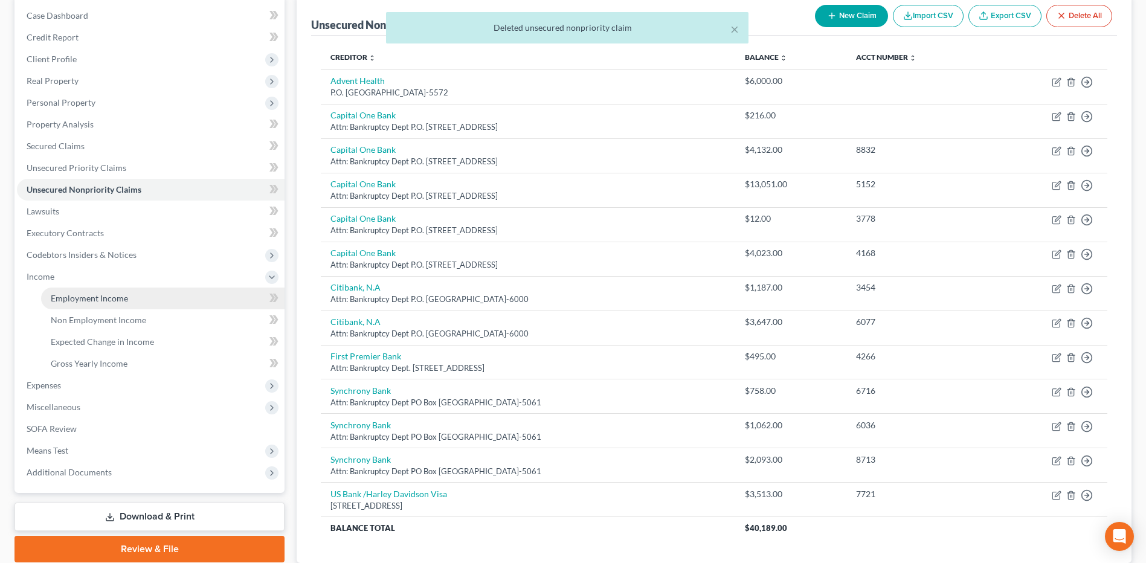
click at [127, 300] on link "Employment Income" at bounding box center [162, 298] width 243 height 22
